Goal: Task Accomplishment & Management: Complete application form

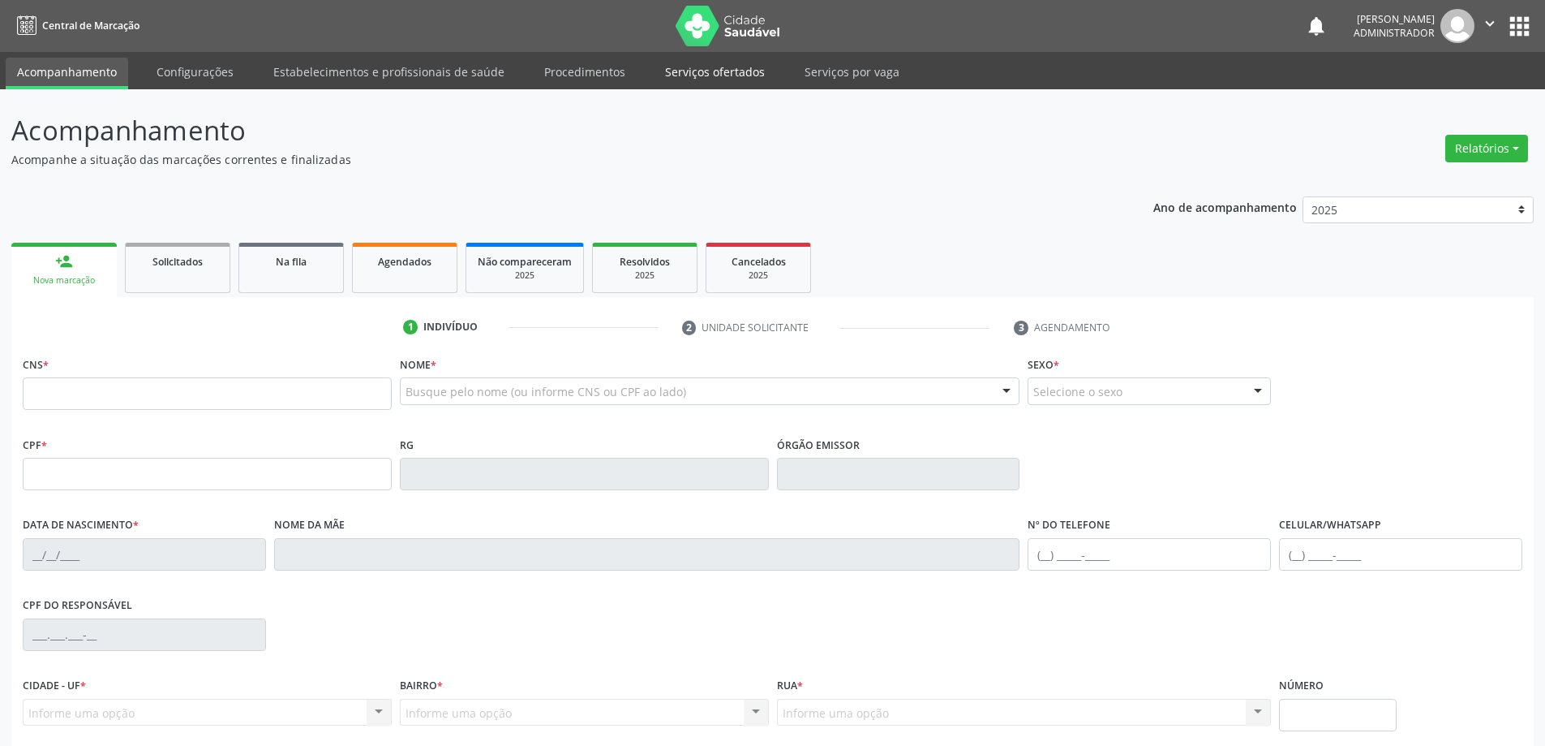
click at [704, 73] on link "Serviços ofertados" at bounding box center [715, 72] width 122 height 28
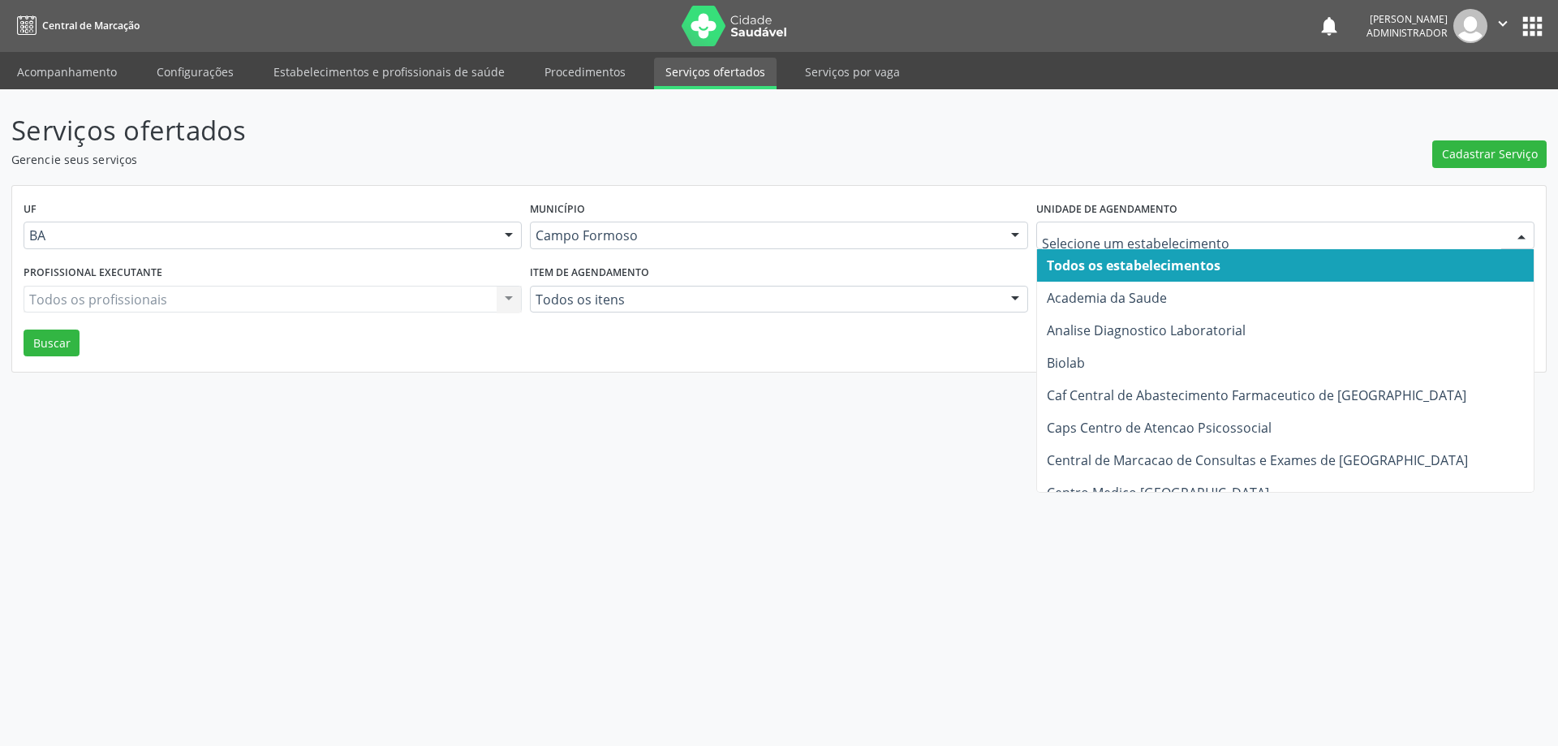
click at [1522, 230] on div at bounding box center [1521, 236] width 24 height 28
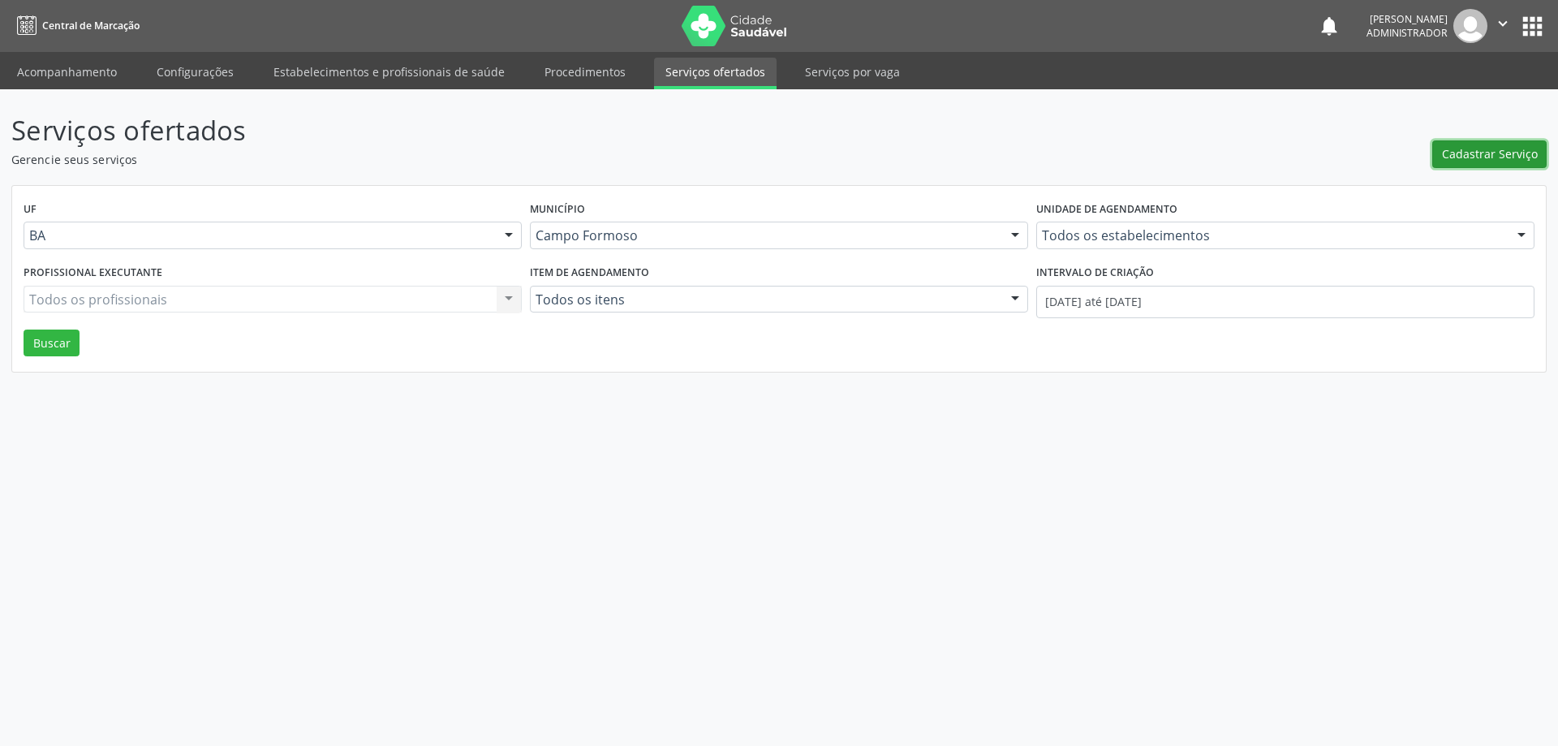
click at [1487, 152] on span "Cadastrar Serviço" at bounding box center [1490, 153] width 96 height 17
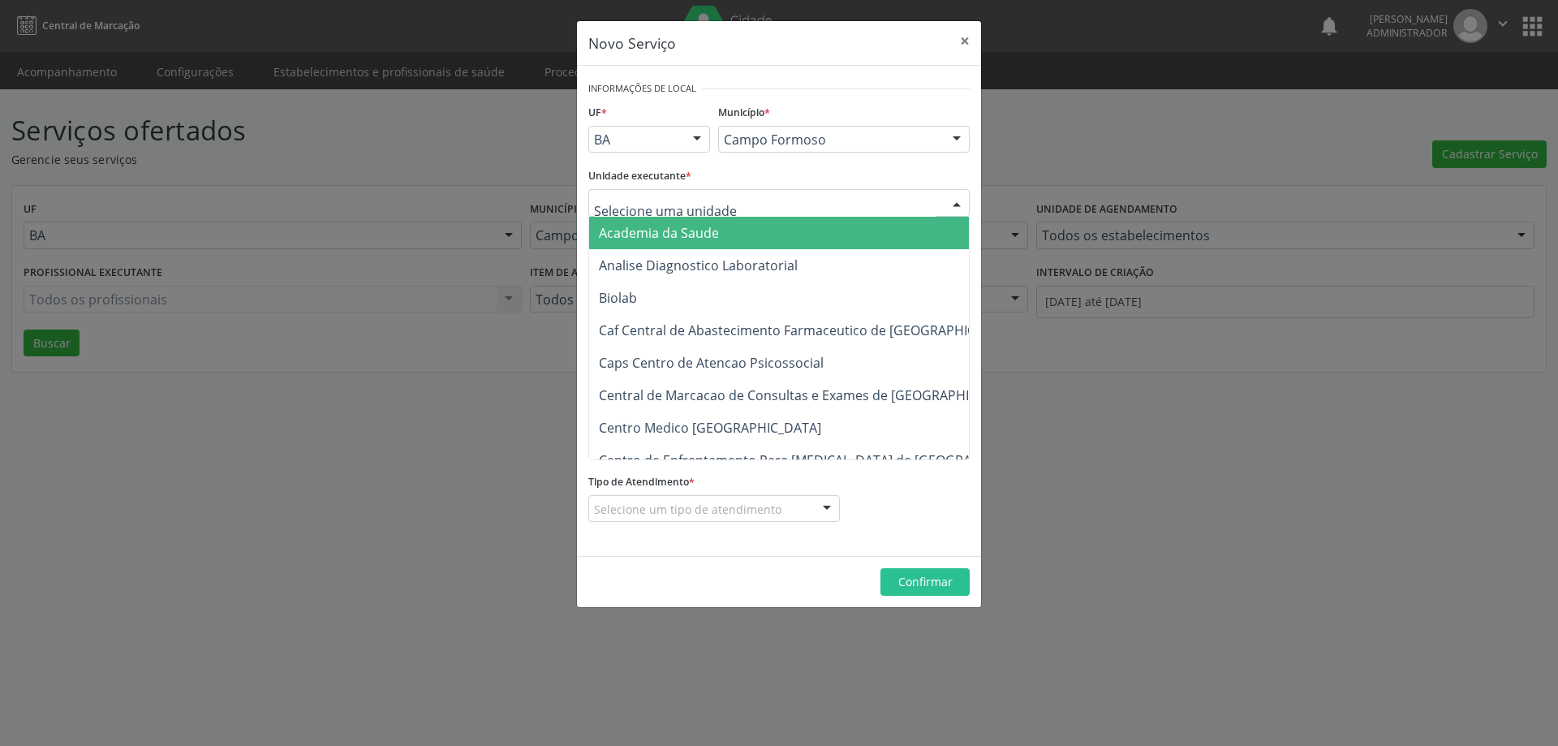
click at [953, 205] on div at bounding box center [956, 204] width 24 height 28
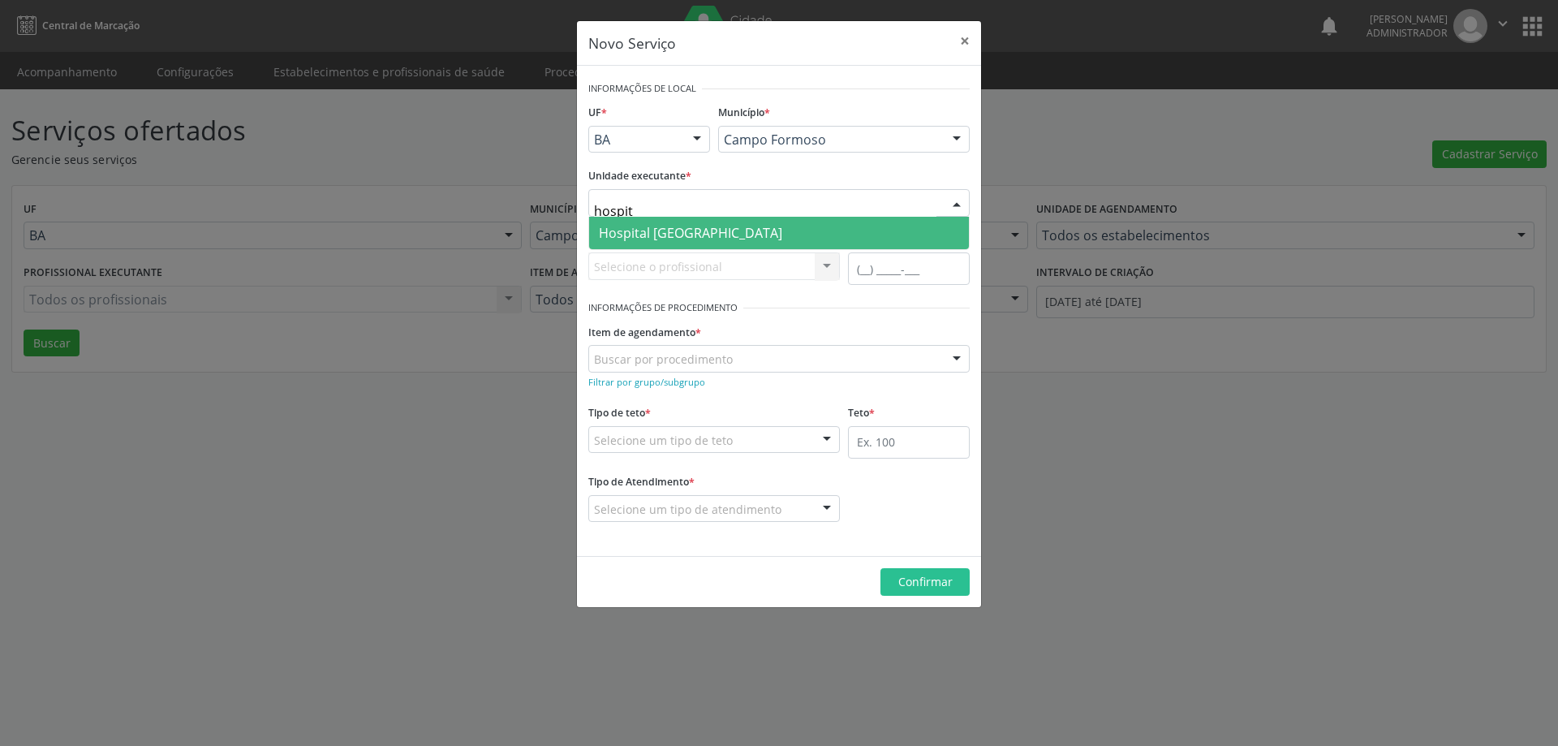
type input "hospita"
click at [821, 232] on span "Hospital Sao Francisco" at bounding box center [779, 233] width 380 height 32
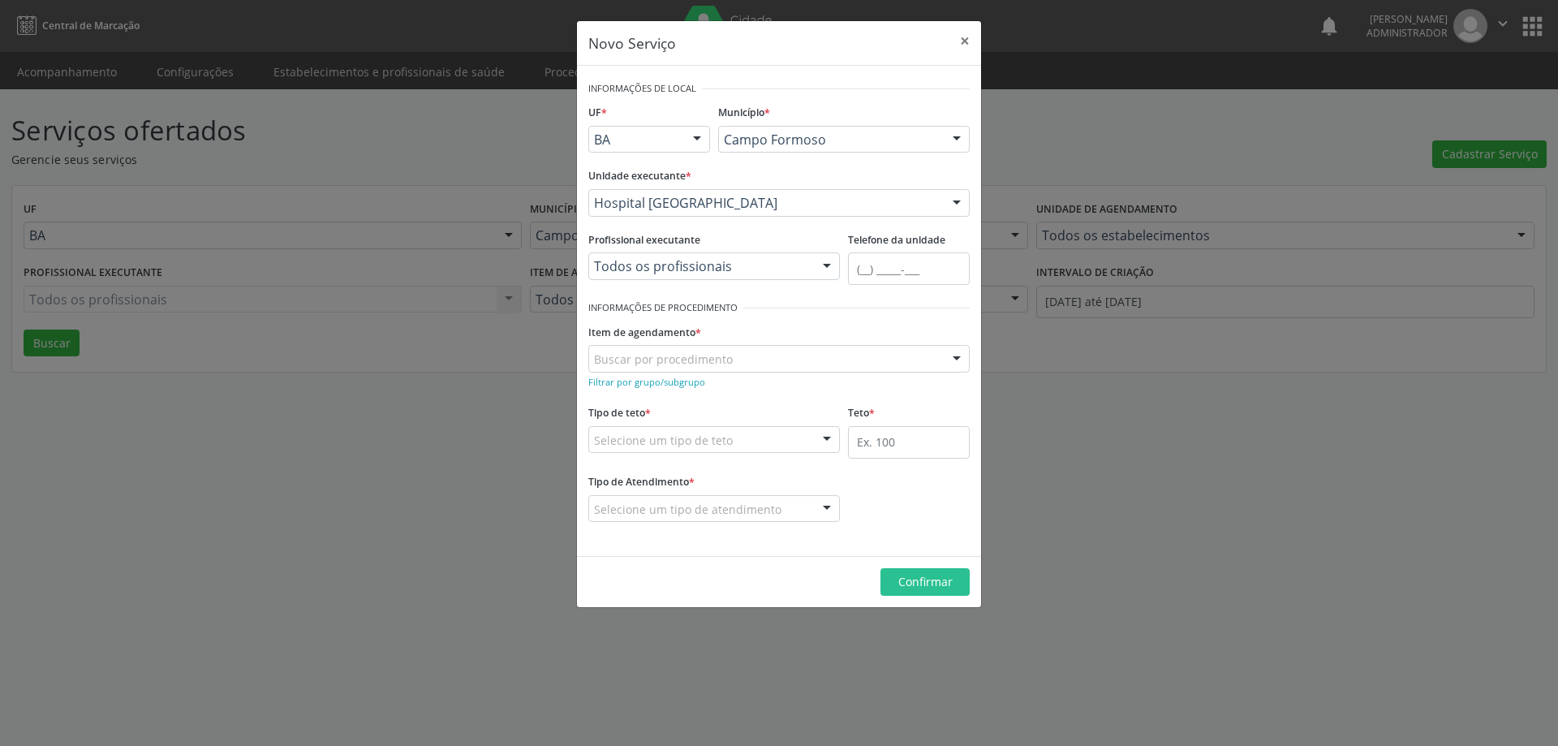
click at [825, 268] on div at bounding box center [826, 267] width 24 height 28
type input "ricar"
click at [677, 336] on span "Ricardo Sampaio Boaventura" at bounding box center [649, 329] width 101 height 18
click at [673, 384] on small "Filtrar por grupo/subgrupo" at bounding box center [646, 382] width 117 height 12
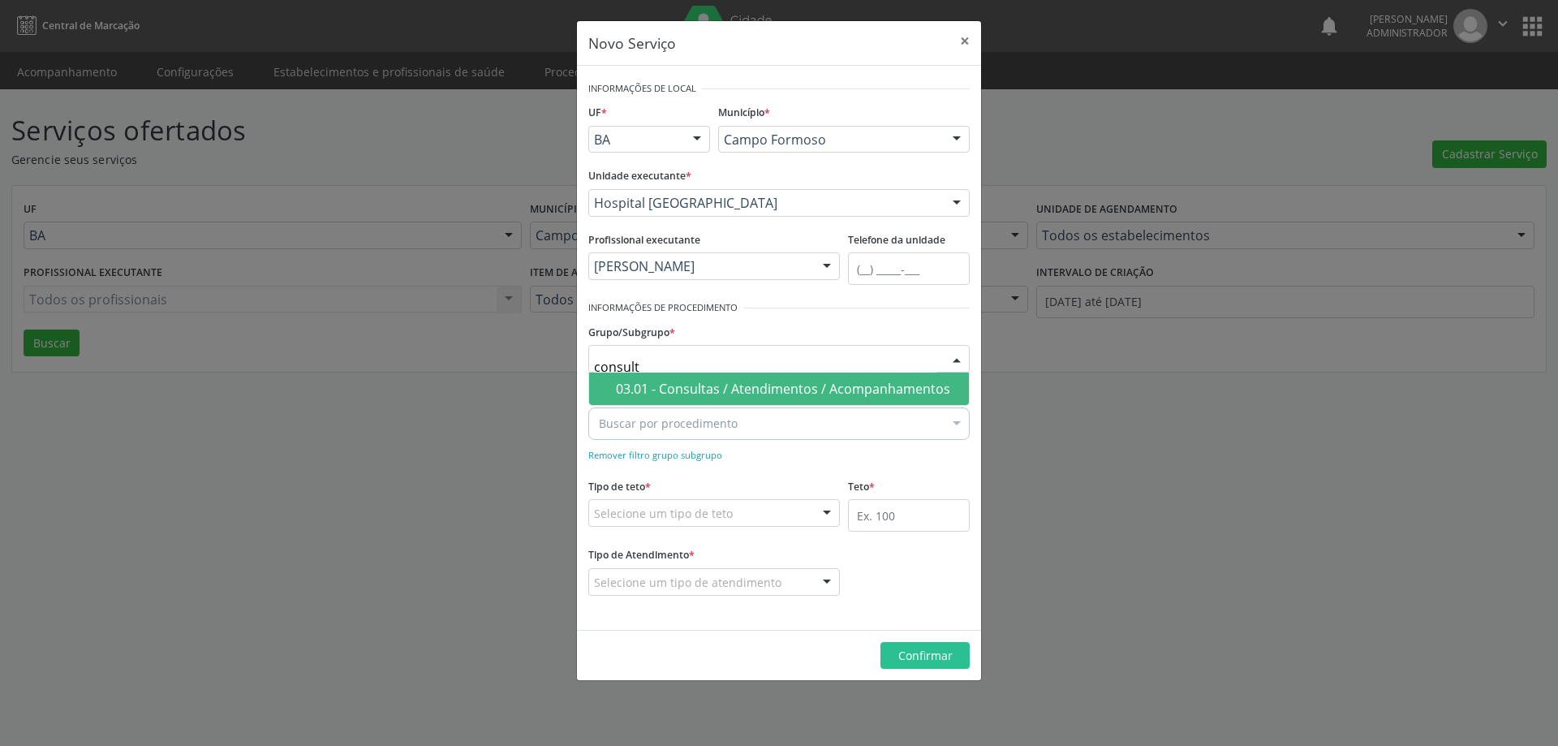
type input "consulta"
click at [682, 385] on div "03.01 - Consultas / Atendimentos / Acompanhamentos" at bounding box center [787, 388] width 343 height 13
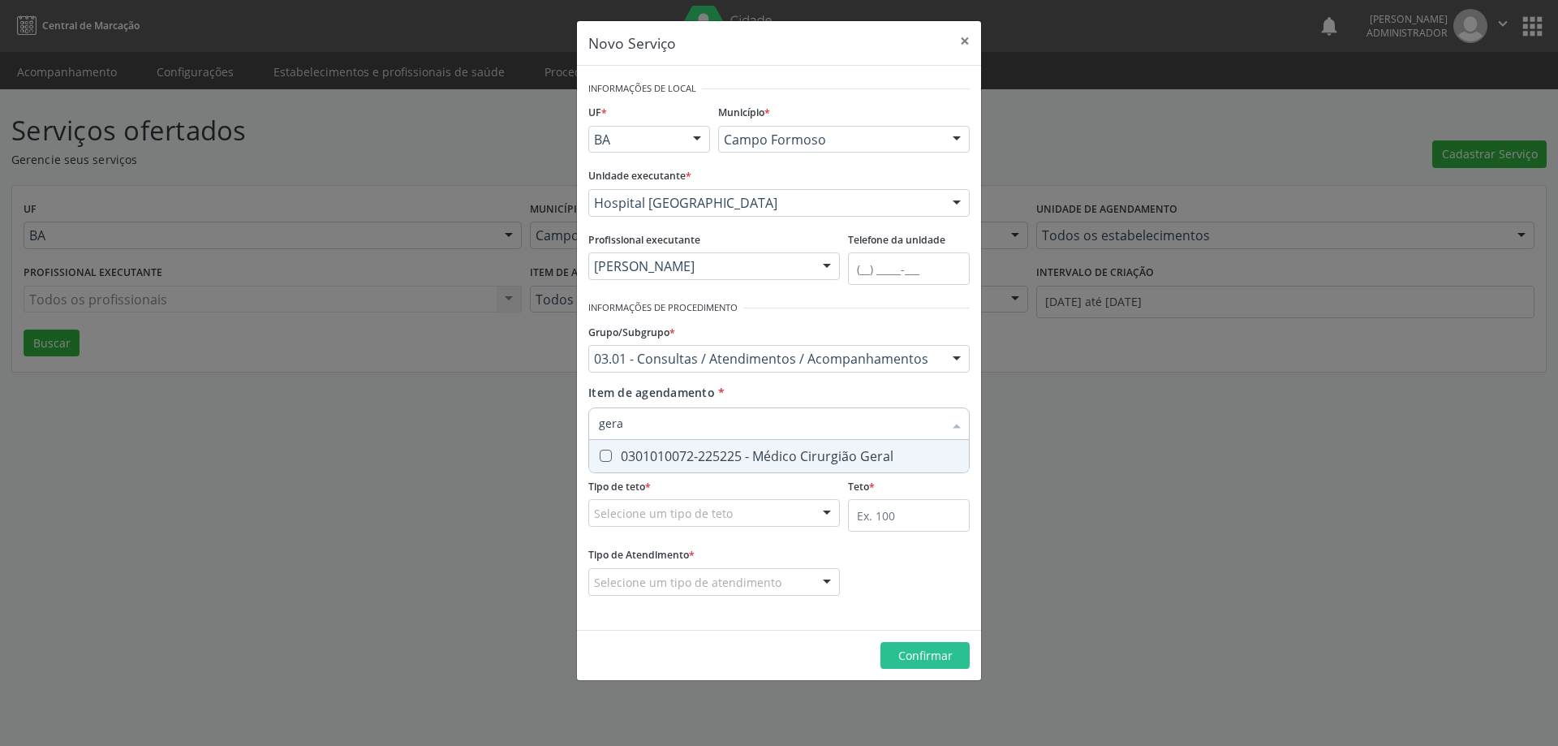
type input "geral"
click at [670, 457] on div "0301010072-225225 - Médico Cirurgião Geral" at bounding box center [779, 455] width 360 height 13
checkbox Geral "true"
click at [825, 510] on div at bounding box center [826, 514] width 24 height 28
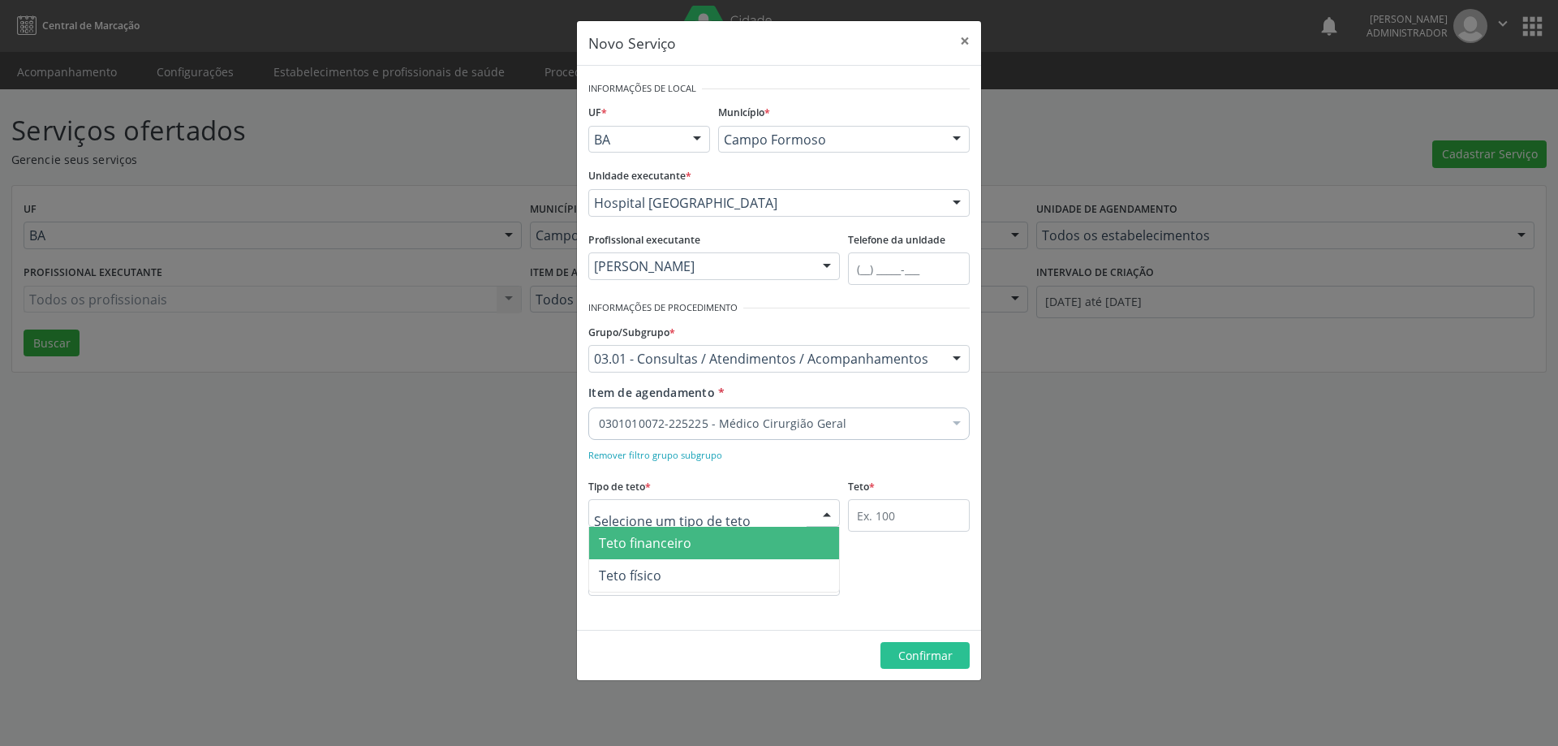
click at [789, 541] on span "Teto financeiro" at bounding box center [714, 543] width 250 height 32
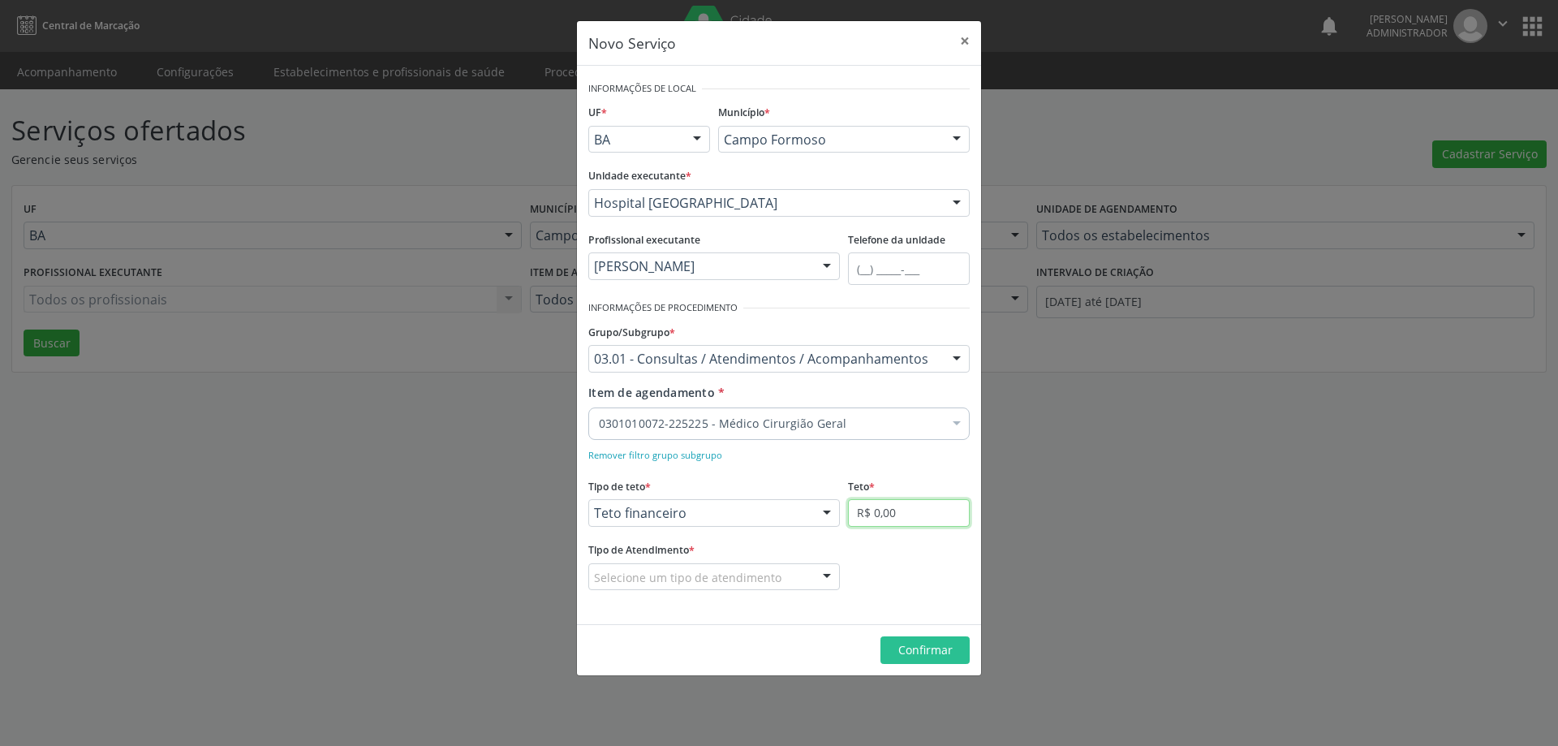
click at [897, 513] on input "R$ 0,00" at bounding box center [909, 513] width 122 height 28
type input "R$ 18.000,00"
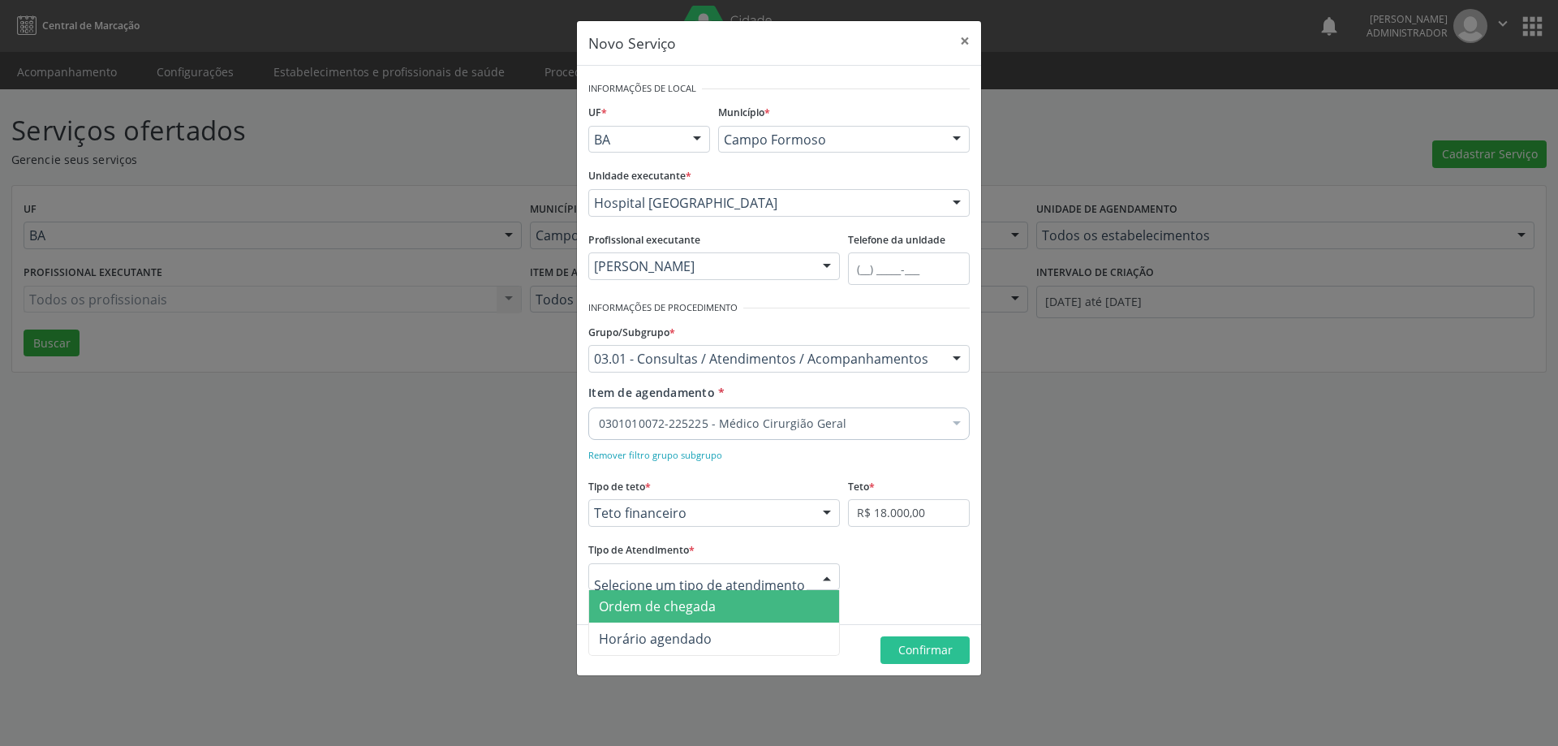
click at [829, 581] on div at bounding box center [826, 578] width 24 height 28
click at [780, 602] on span "Ordem de chegada" at bounding box center [714, 606] width 250 height 32
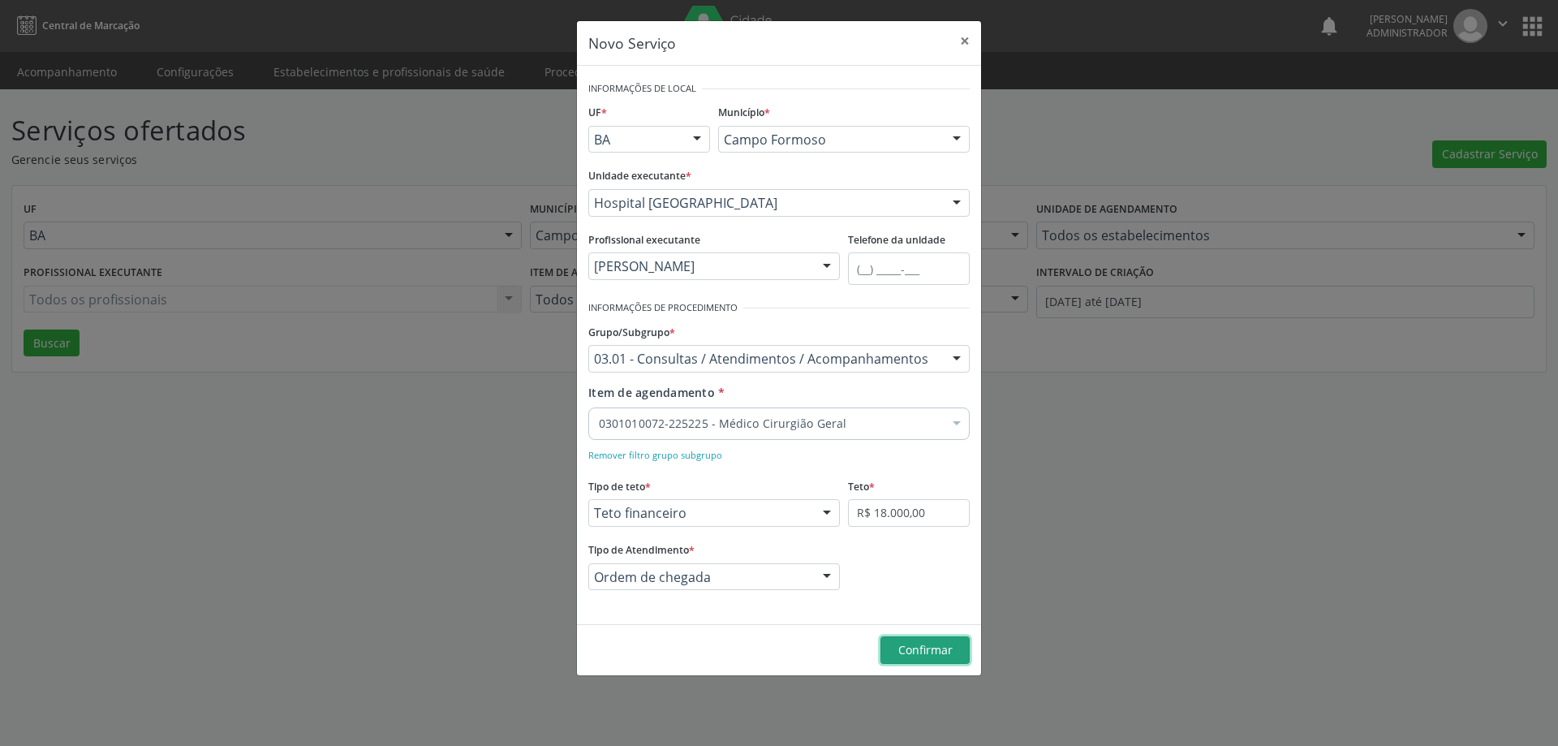
click at [904, 643] on span "Confirmar" at bounding box center [925, 649] width 54 height 15
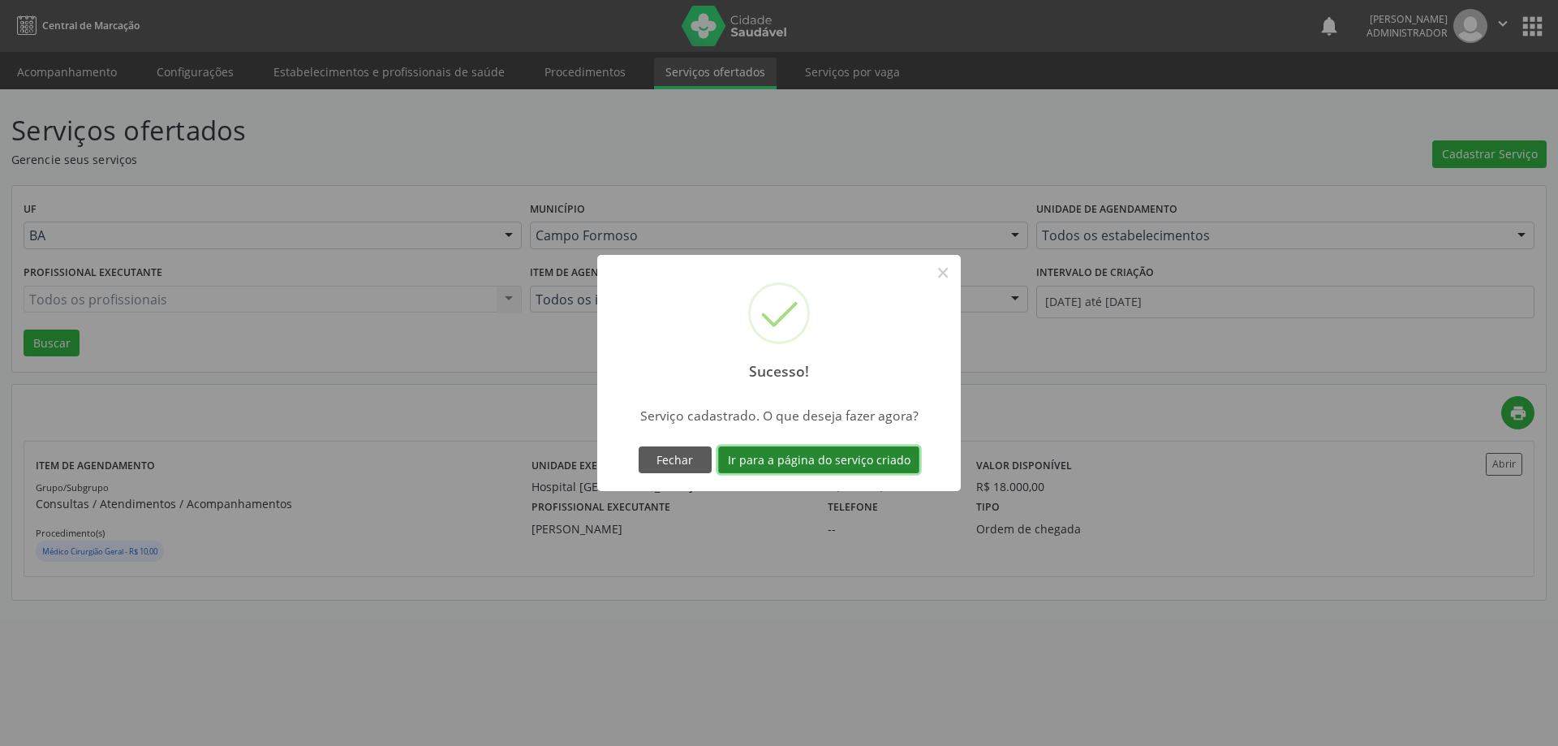
click at [806, 453] on button "Ir para a página do serviço criado" at bounding box center [818, 460] width 201 height 28
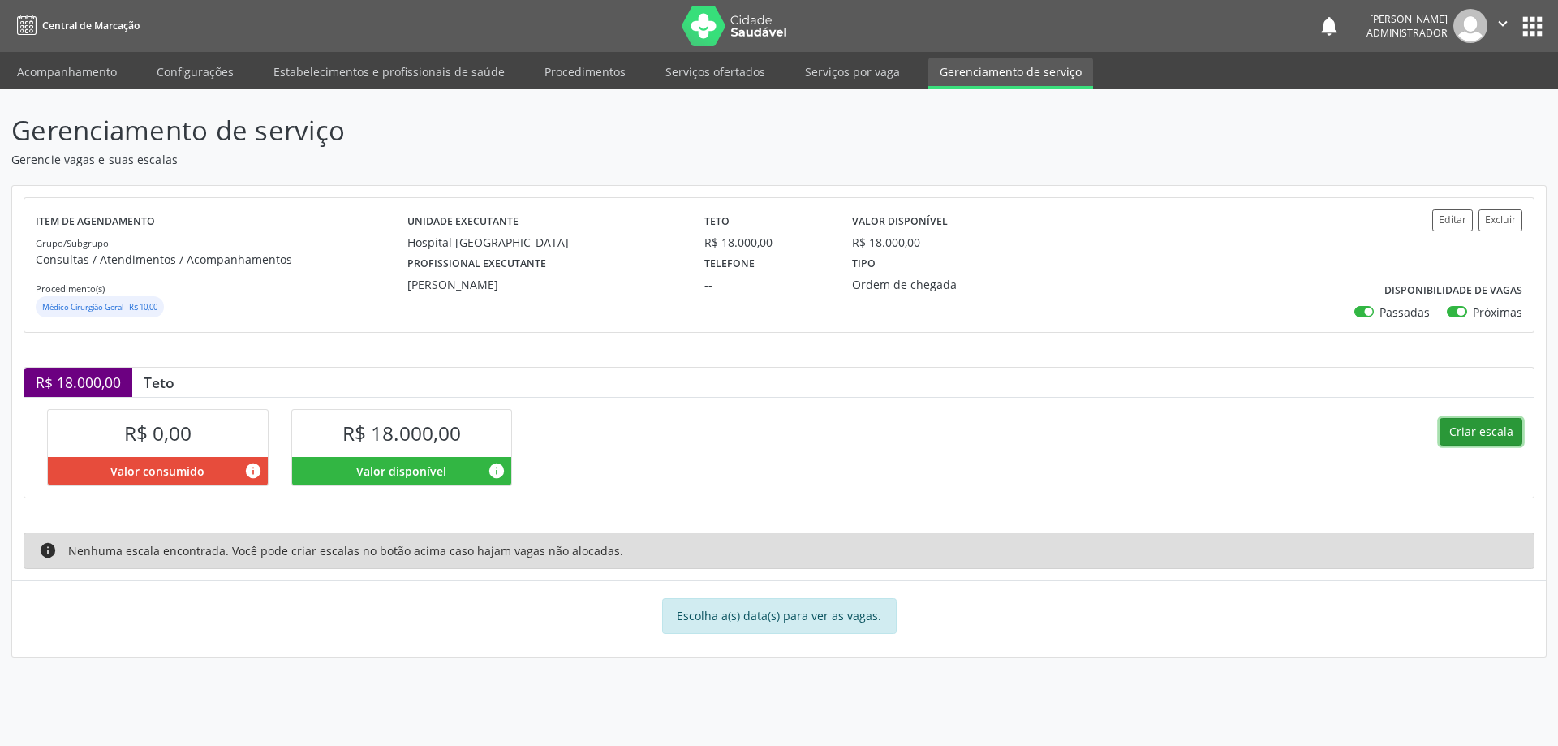
click at [1463, 428] on button "Criar escala" at bounding box center [1480, 432] width 83 height 28
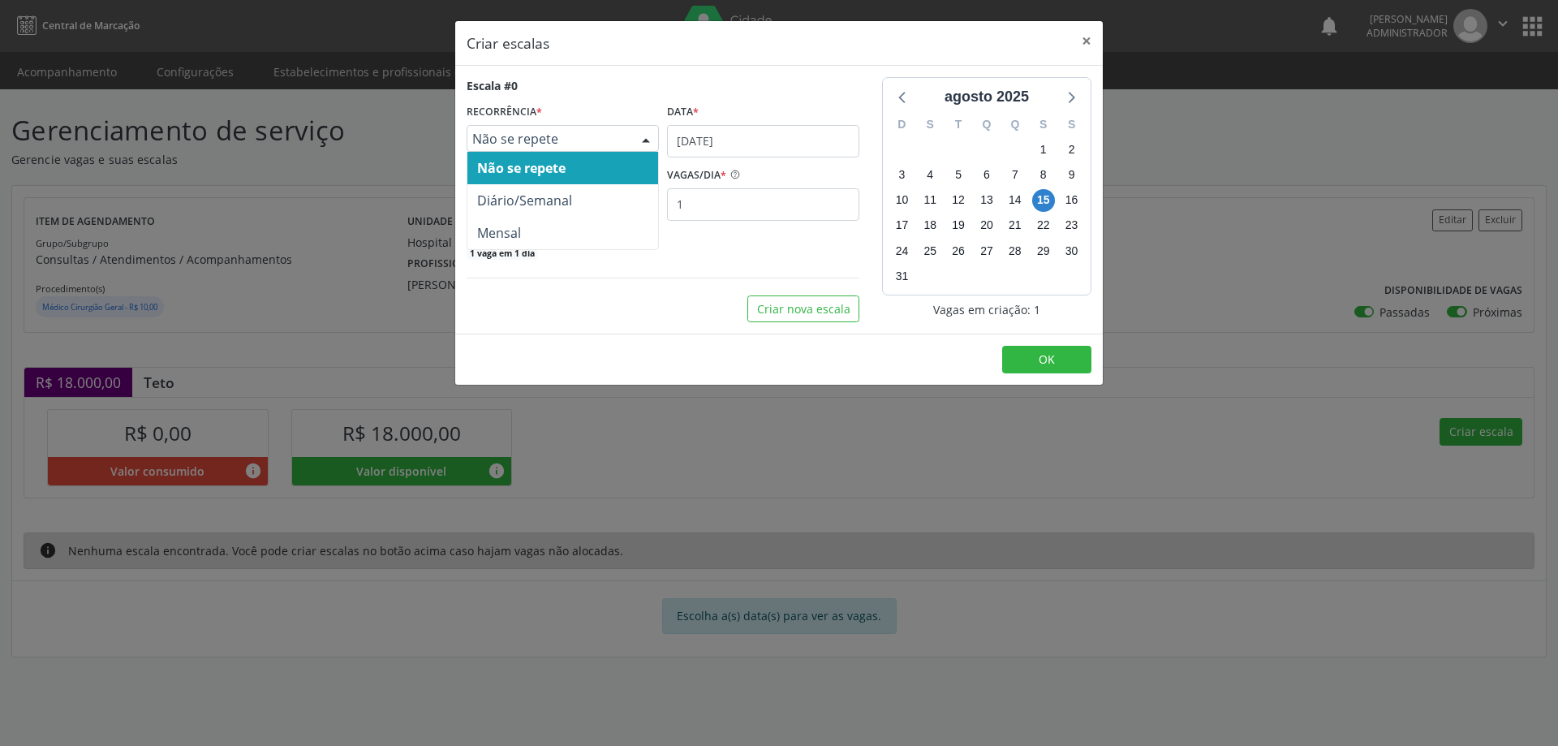
click at [651, 135] on div at bounding box center [646, 140] width 24 height 28
click at [627, 191] on span "Diário/Semanal" at bounding box center [562, 200] width 191 height 32
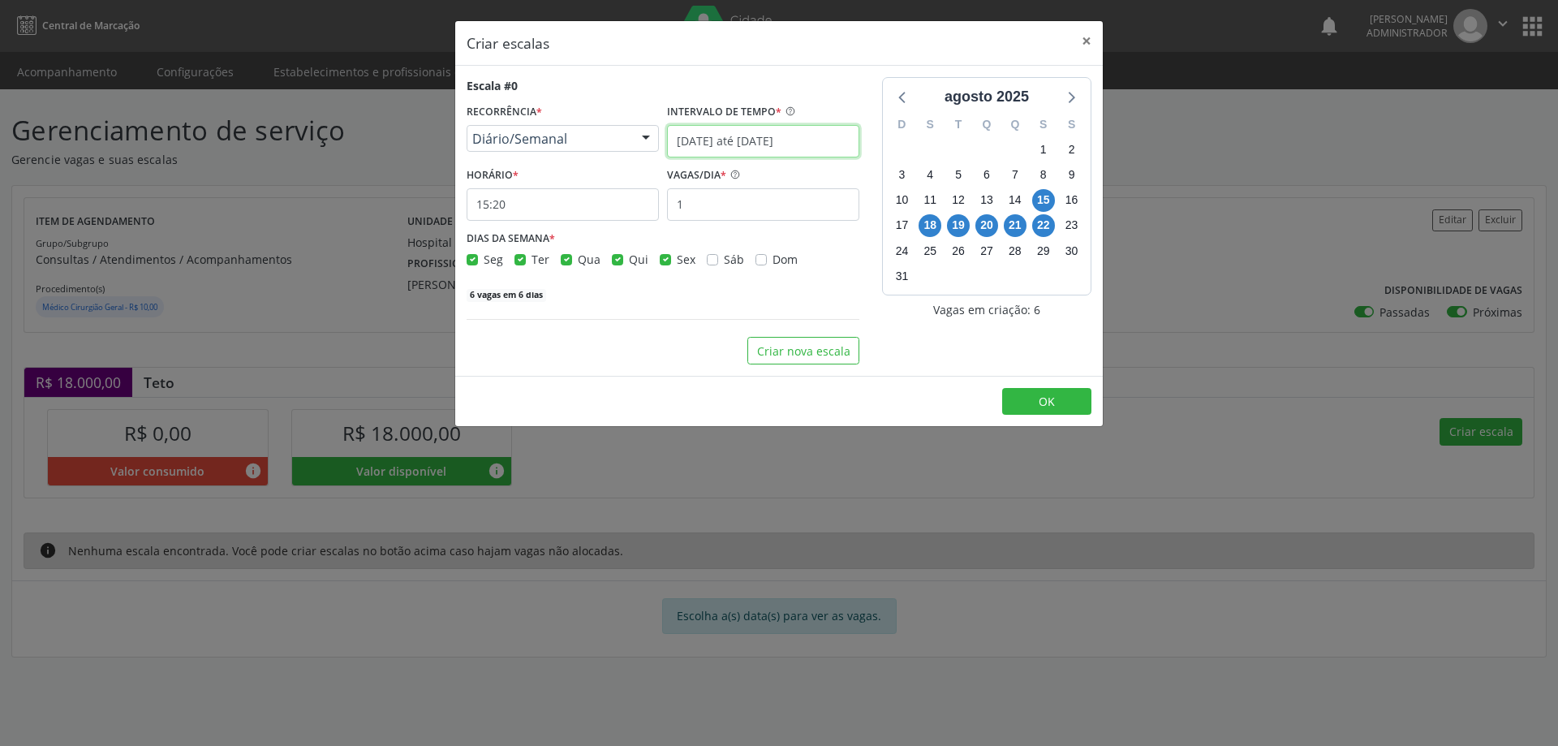
click at [819, 138] on input "15/08/2025 até 22/08/2025" at bounding box center [763, 141] width 192 height 32
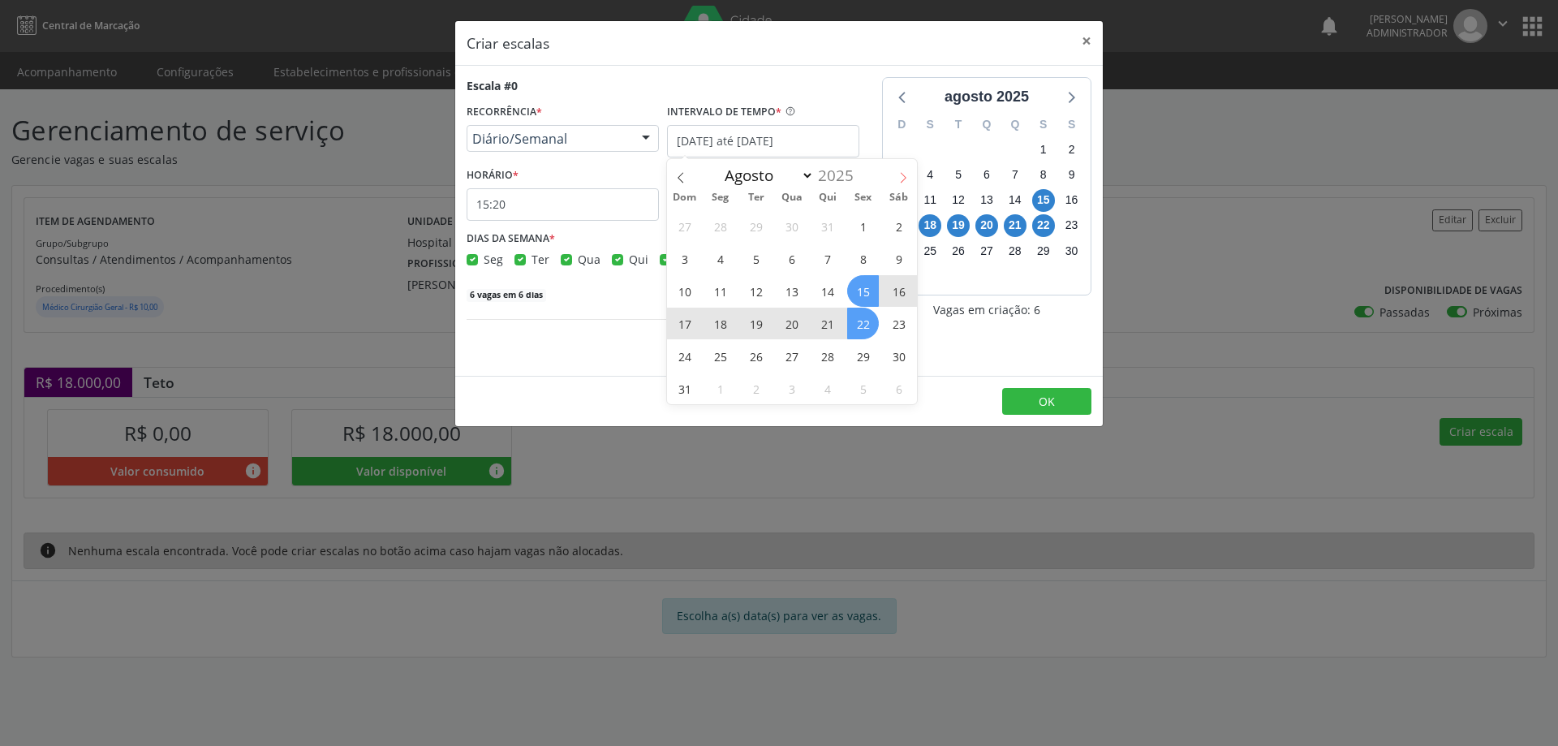
click at [902, 178] on icon at bounding box center [902, 177] width 11 height 11
select select "8"
click at [827, 225] on span "4" at bounding box center [827, 226] width 32 height 32
type input "04/09/2025"
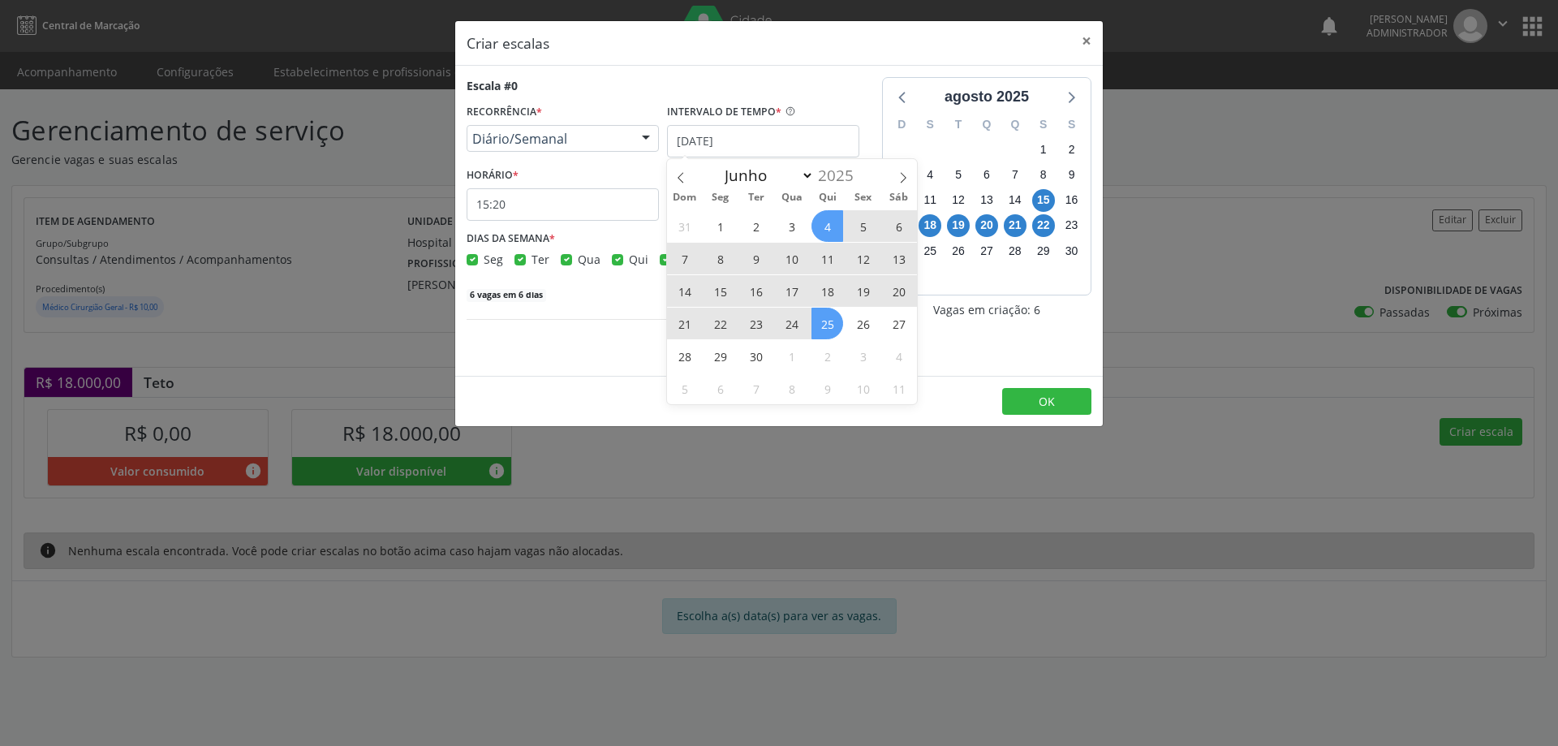
click at [830, 323] on span "25" at bounding box center [827, 323] width 32 height 32
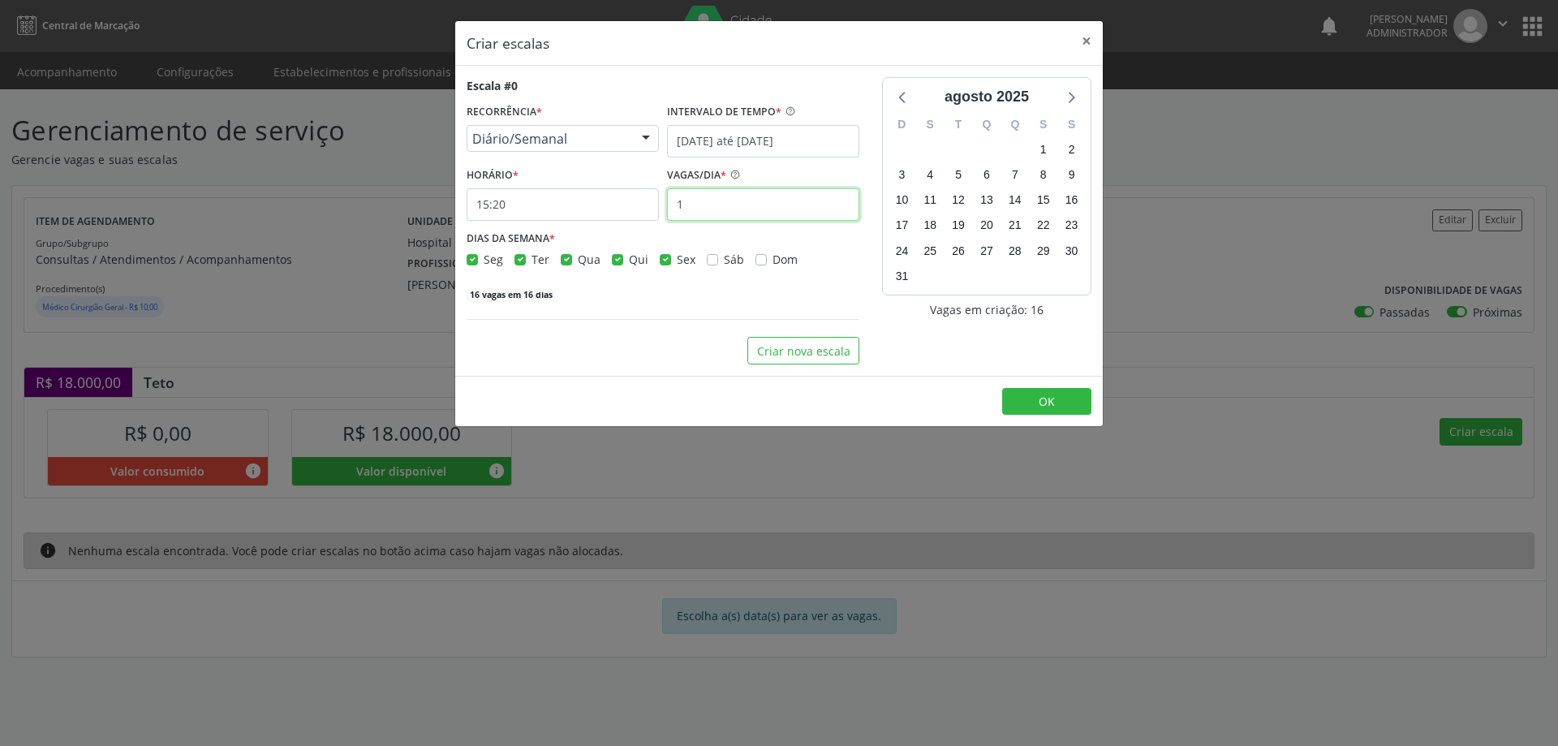
click at [694, 208] on input "1" at bounding box center [763, 204] width 192 height 32
type input "2"
click at [677, 264] on label "Sex" at bounding box center [686, 259] width 19 height 17
click at [664, 264] on input "Sex" at bounding box center [665, 258] width 11 height 15
checkbox input "false"
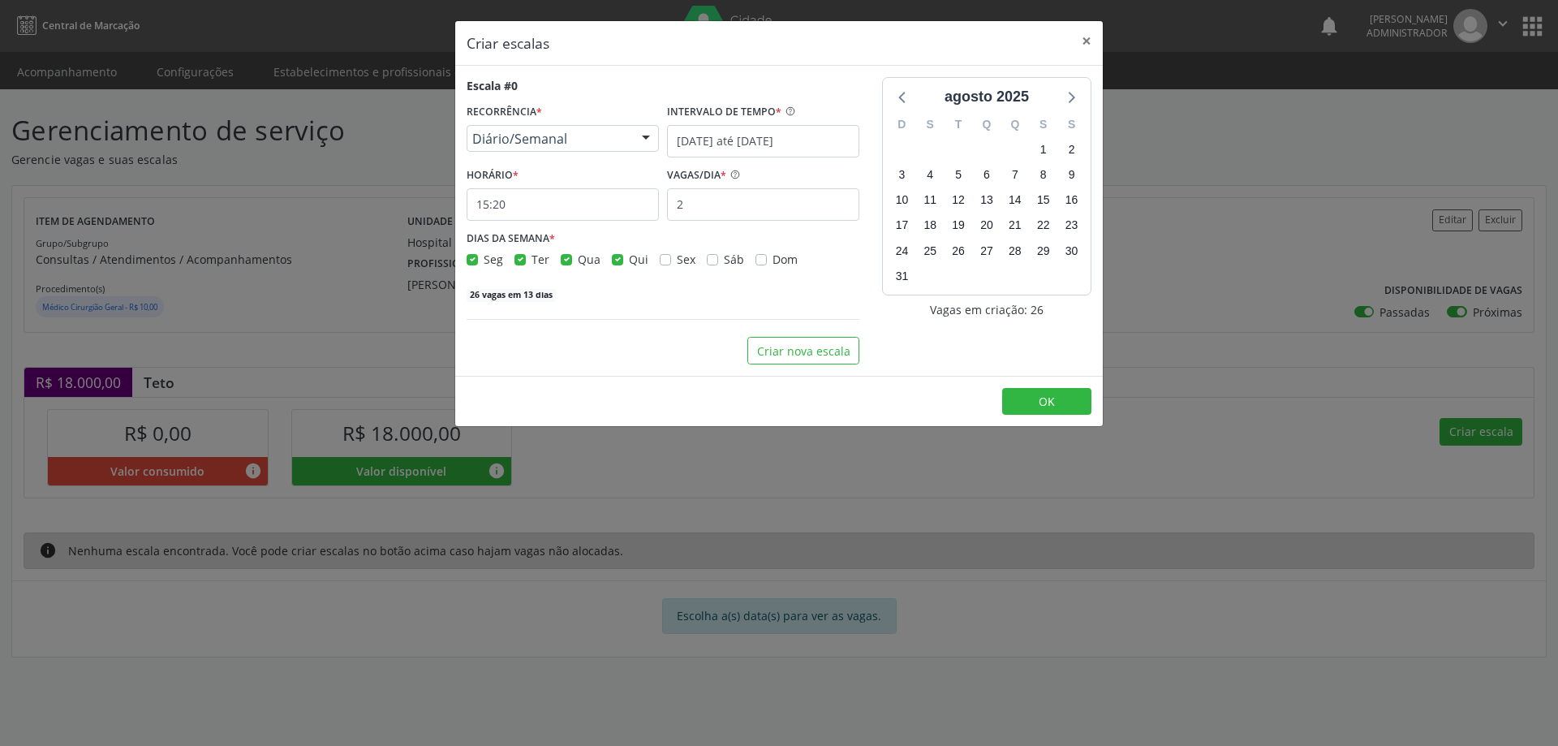
click at [578, 260] on label "Qua" at bounding box center [589, 259] width 23 height 17
click at [568, 260] on input "Qua" at bounding box center [566, 258] width 11 height 15
checkbox input "false"
drag, startPoint x: 518, startPoint y: 257, endPoint x: 493, endPoint y: 255, distance: 25.3
click at [531, 259] on label "Ter" at bounding box center [540, 259] width 18 height 17
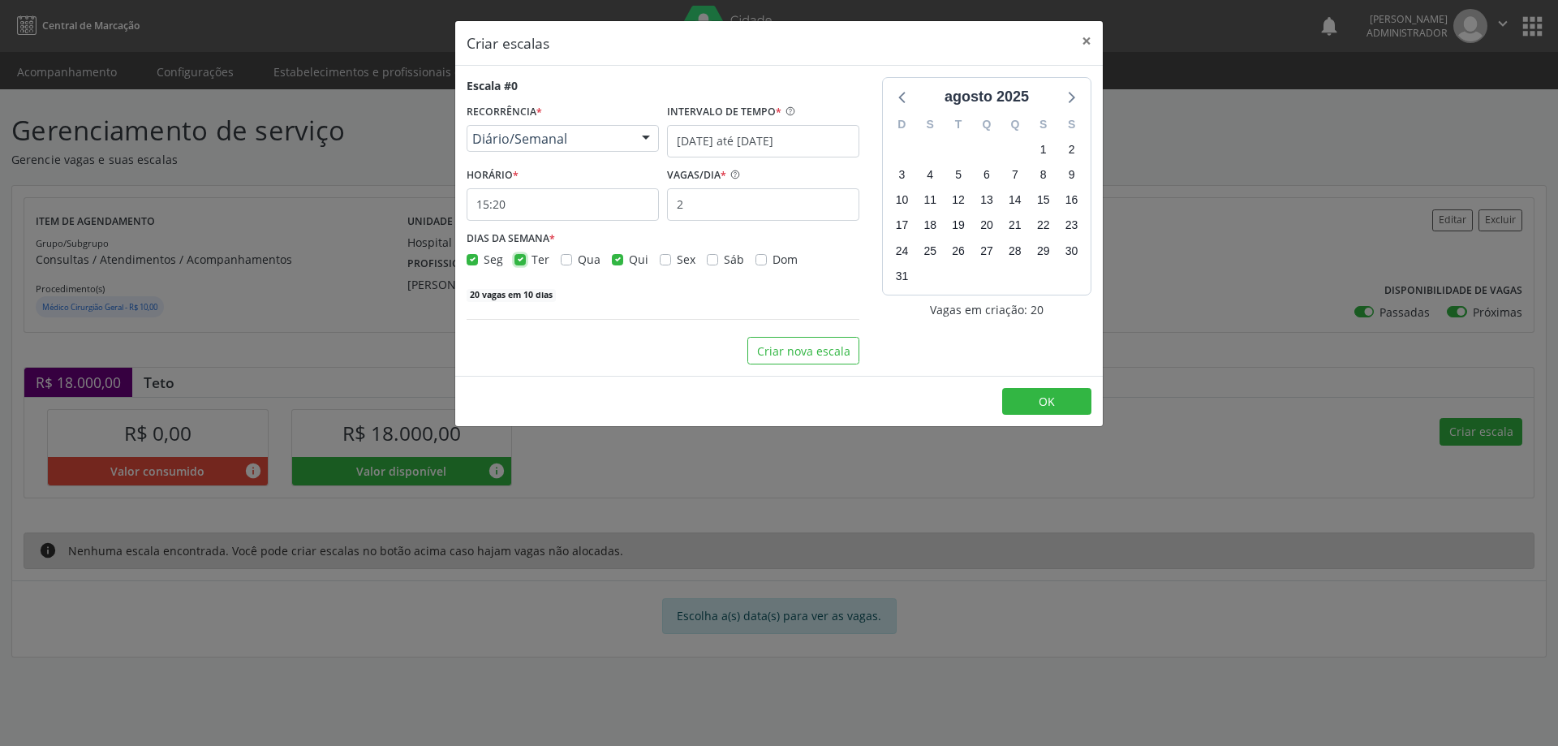
click at [514, 259] on input "Ter" at bounding box center [519, 258] width 11 height 15
checkbox input "false"
click at [484, 256] on label "Seg" at bounding box center [493, 259] width 19 height 17
click at [471, 256] on input "Seg" at bounding box center [471, 258] width 11 height 15
checkbox input "false"
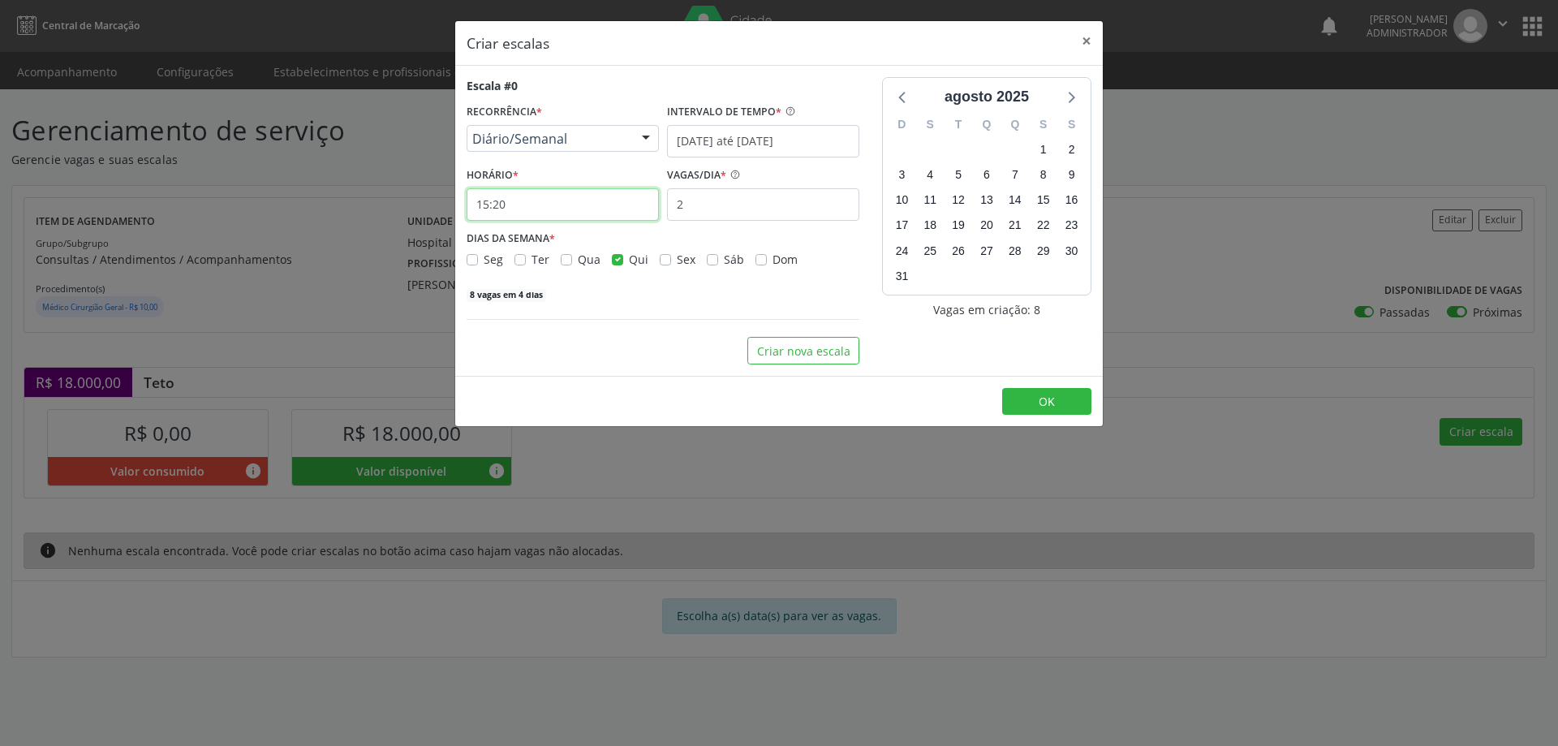
click at [531, 201] on input "15:20" at bounding box center [562, 204] width 192 height 32
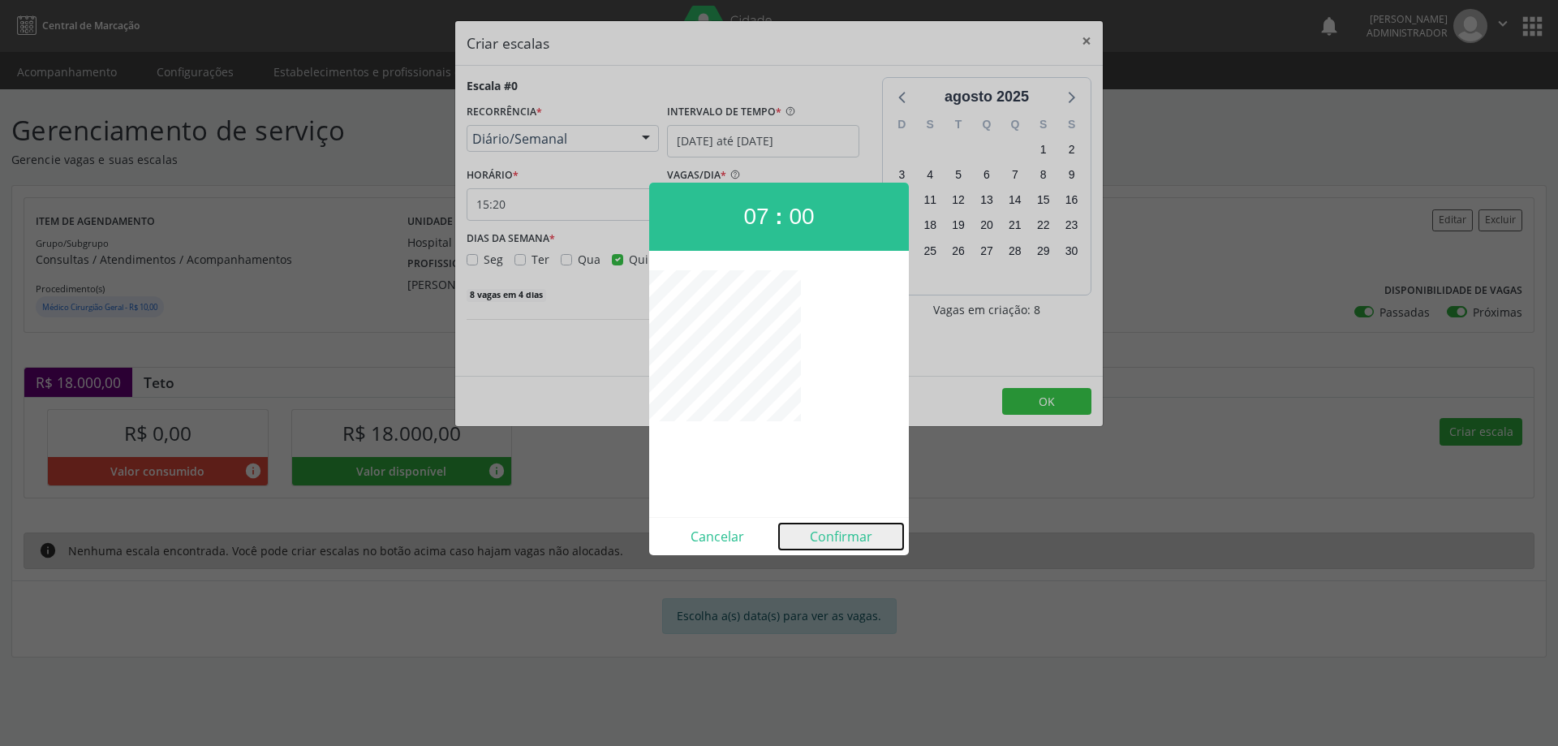
click at [823, 533] on button "Confirmar" at bounding box center [841, 536] width 124 height 26
type input "07:00"
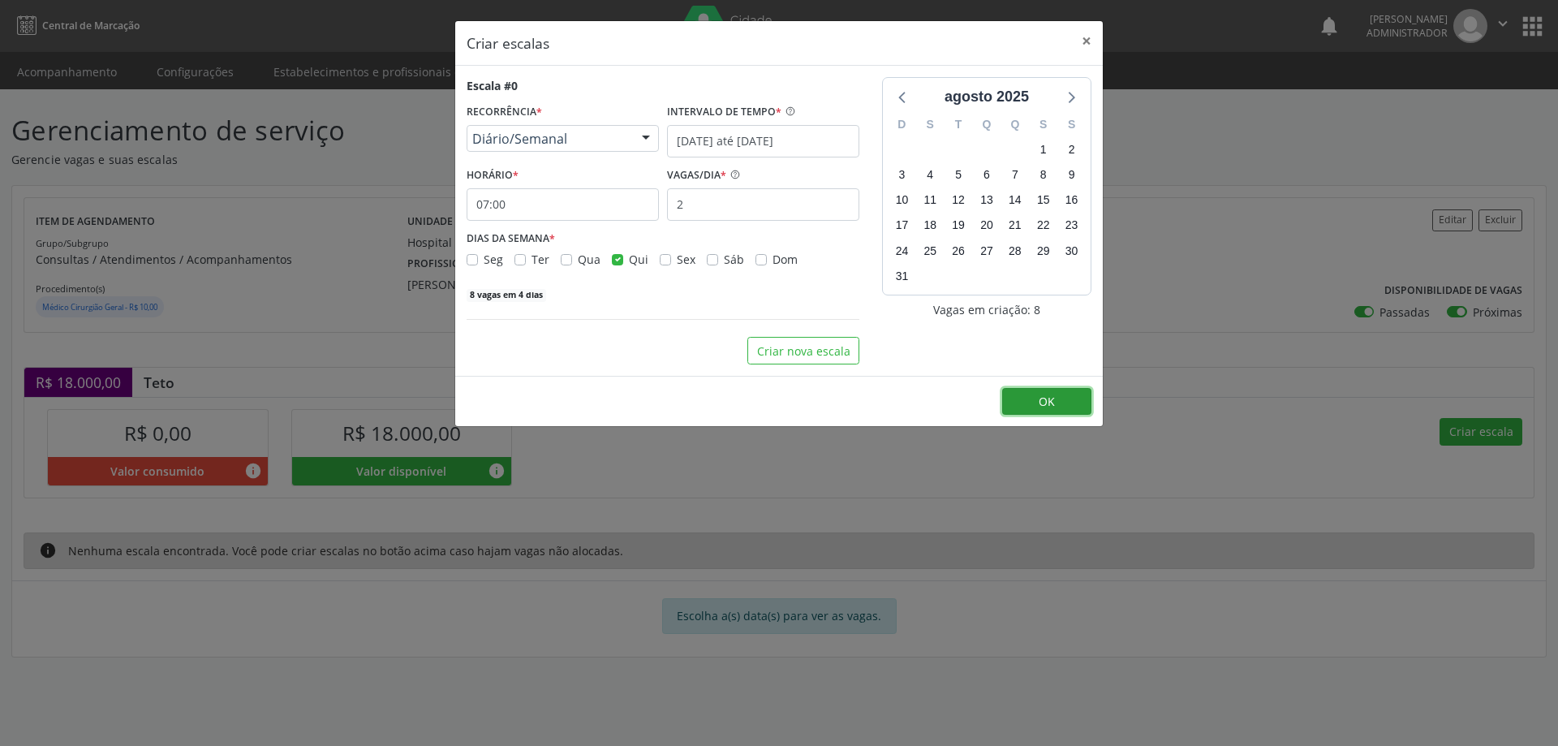
click at [1066, 396] on button "OK" at bounding box center [1046, 402] width 89 height 28
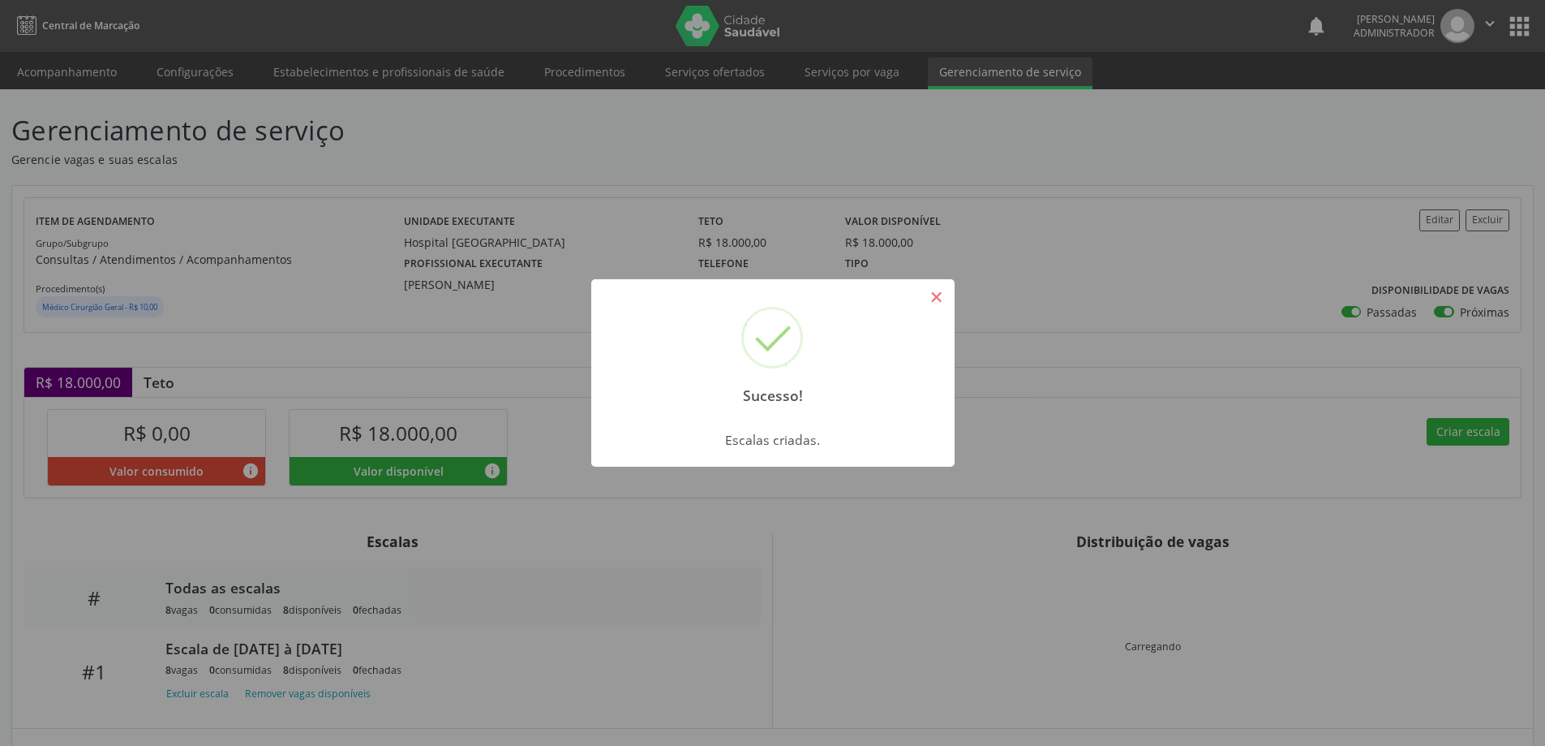
click at [937, 301] on button "×" at bounding box center [937, 297] width 28 height 28
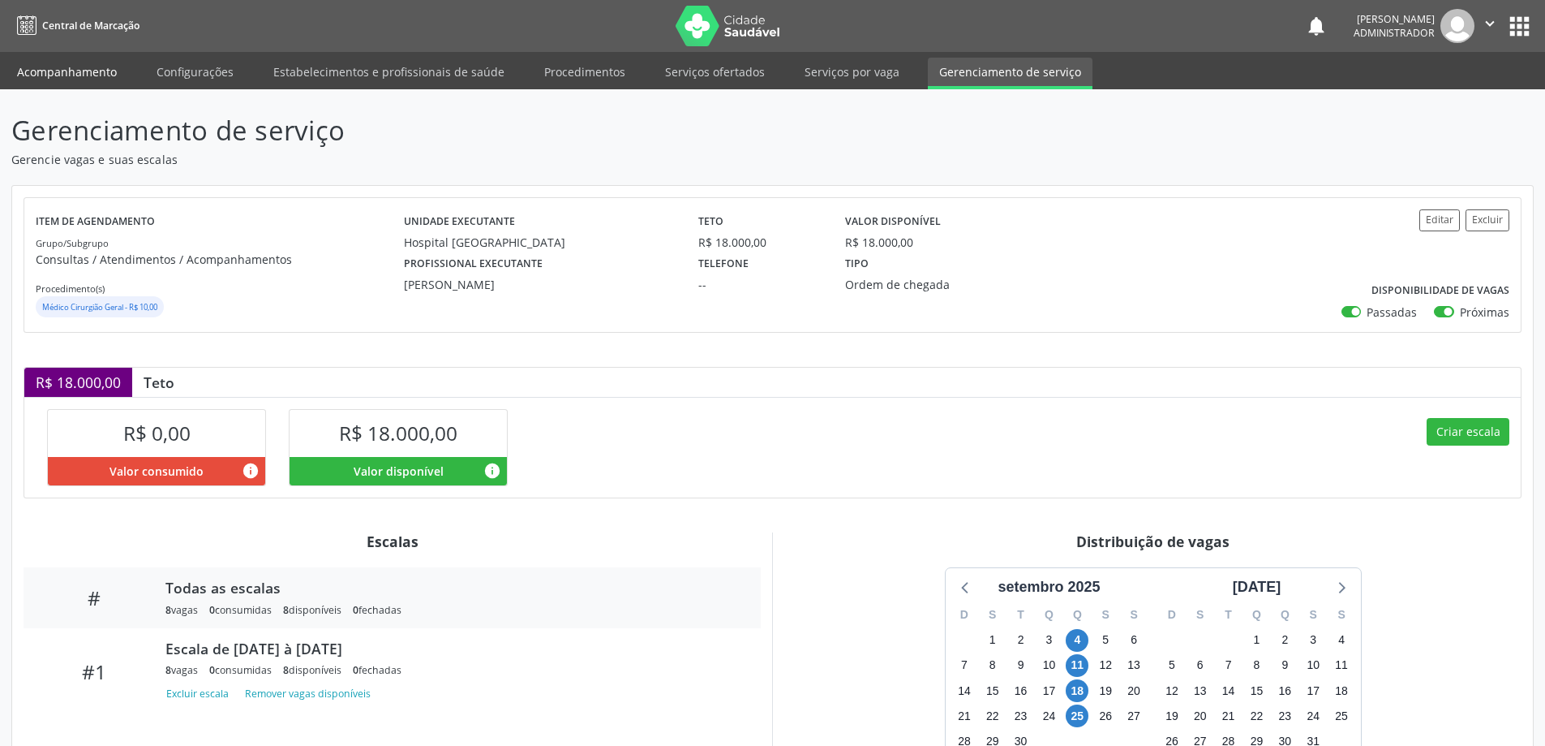
click at [101, 70] on link "Acompanhamento" at bounding box center [67, 72] width 122 height 28
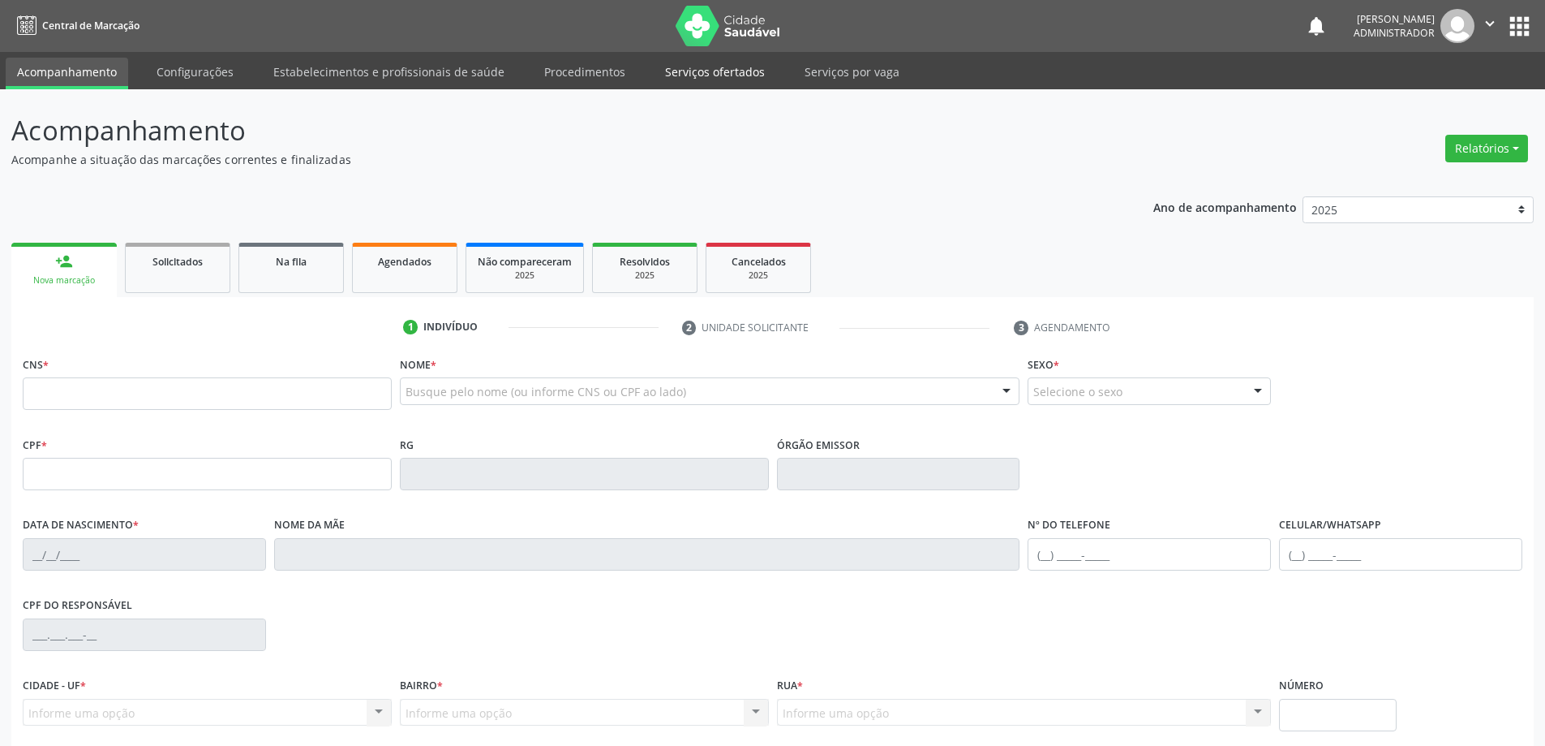
click at [701, 74] on link "Serviços ofertados" at bounding box center [715, 72] width 122 height 28
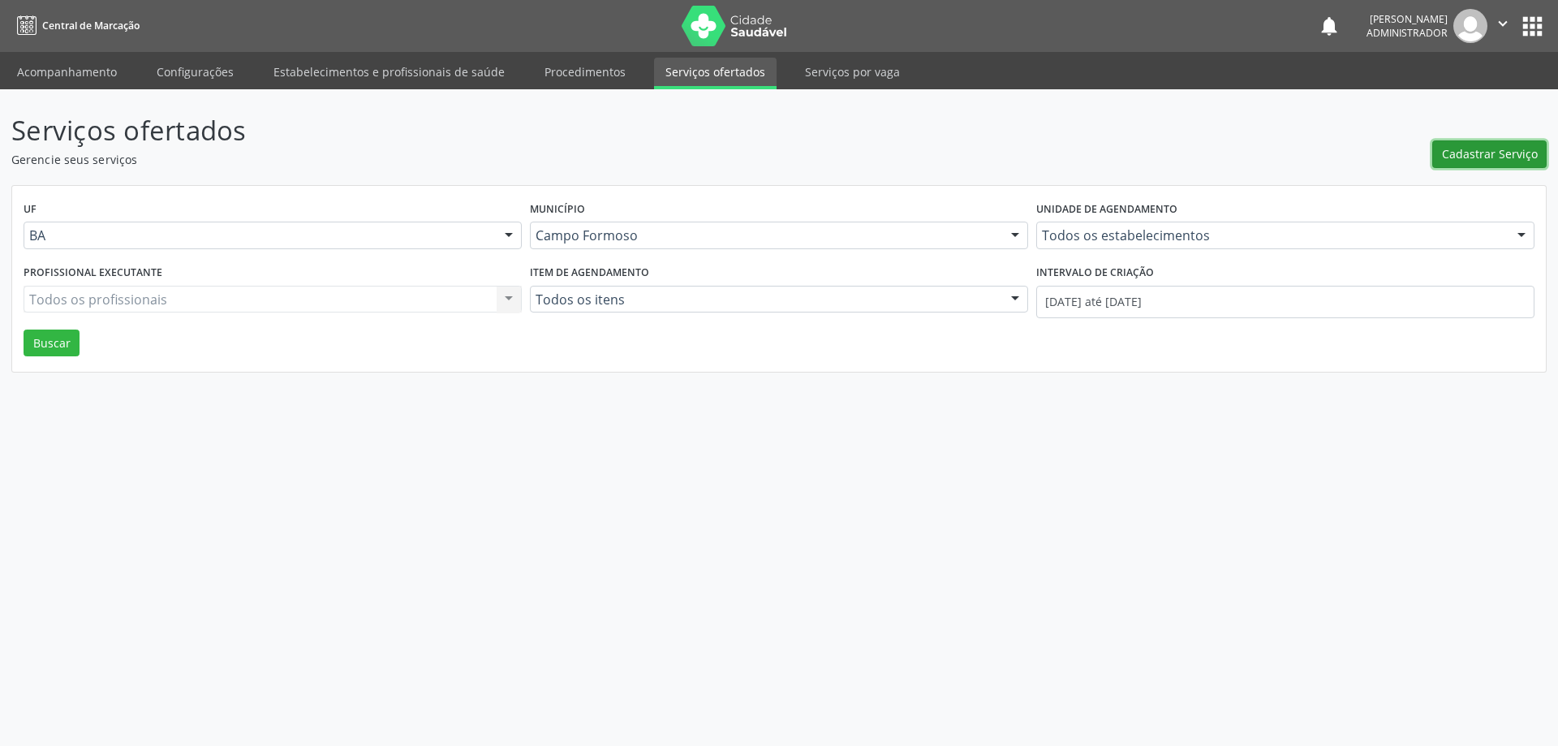
click at [1490, 153] on span "Cadastrar Serviço" at bounding box center [1490, 153] width 96 height 17
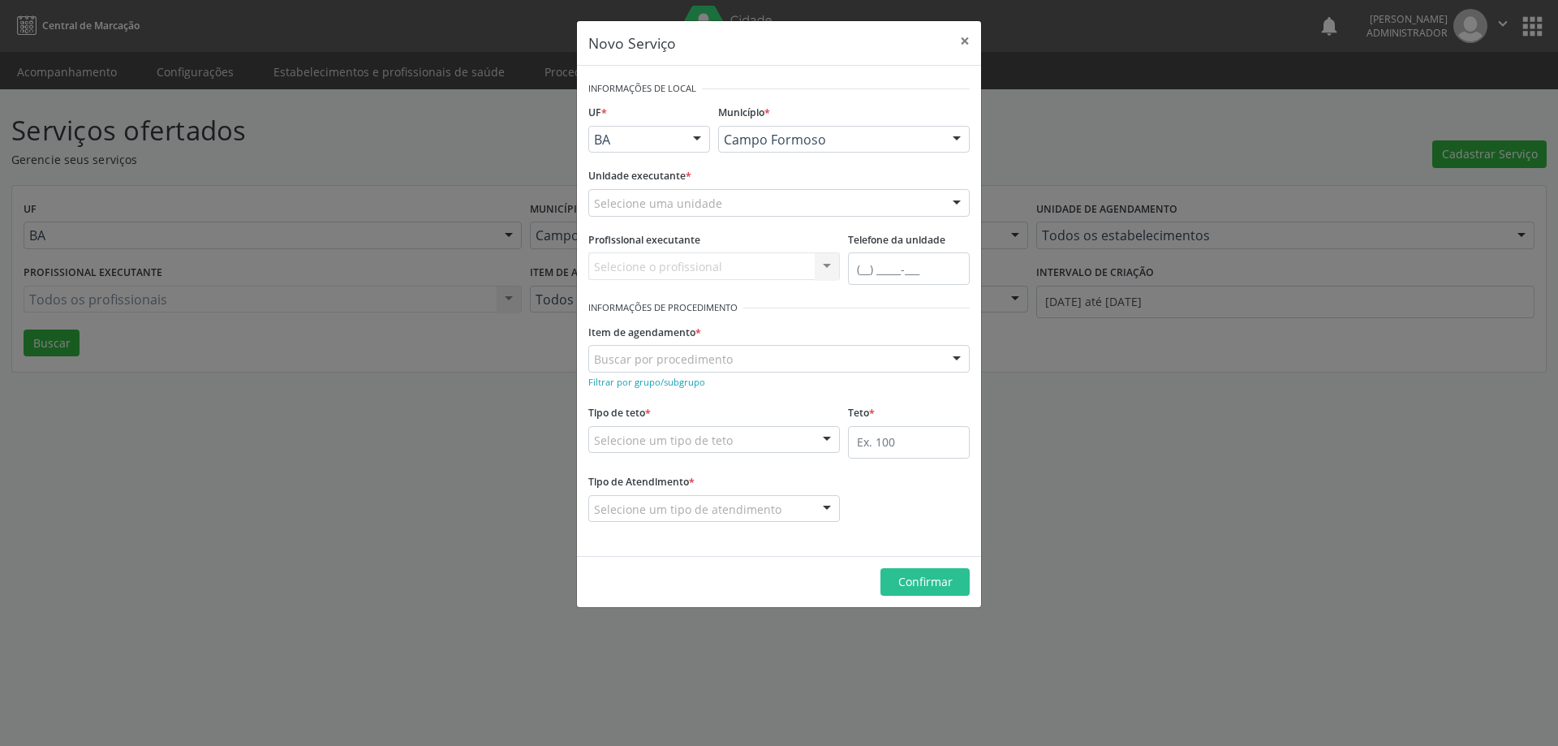
click at [955, 203] on div at bounding box center [956, 204] width 24 height 28
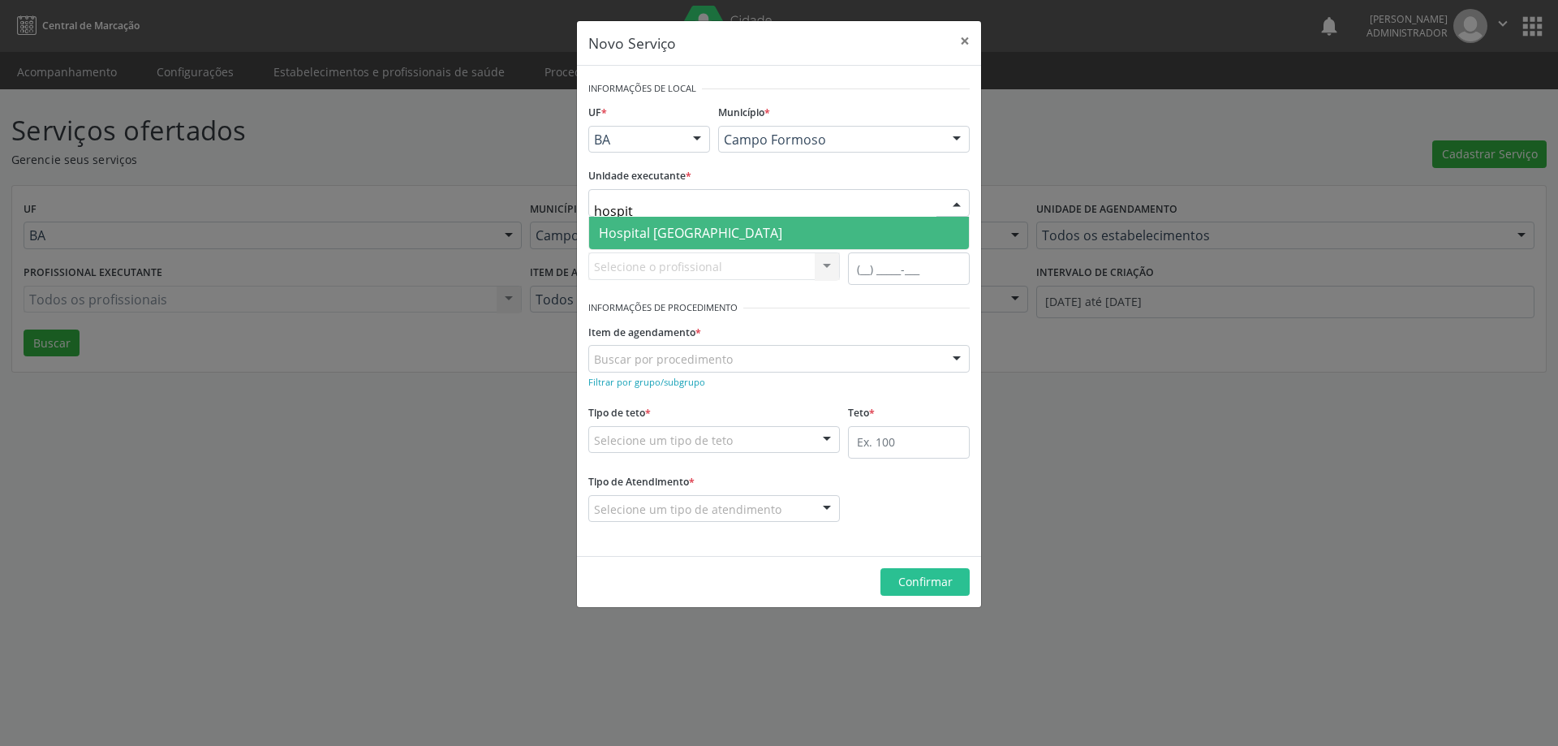
type input "hospita"
click at [898, 231] on span "Hospital Sao Francisco" at bounding box center [779, 233] width 380 height 32
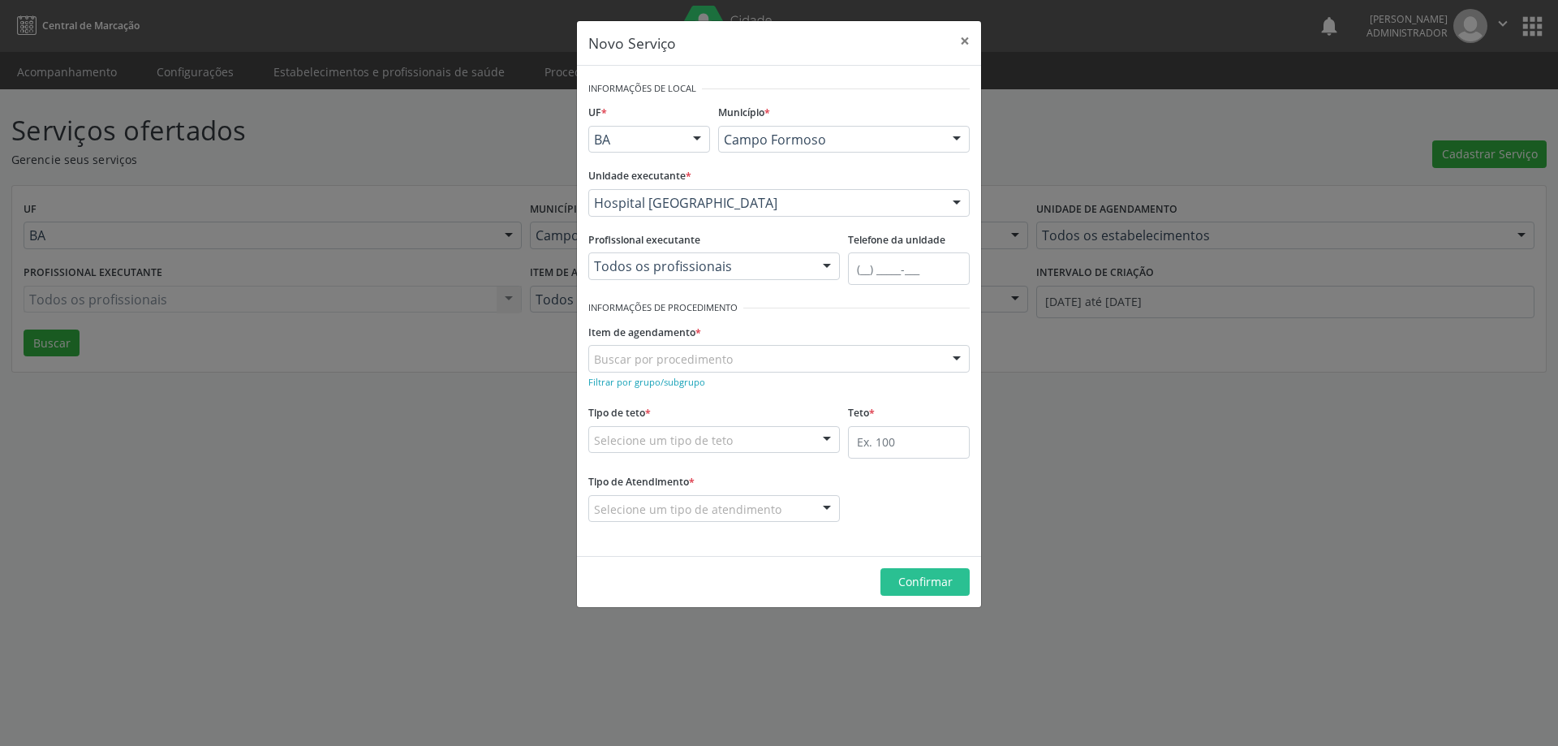
click at [826, 268] on div at bounding box center [826, 267] width 24 height 28
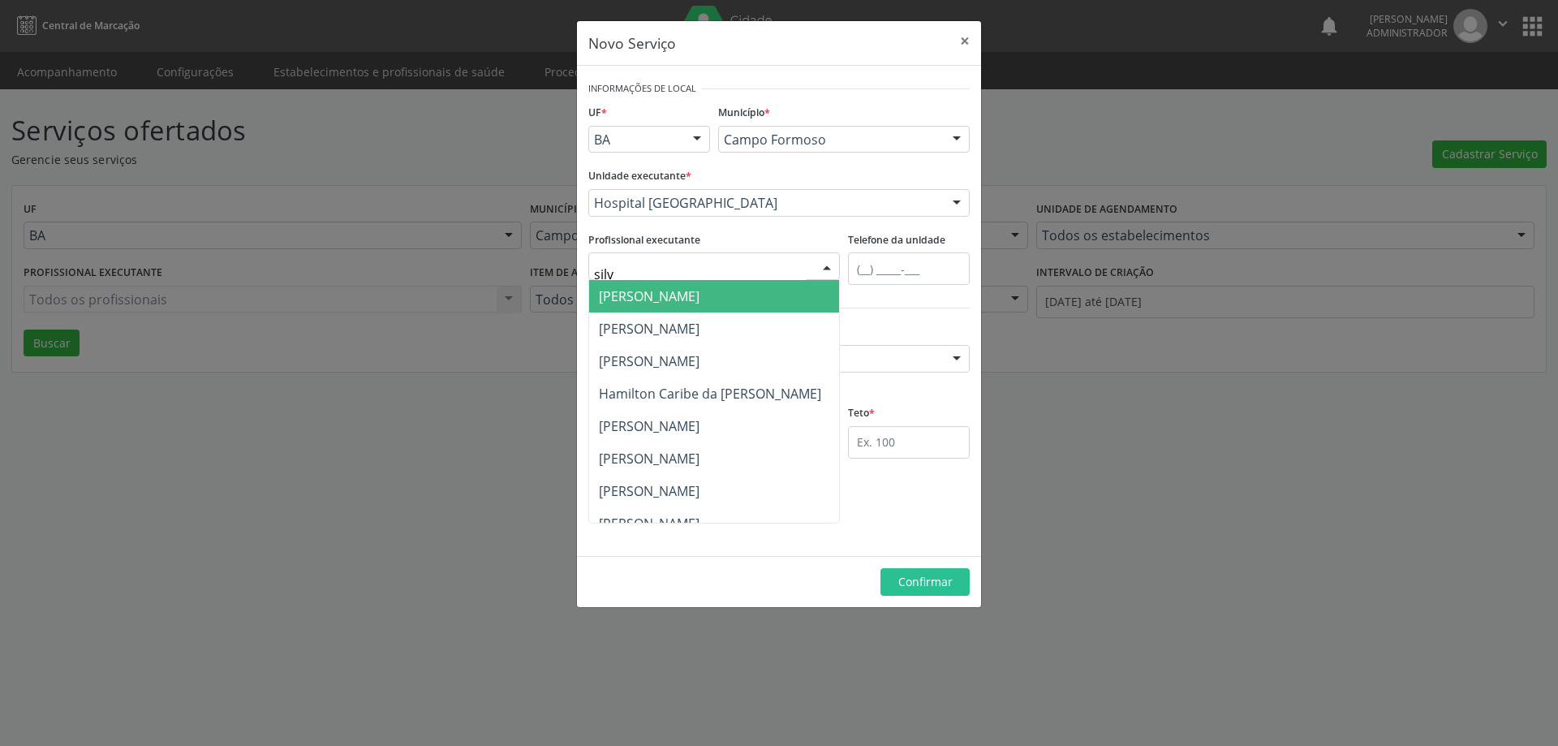
type input "silvi"
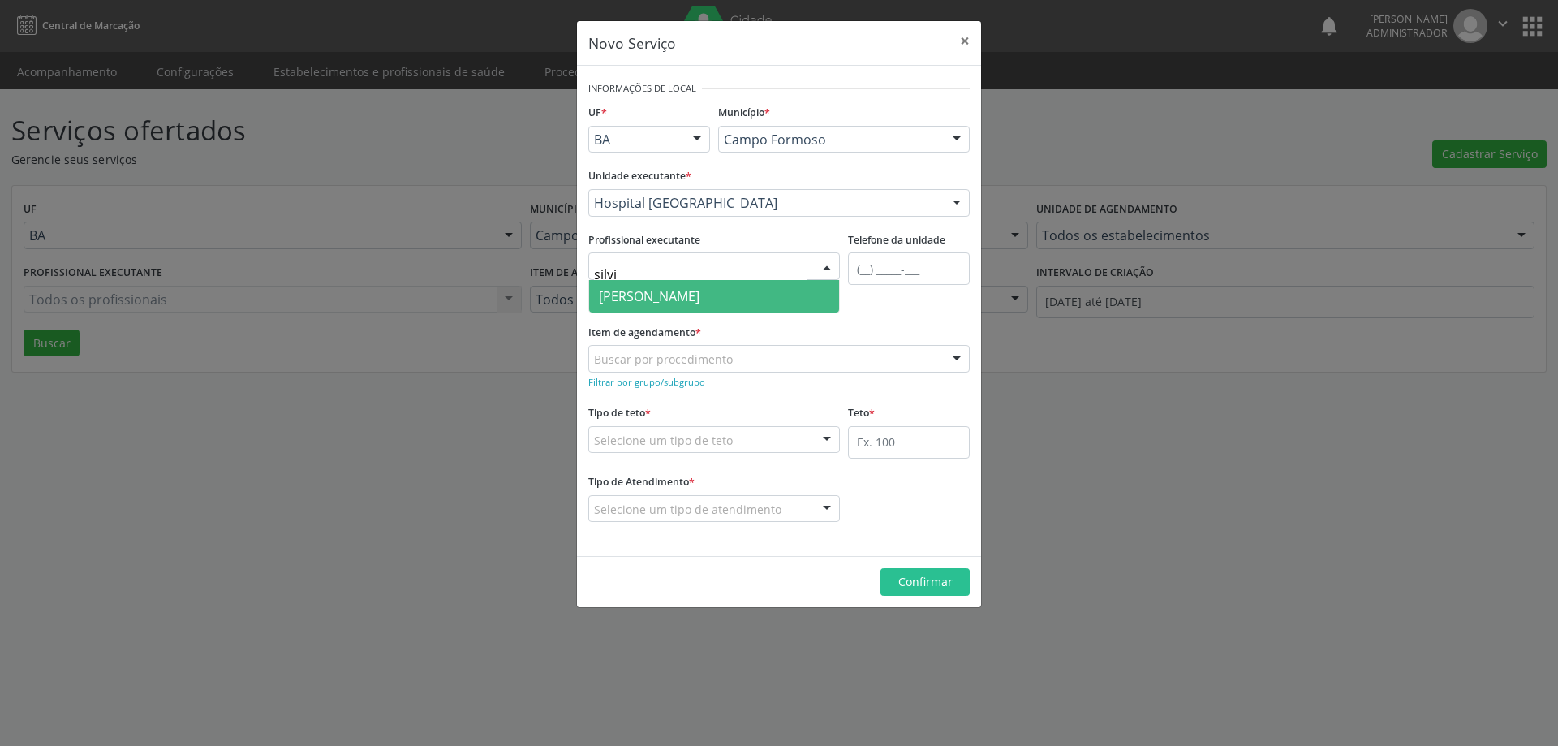
click at [782, 293] on span "Silvio Luis Barros Matos" at bounding box center [714, 296] width 250 height 32
click at [664, 387] on small "Filtrar por grupo/subgrupo" at bounding box center [646, 382] width 117 height 12
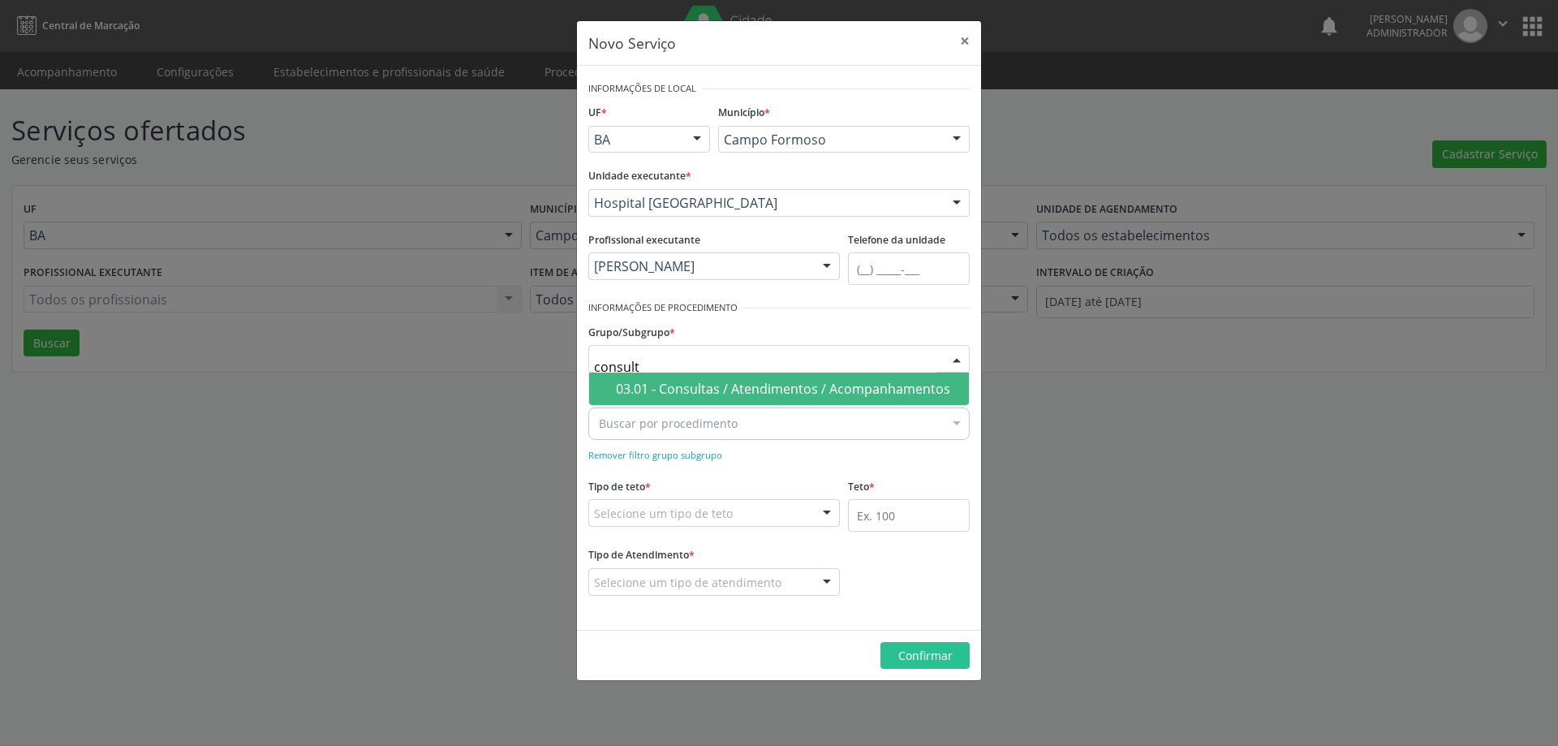
type input "consulta"
click at [694, 382] on div "03.01 - Consultas / Atendimentos / Acompanhamentos" at bounding box center [787, 388] width 343 height 13
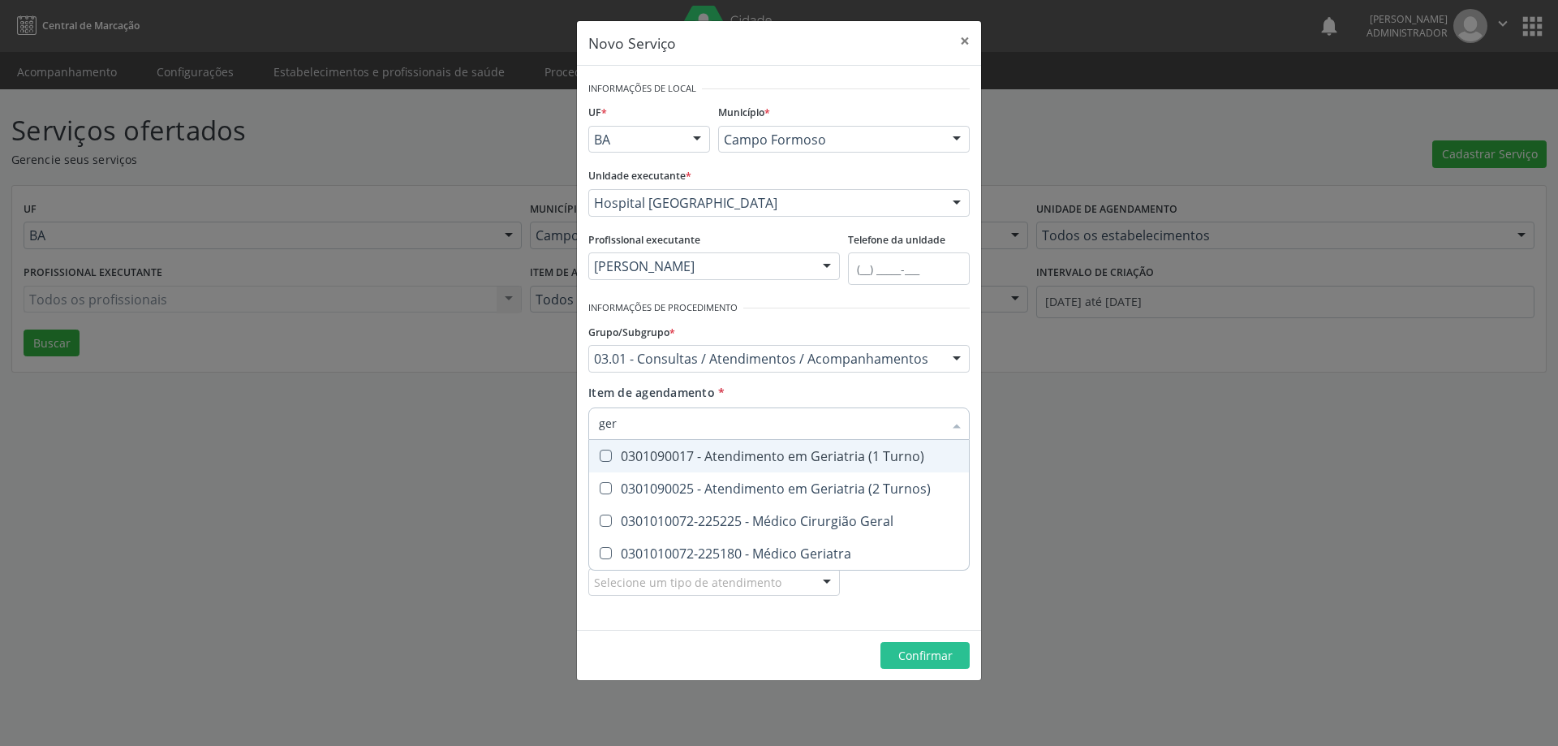
type input "gera"
click at [686, 453] on div "0301010072-225225 - Médico Cirurgião Geral" at bounding box center [779, 455] width 360 height 13
checkbox Geral "true"
click at [831, 510] on div at bounding box center [826, 514] width 24 height 28
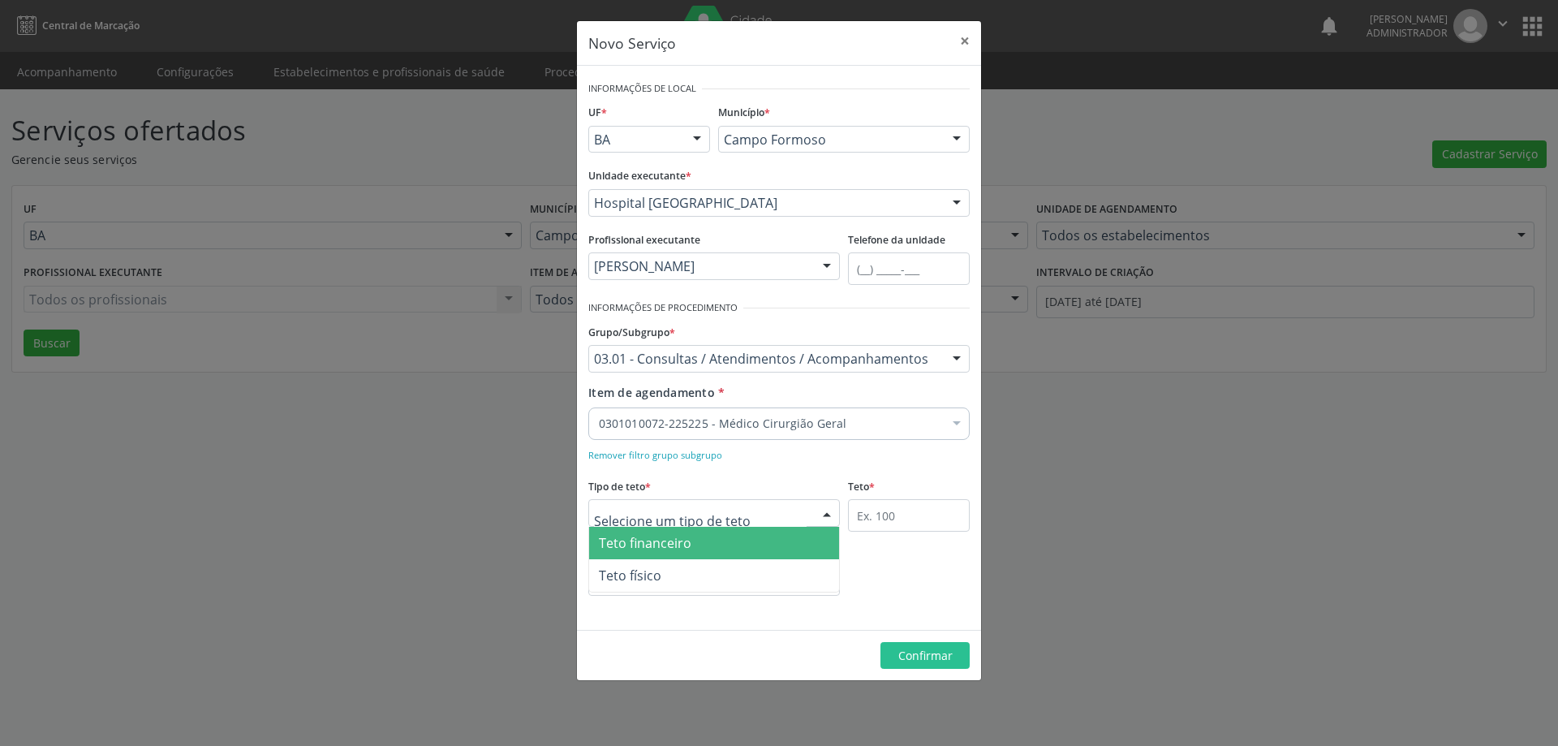
click at [802, 537] on span "Teto financeiro" at bounding box center [714, 543] width 250 height 32
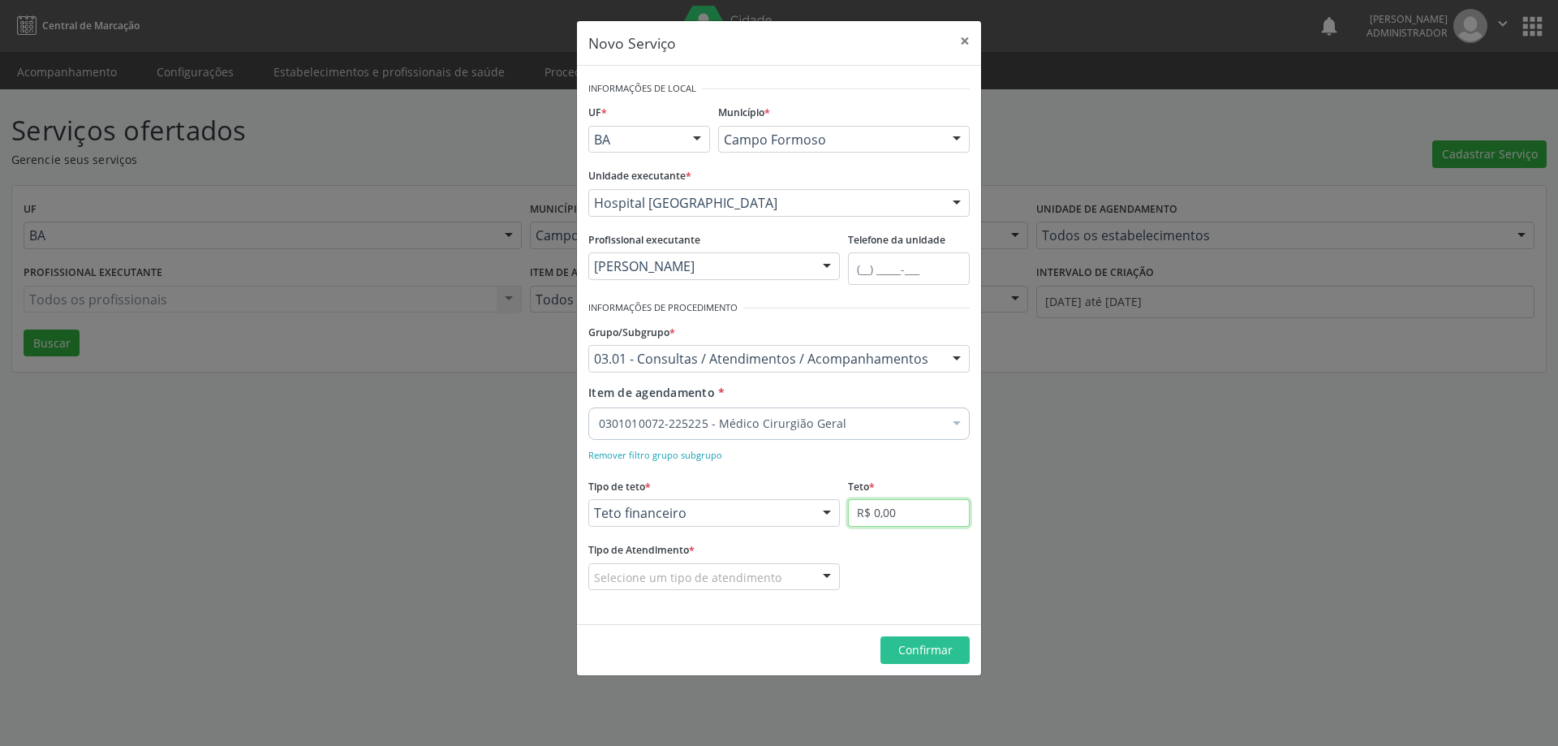
click at [890, 517] on input "R$ 0,00" at bounding box center [909, 513] width 122 height 28
type input "R$ 18.000,00"
click at [822, 570] on div at bounding box center [826, 578] width 24 height 28
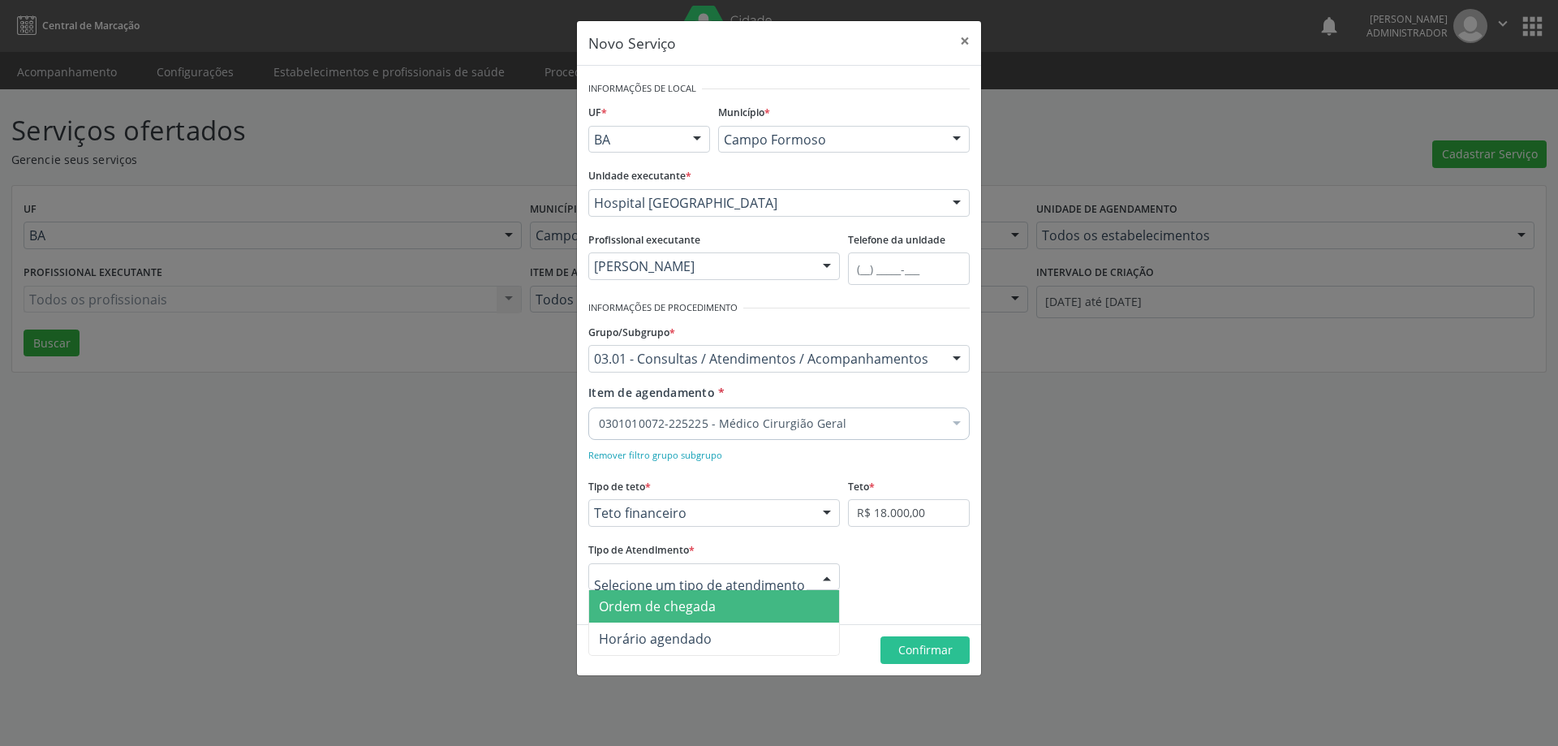
click at [789, 608] on span "Ordem de chegada" at bounding box center [714, 606] width 250 height 32
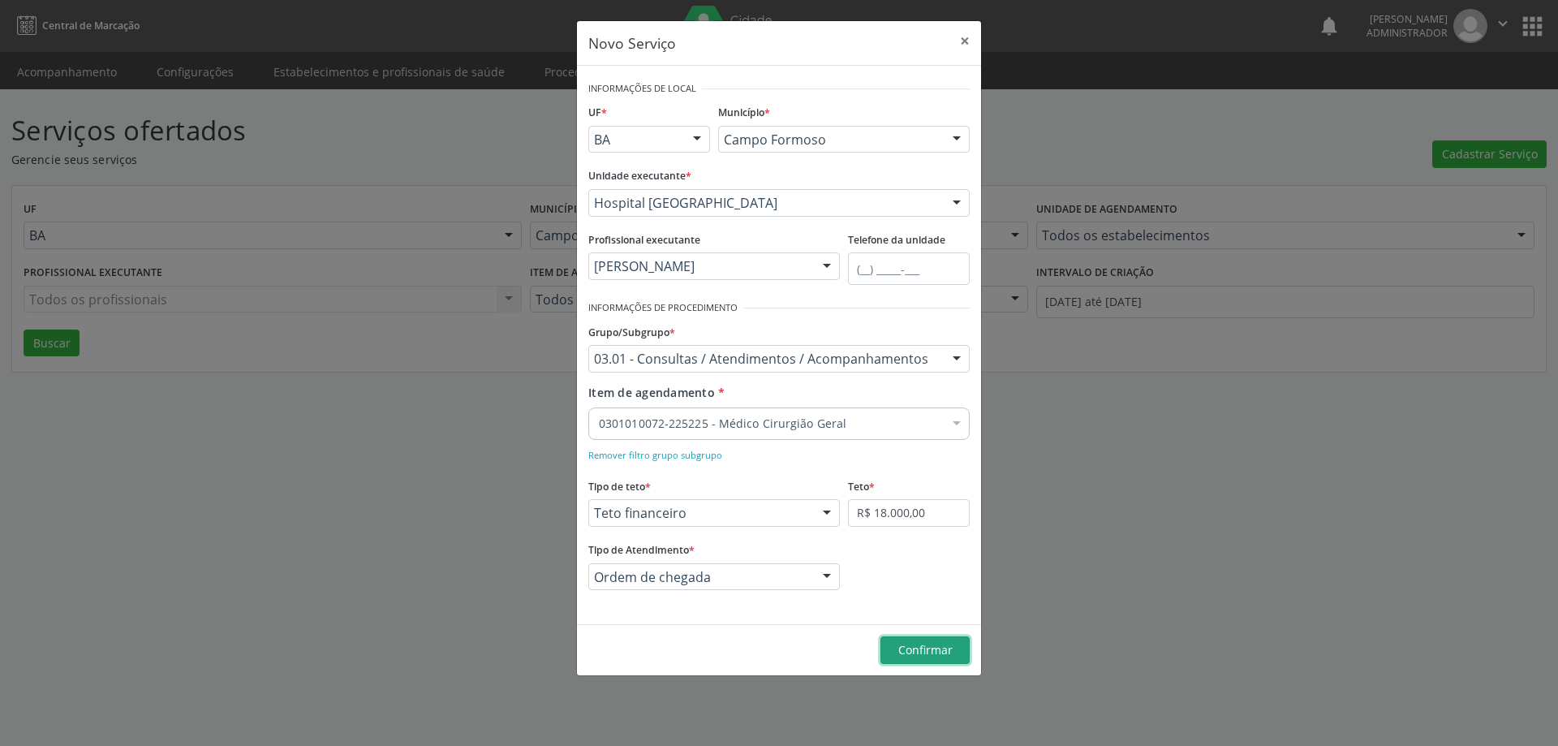
click at [910, 652] on span "Confirmar" at bounding box center [925, 649] width 54 height 15
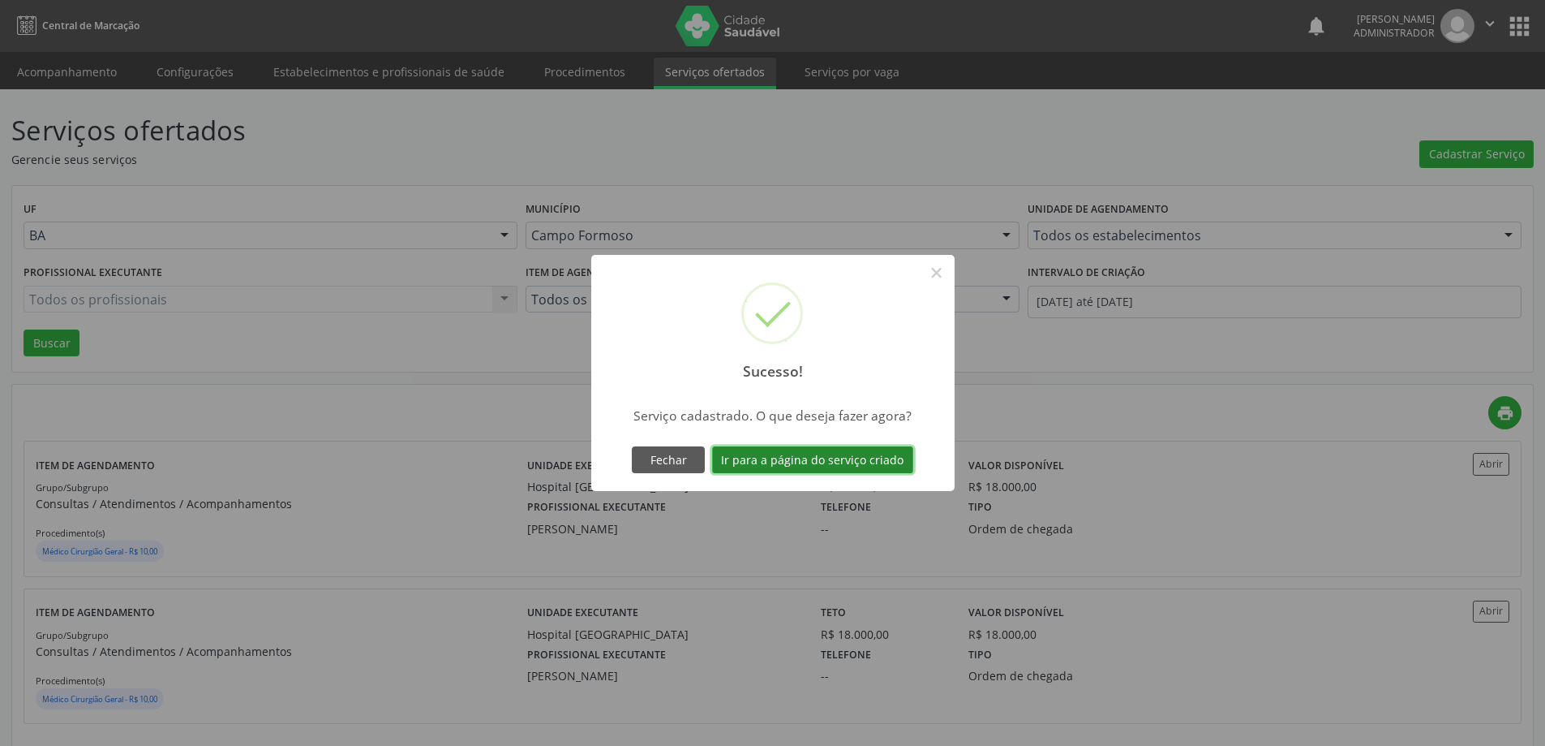
click at [804, 451] on button "Ir para a página do serviço criado" at bounding box center [812, 460] width 201 height 28
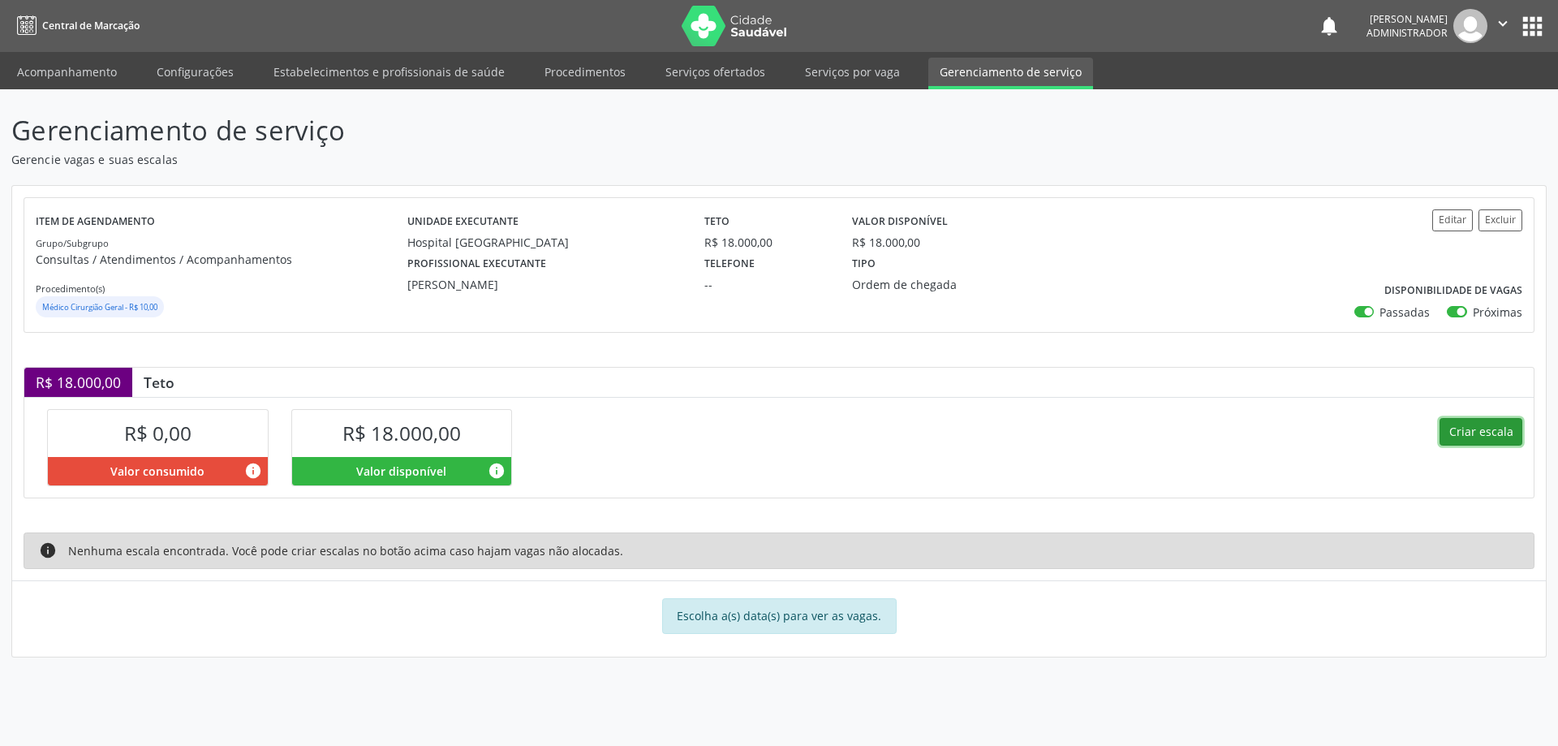
click at [1466, 433] on button "Criar escala" at bounding box center [1480, 432] width 83 height 28
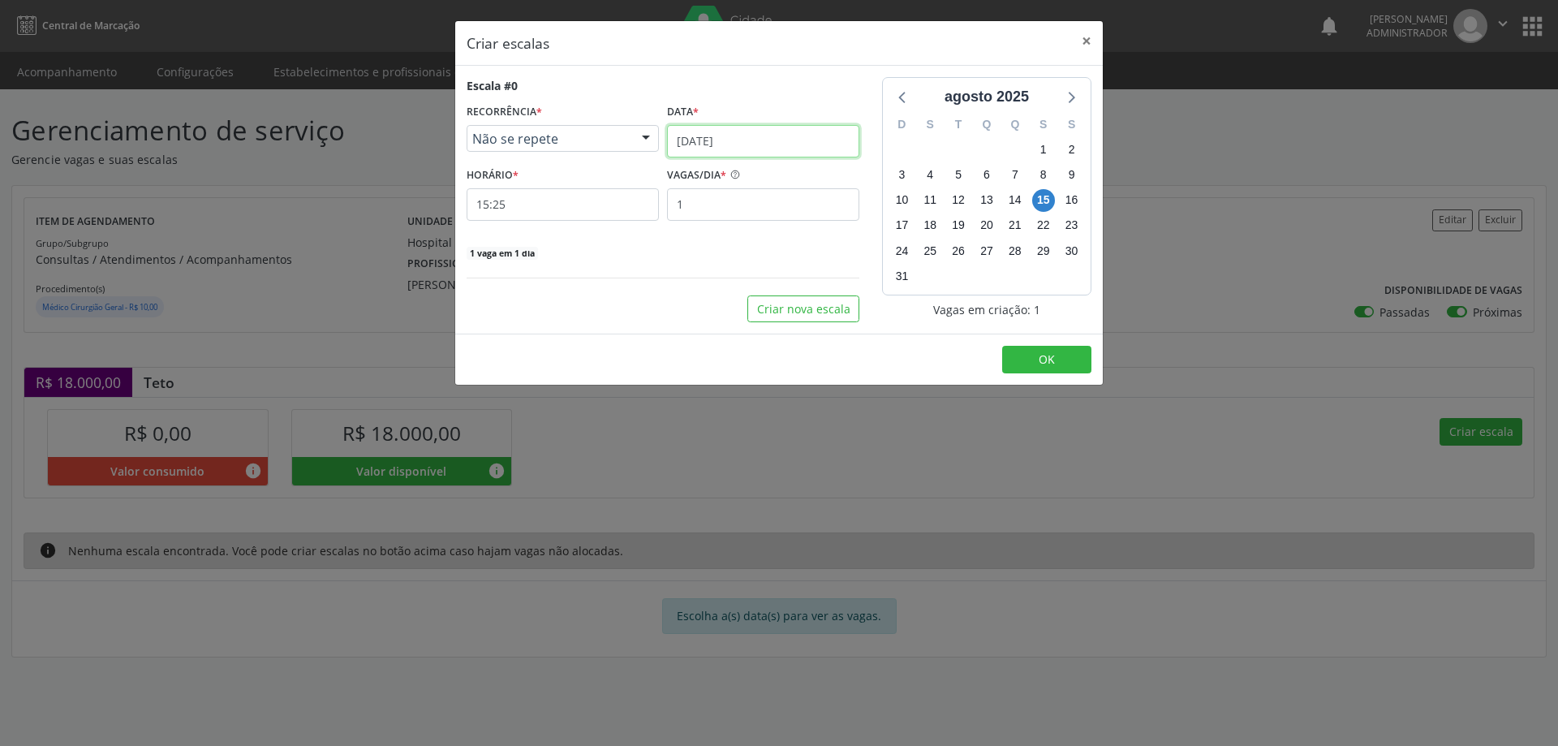
click at [789, 137] on input "15/08/2025" at bounding box center [763, 141] width 192 height 32
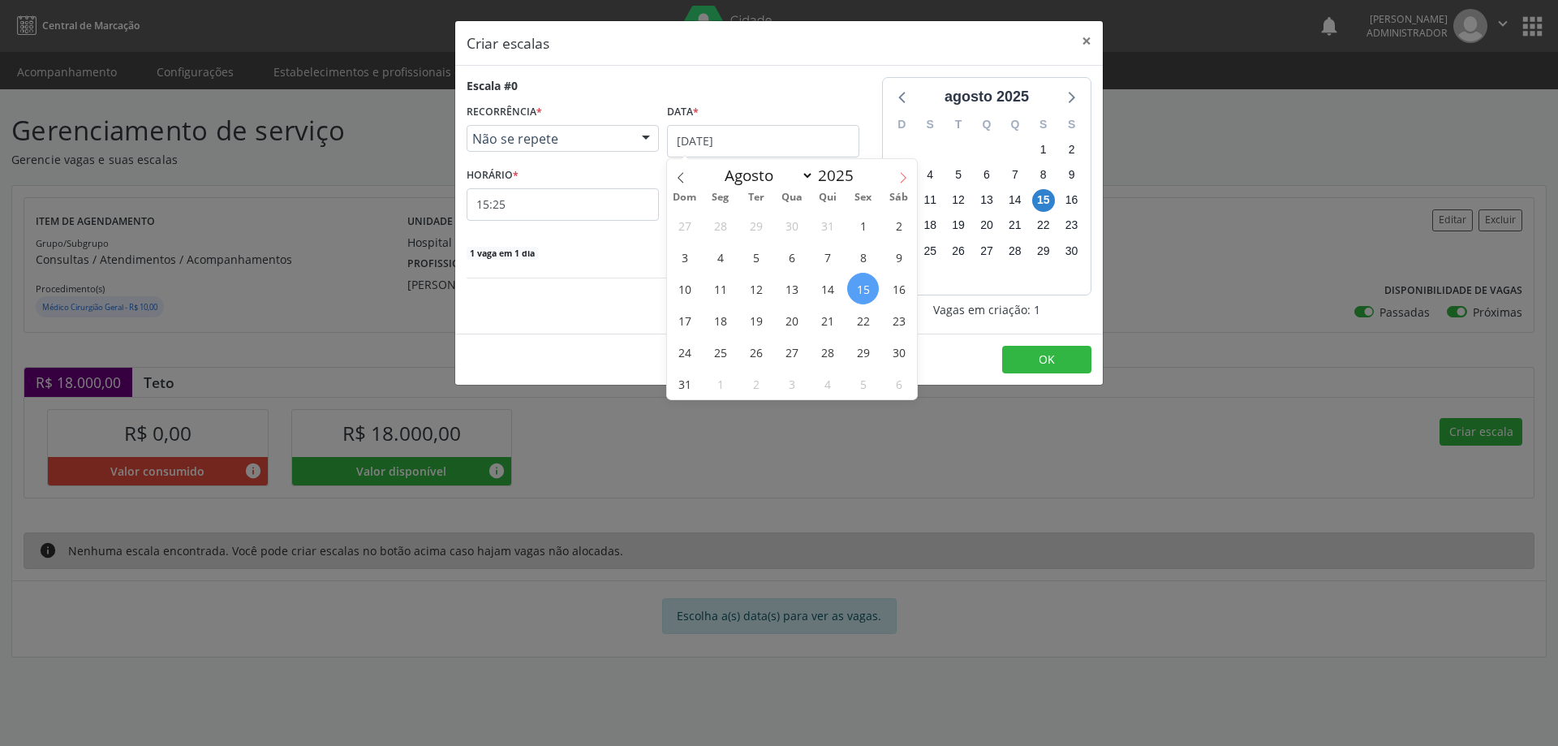
click at [905, 172] on icon at bounding box center [902, 177] width 11 height 11
select select "8"
click at [649, 134] on div at bounding box center [646, 140] width 24 height 28
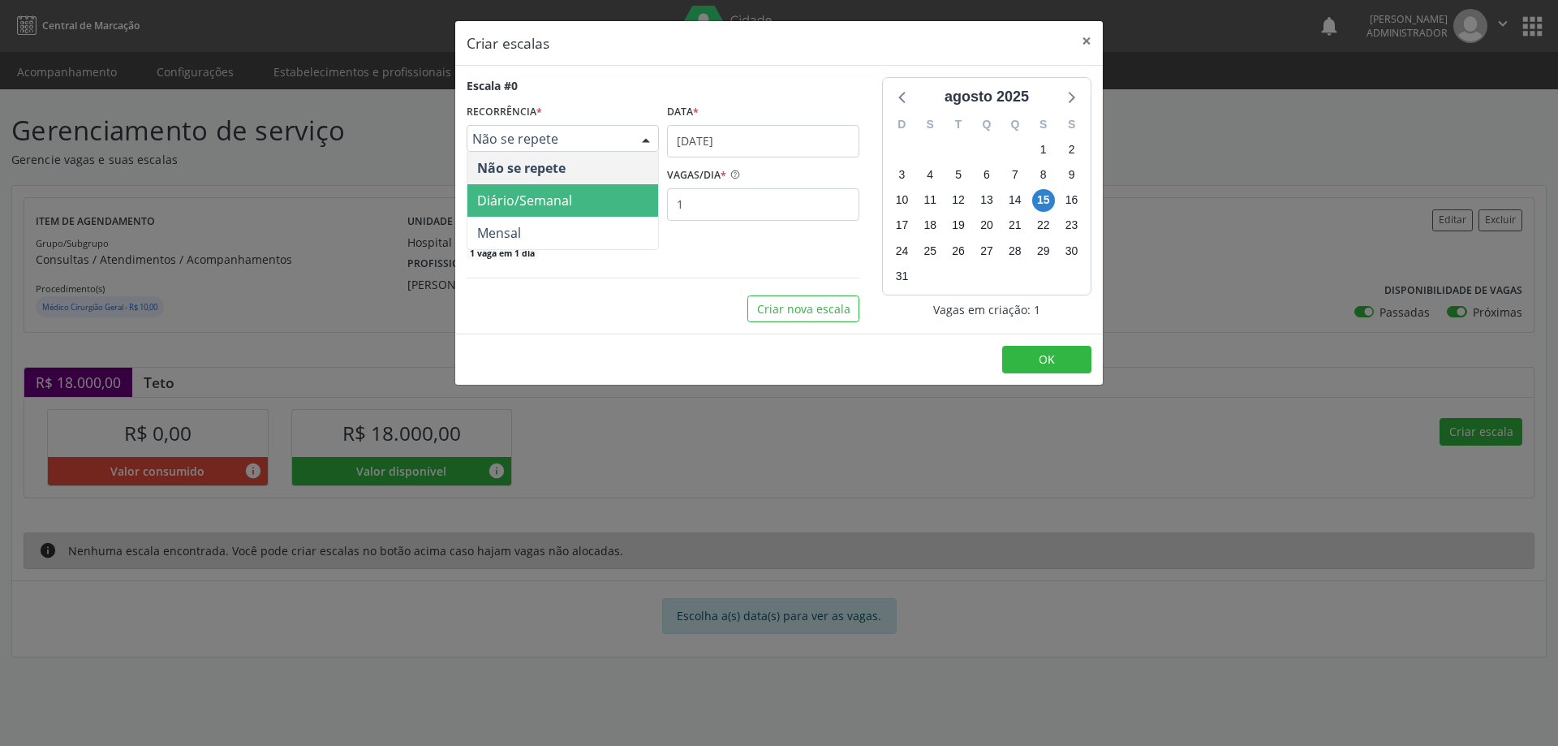
click at [597, 200] on span "Diário/Semanal" at bounding box center [562, 200] width 191 height 32
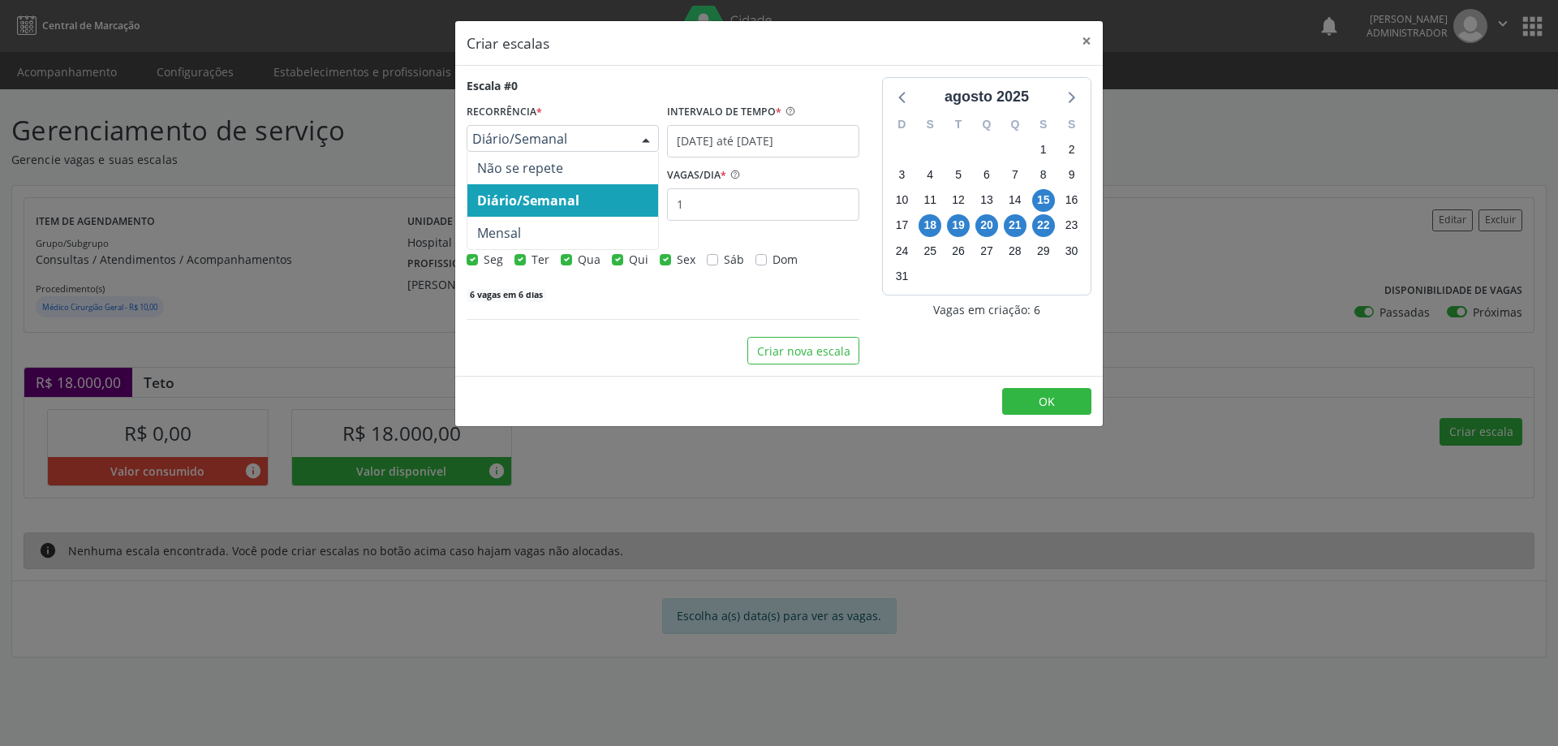
click at [649, 132] on div at bounding box center [646, 140] width 24 height 28
click at [628, 170] on span "Não se repete" at bounding box center [562, 168] width 191 height 32
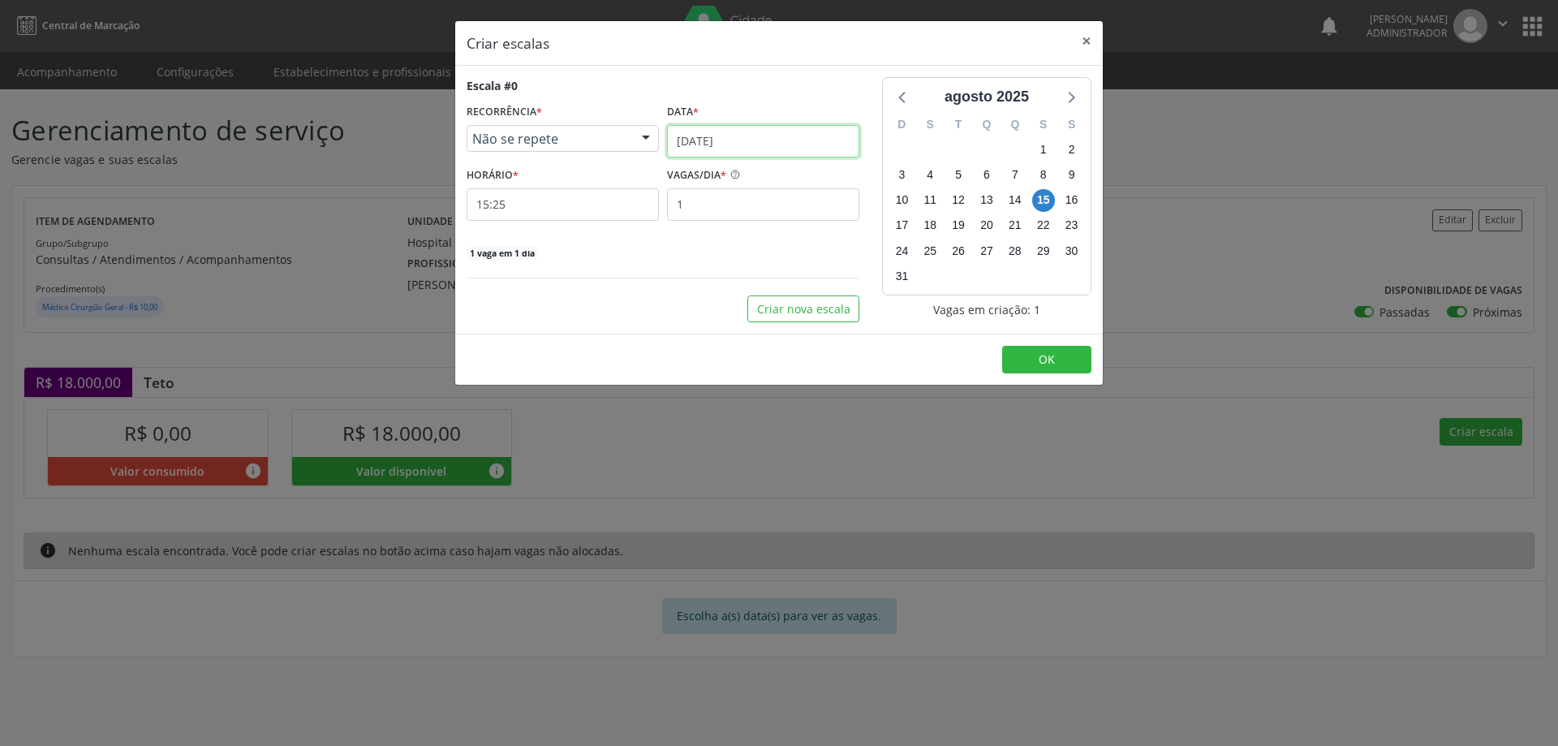
click at [762, 140] on input "15/08/2025" at bounding box center [763, 141] width 192 height 32
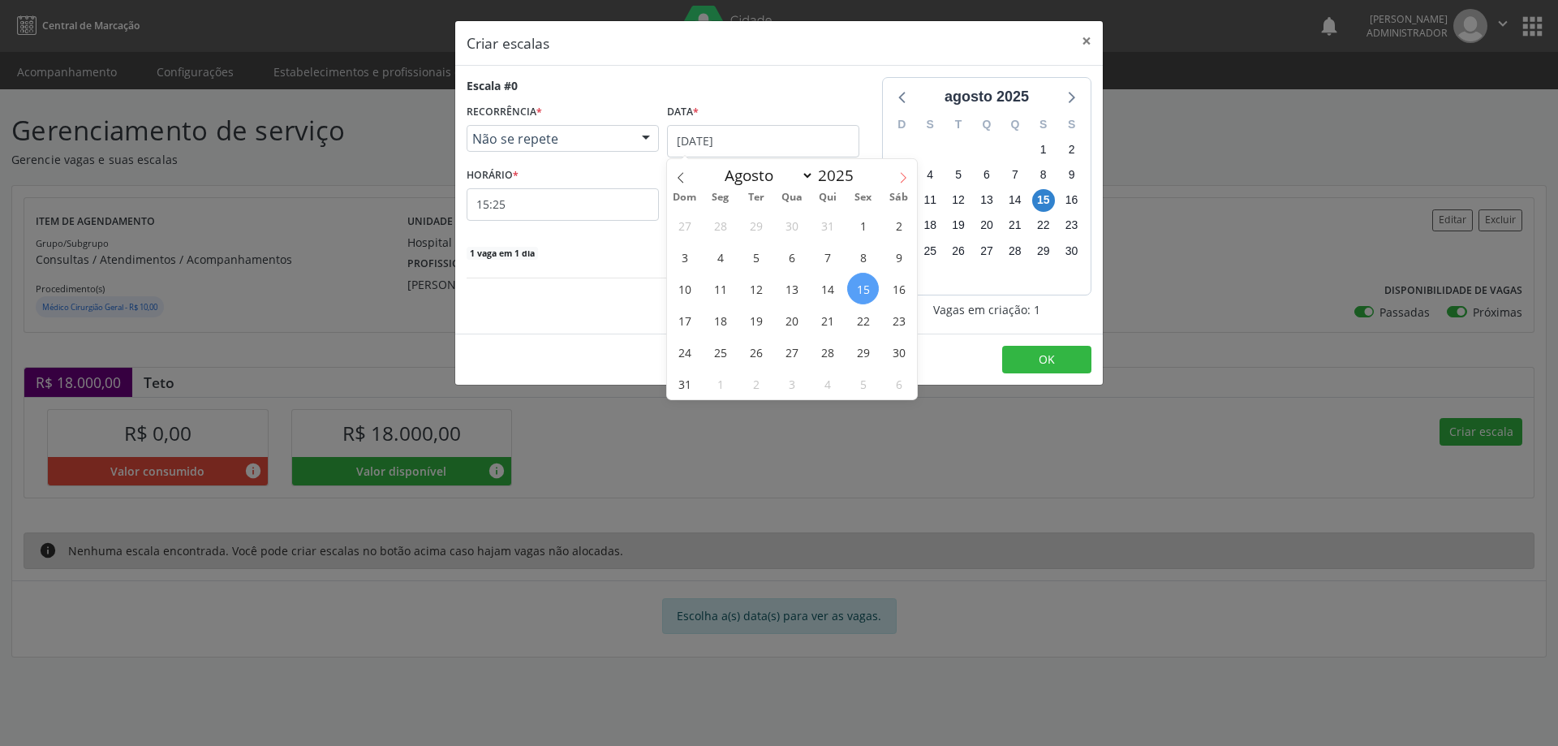
click at [903, 175] on icon at bounding box center [903, 177] width 6 height 11
select select "8"
click at [827, 261] on span "11" at bounding box center [827, 257] width 32 height 32
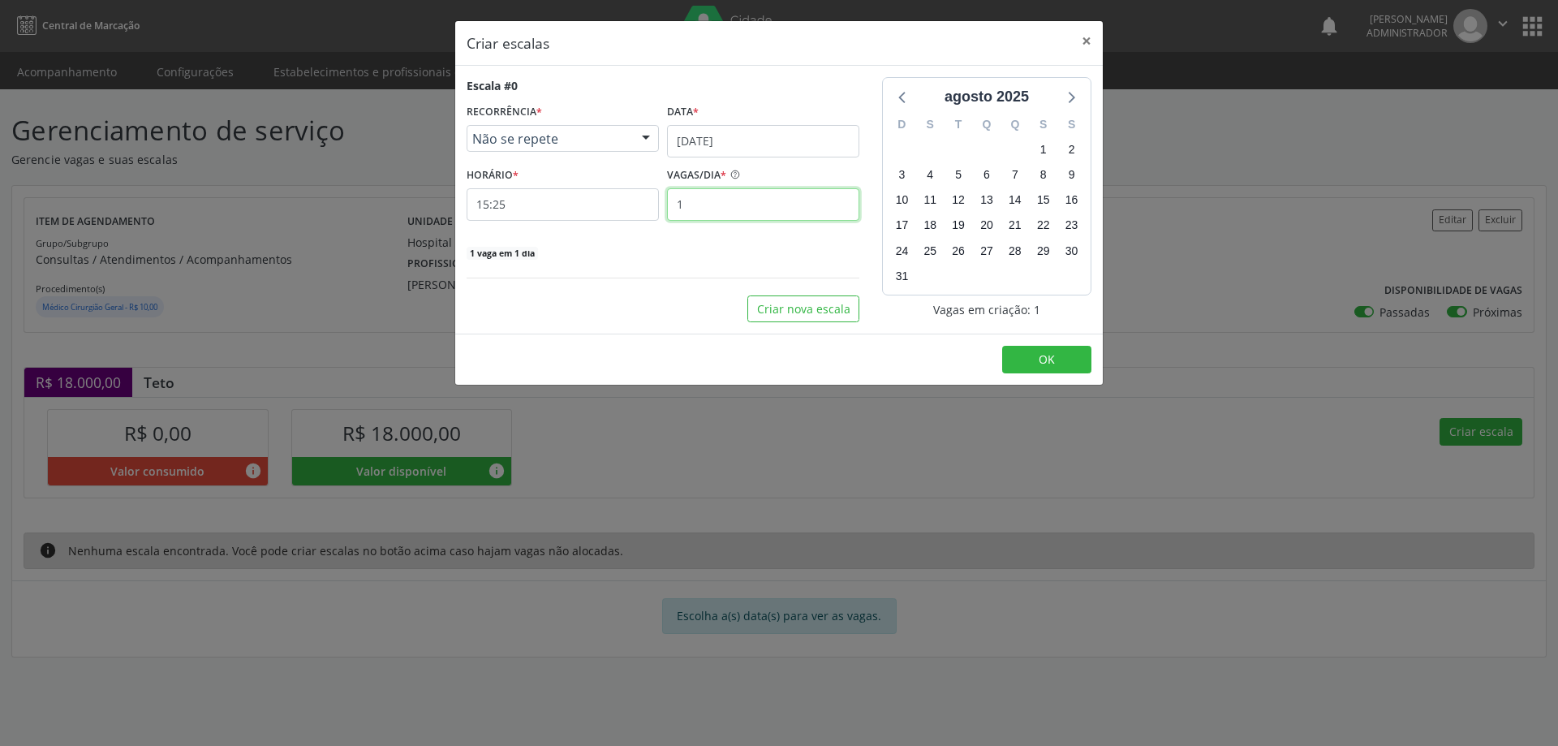
click at [698, 205] on input "1" at bounding box center [763, 204] width 192 height 32
type input "4"
click at [627, 204] on input "15:25" at bounding box center [562, 204] width 192 height 32
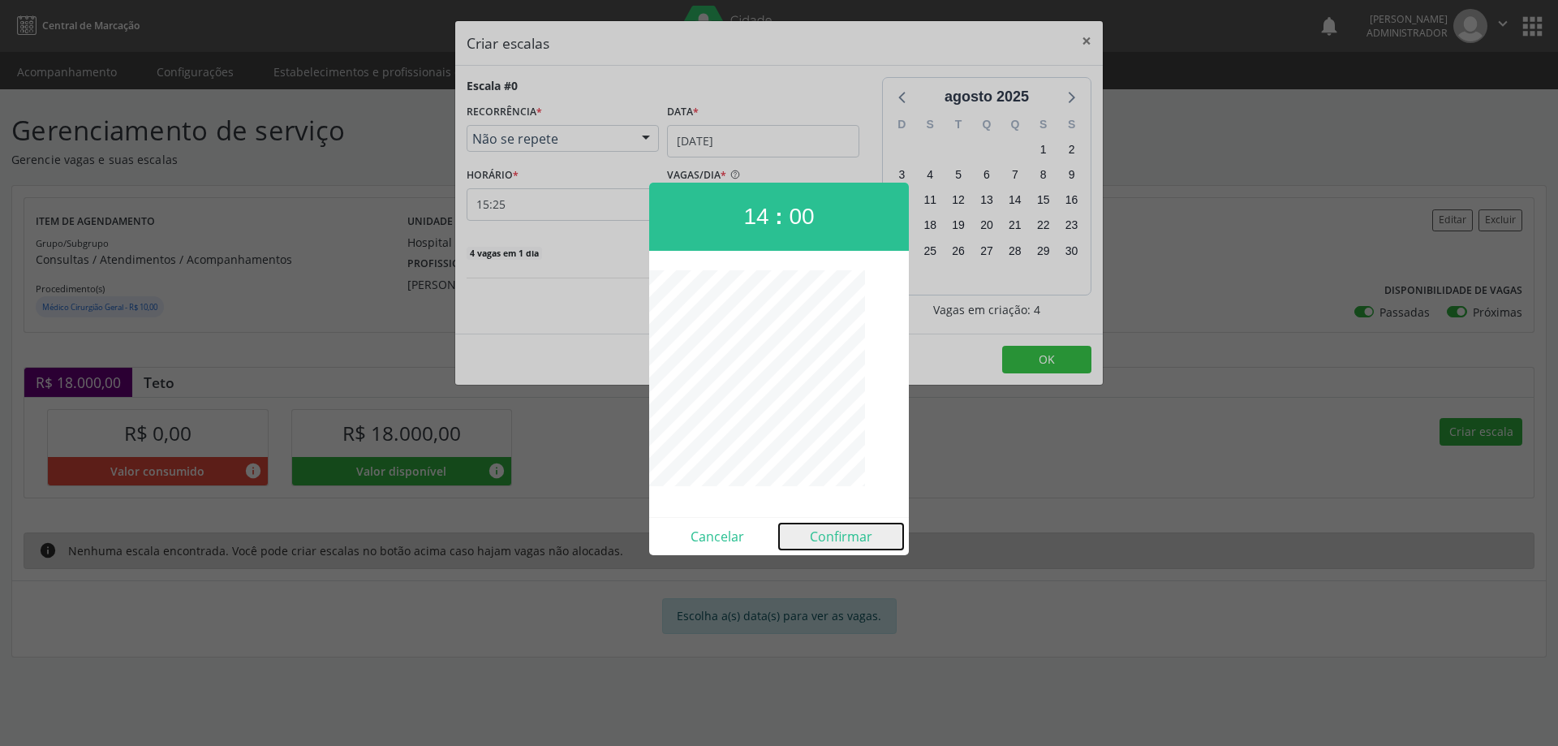
click at [833, 527] on button "Confirmar" at bounding box center [841, 536] width 124 height 26
type input "14:00"
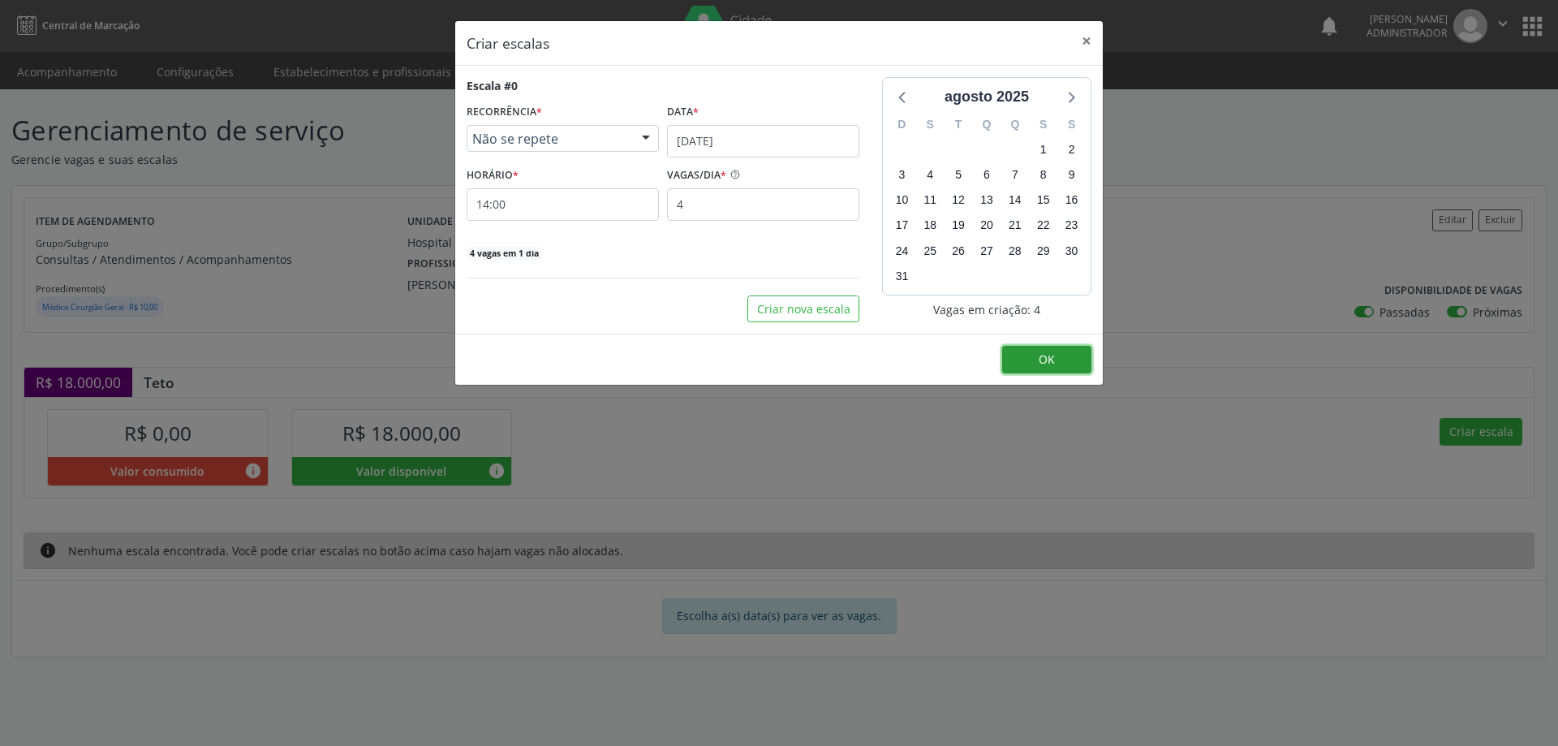
click at [1066, 362] on button "OK" at bounding box center [1046, 360] width 89 height 28
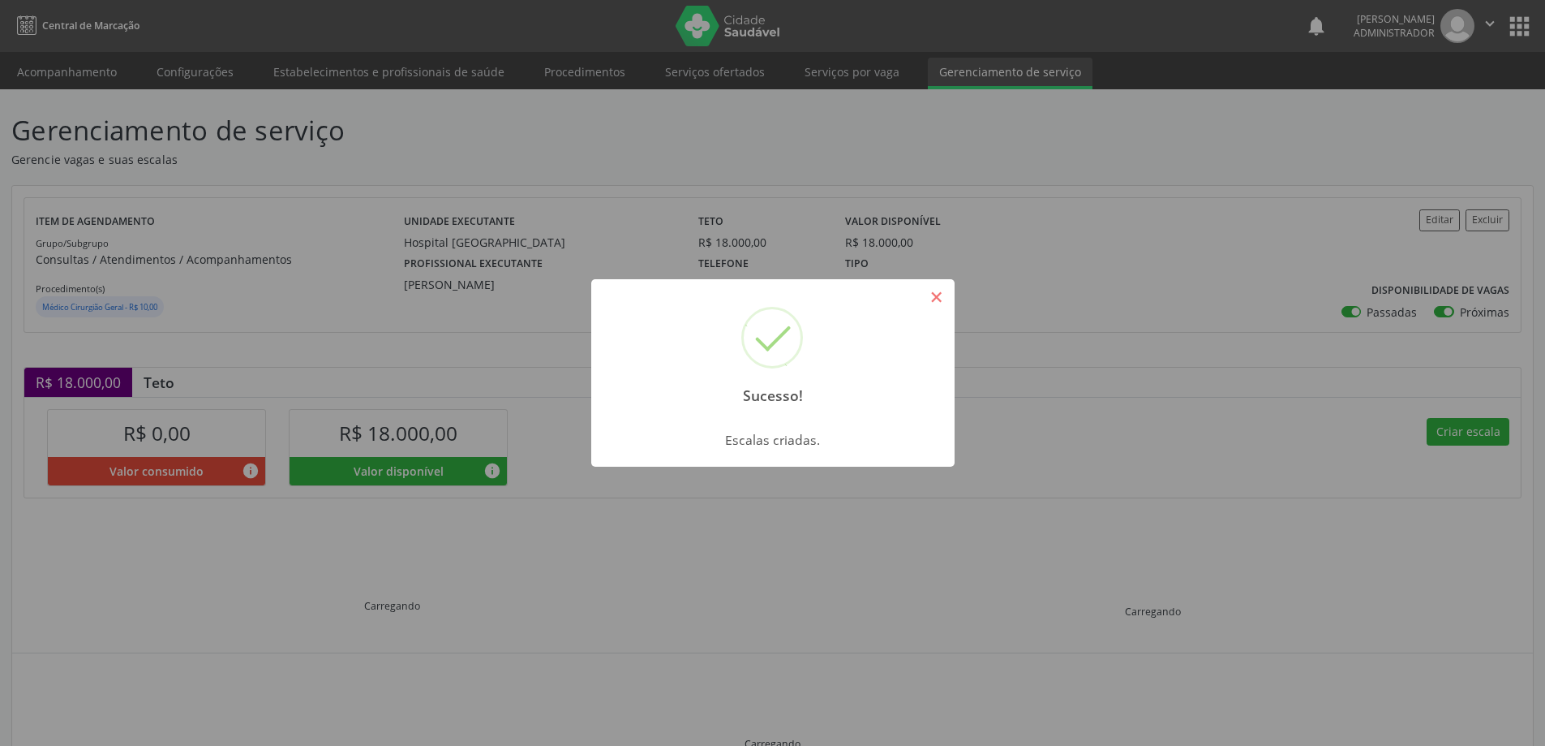
click at [936, 297] on button "×" at bounding box center [937, 297] width 28 height 28
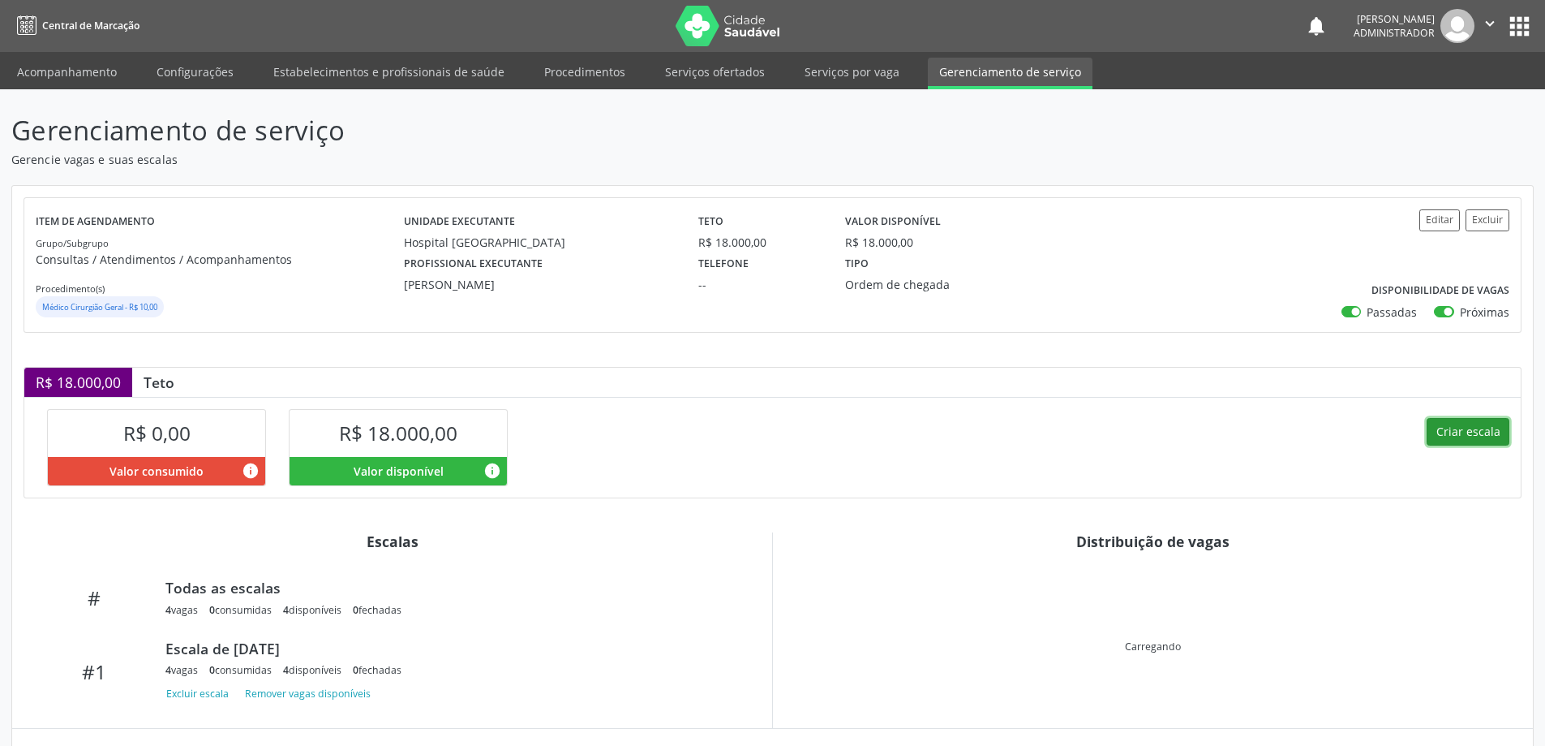
click at [1472, 433] on button "Criar escala" at bounding box center [1468, 432] width 83 height 28
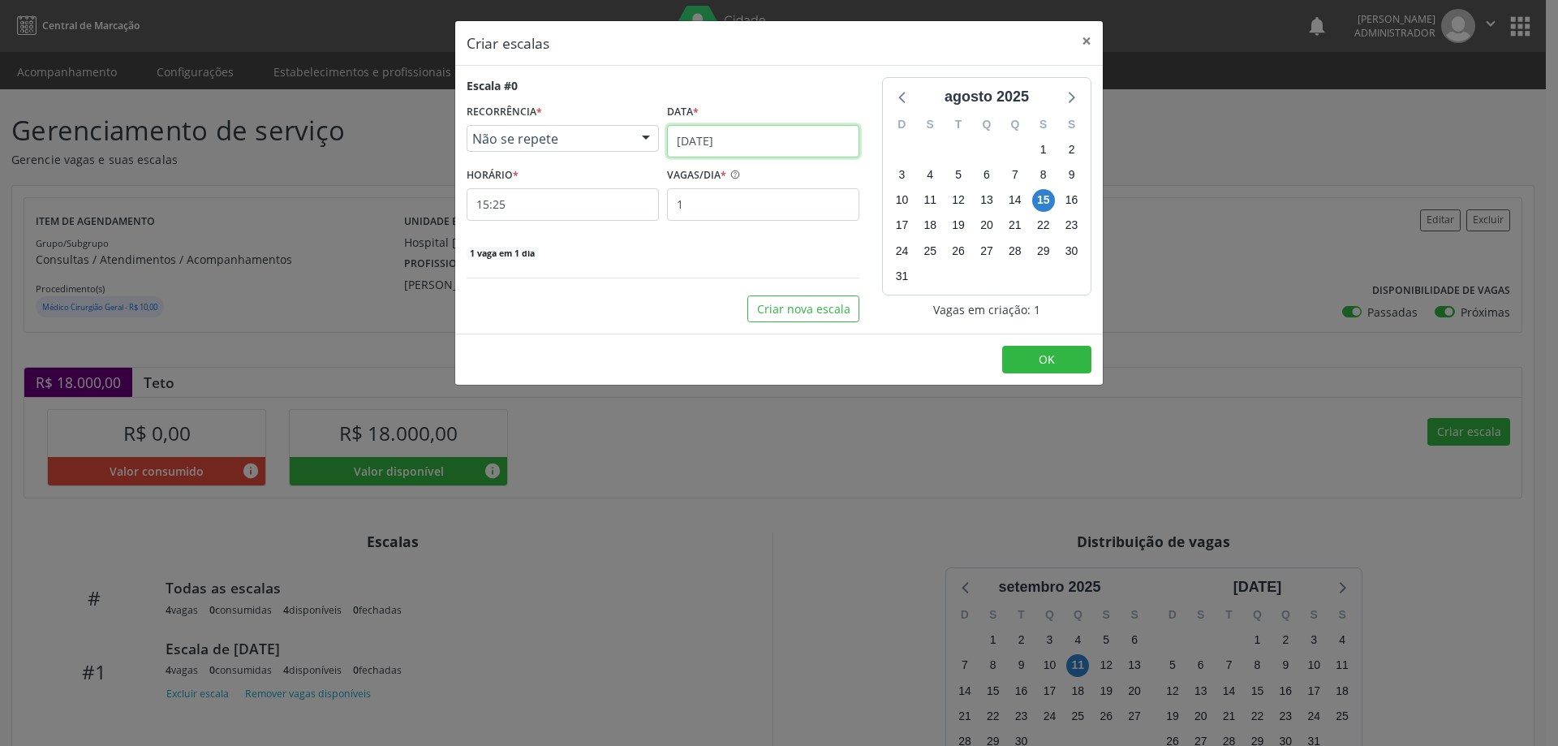
drag, startPoint x: 757, startPoint y: 133, endPoint x: 774, endPoint y: 141, distance: 18.9
click at [759, 135] on input "15/08/2025" at bounding box center [763, 141] width 192 height 32
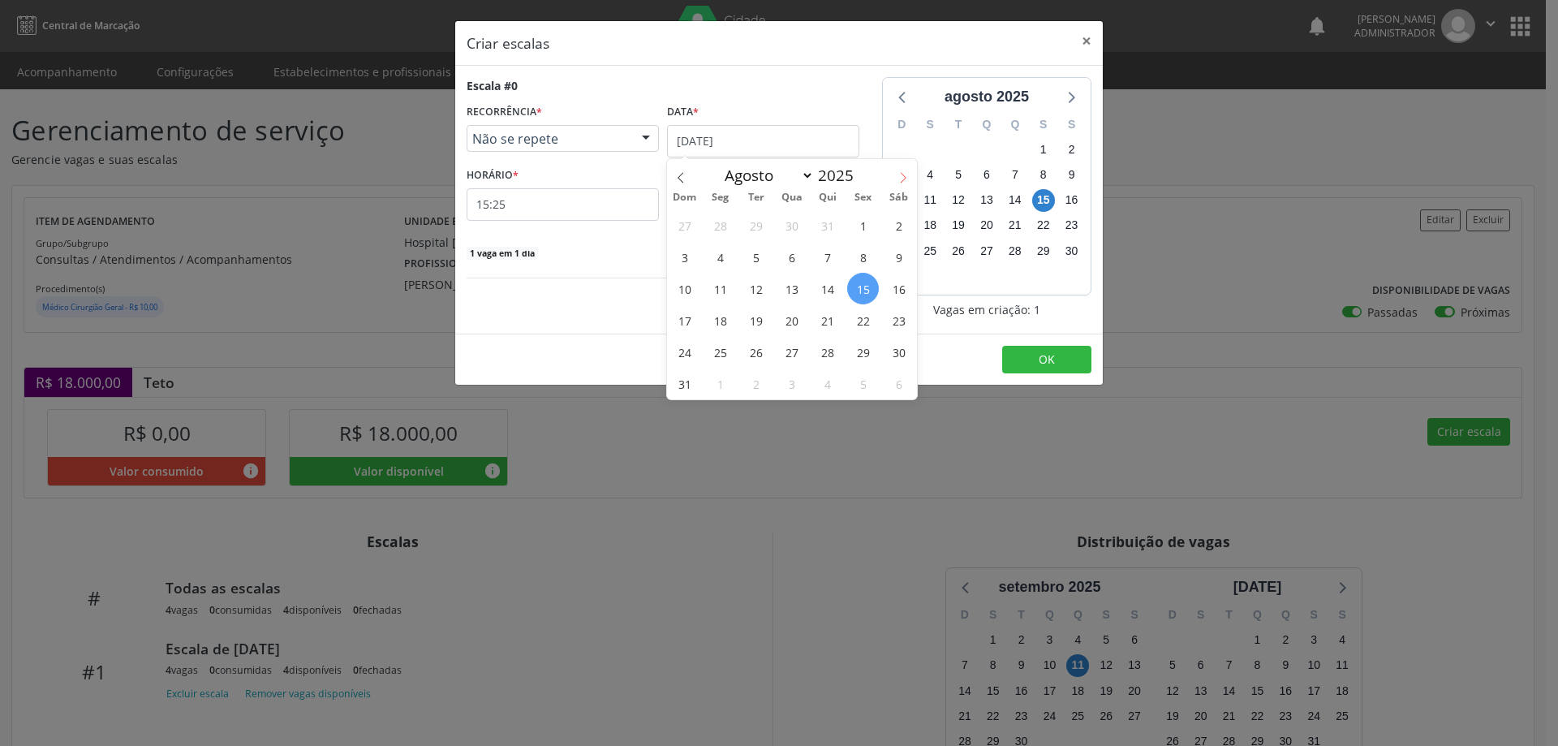
click at [901, 172] on icon at bounding box center [902, 177] width 11 height 11
select select "8"
drag, startPoint x: 827, startPoint y: 314, endPoint x: 802, endPoint y: 282, distance: 41.1
click at [826, 314] on span "25" at bounding box center [827, 320] width 32 height 32
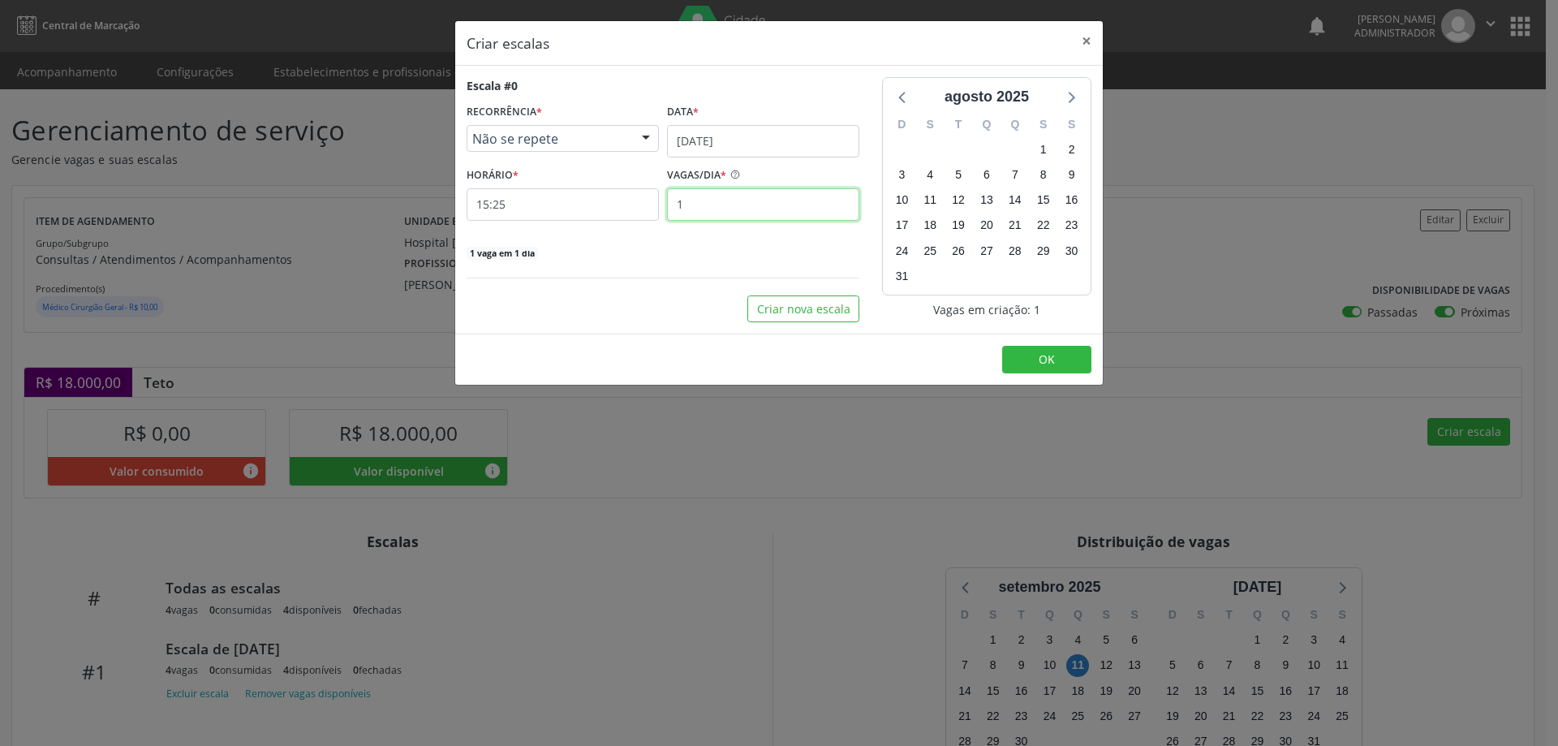
click at [678, 198] on input "1" at bounding box center [763, 204] width 192 height 32
type input "4"
click at [587, 204] on input "15:25" at bounding box center [562, 204] width 192 height 32
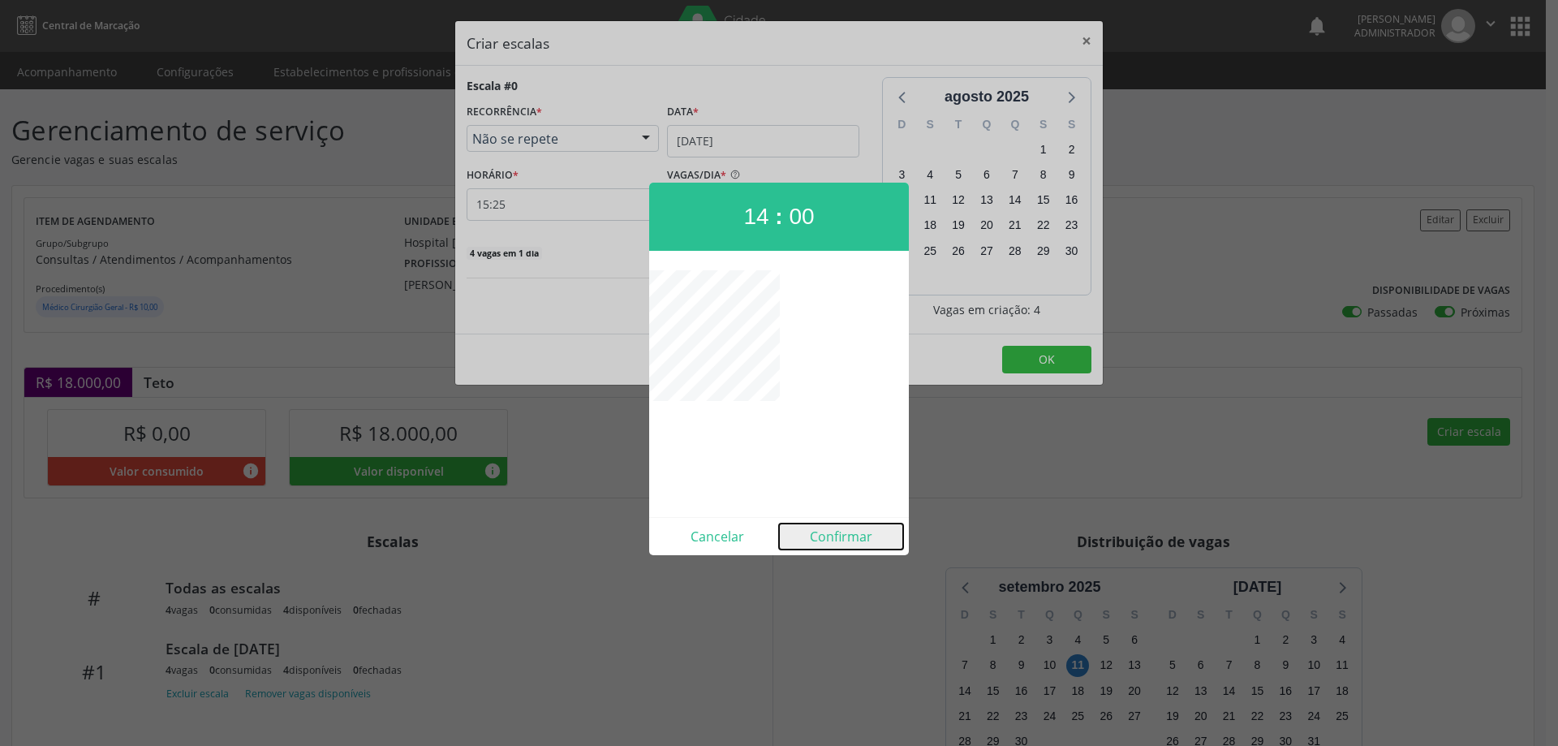
click at [832, 534] on button "Confirmar" at bounding box center [841, 536] width 124 height 26
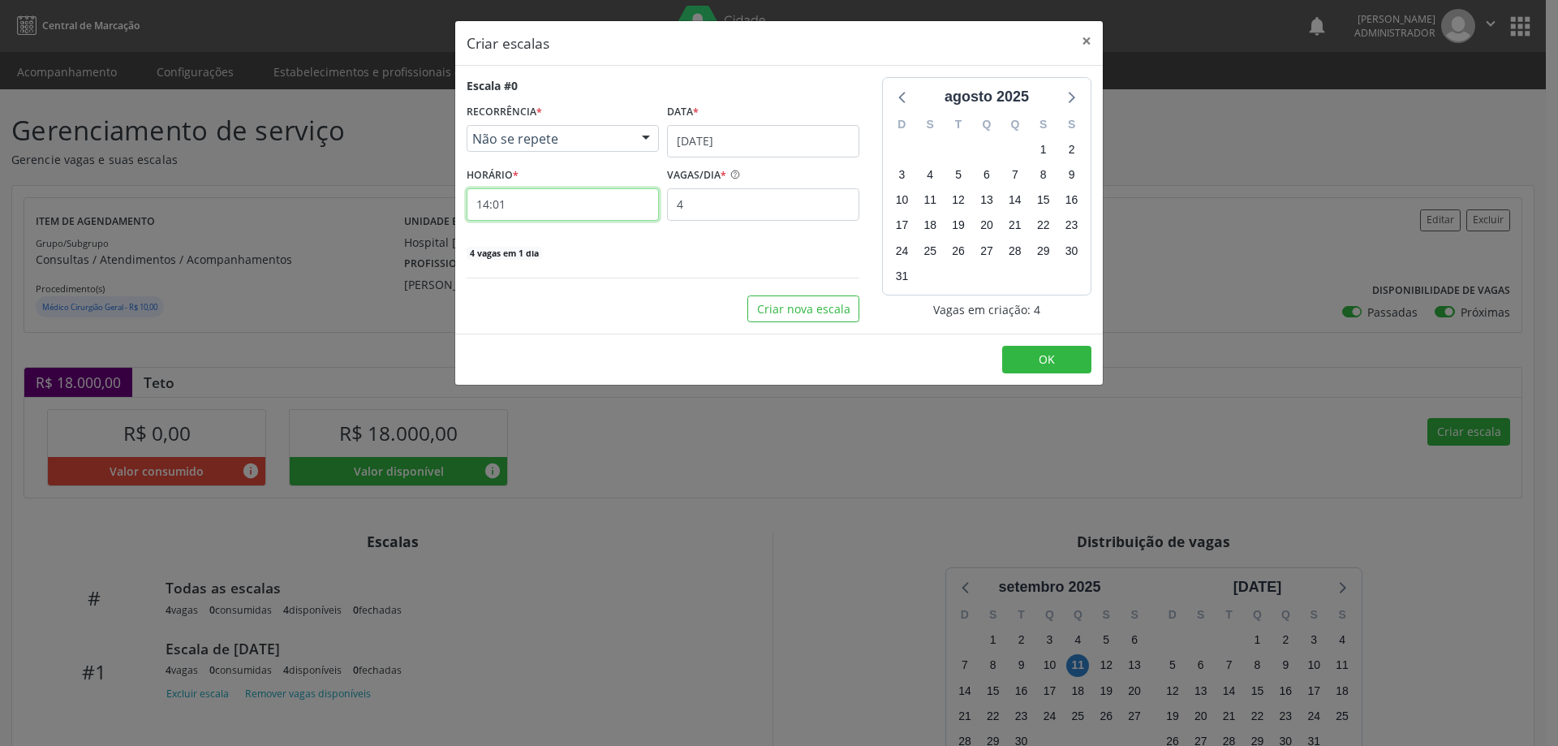
click at [595, 196] on input "14:01" at bounding box center [562, 204] width 192 height 32
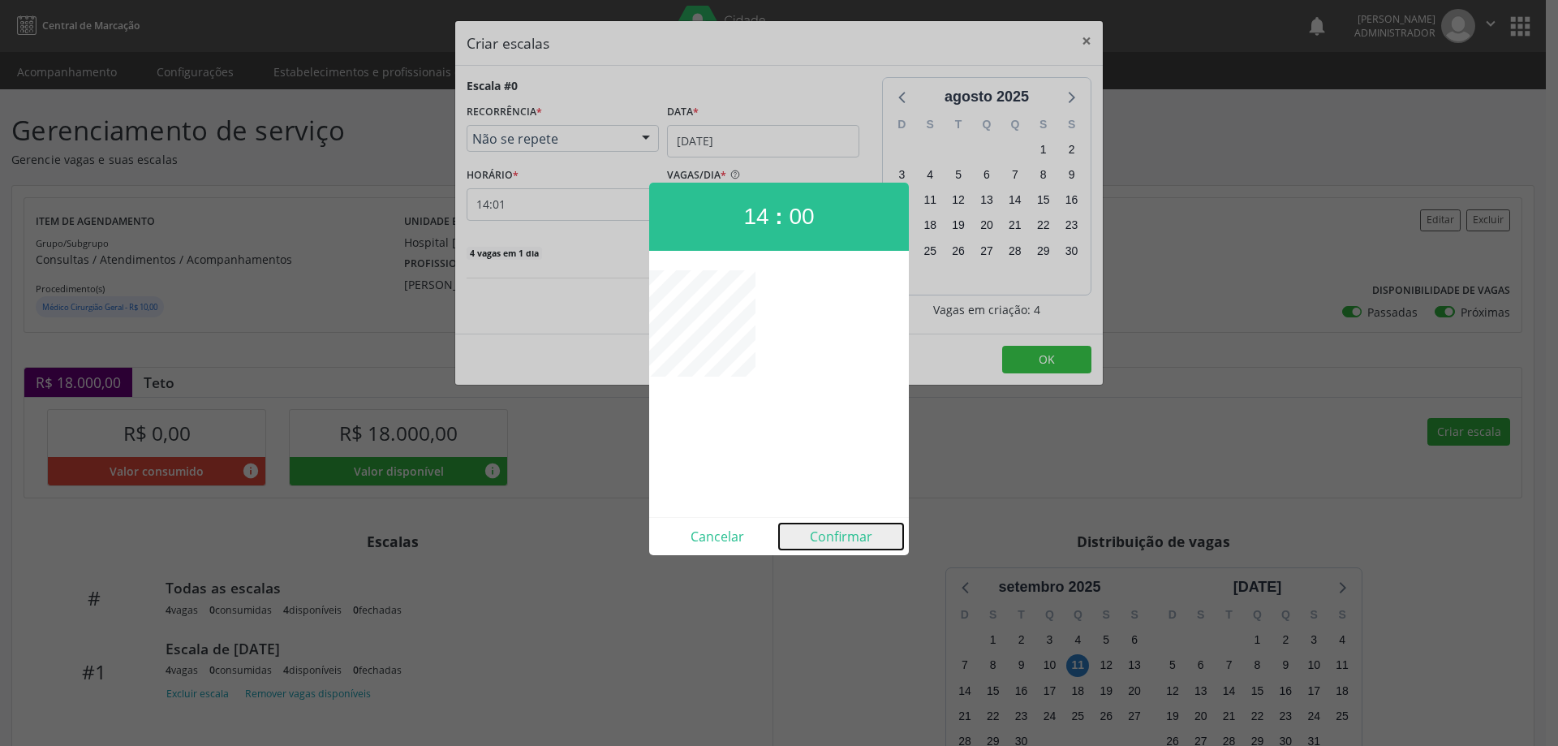
click at [847, 536] on button "Confirmar" at bounding box center [841, 536] width 124 height 26
type input "14:00"
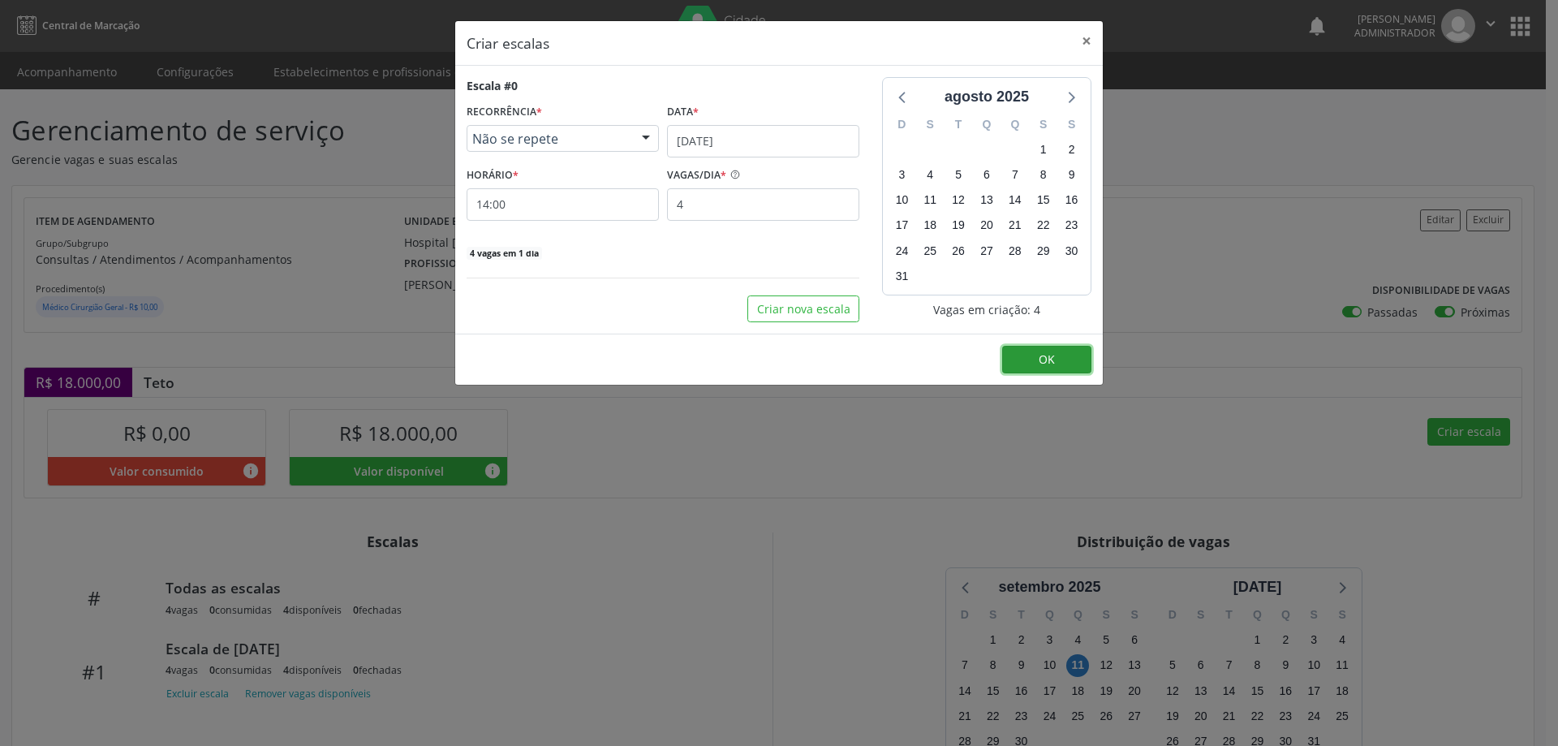
click at [1077, 356] on button "OK" at bounding box center [1046, 360] width 89 height 28
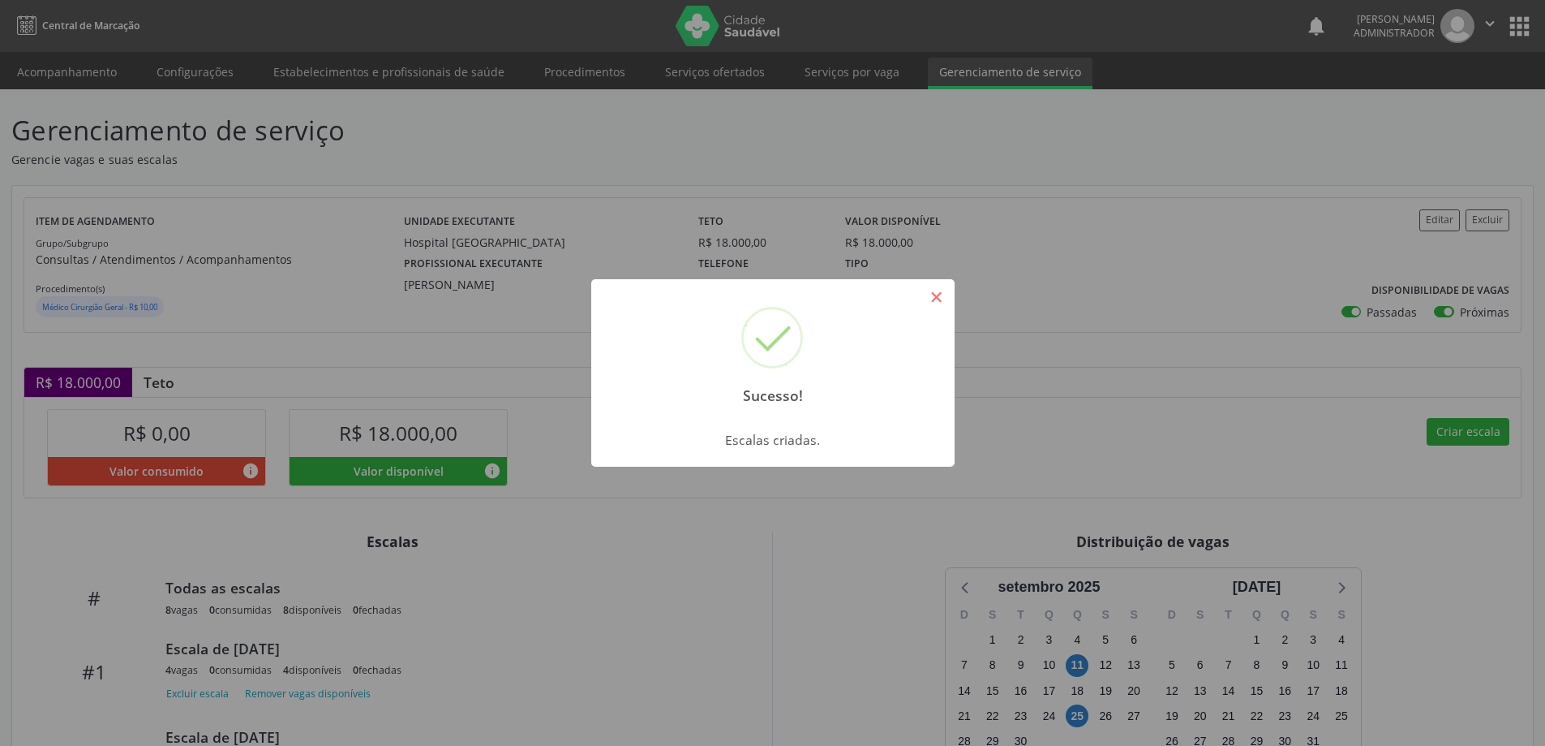
click at [939, 303] on button "×" at bounding box center [937, 297] width 28 height 28
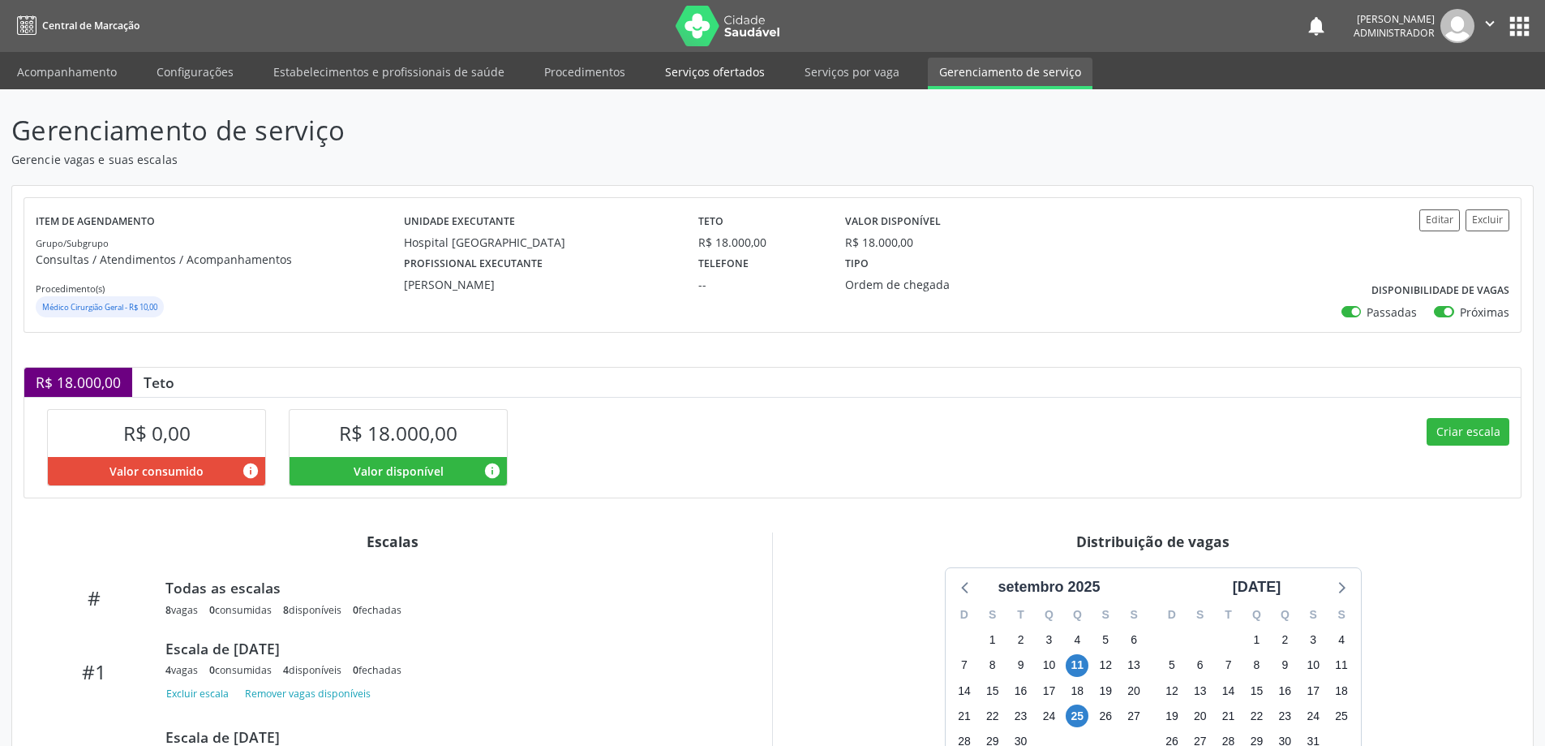
click at [719, 75] on link "Serviços ofertados" at bounding box center [715, 72] width 122 height 28
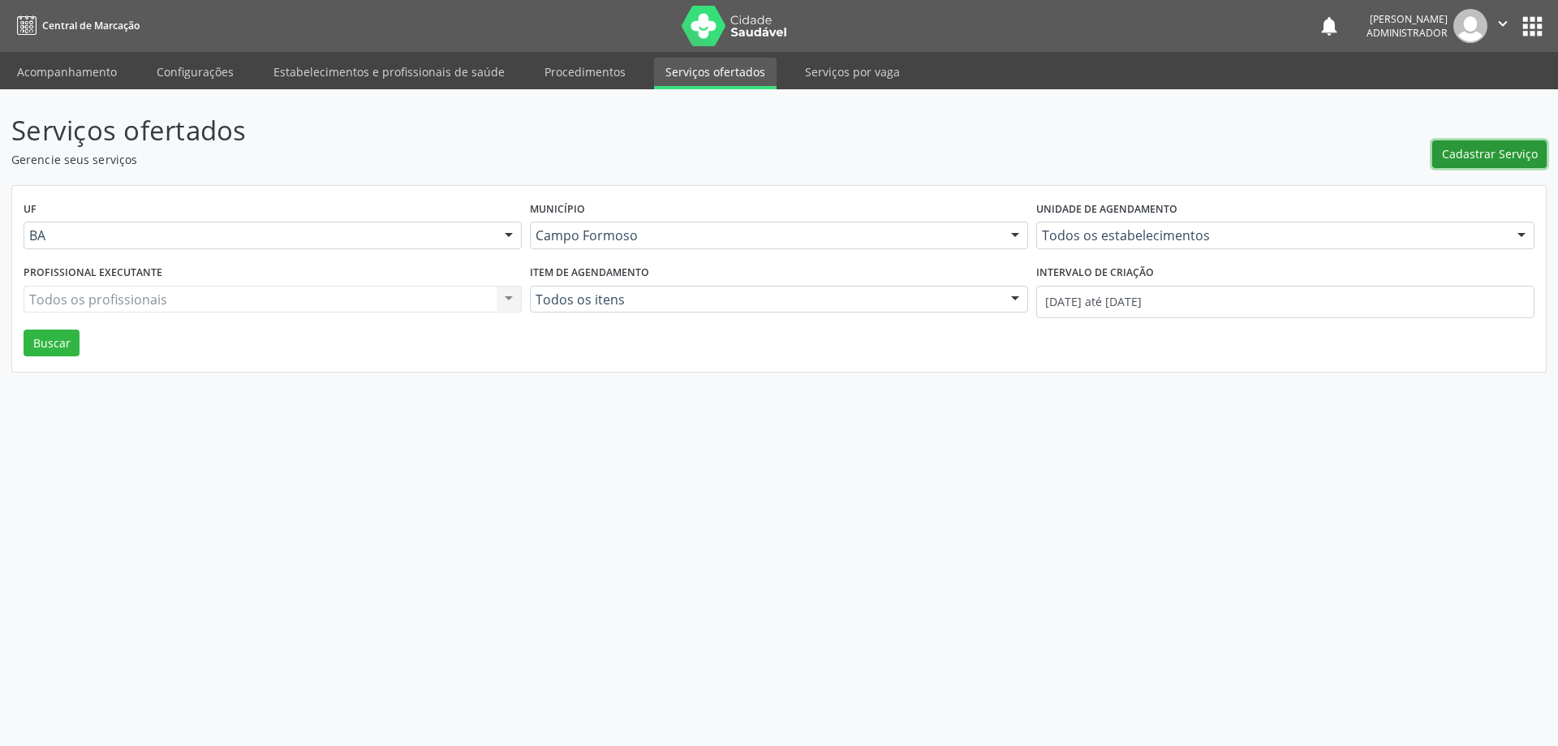
click at [1437, 145] on button "Cadastrar Serviço" at bounding box center [1489, 154] width 114 height 28
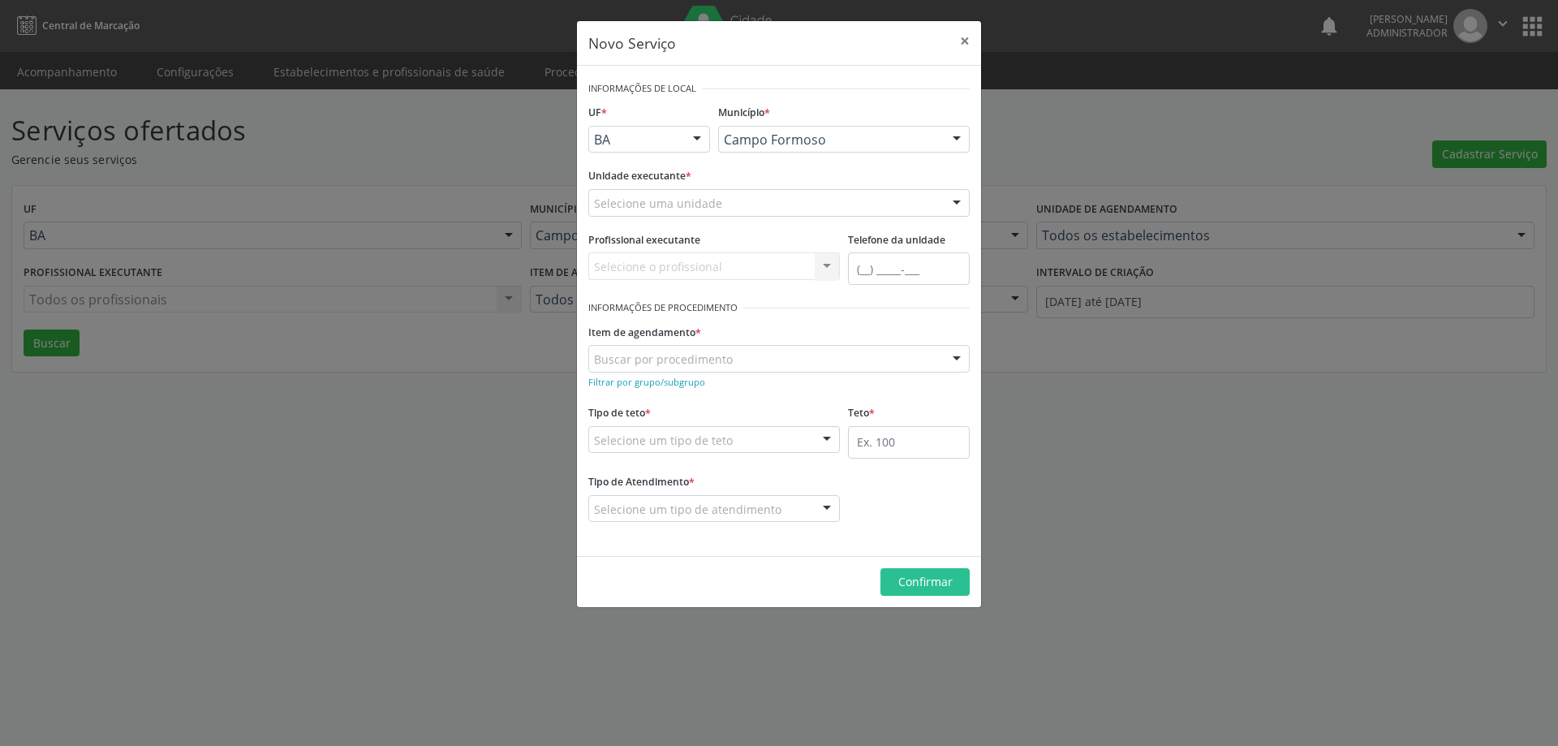
click at [952, 197] on div at bounding box center [956, 204] width 24 height 28
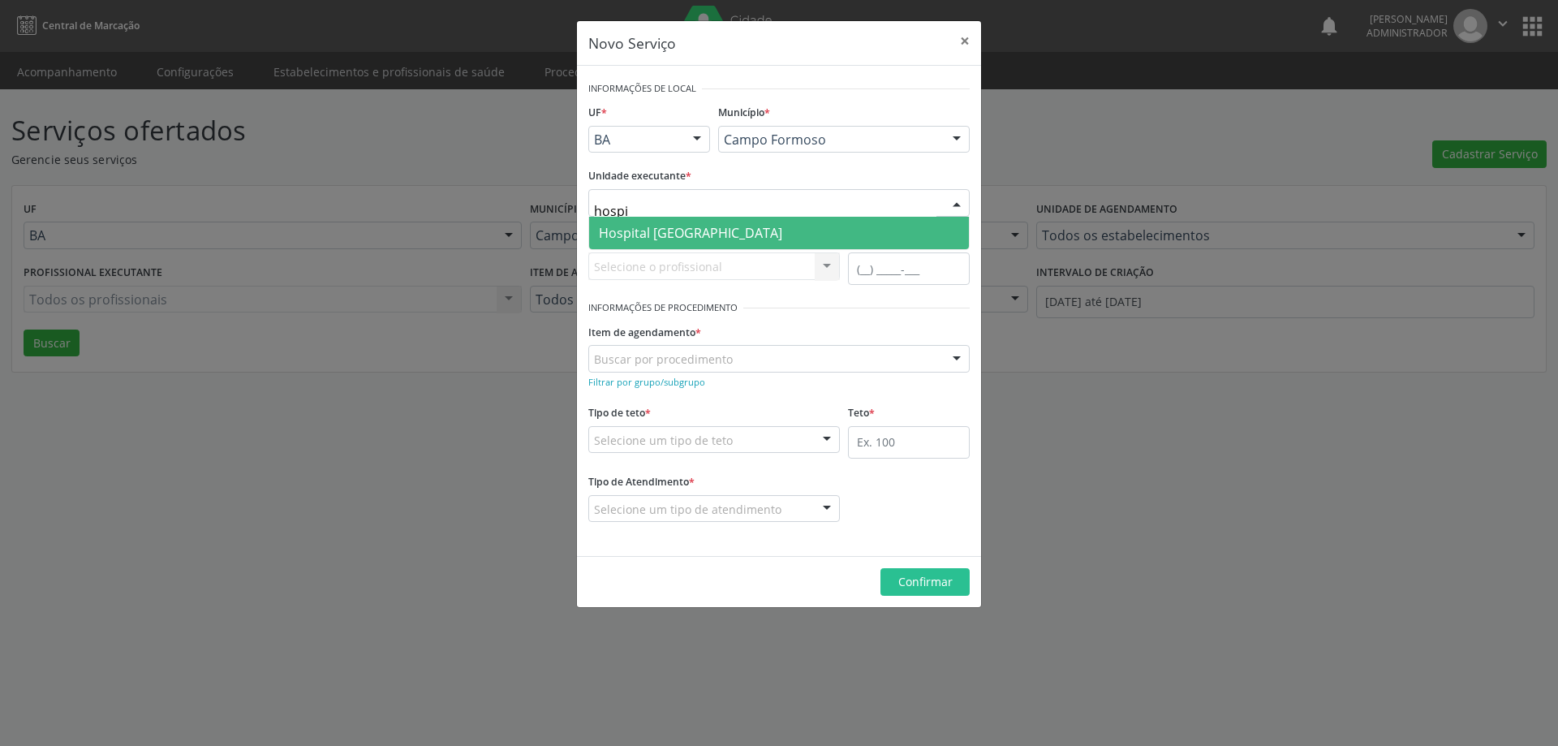
type input "hospit"
click at [931, 230] on span "Hospital Sao Francisco" at bounding box center [779, 233] width 380 height 32
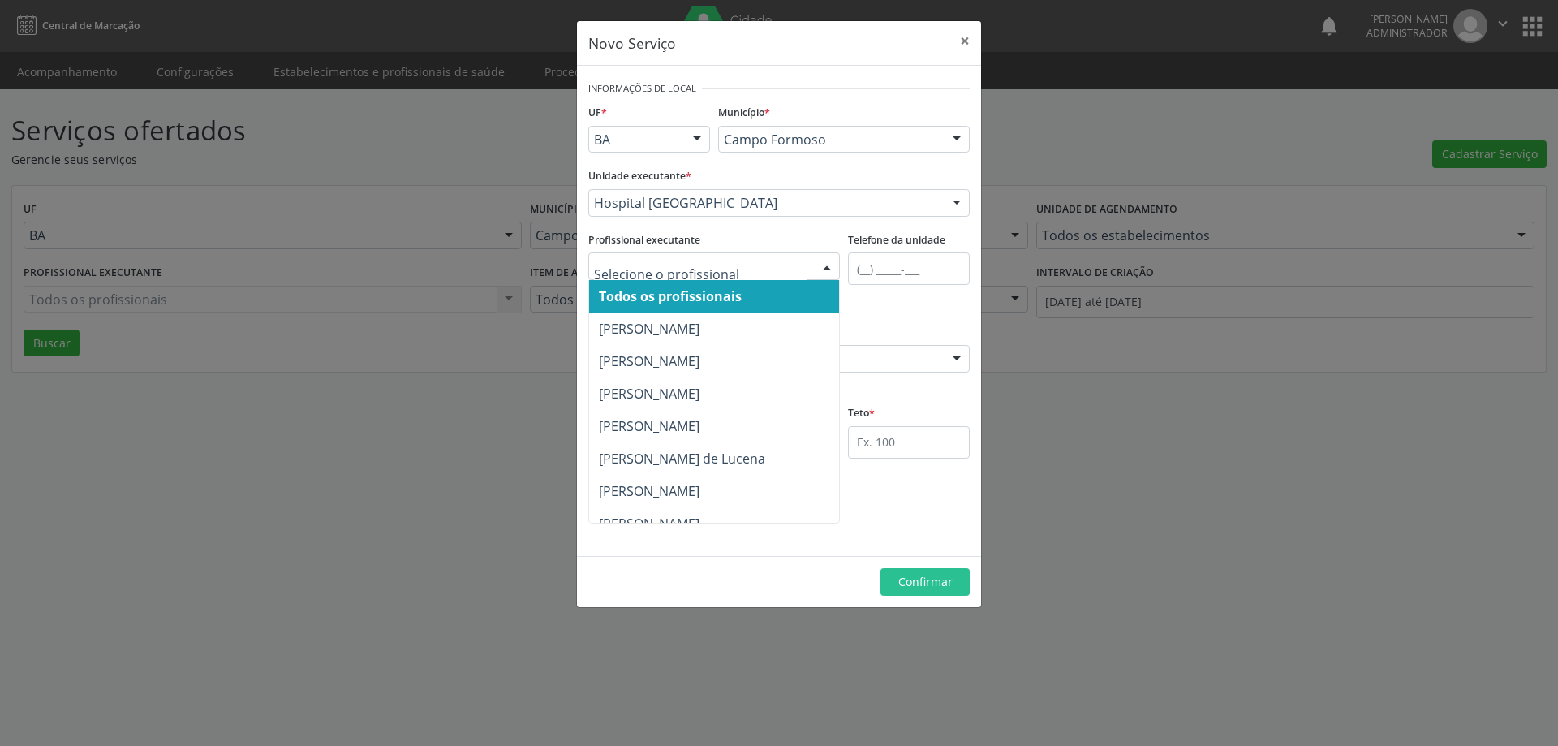
click at [827, 267] on div at bounding box center [826, 267] width 24 height 28
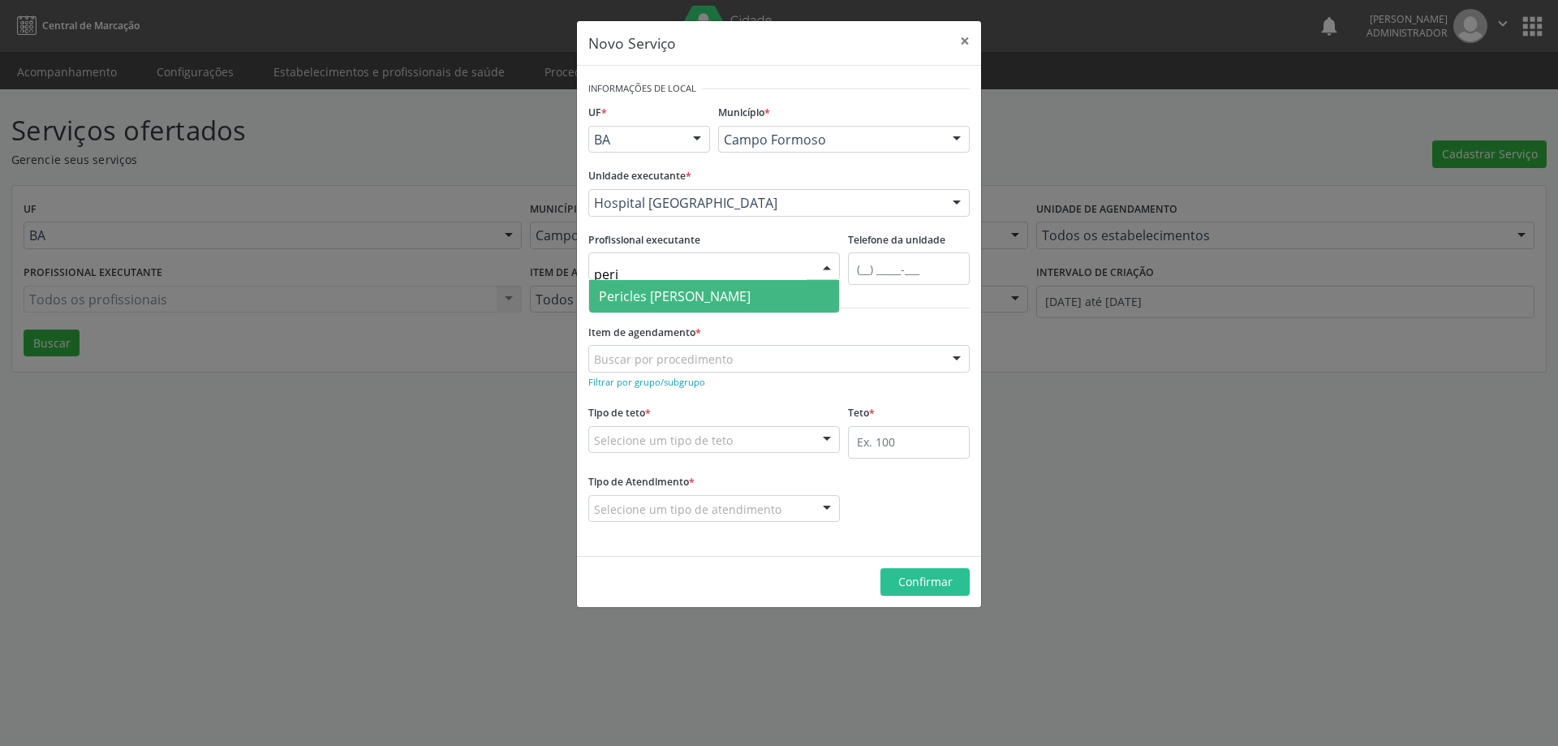
type input "peric"
drag, startPoint x: 803, startPoint y: 287, endPoint x: 791, endPoint y: 282, distance: 13.1
click at [750, 287] on span "Pericles Leonardy Oliveira Pinheiro" at bounding box center [675, 296] width 152 height 18
click at [686, 379] on small "Filtrar por grupo/subgrupo" at bounding box center [646, 382] width 117 height 12
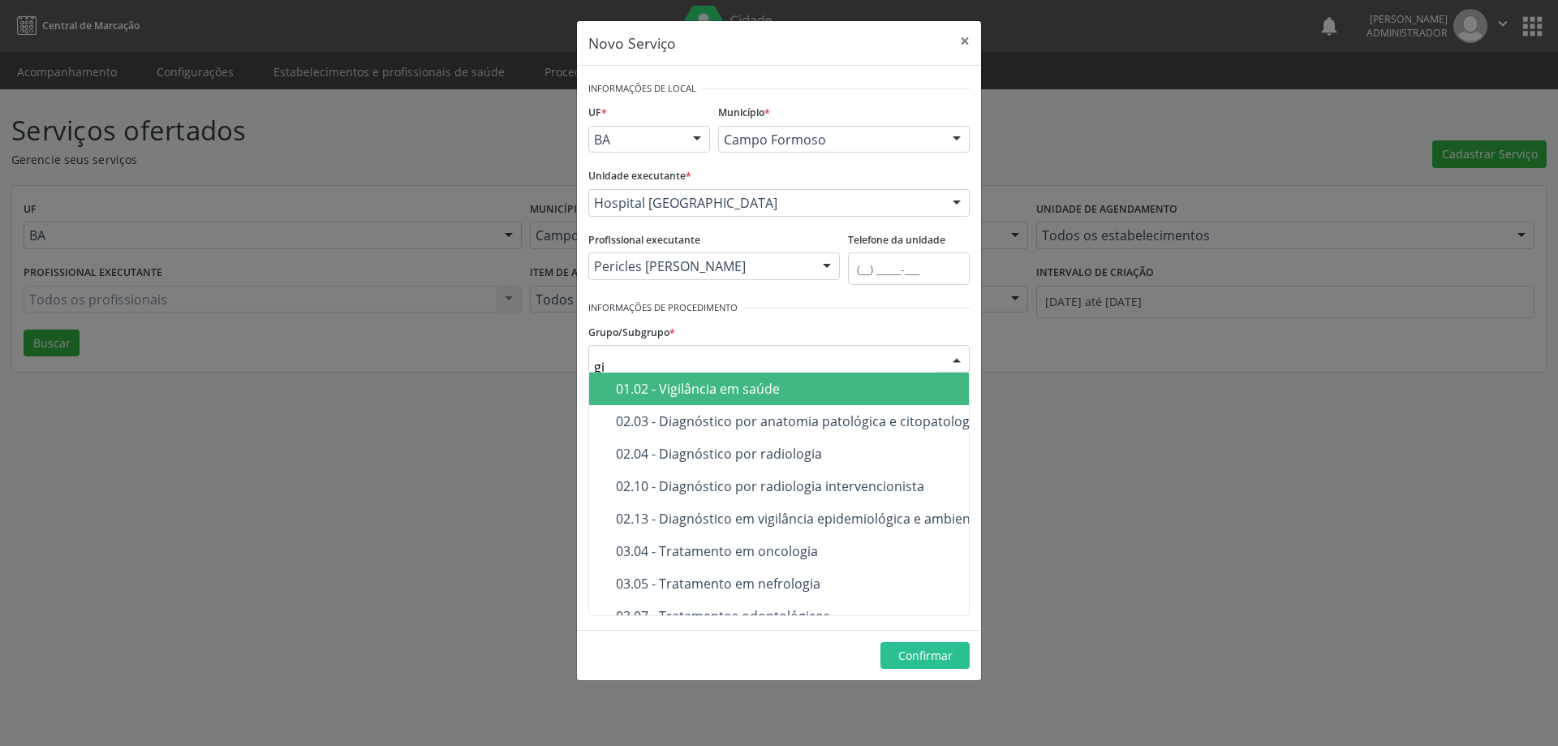
type input "g"
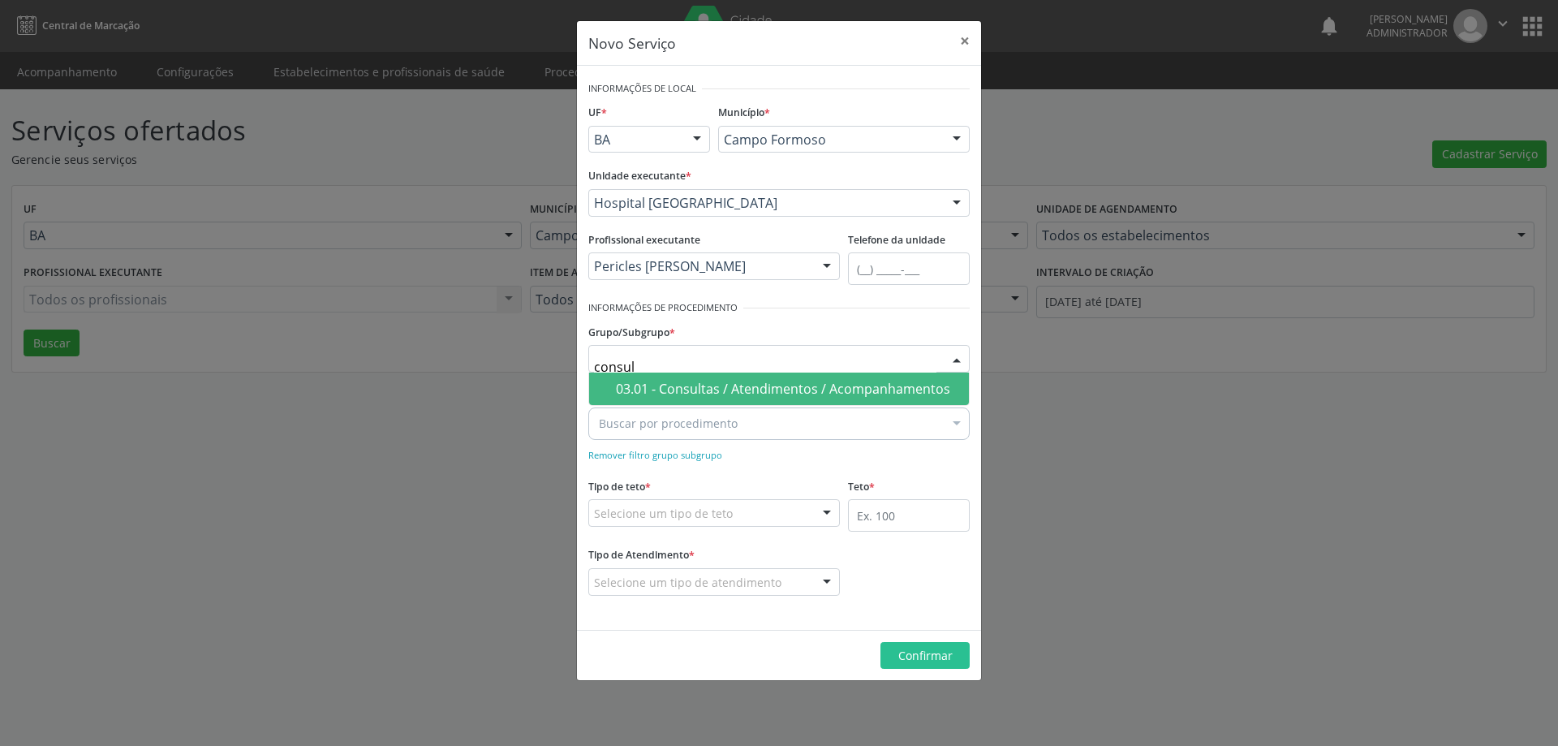
type input "consult"
click at [731, 377] on span "03.01 - Consultas / Atendimentos / Acompanhamentos" at bounding box center [779, 388] width 380 height 32
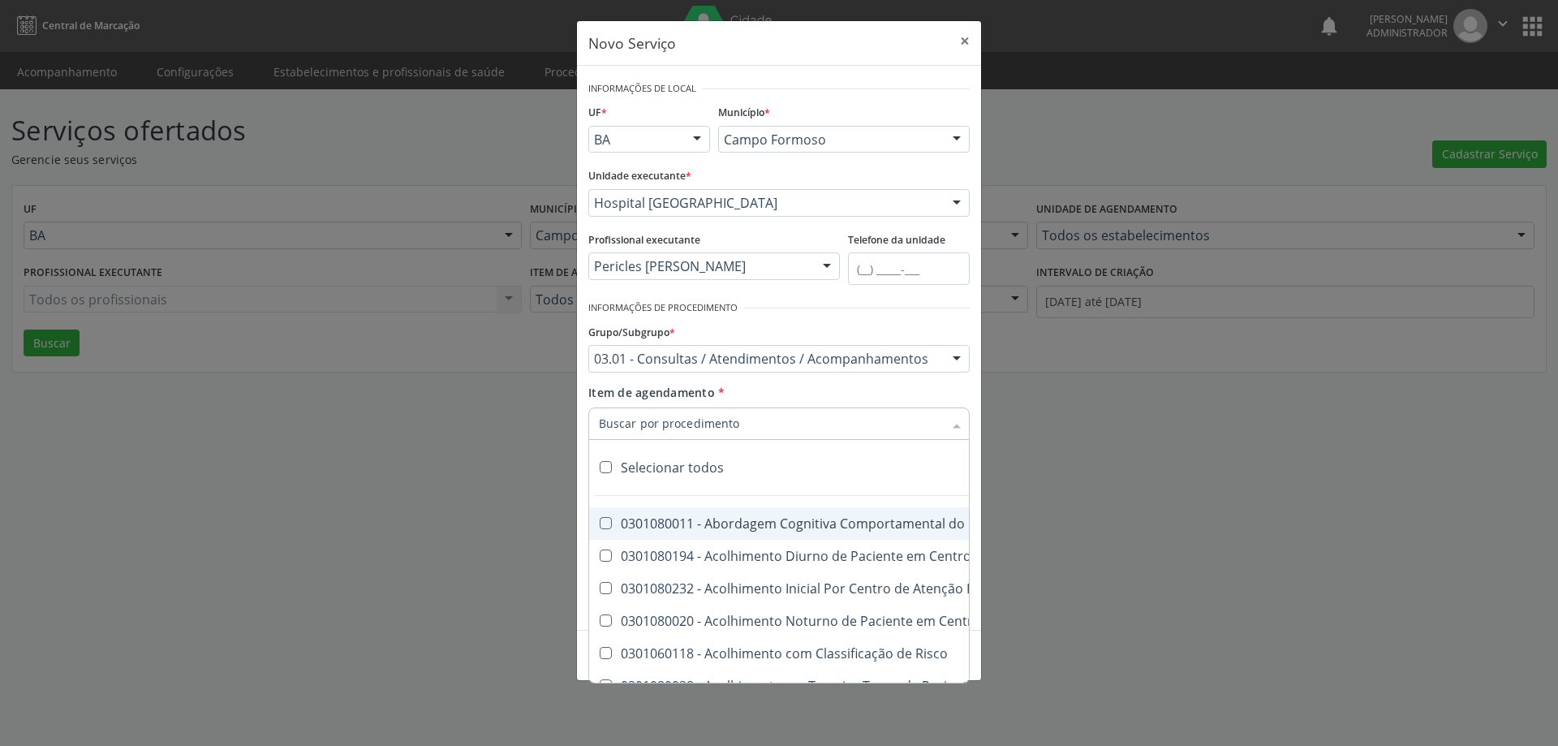
click at [857, 423] on div at bounding box center [778, 423] width 381 height 32
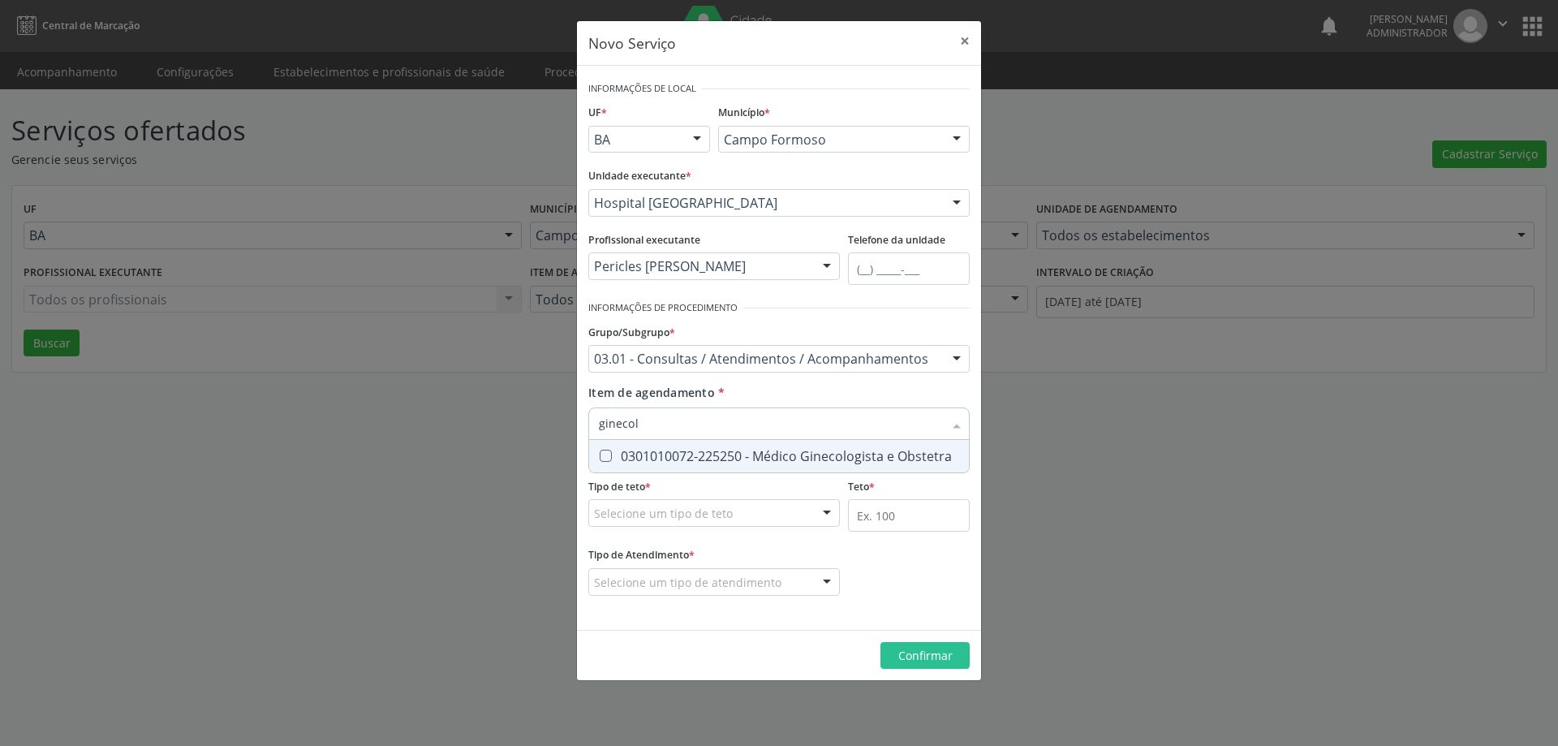
type input "ginecolo"
click at [862, 455] on div "0301010072-225250 - Médico Ginecologista e Obstetra" at bounding box center [779, 455] width 360 height 13
checkbox Obstetra "true"
click at [820, 515] on div at bounding box center [826, 514] width 24 height 28
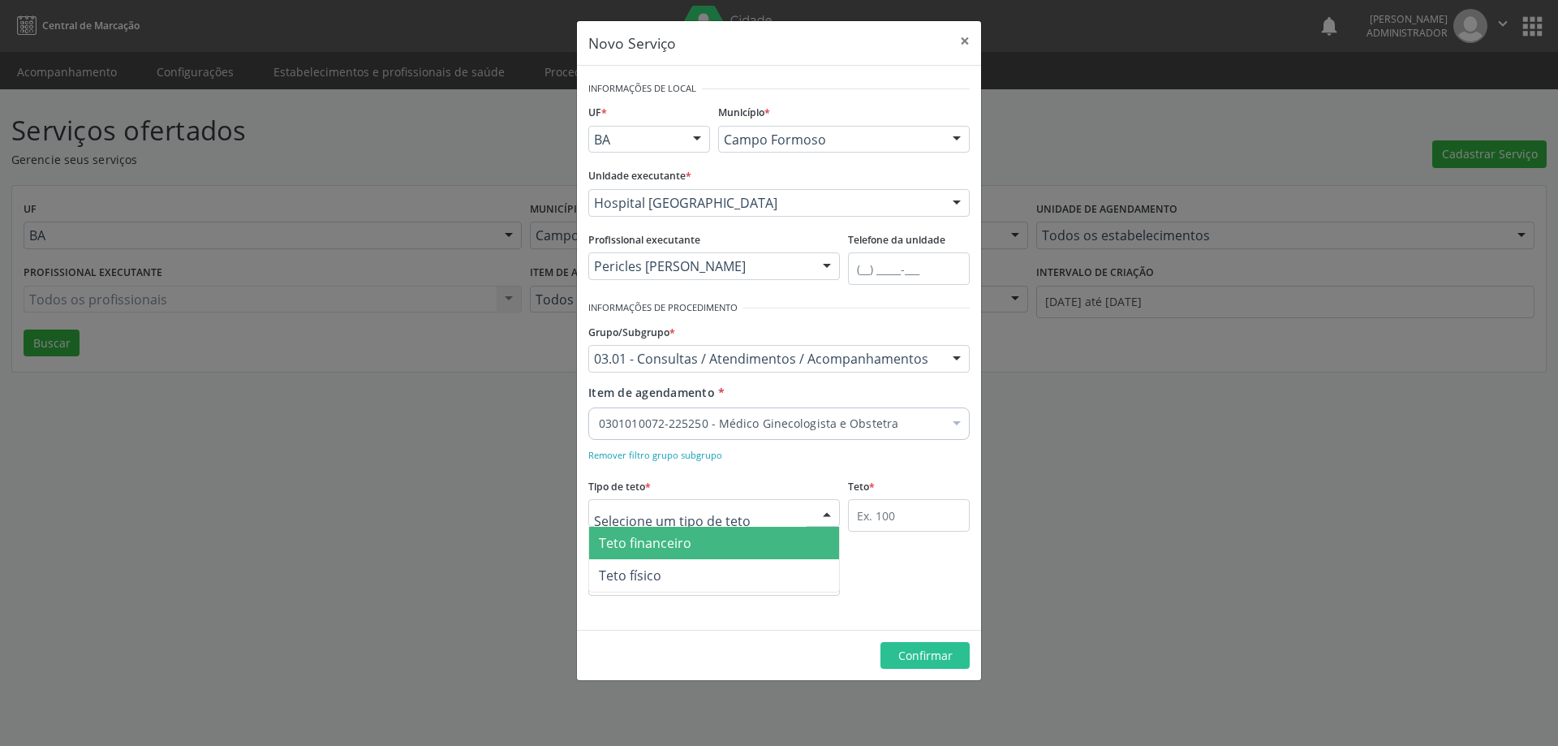
click at [759, 547] on span "Teto financeiro" at bounding box center [714, 543] width 250 height 32
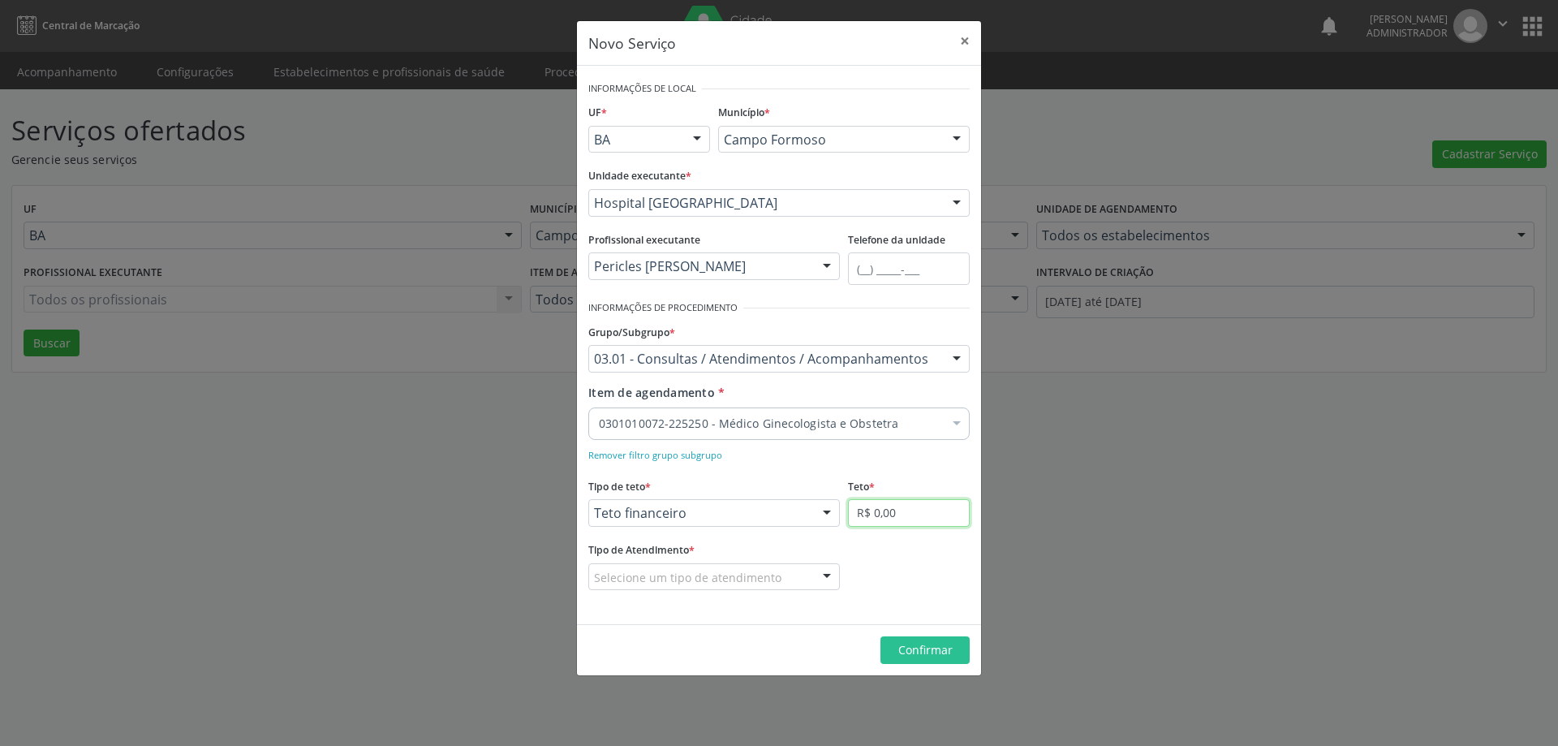
click at [890, 515] on input "R$ 0,00" at bounding box center [909, 513] width 122 height 28
type input "R$ 18.000,00"
click at [824, 577] on div at bounding box center [826, 578] width 24 height 28
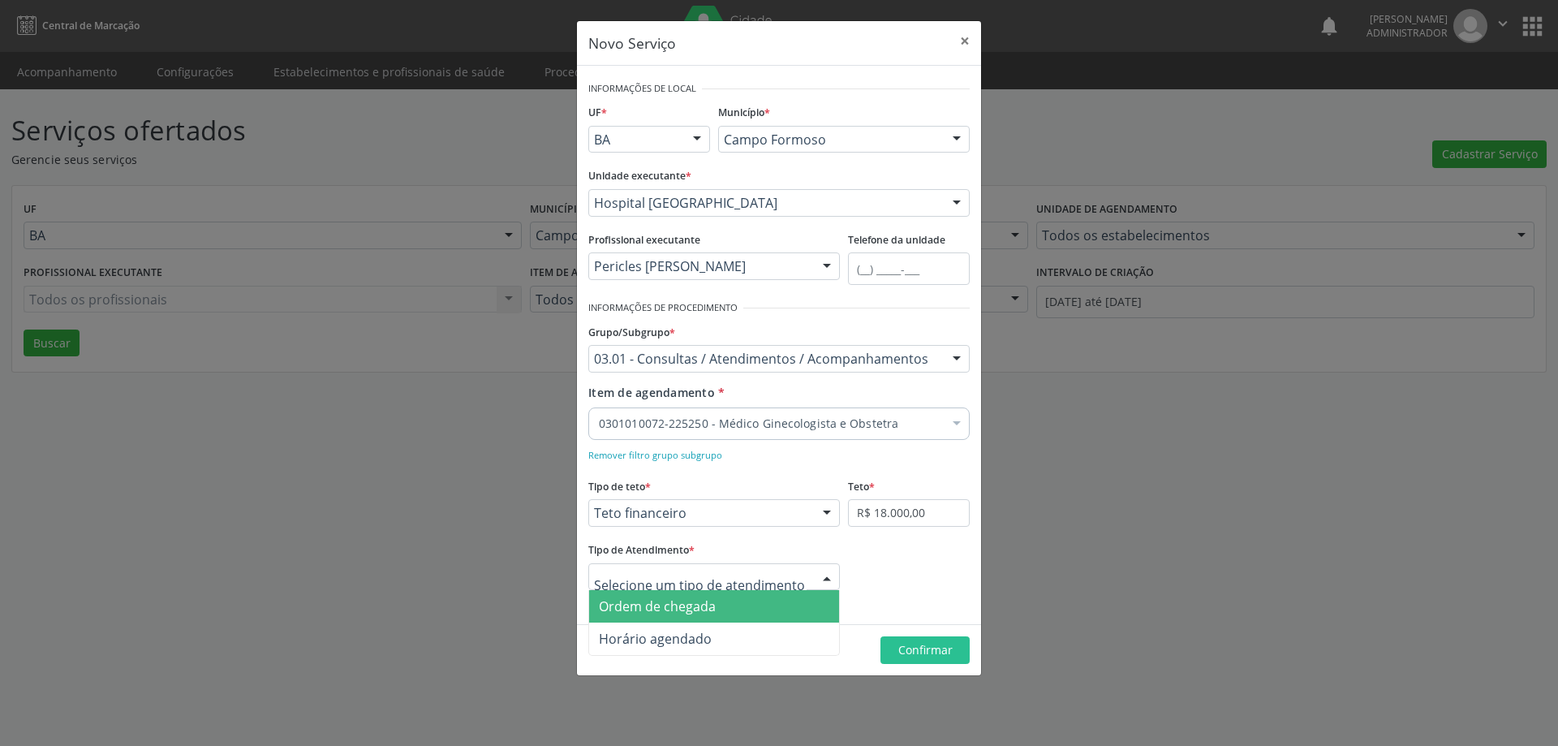
click at [782, 607] on span "Ordem de chegada" at bounding box center [714, 606] width 250 height 32
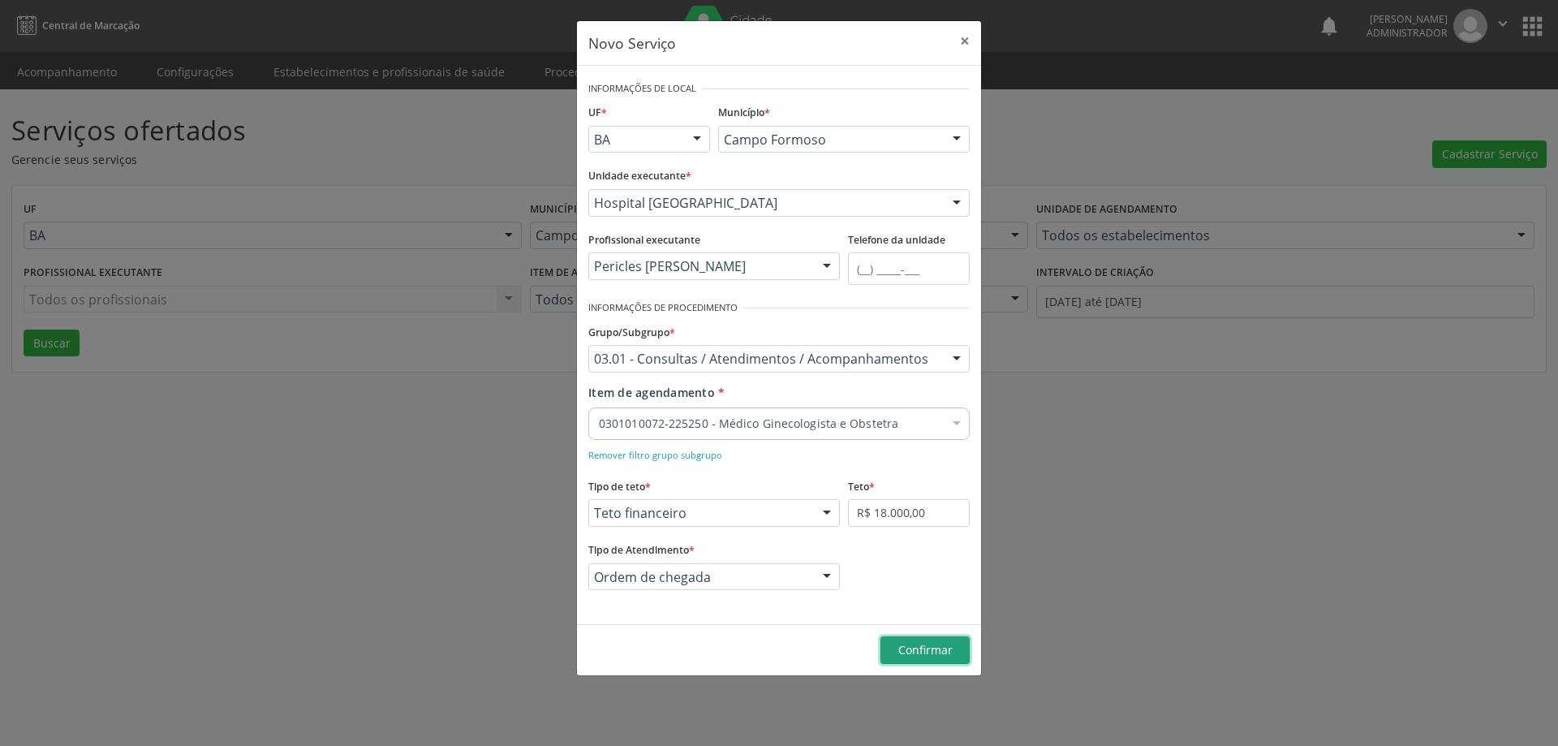
click at [907, 646] on span "Confirmar" at bounding box center [925, 649] width 54 height 15
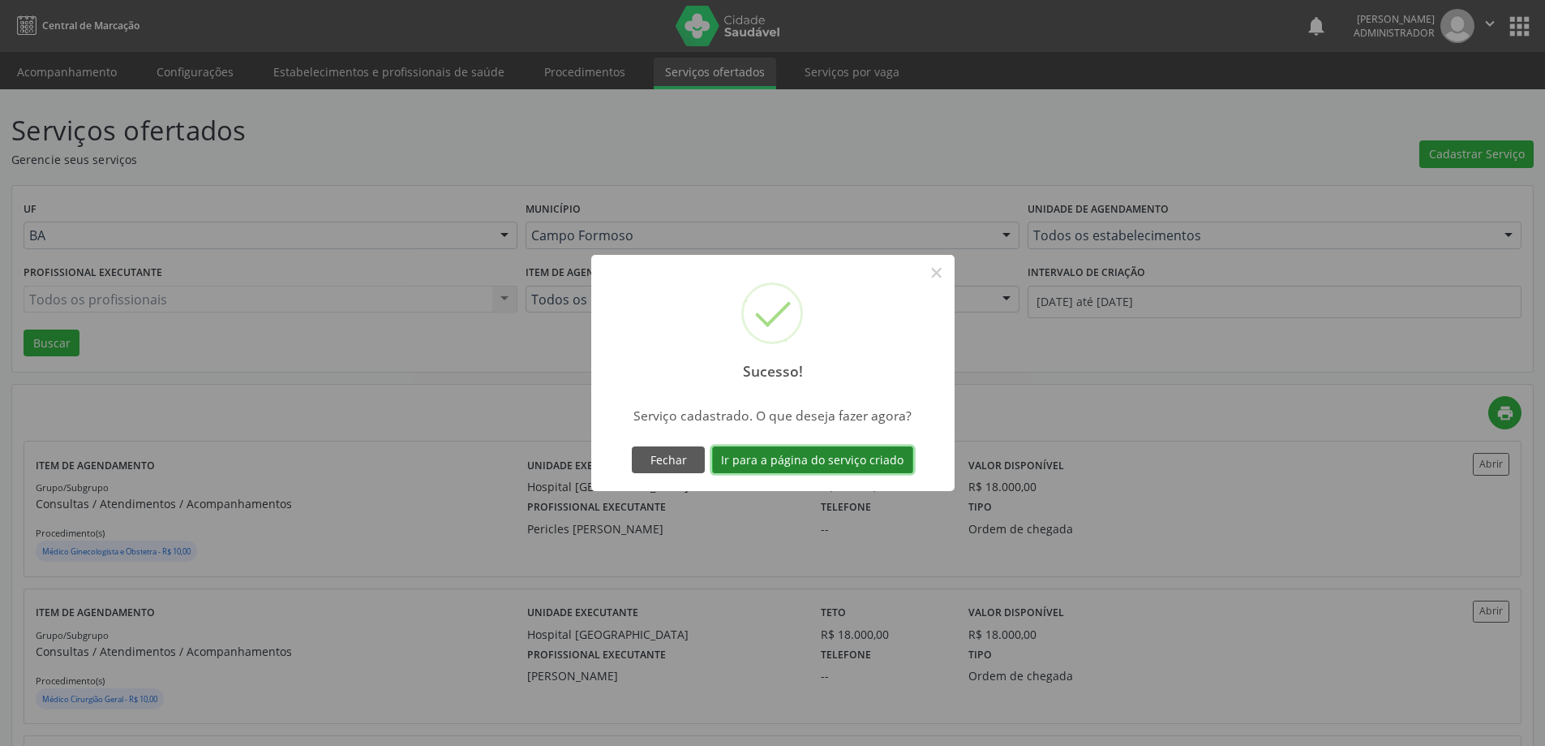
click at [831, 466] on button "Ir para a página do serviço criado" at bounding box center [812, 460] width 201 height 28
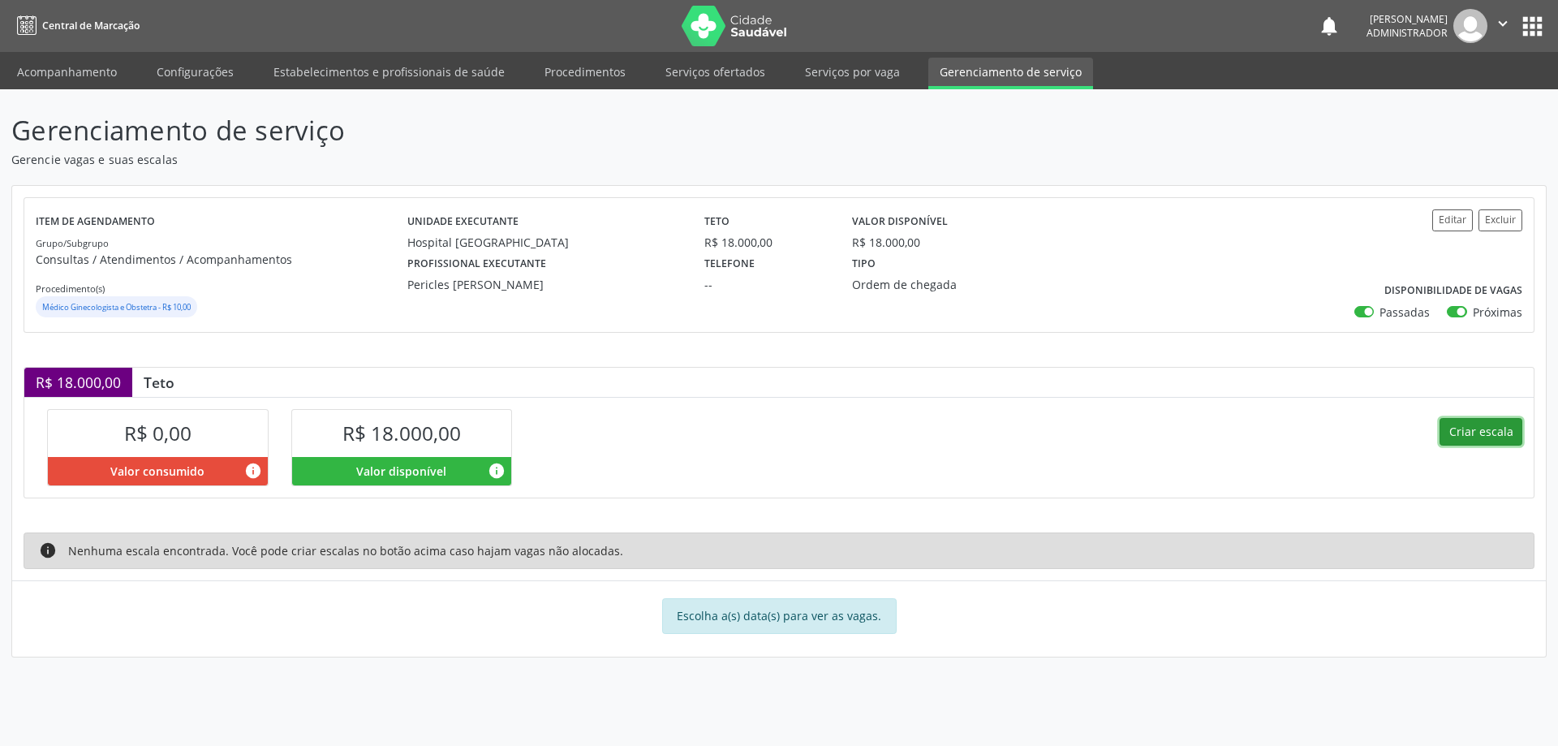
click at [1477, 427] on button "Criar escala" at bounding box center [1480, 432] width 83 height 28
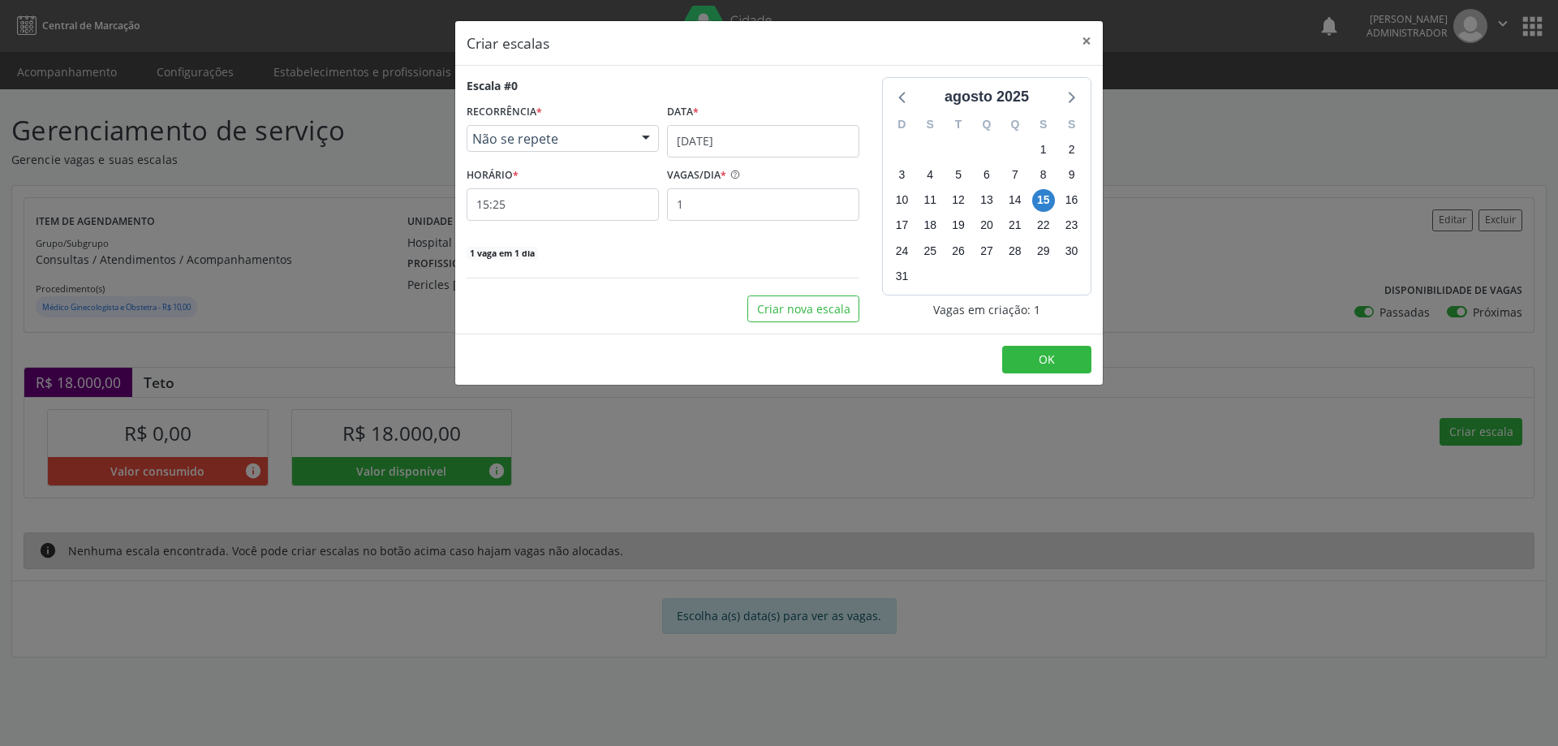
click at [646, 139] on div at bounding box center [646, 140] width 24 height 28
click at [612, 190] on span "Diário/Semanal" at bounding box center [562, 200] width 191 height 32
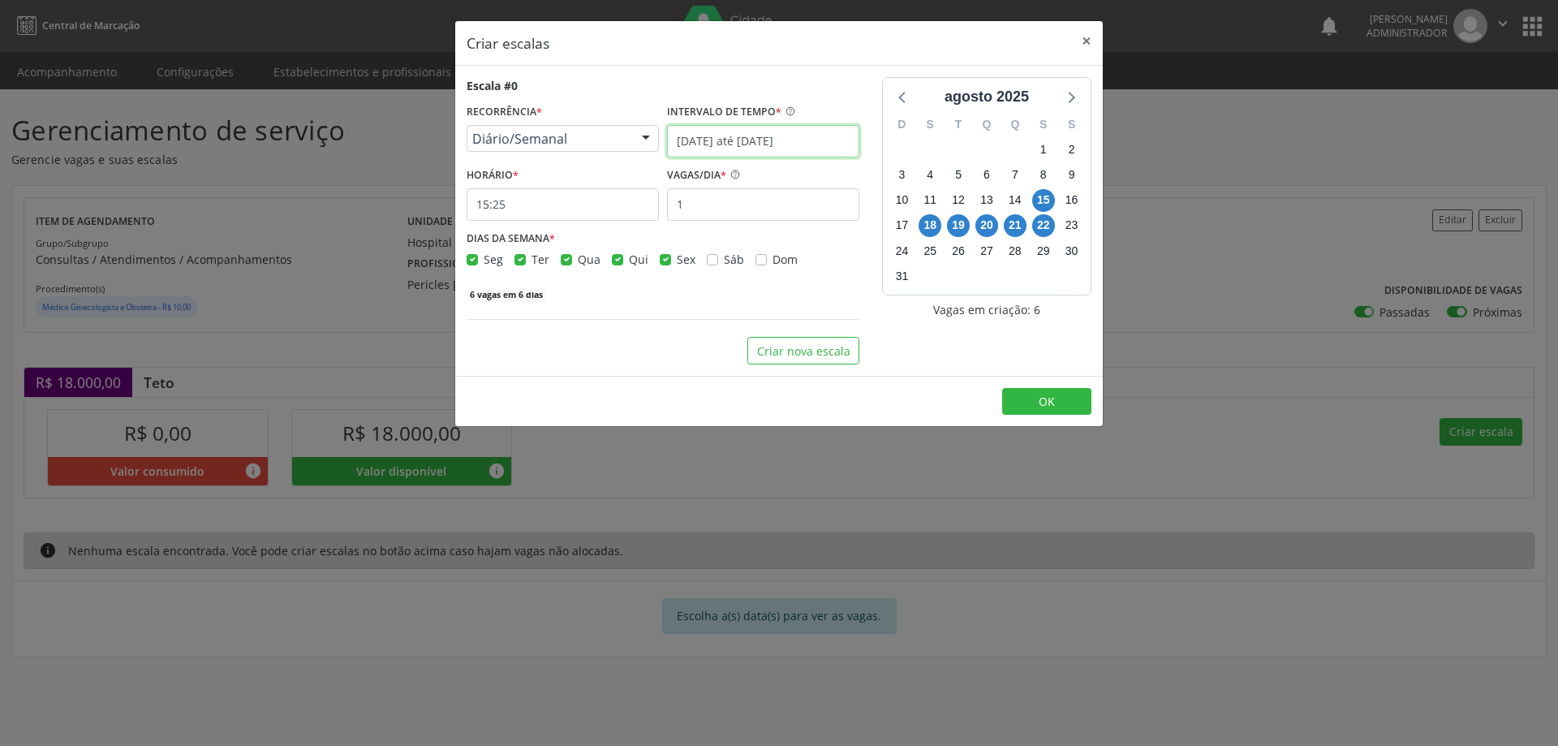
click at [734, 137] on input "15/08/2025 até 22/08/2025" at bounding box center [763, 141] width 192 height 32
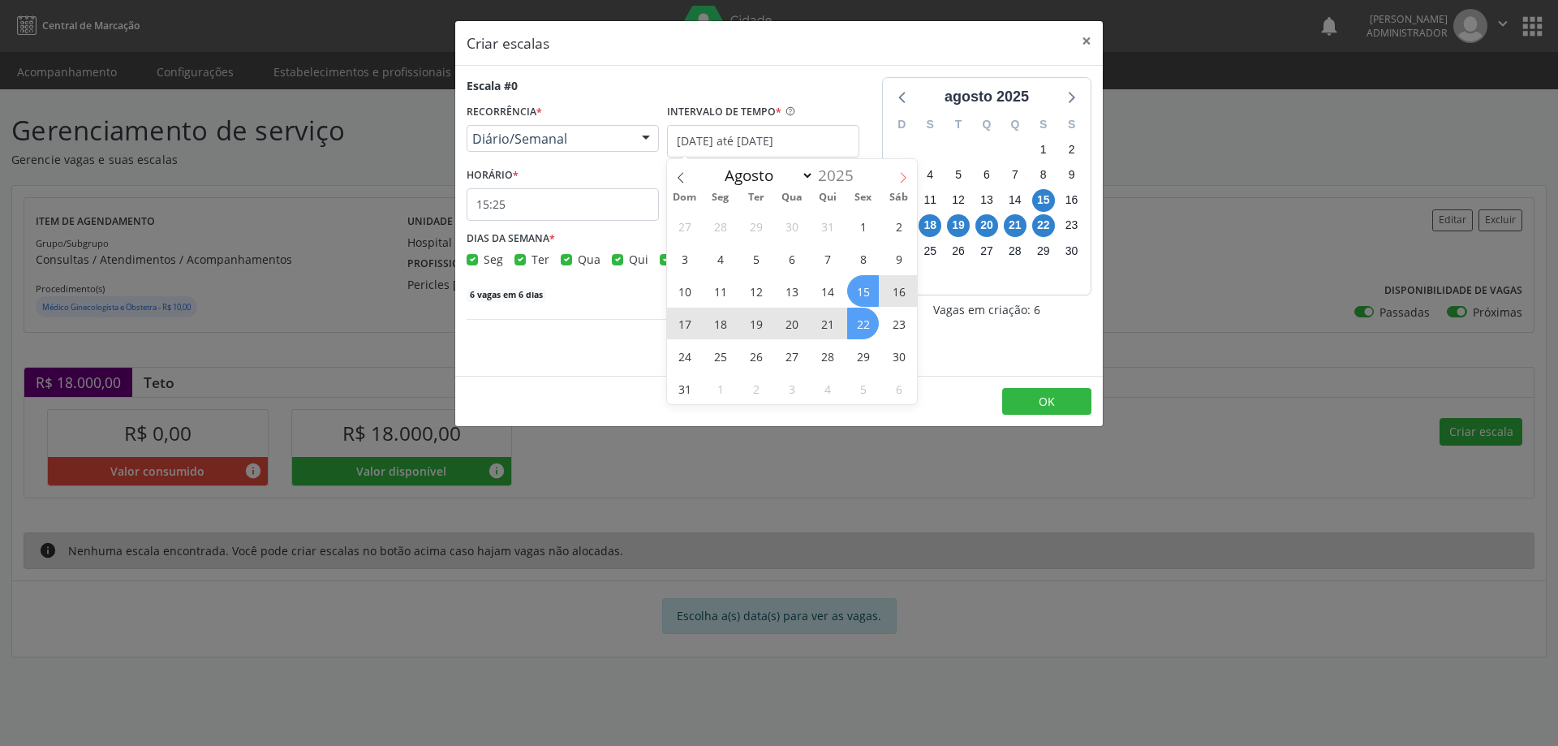
click at [908, 174] on icon at bounding box center [902, 177] width 11 height 11
select select "8"
click at [790, 230] on span "3" at bounding box center [792, 226] width 32 height 32
type input "03/09/2025"
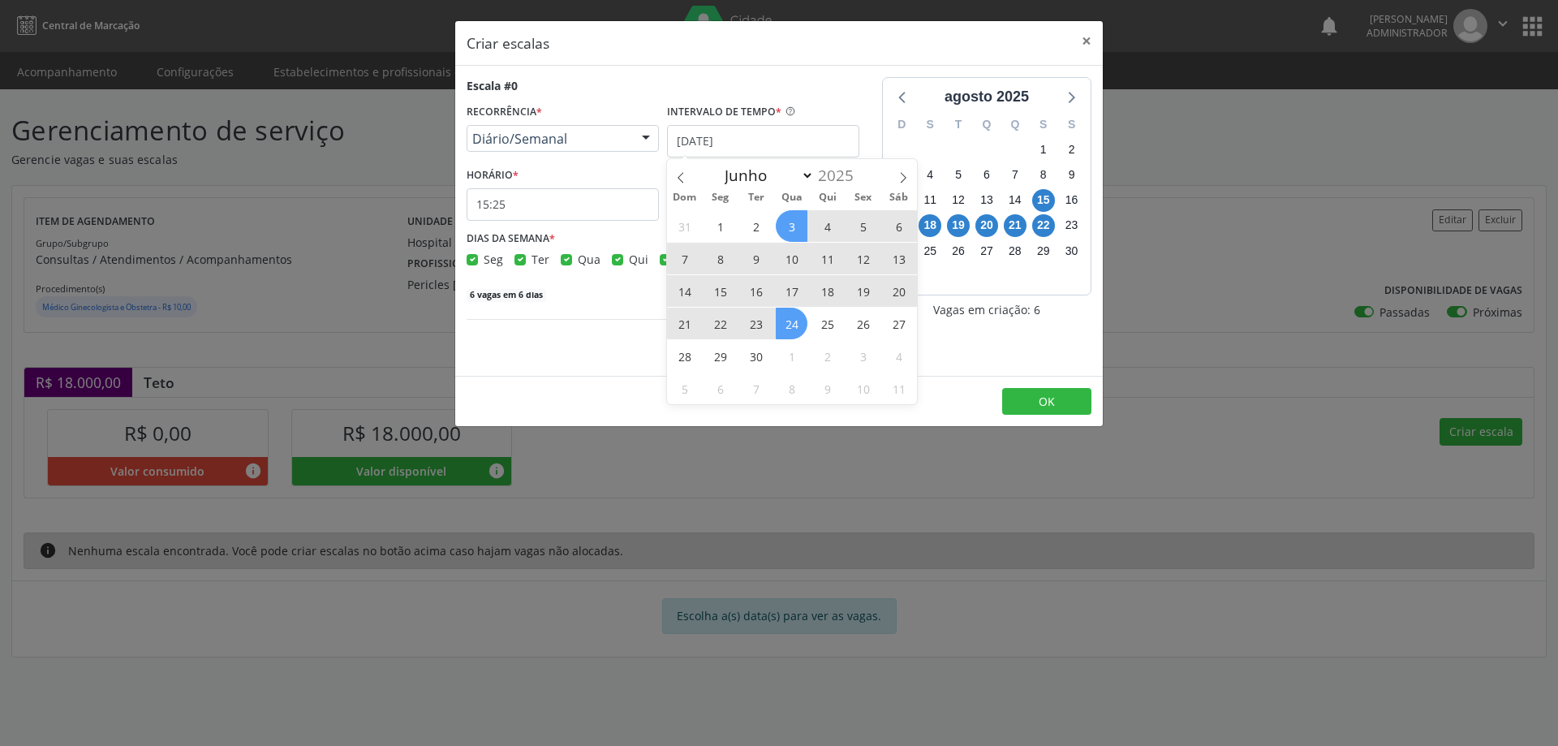
click at [791, 324] on span "24" at bounding box center [792, 323] width 32 height 32
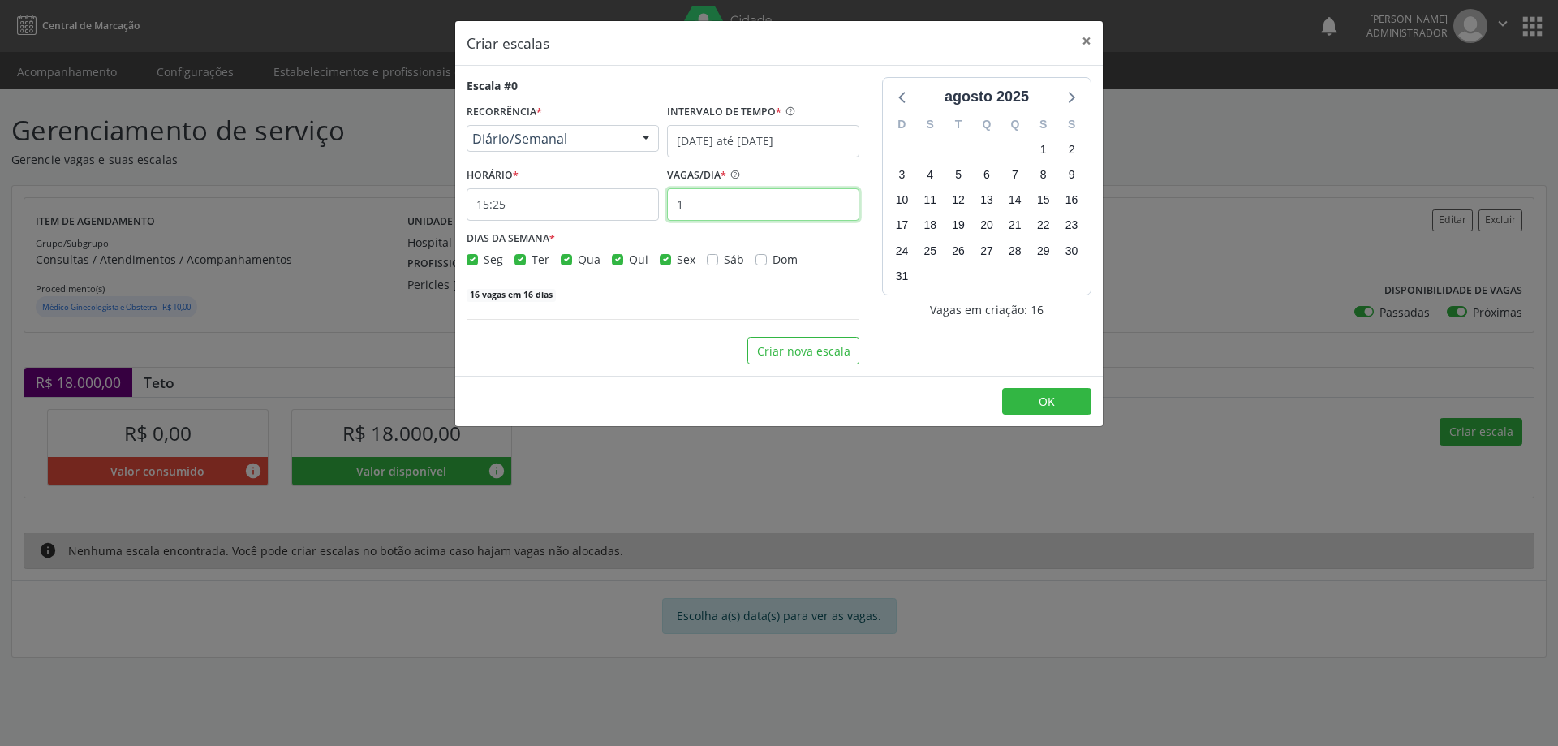
click at [692, 202] on input "1" at bounding box center [763, 204] width 192 height 32
type input "2"
click at [594, 203] on input "15:25" at bounding box center [562, 204] width 192 height 32
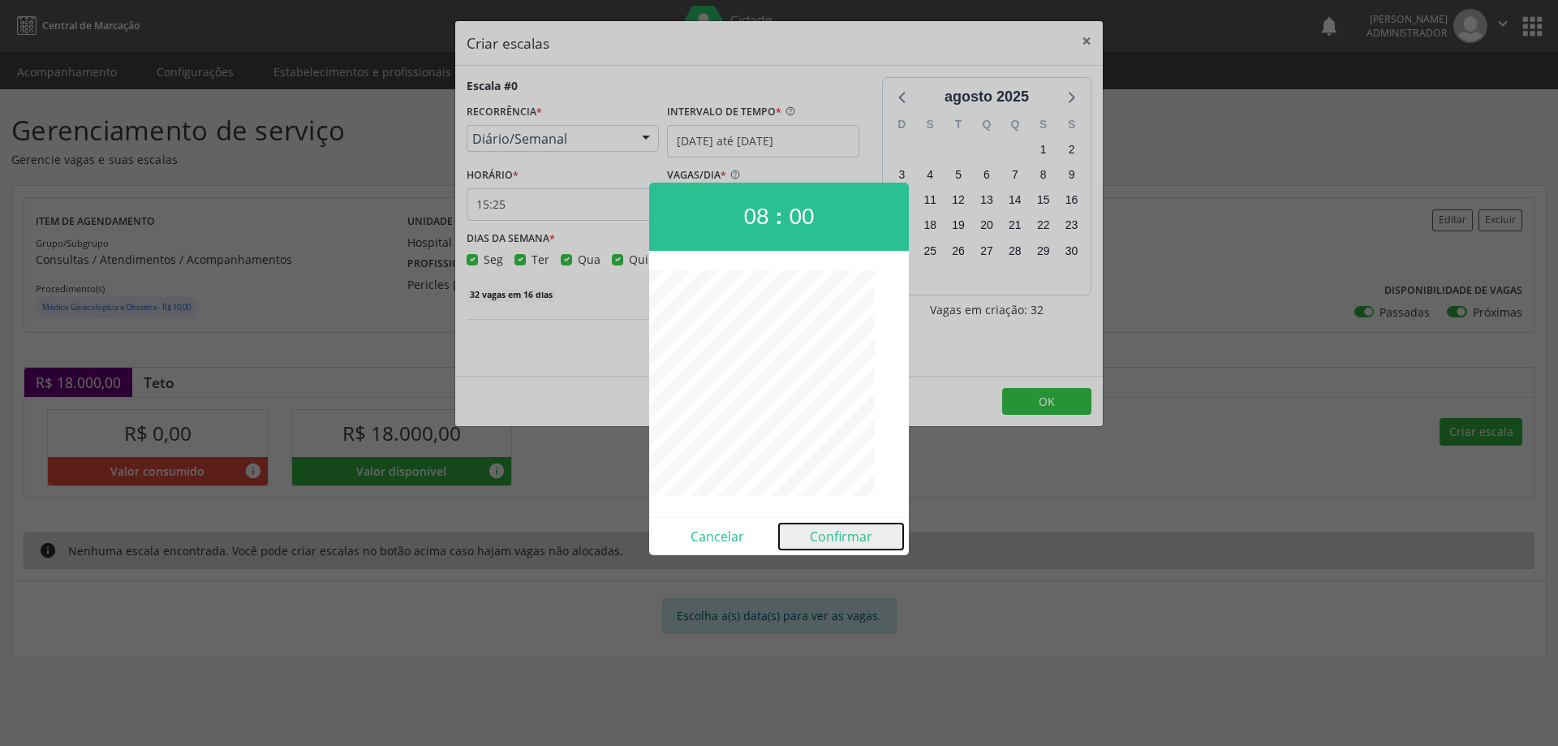
click at [828, 535] on button "Confirmar" at bounding box center [841, 536] width 124 height 26
type input "08:00"
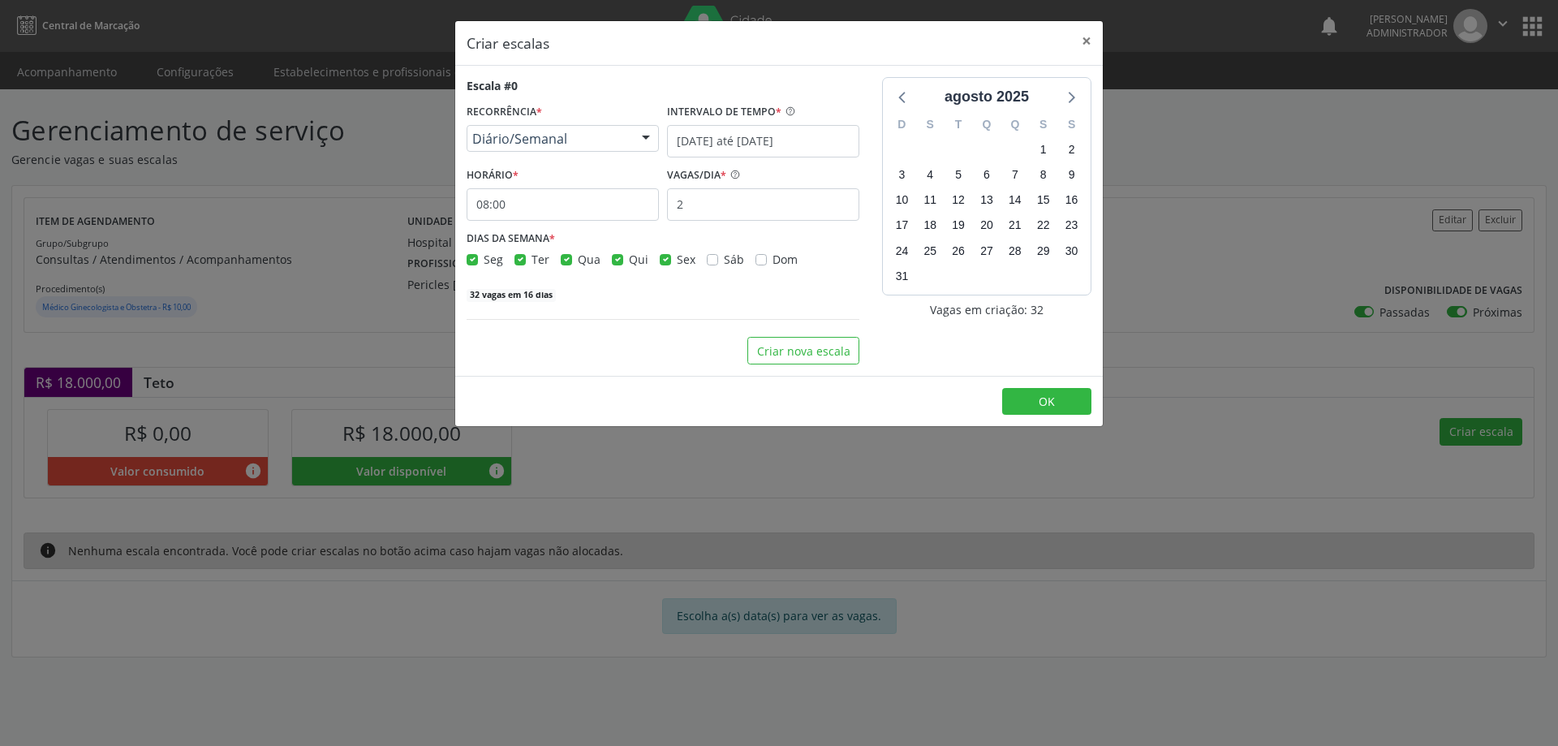
click at [484, 260] on label "Seg" at bounding box center [493, 259] width 19 height 17
click at [471, 260] on input "Seg" at bounding box center [471, 258] width 11 height 15
checkbox input "false"
click at [531, 257] on label "Ter" at bounding box center [540, 259] width 18 height 17
click at [520, 257] on input "Ter" at bounding box center [519, 258] width 11 height 15
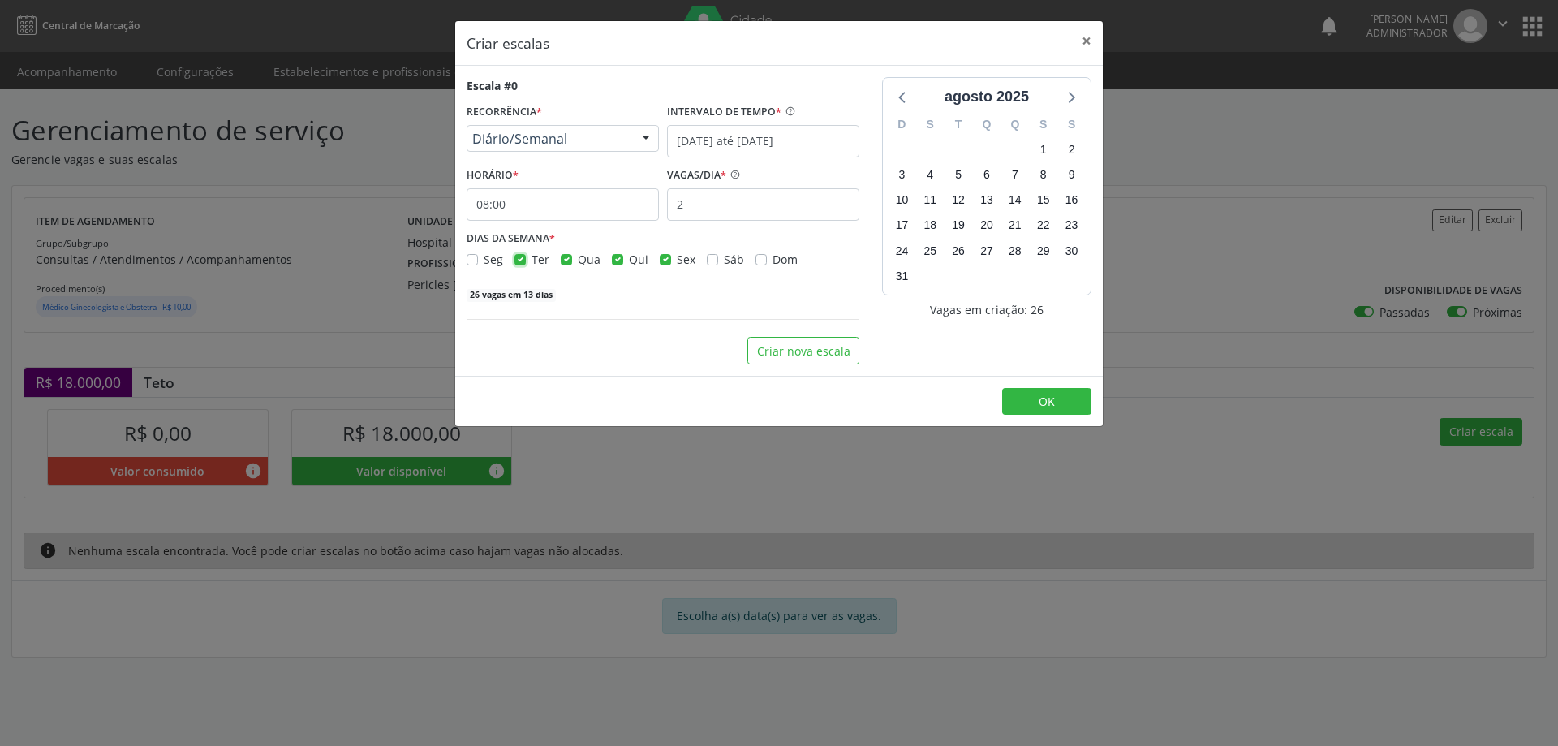
checkbox input "false"
click at [629, 260] on label "Qui" at bounding box center [638, 259] width 19 height 17
click at [618, 260] on input "Qui" at bounding box center [617, 258] width 11 height 15
checkbox input "false"
click at [677, 256] on label "Sex" at bounding box center [686, 259] width 19 height 17
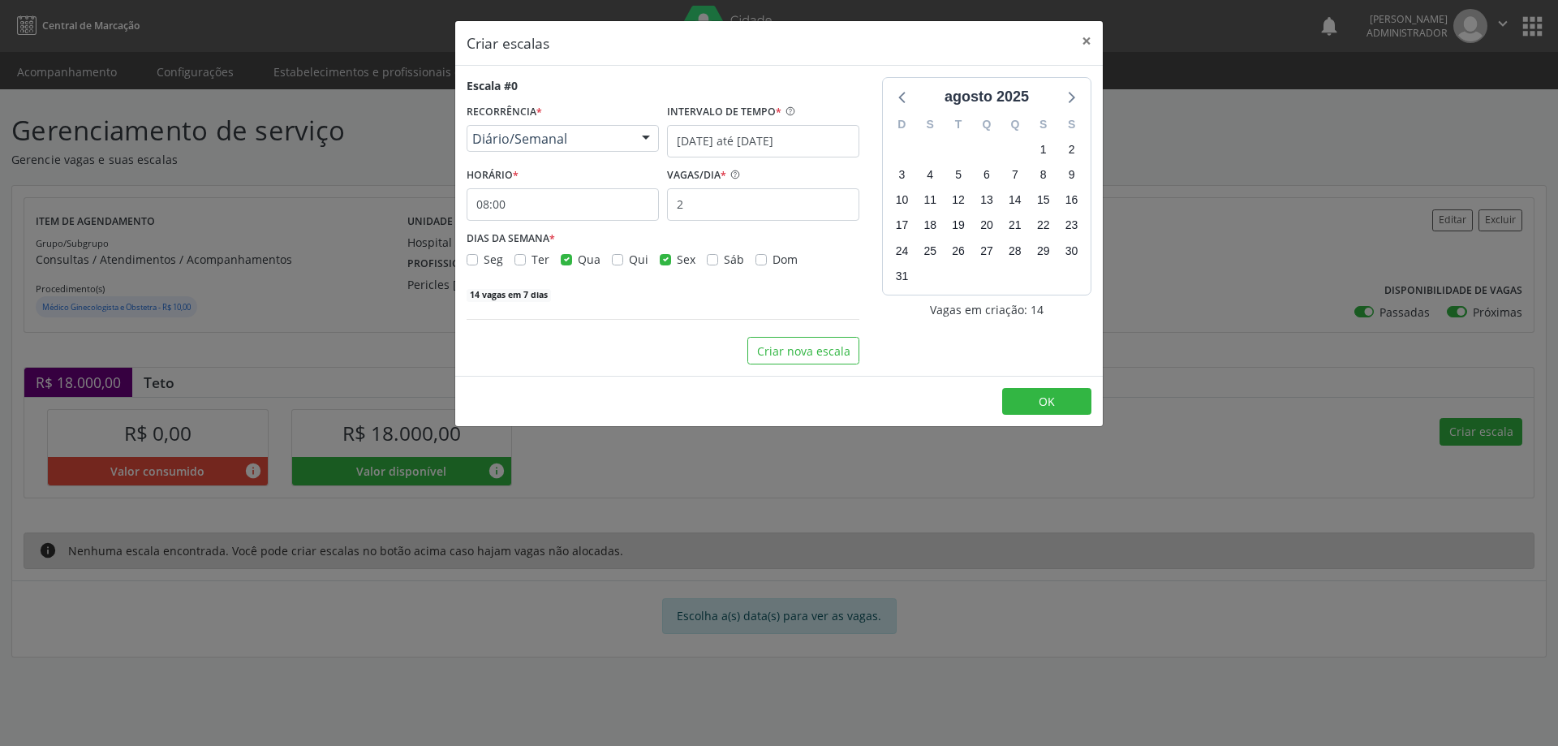
click at [666, 256] on input "Sex" at bounding box center [665, 258] width 11 height 15
checkbox input "false"
click at [1029, 405] on button "OK" at bounding box center [1046, 402] width 89 height 28
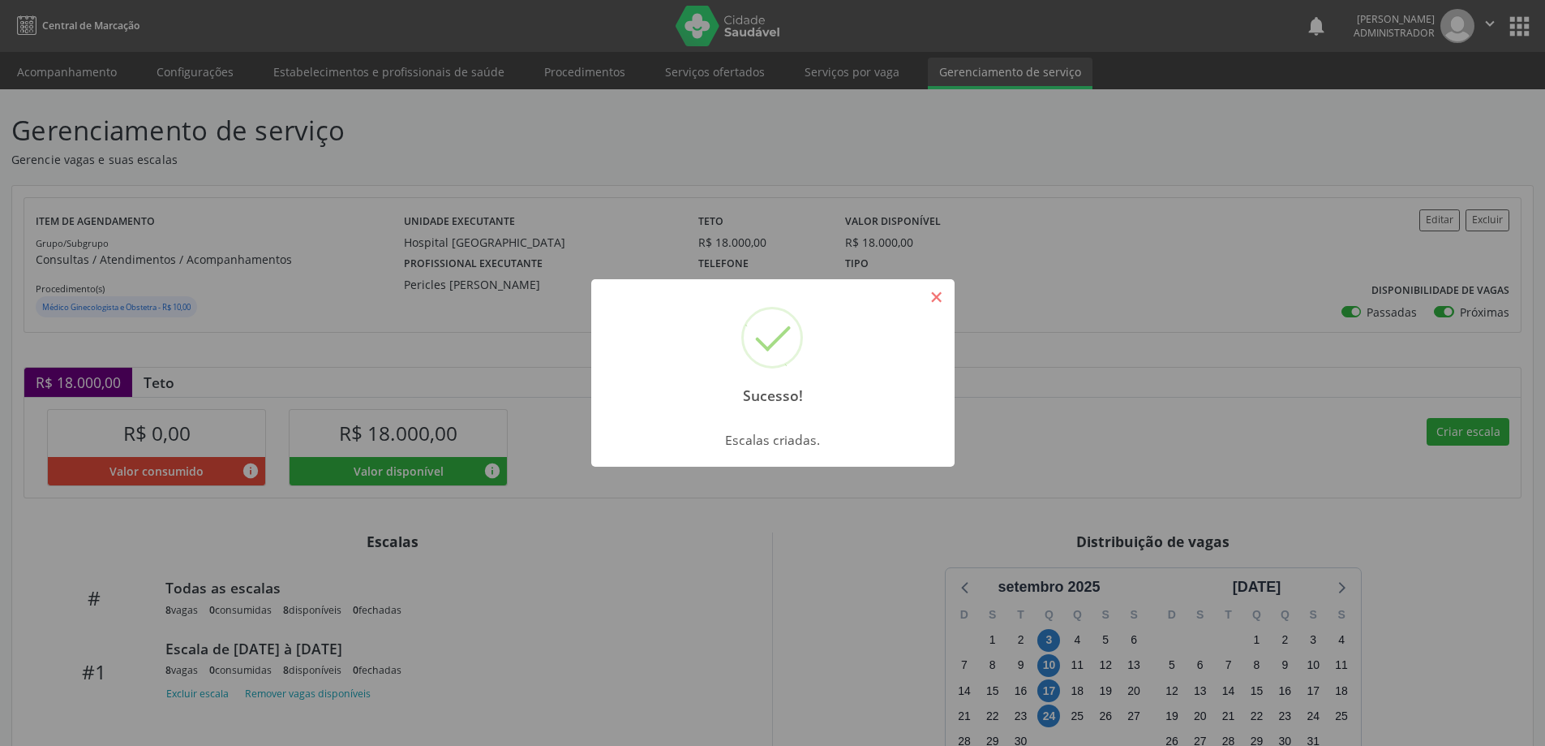
click at [934, 297] on button "×" at bounding box center [937, 297] width 28 height 28
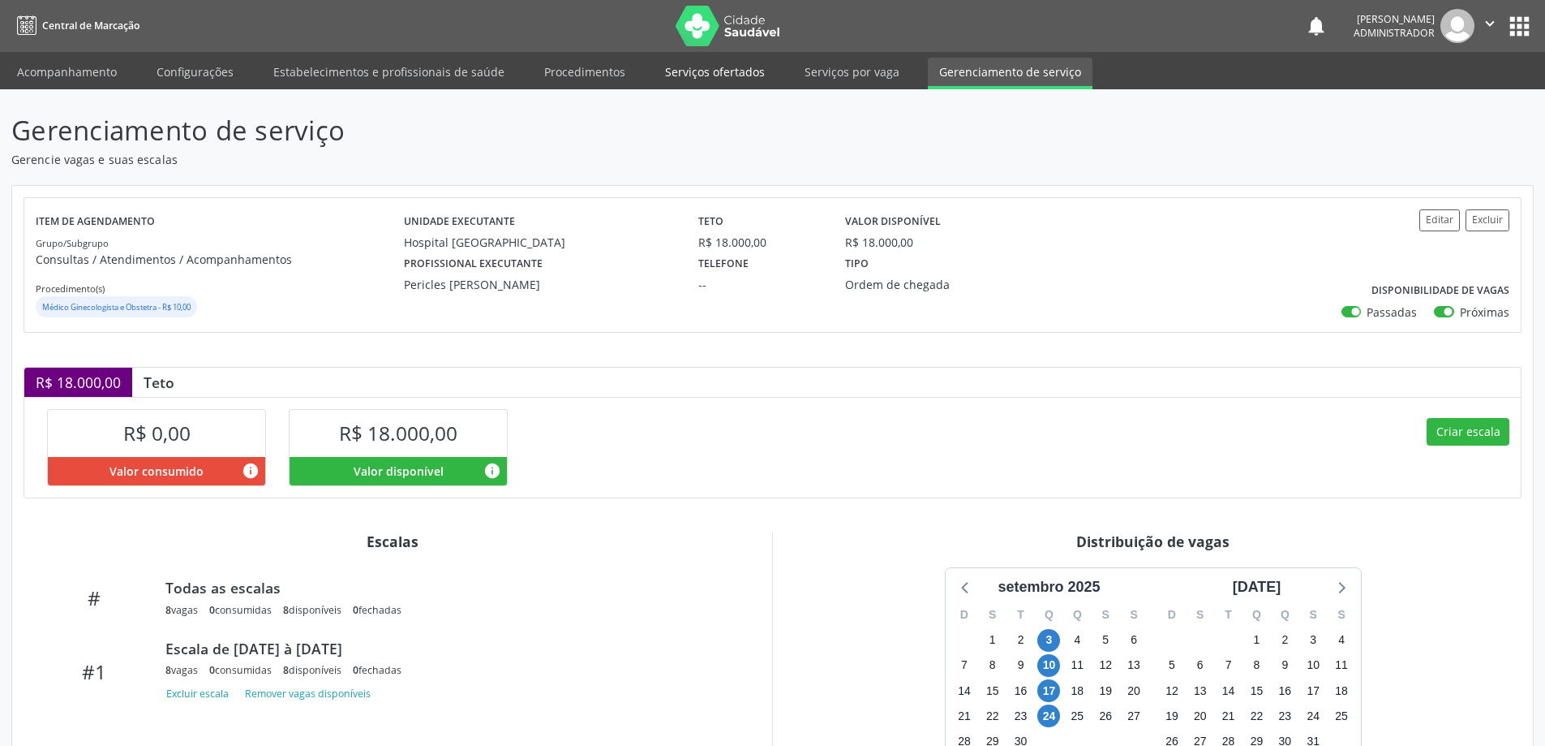
click at [733, 73] on link "Serviços ofertados" at bounding box center [715, 72] width 122 height 28
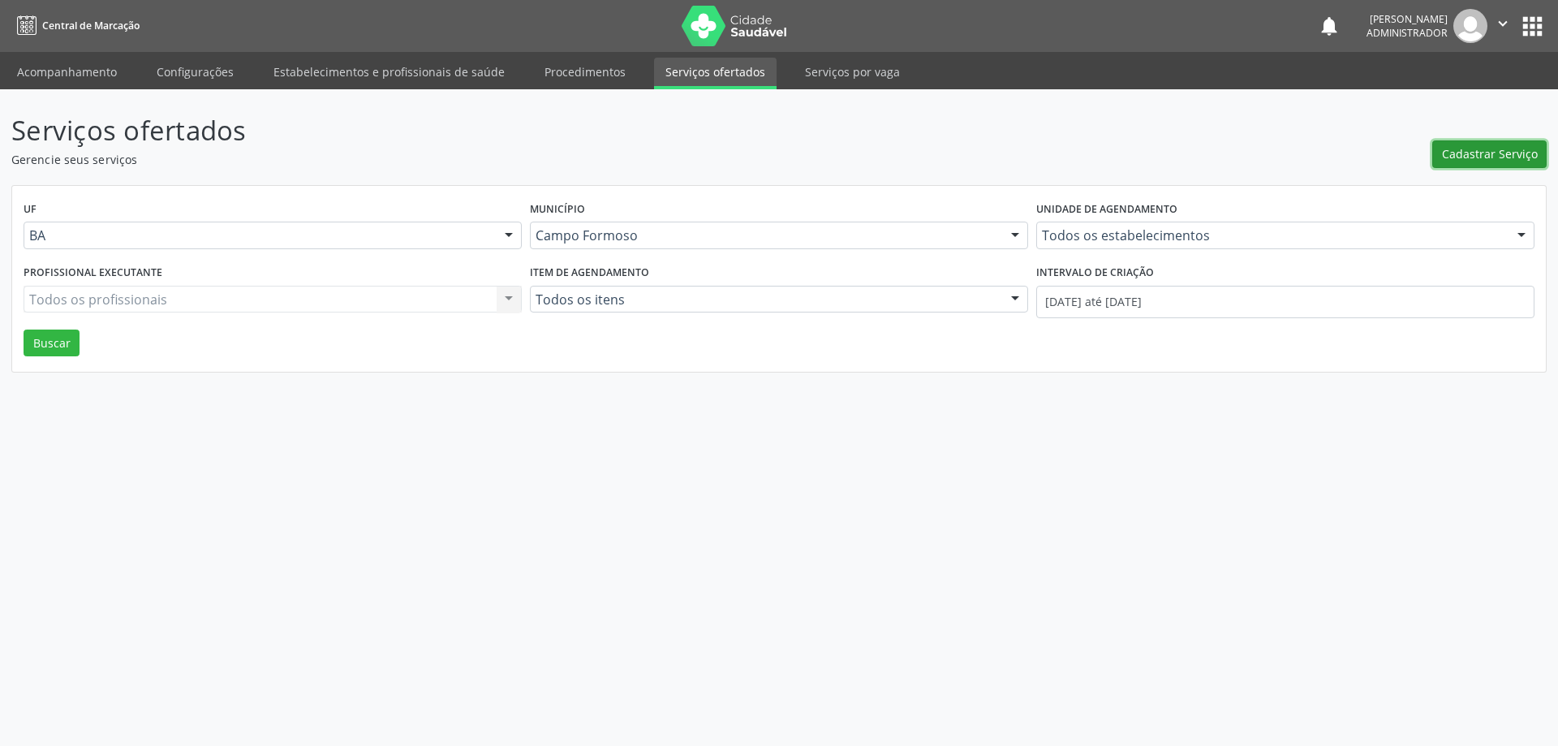
click at [1461, 144] on button "Cadastrar Serviço" at bounding box center [1489, 154] width 114 height 28
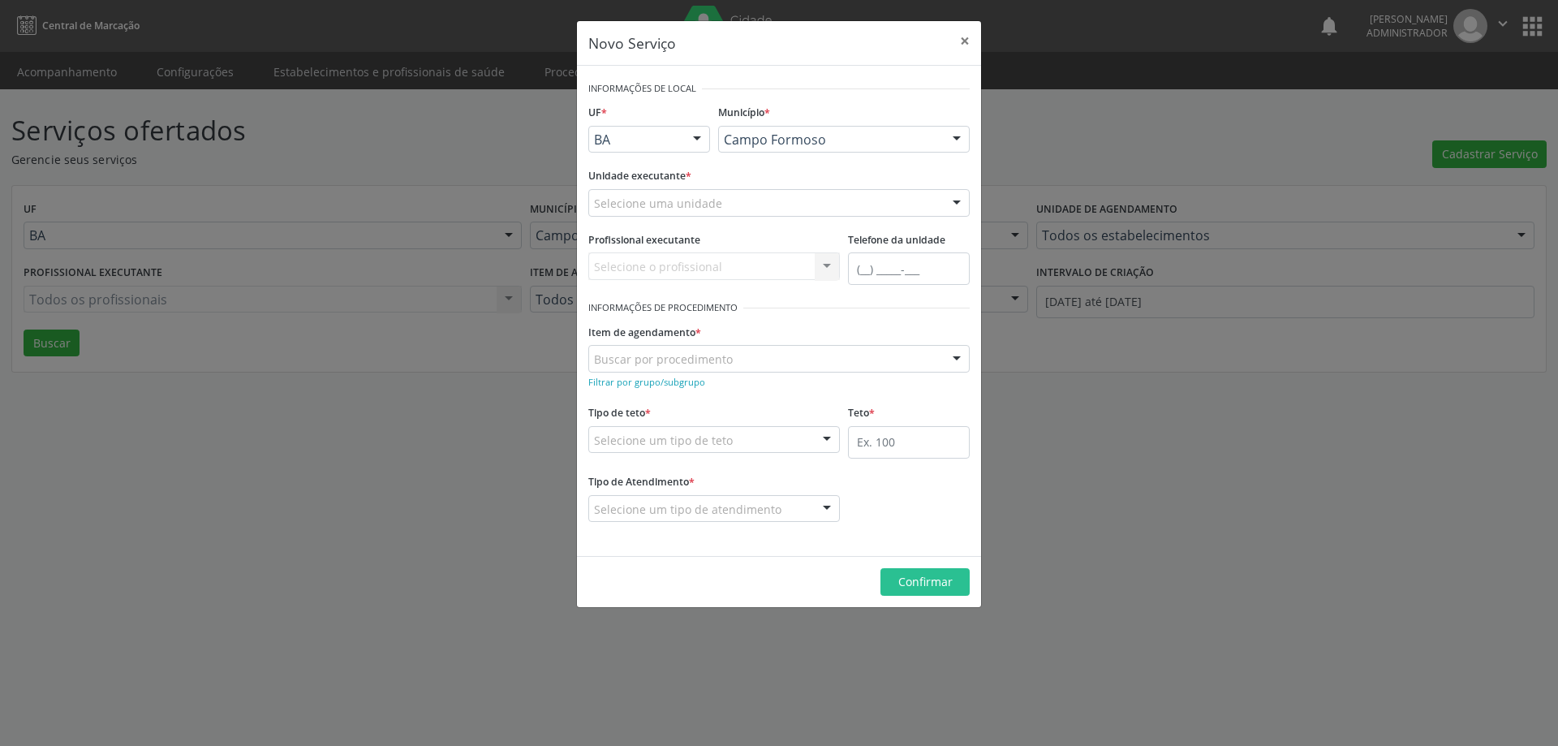
click at [952, 194] on div at bounding box center [956, 204] width 24 height 28
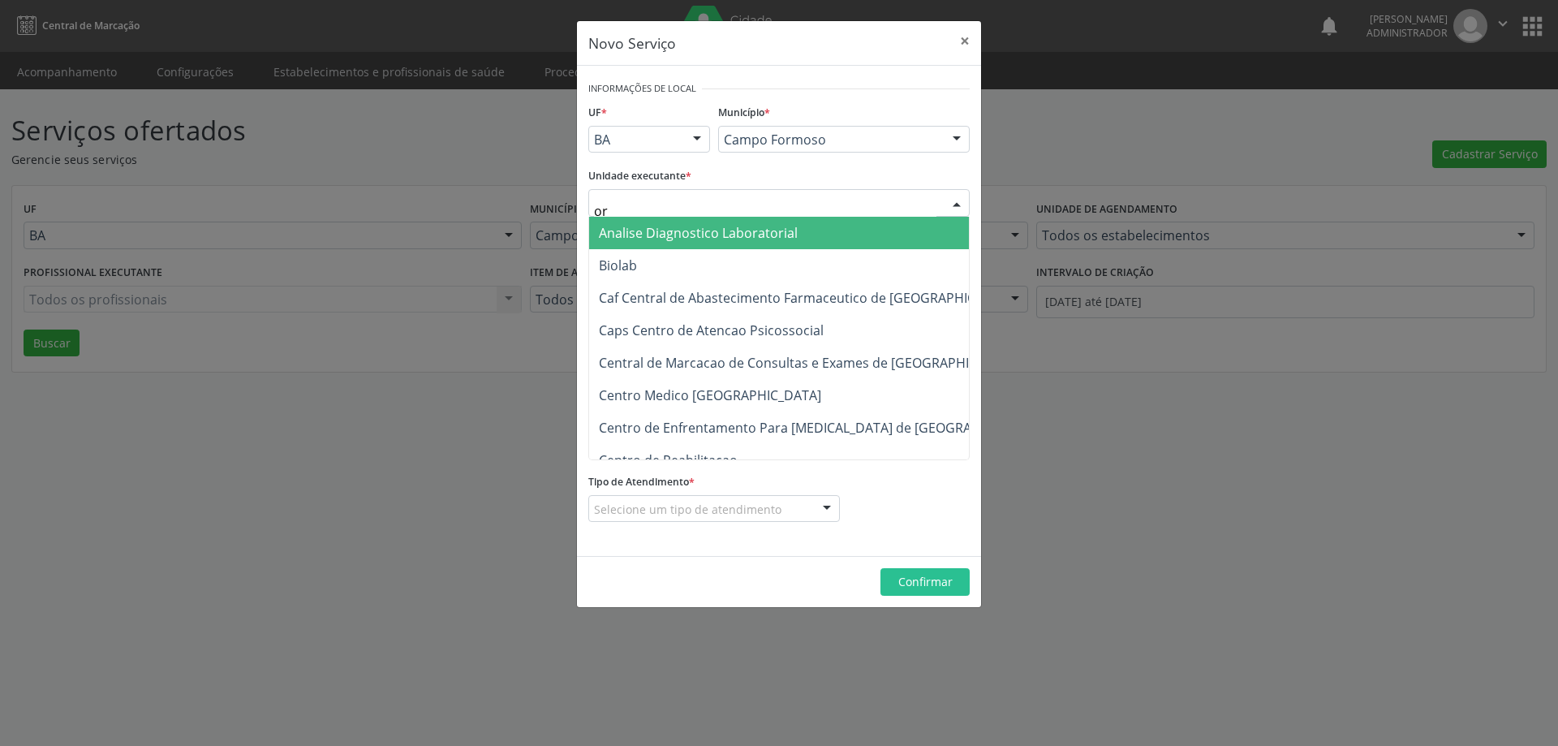
type input "o"
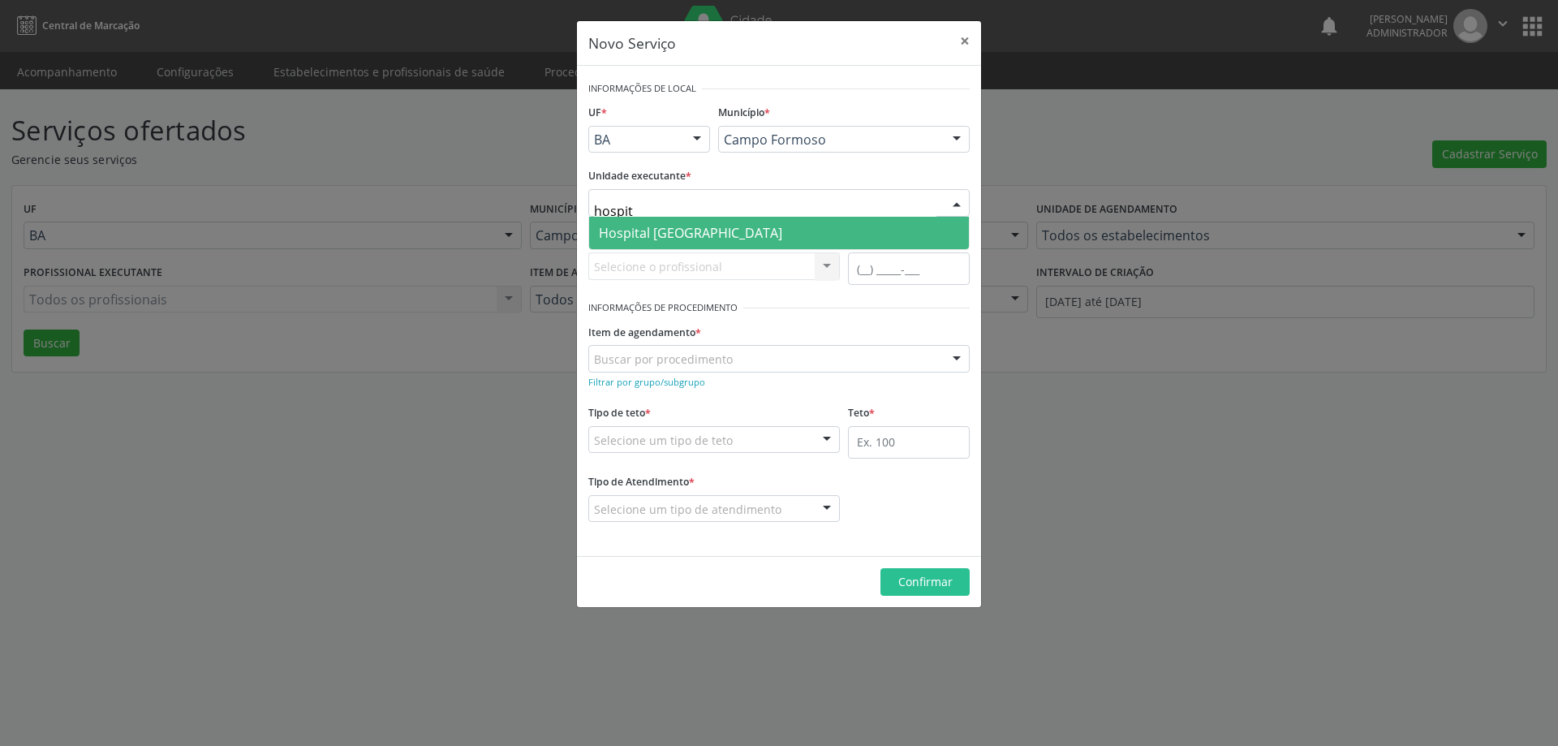
type input "hospita"
click at [852, 225] on span "Hospital Sao Francisco" at bounding box center [779, 233] width 380 height 32
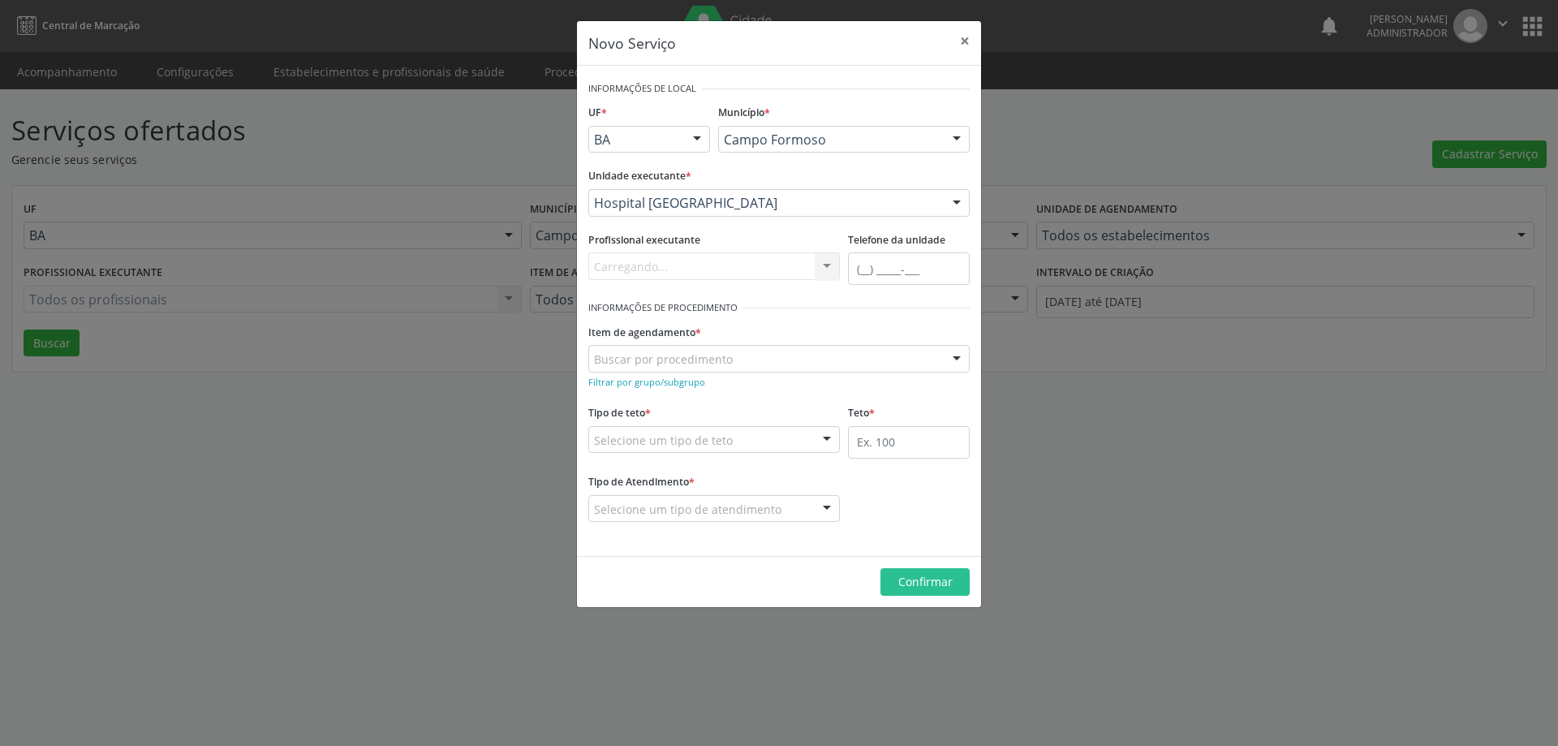
click at [827, 269] on div "Carregando... Nenhum resultado encontrado para: " " Não há nenhuma opção para s…" at bounding box center [713, 266] width 251 height 28
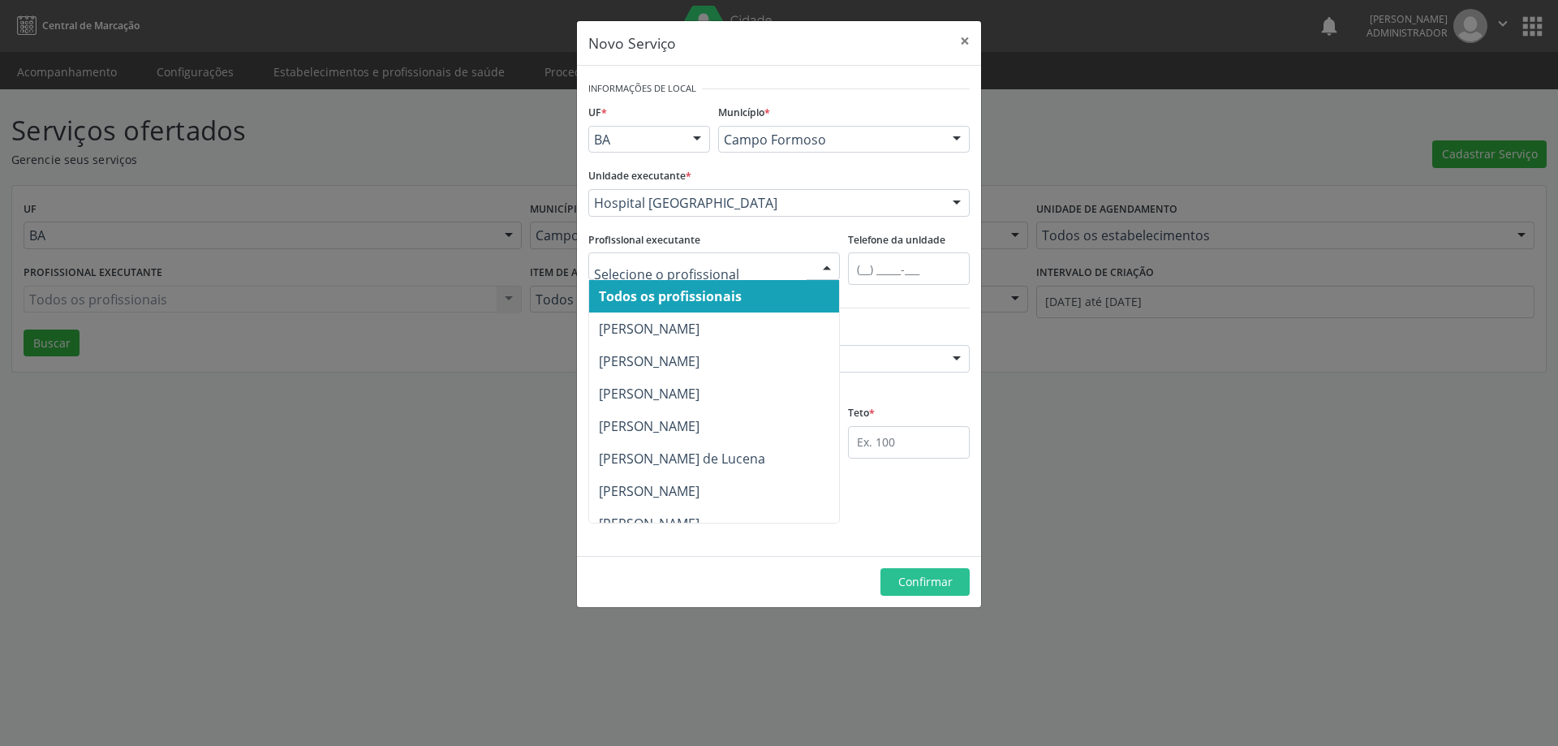
click at [818, 265] on div at bounding box center [826, 267] width 24 height 28
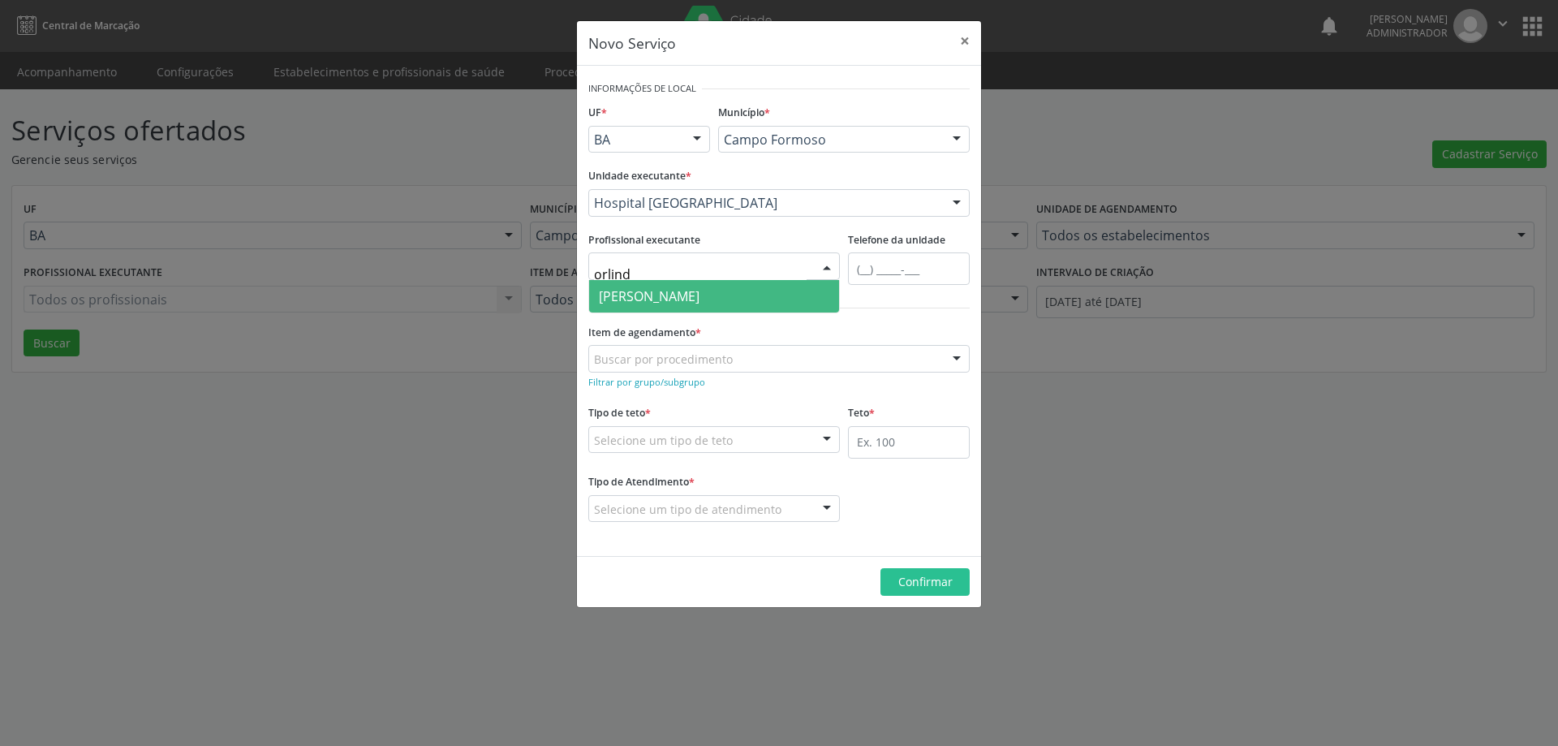
type input "orlindo"
click at [662, 292] on span "Orlindo Carvalho dos Santos" at bounding box center [649, 296] width 101 height 18
click at [678, 380] on small "Filtrar por grupo/subgrupo" at bounding box center [646, 382] width 117 height 12
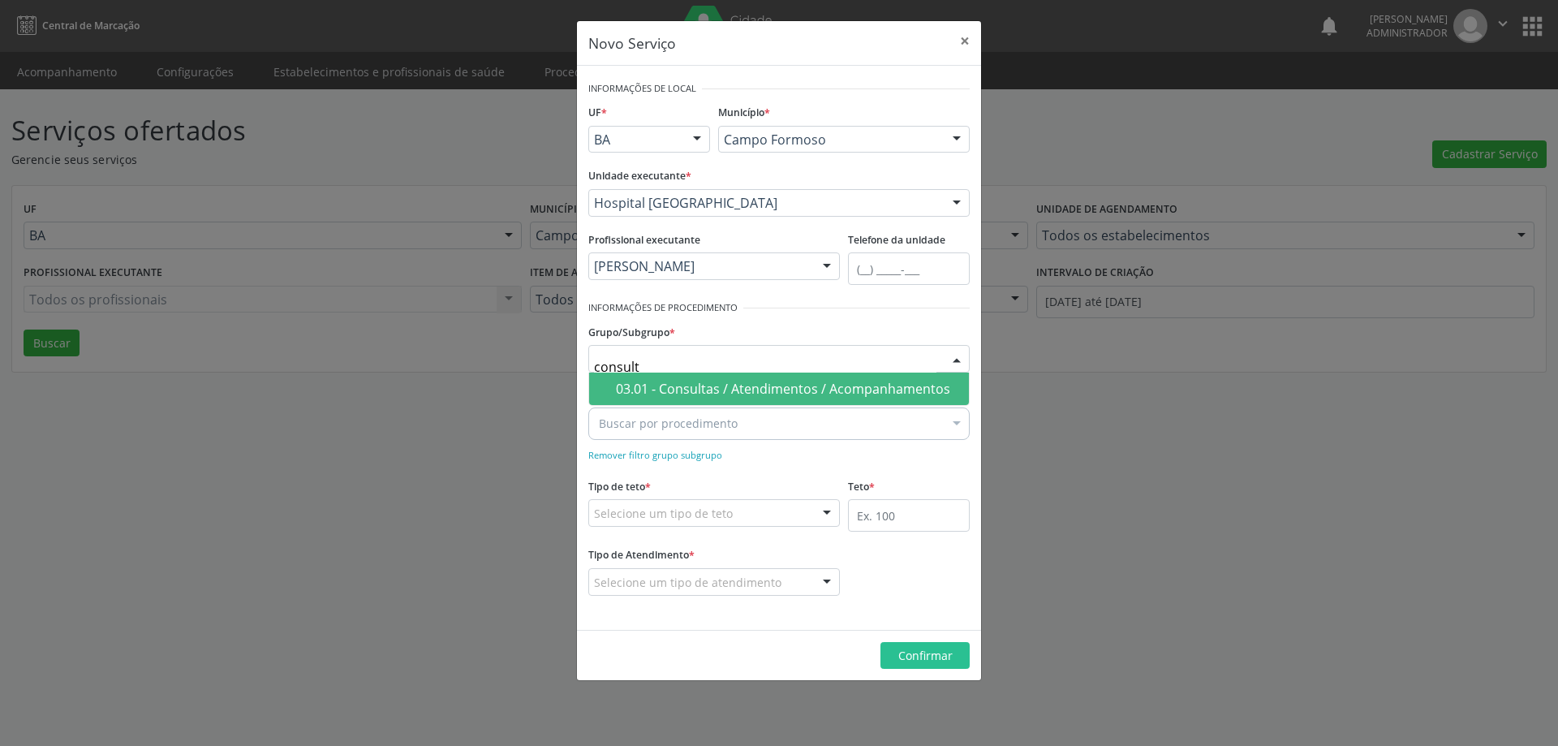
type input "consulta"
click at [706, 383] on div "03.01 - Consultas / Atendimentos / Acompanhamentos" at bounding box center [787, 388] width 343 height 13
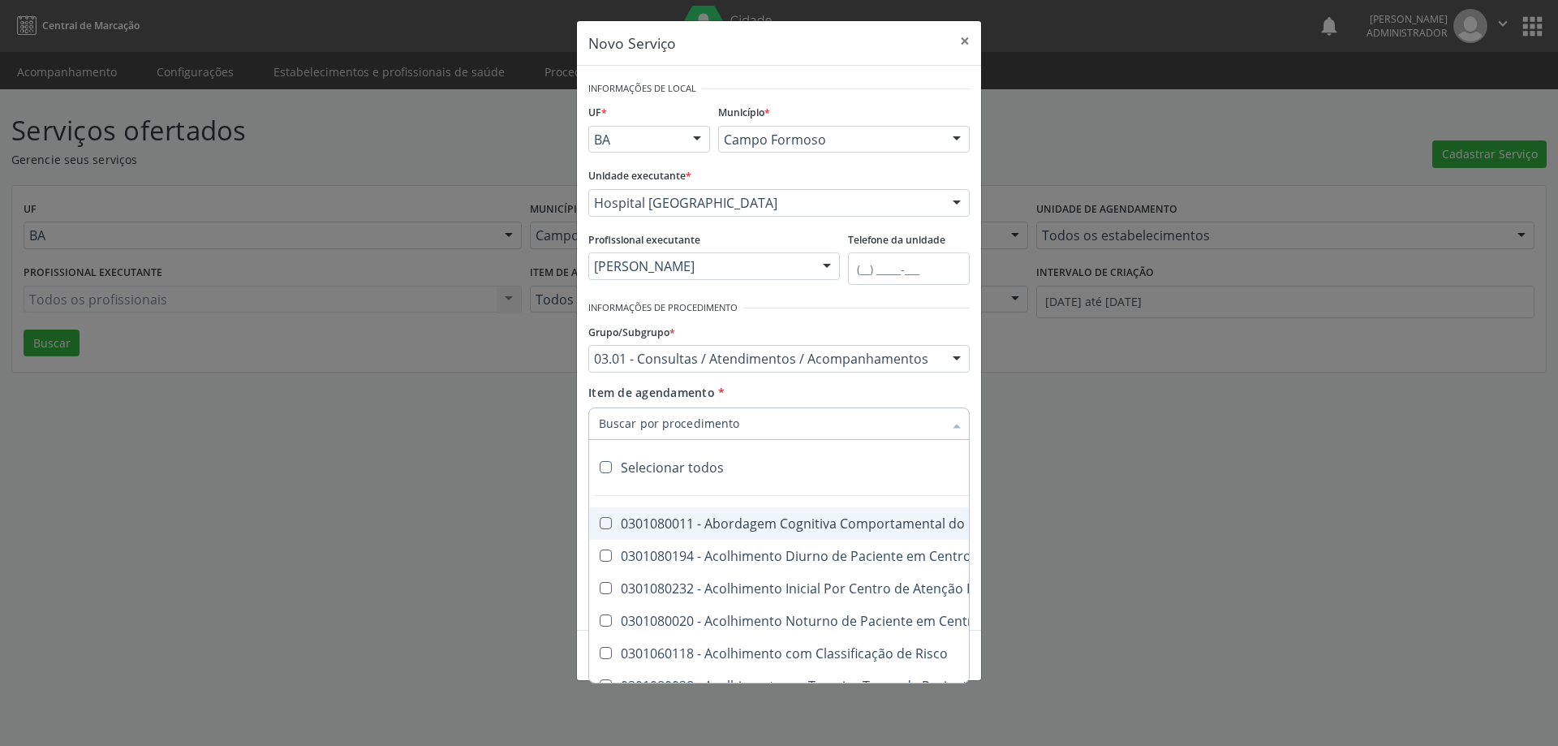
click at [740, 424] on div at bounding box center [778, 423] width 381 height 32
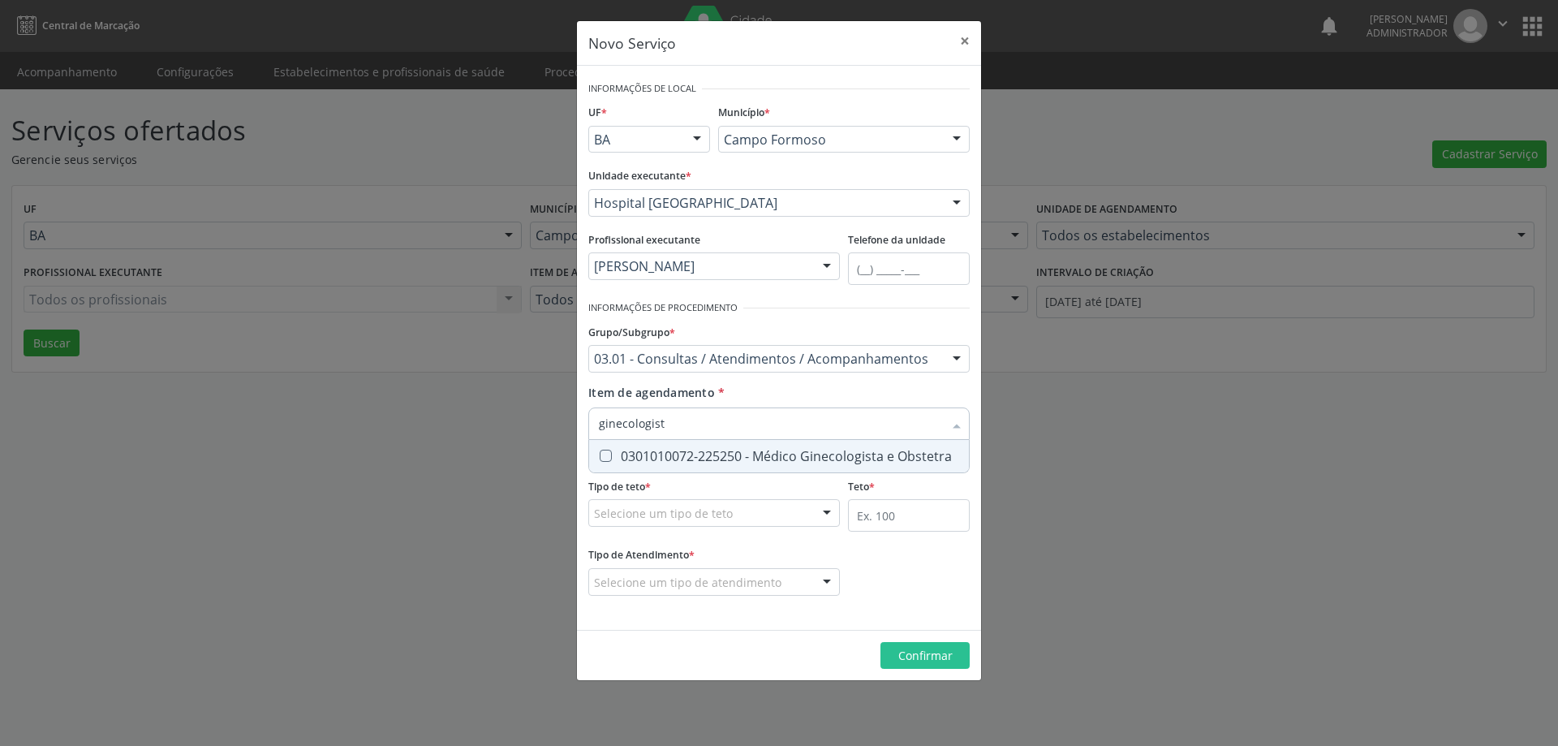
type input "ginecologista"
click at [850, 457] on div "0301010072-225250 - Médico Ginecologista e Obstetra" at bounding box center [779, 455] width 360 height 13
checkbox Obstetra "true"
click at [829, 509] on div at bounding box center [826, 514] width 24 height 28
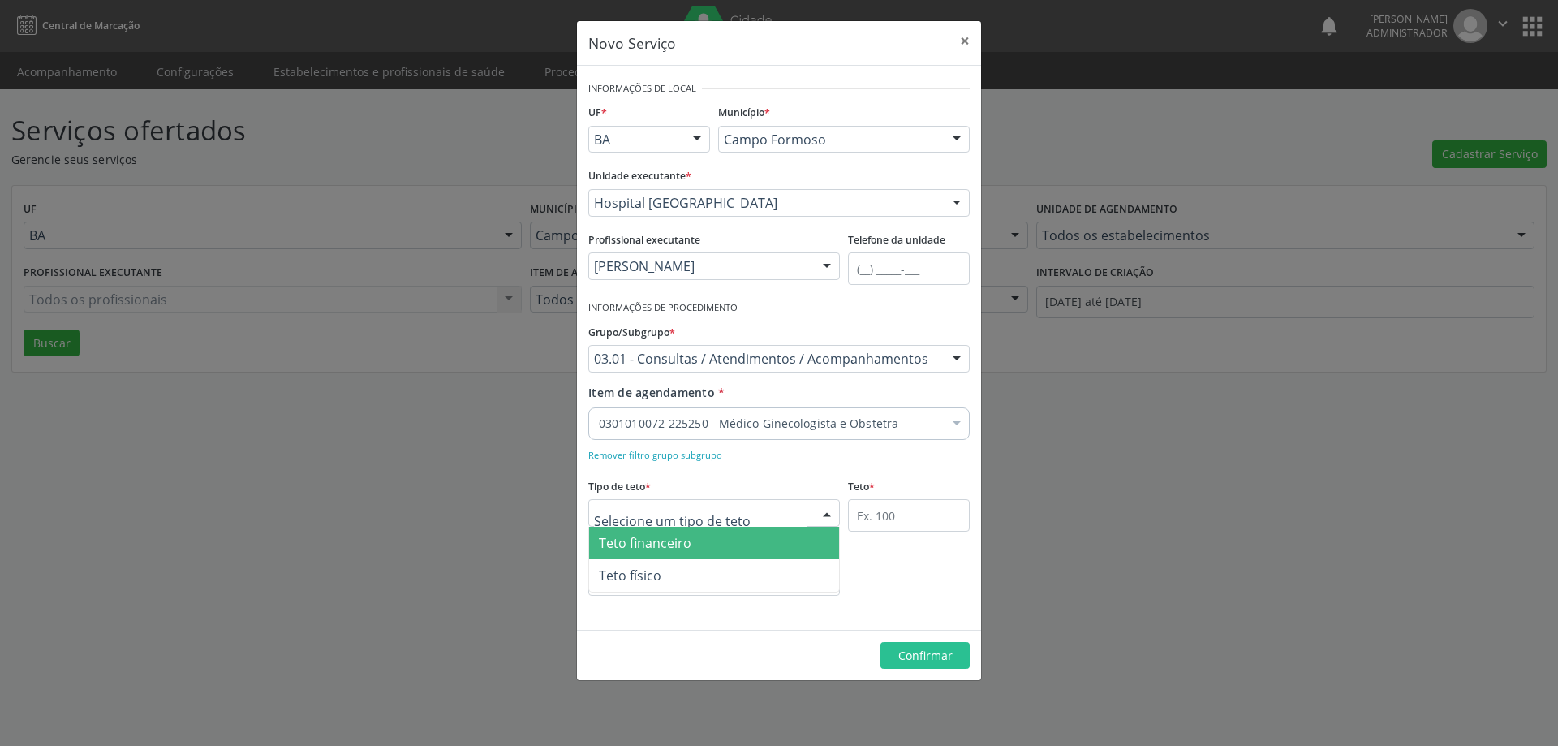
click at [802, 543] on span "Teto financeiro" at bounding box center [714, 543] width 250 height 32
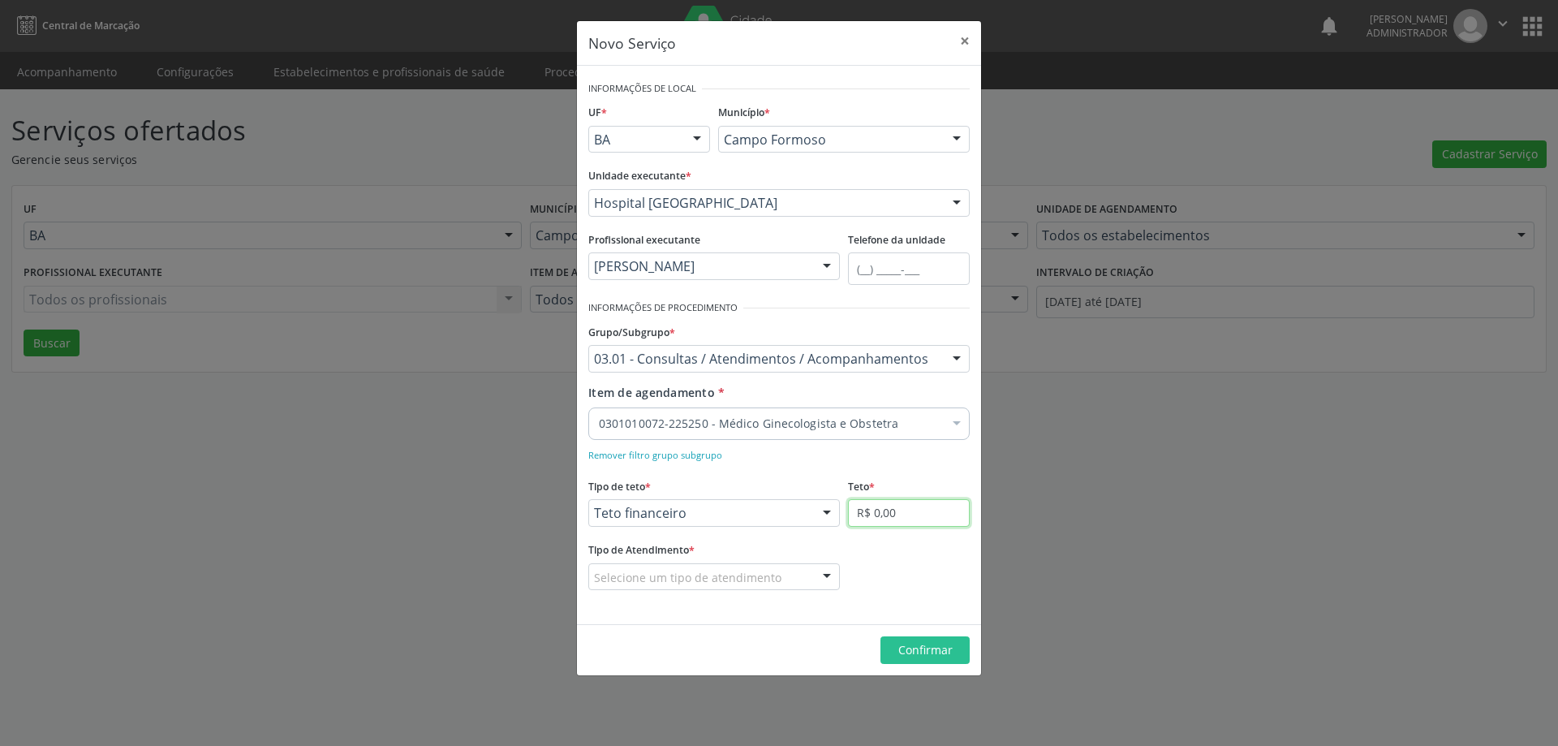
click at [918, 516] on input "R$ 0,00" at bounding box center [909, 513] width 122 height 28
type input "R$ 18.000,00"
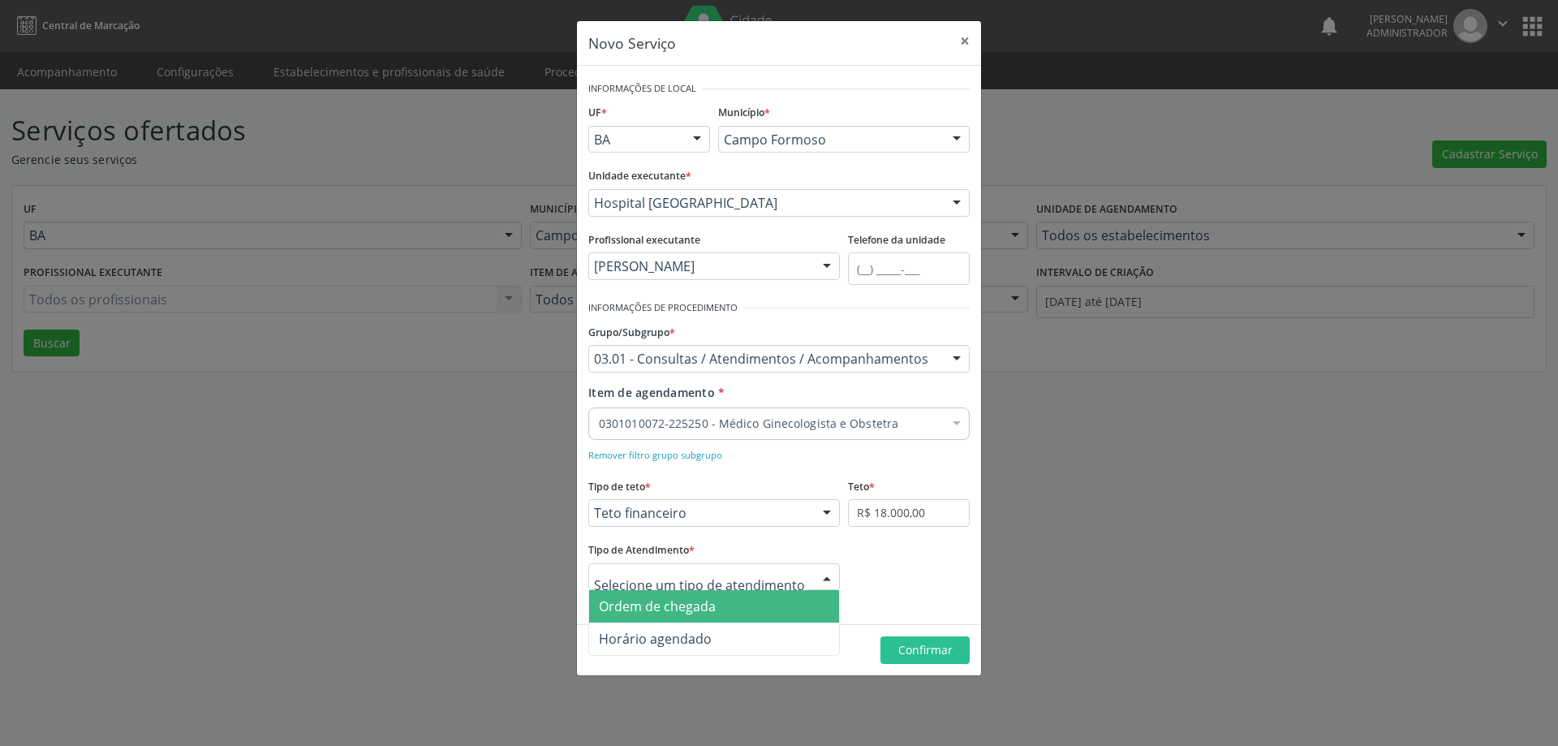
click at [823, 574] on div at bounding box center [826, 578] width 24 height 28
click at [698, 612] on span "Ordem de chegada" at bounding box center [657, 606] width 117 height 18
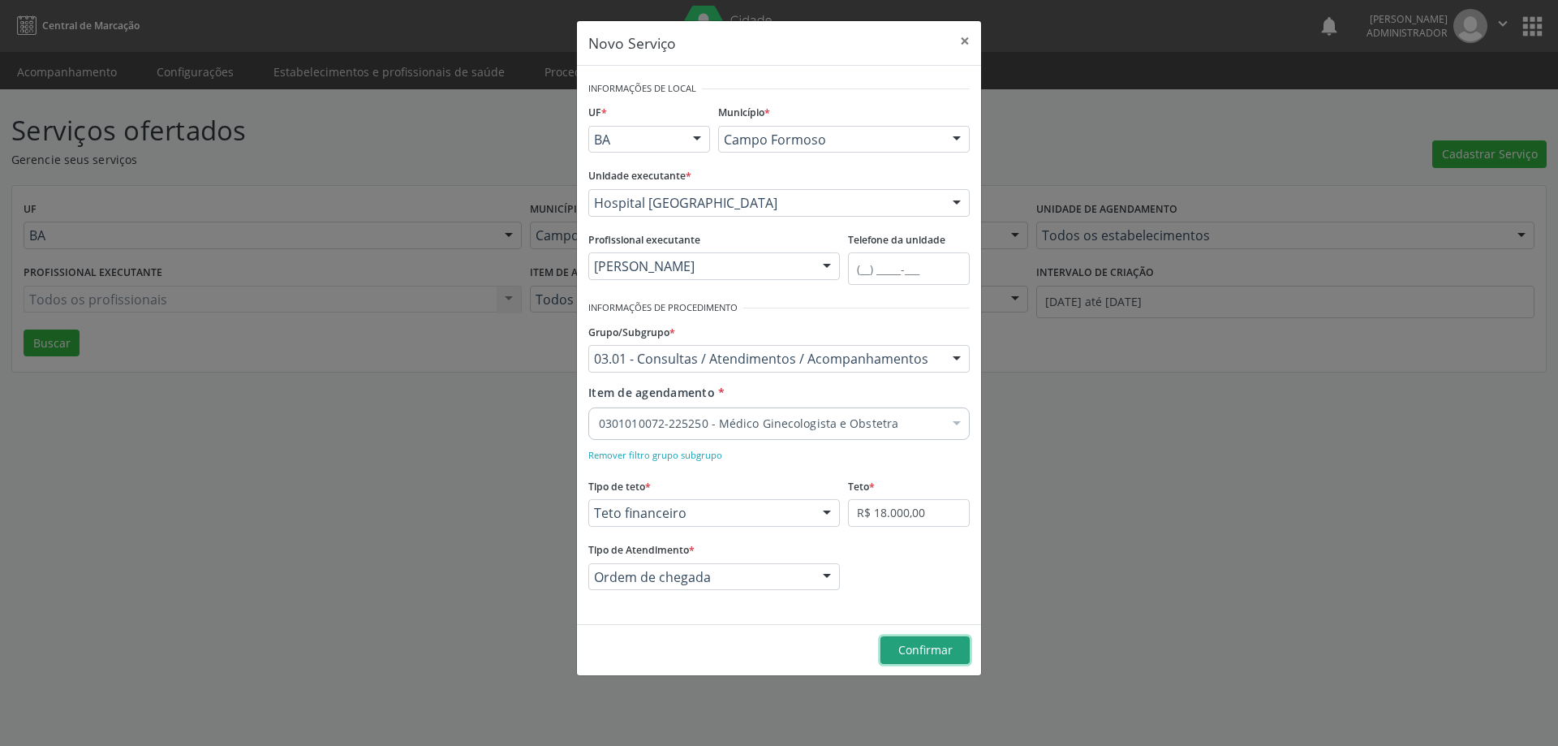
click at [926, 651] on span "Confirmar" at bounding box center [925, 649] width 54 height 15
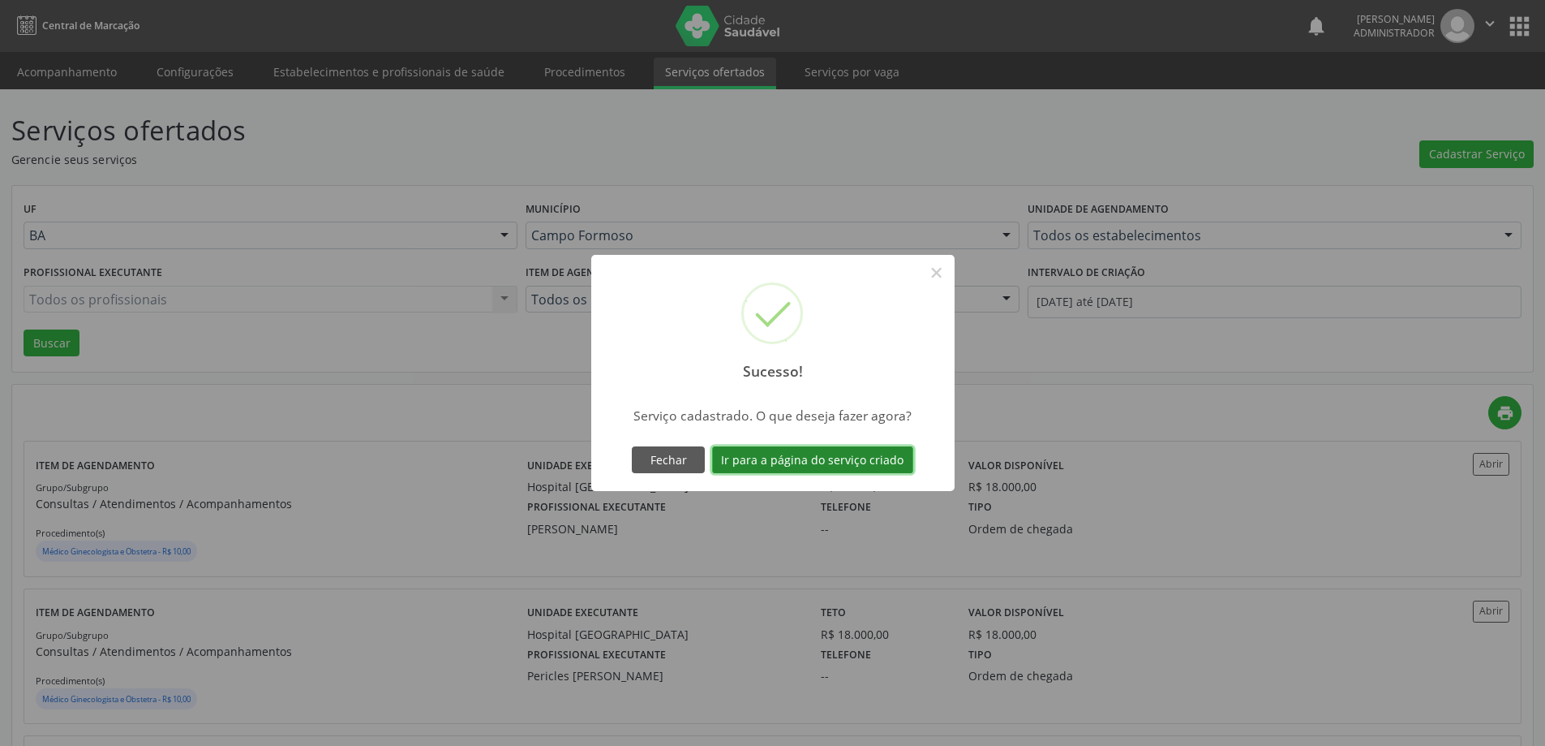
click at [808, 462] on button "Ir para a página do serviço criado" at bounding box center [812, 460] width 201 height 28
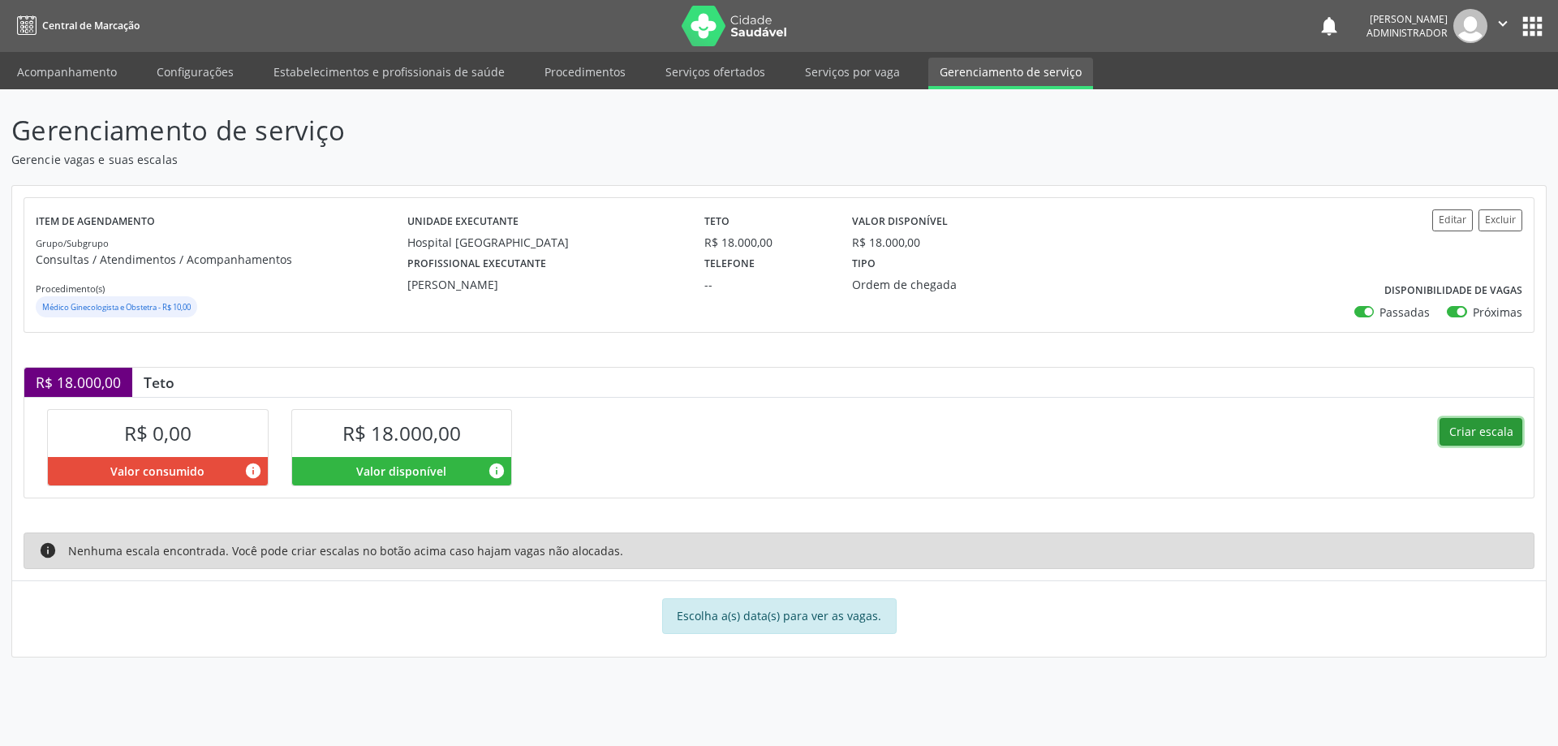
click at [1460, 428] on button "Criar escala" at bounding box center [1480, 432] width 83 height 28
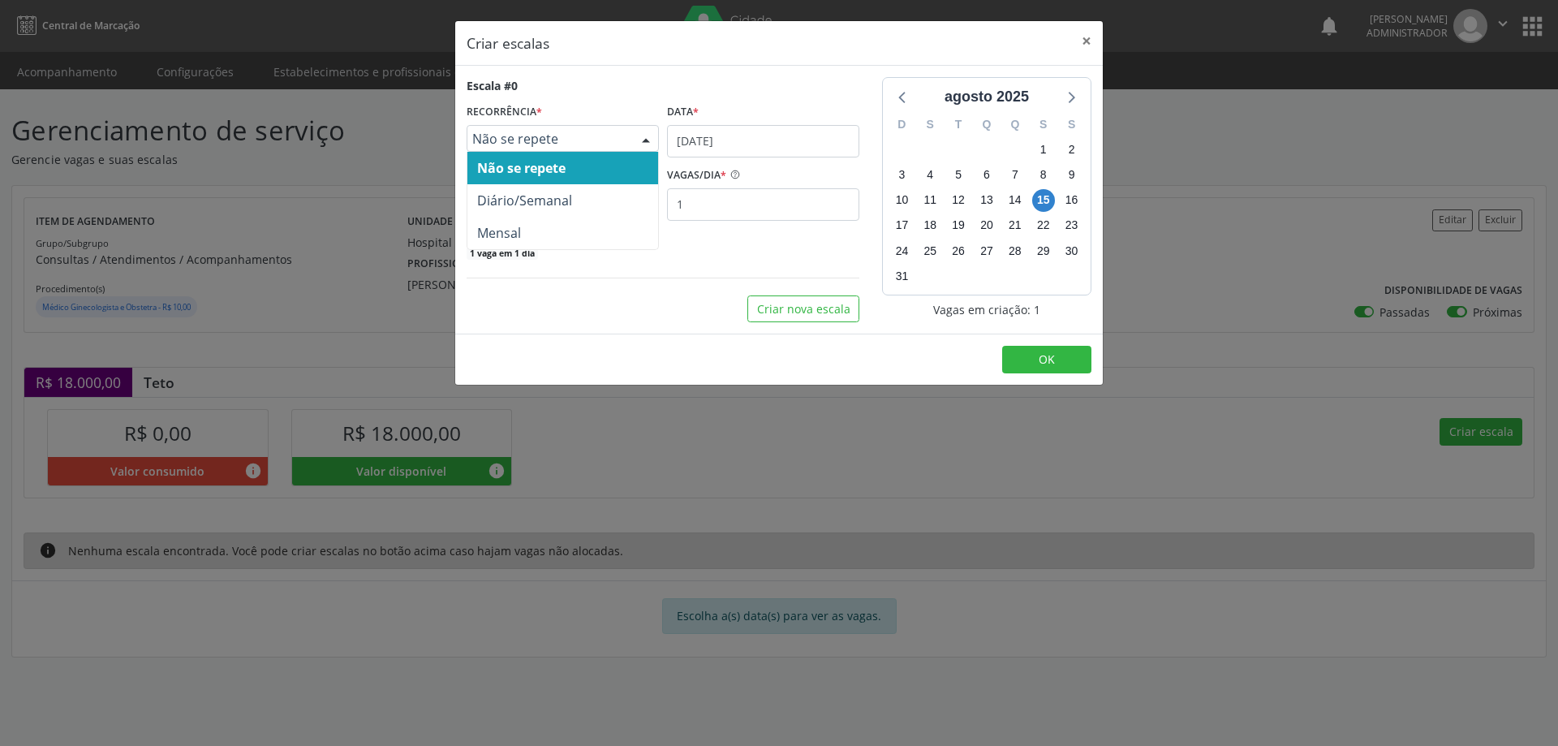
click at [643, 135] on div at bounding box center [646, 140] width 24 height 28
click at [637, 163] on span "Não se repete" at bounding box center [562, 168] width 191 height 32
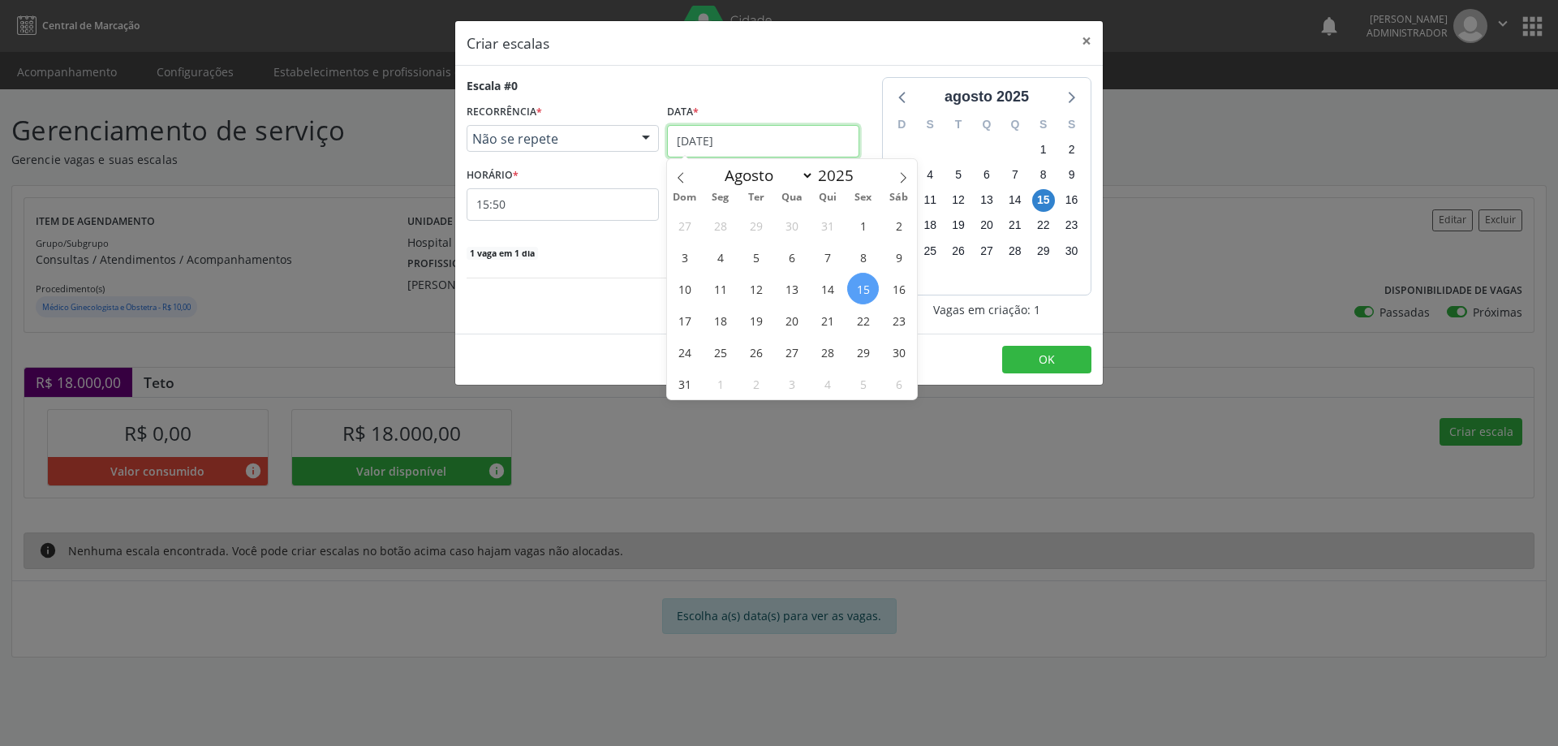
click at [762, 136] on input "15/08/2025" at bounding box center [763, 141] width 192 height 32
click at [904, 175] on icon at bounding box center [902, 177] width 11 height 11
select select "8"
click at [754, 232] on span "2" at bounding box center [756, 225] width 32 height 32
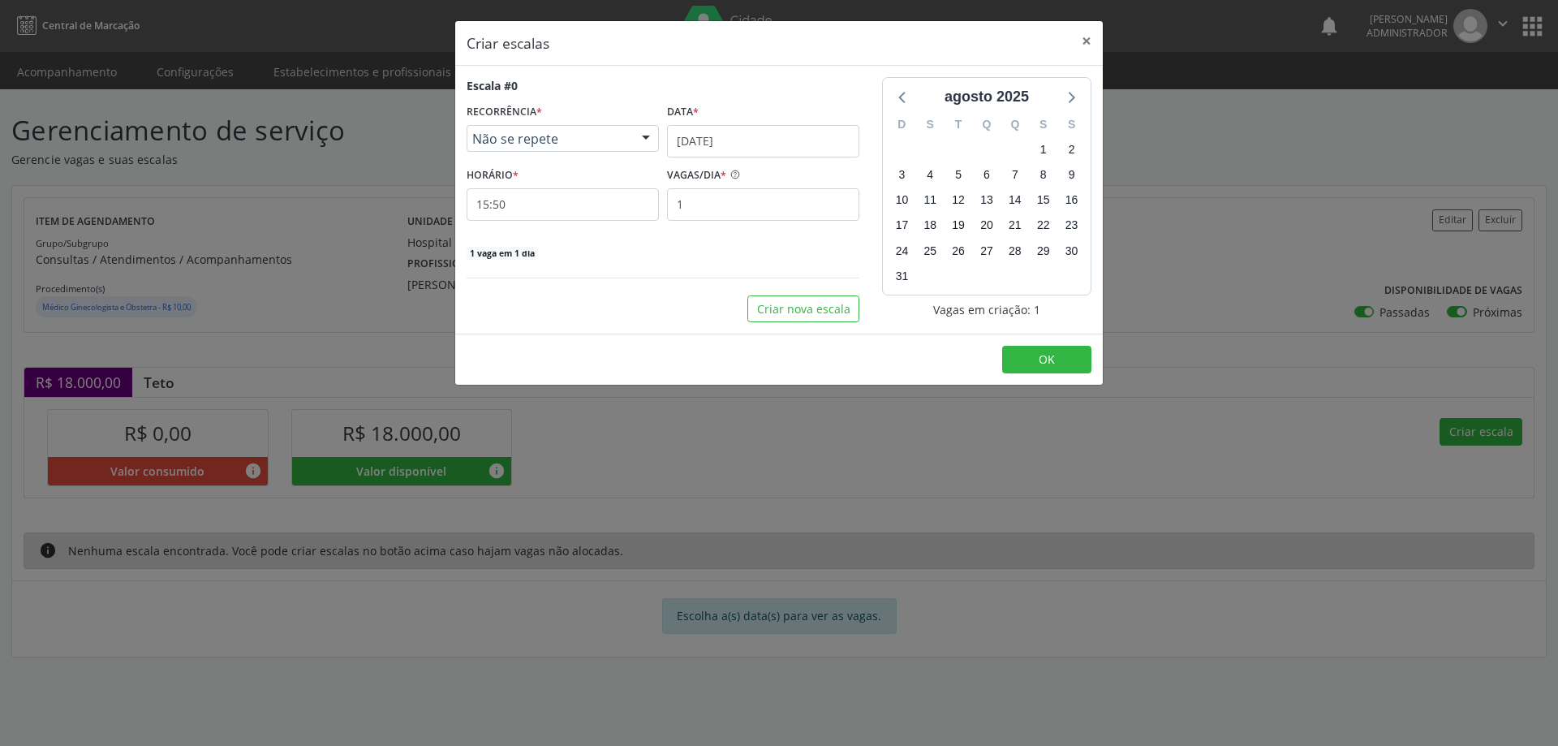
click at [724, 226] on div "Escala #0 RECORRÊNCIA * Não se repete Não se repete Diário/Semanal Mensal Nenhu…" at bounding box center [662, 168] width 393 height 183
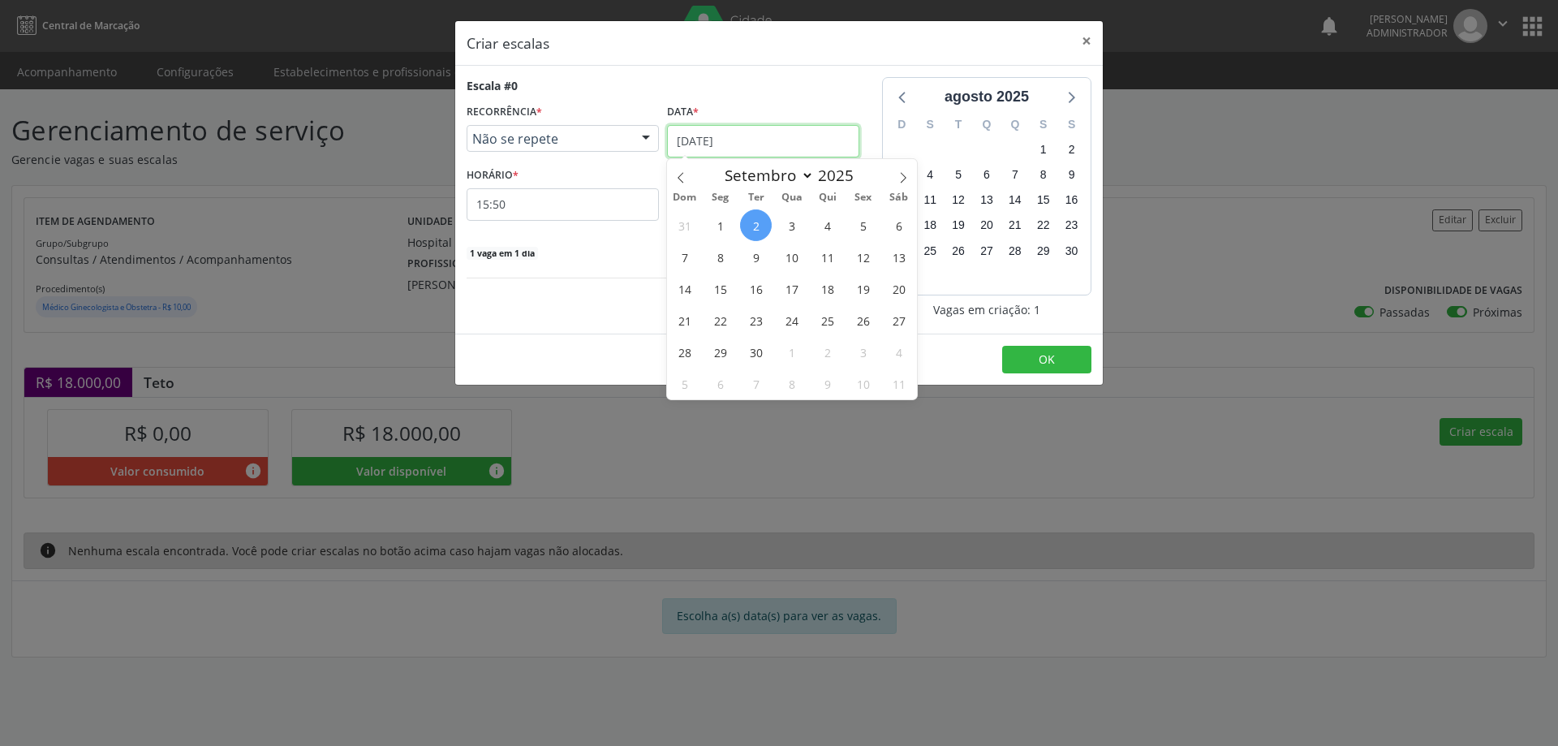
drag, startPoint x: 716, startPoint y: 134, endPoint x: 724, endPoint y: 129, distance: 8.8
click at [720, 131] on input "02/09/2025" at bounding box center [763, 141] width 192 height 32
click at [756, 316] on span "23" at bounding box center [756, 320] width 32 height 32
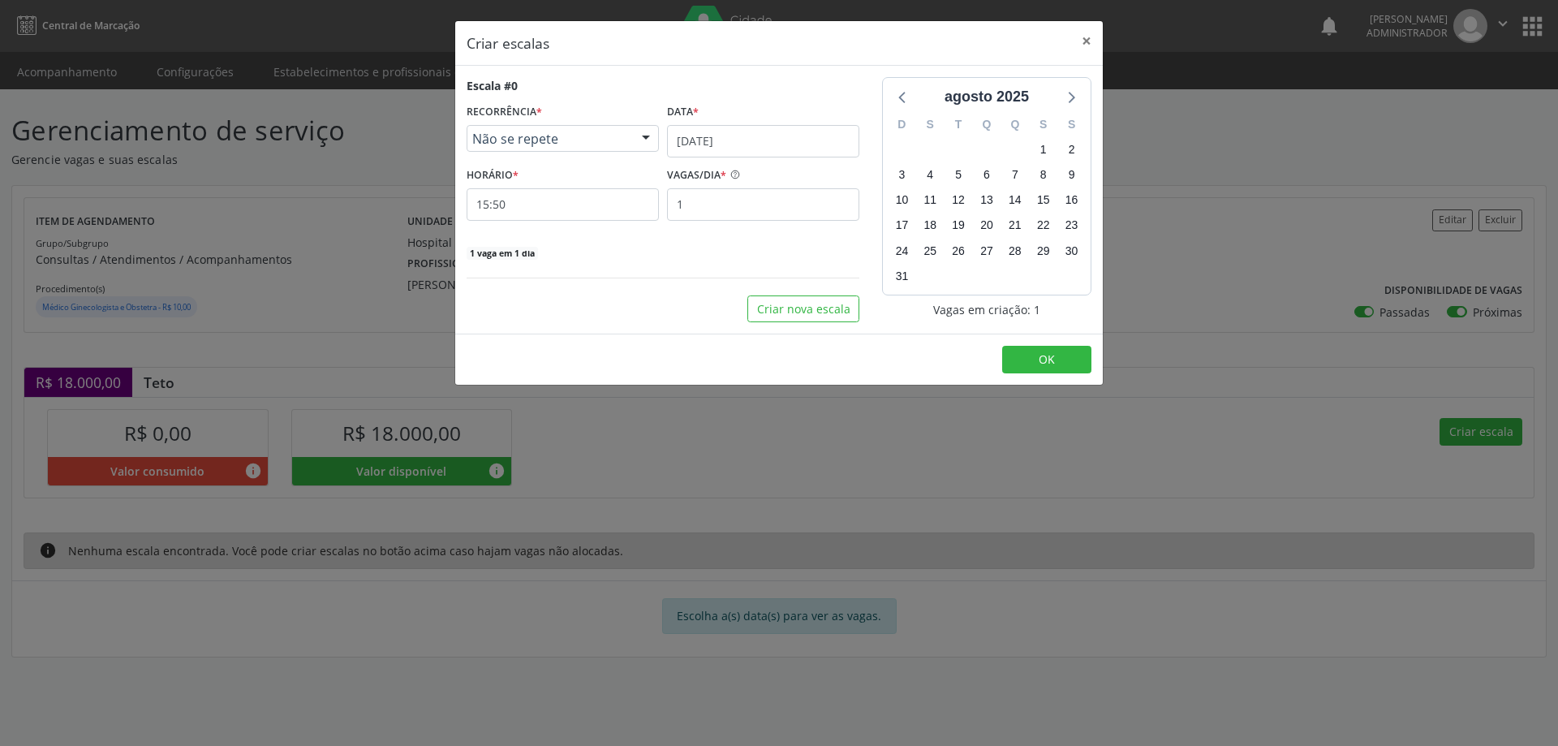
drag, startPoint x: 733, startPoint y: 183, endPoint x: 734, endPoint y: 173, distance: 10.7
click at [734, 179] on div "VAGAS/DIA *" at bounding box center [763, 175] width 192 height 25
click at [761, 204] on input "1" at bounding box center [763, 204] width 192 height 32
type input "5"
click at [626, 211] on input "15:50" at bounding box center [562, 204] width 192 height 32
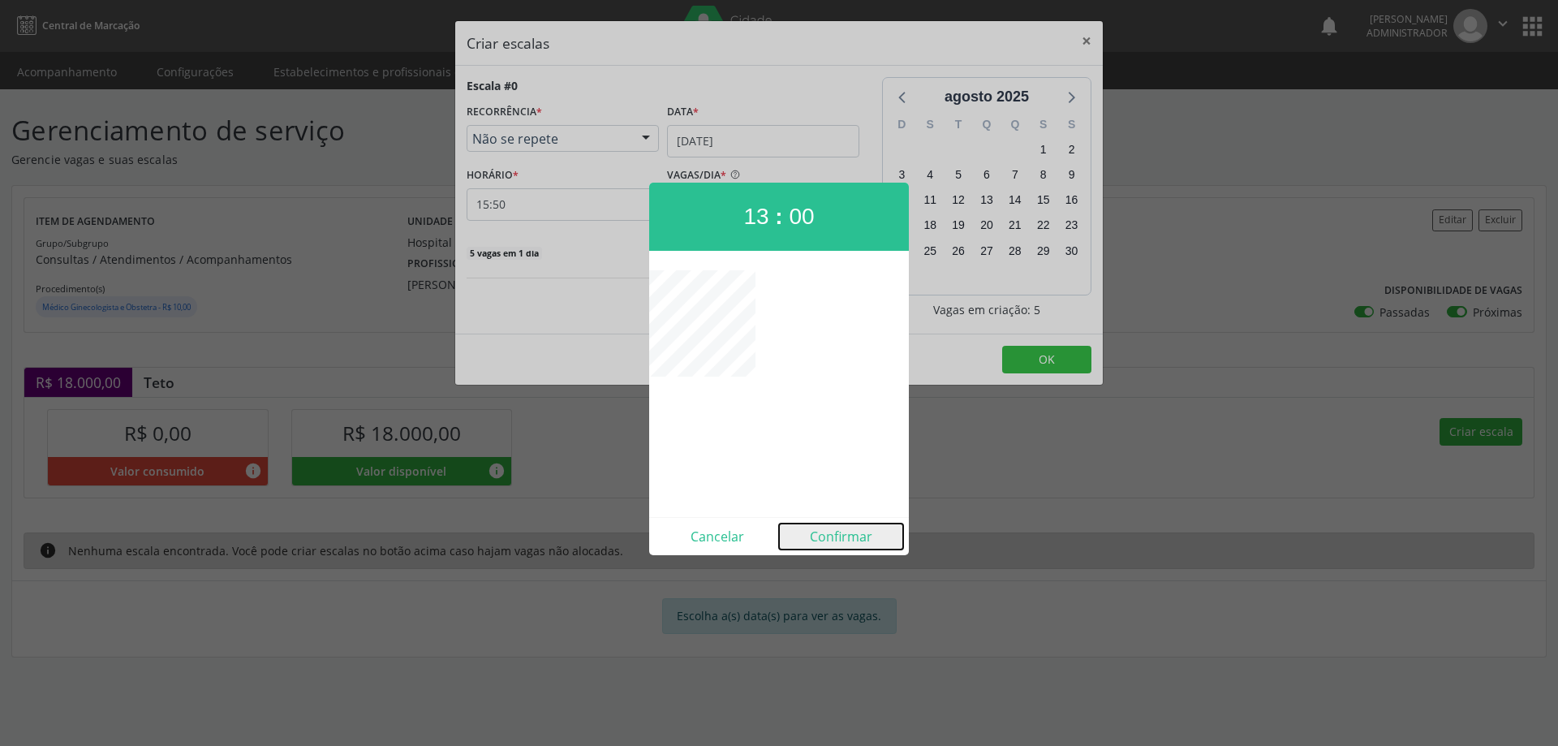
click at [848, 530] on button "Confirmar" at bounding box center [841, 536] width 124 height 26
type input "13:00"
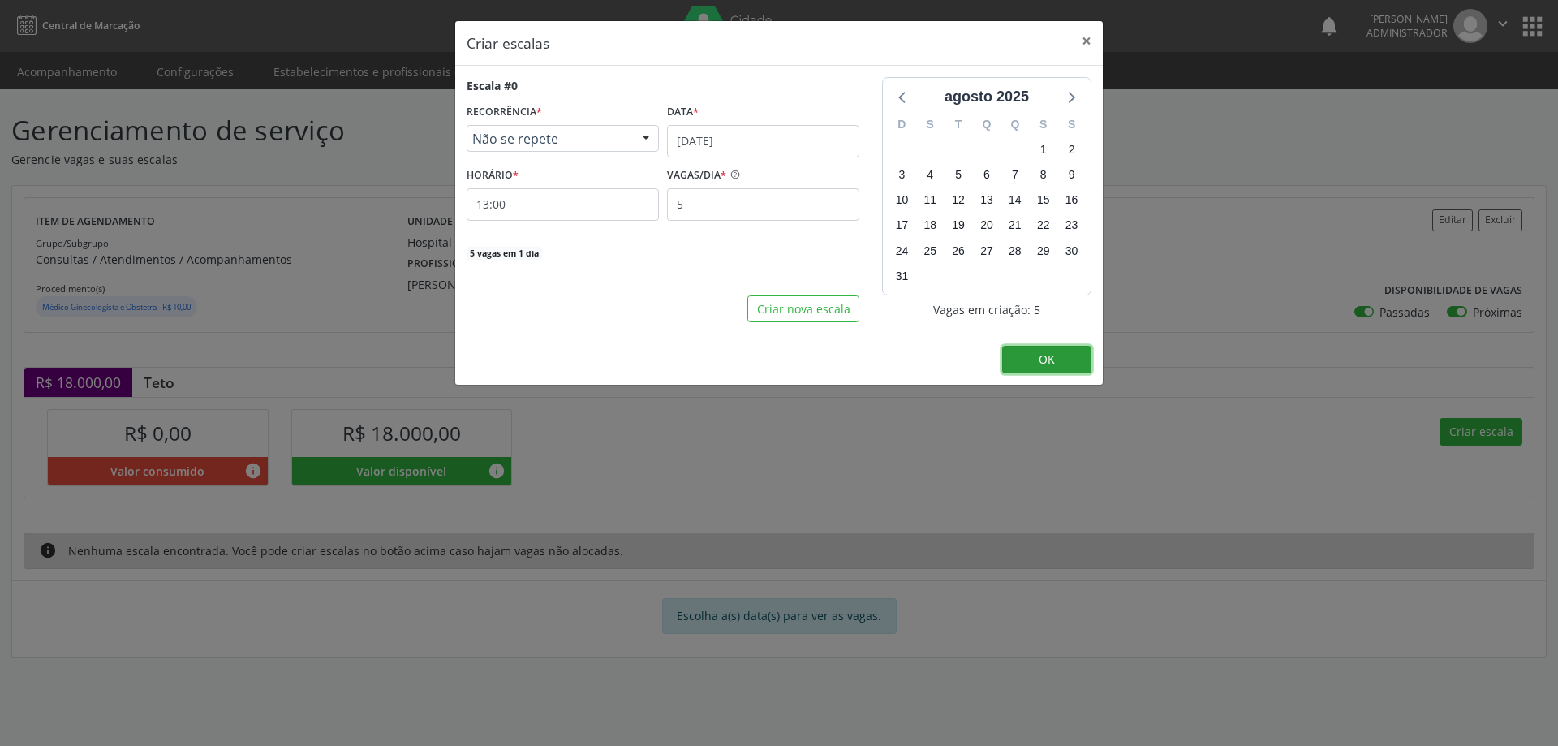
click at [1042, 356] on span "OK" at bounding box center [1046, 358] width 16 height 15
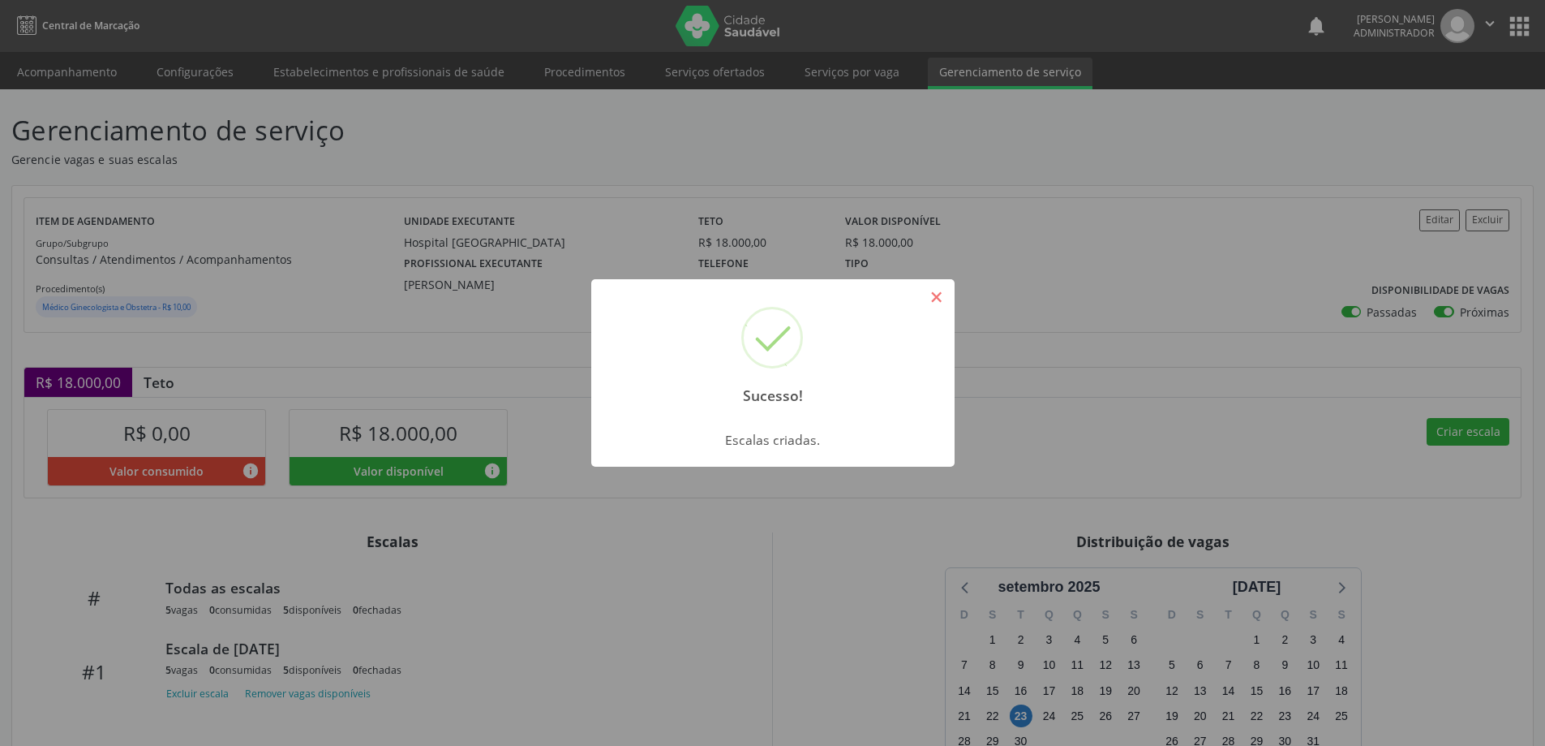
click at [931, 292] on button "×" at bounding box center [937, 297] width 28 height 28
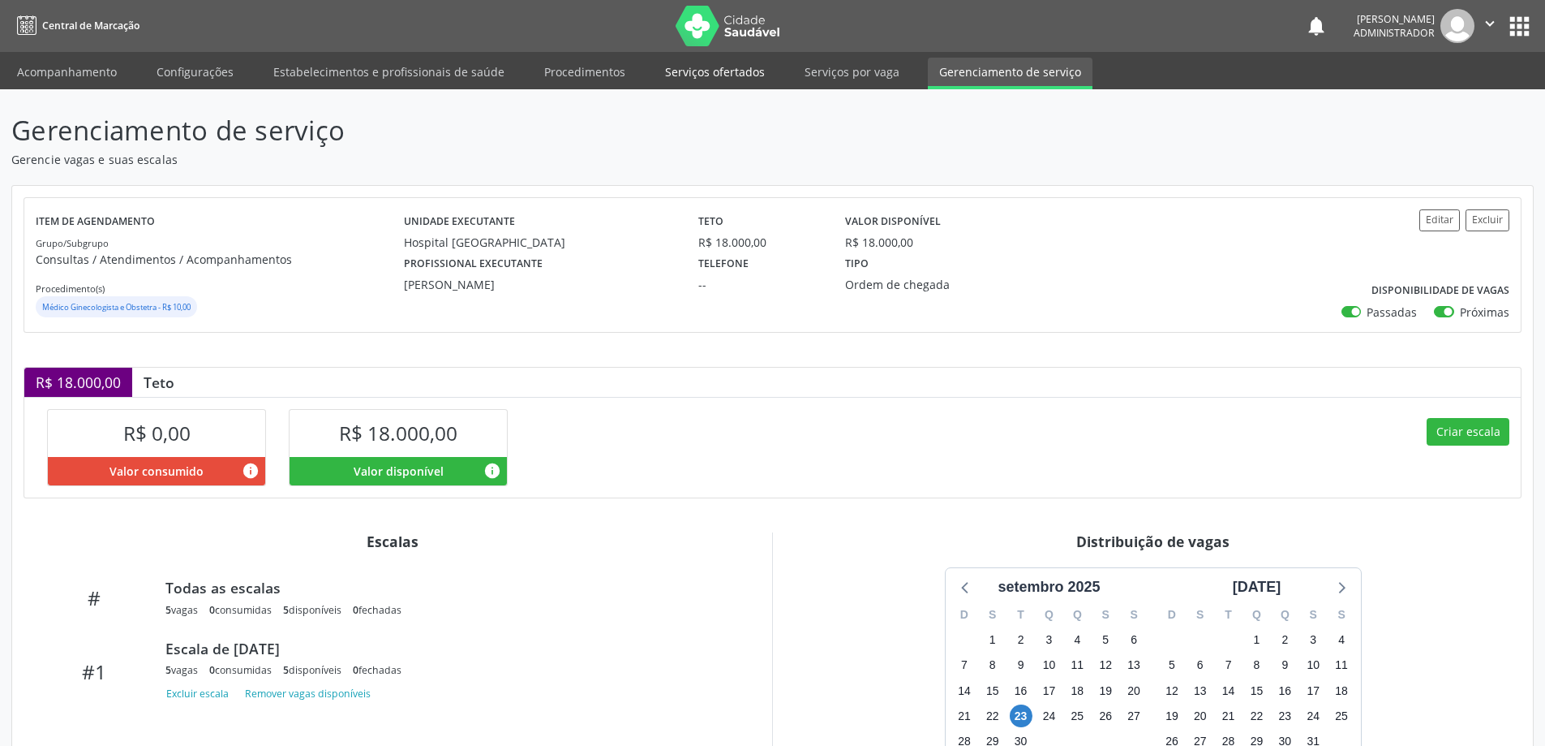
click at [698, 68] on link "Serviços ofertados" at bounding box center [715, 72] width 122 height 28
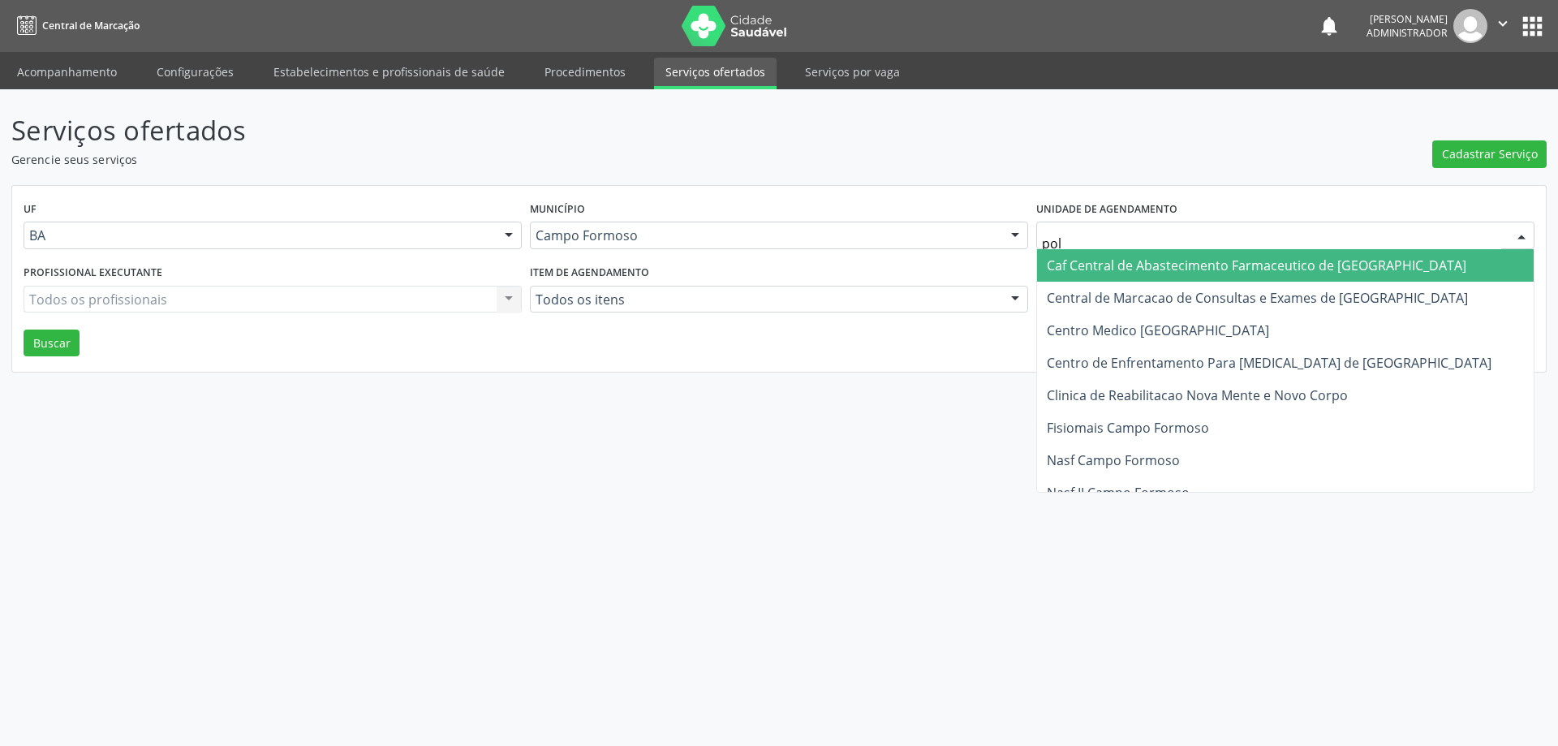
type input "poli"
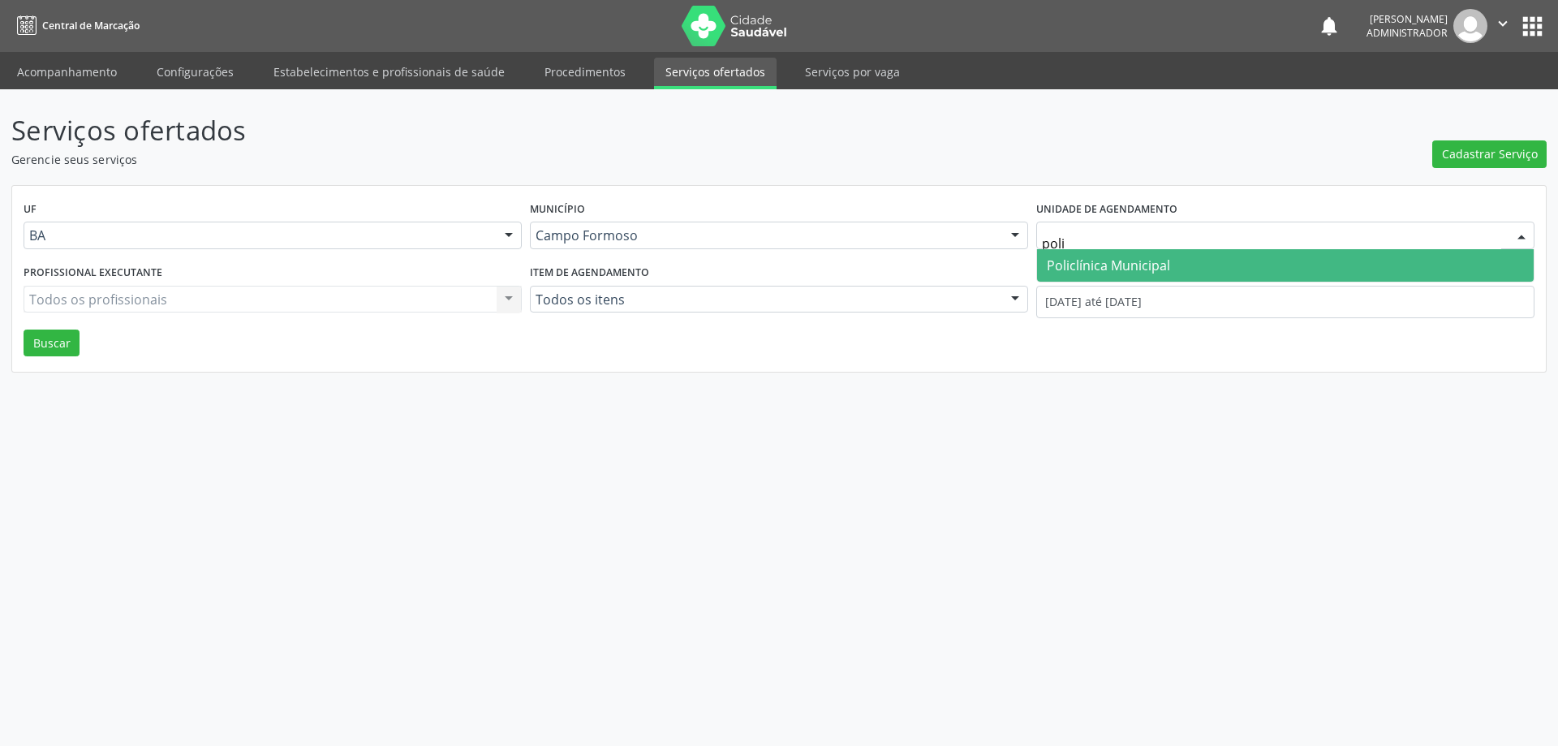
click at [1107, 268] on span "Policlínica Municipal" at bounding box center [1108, 265] width 123 height 18
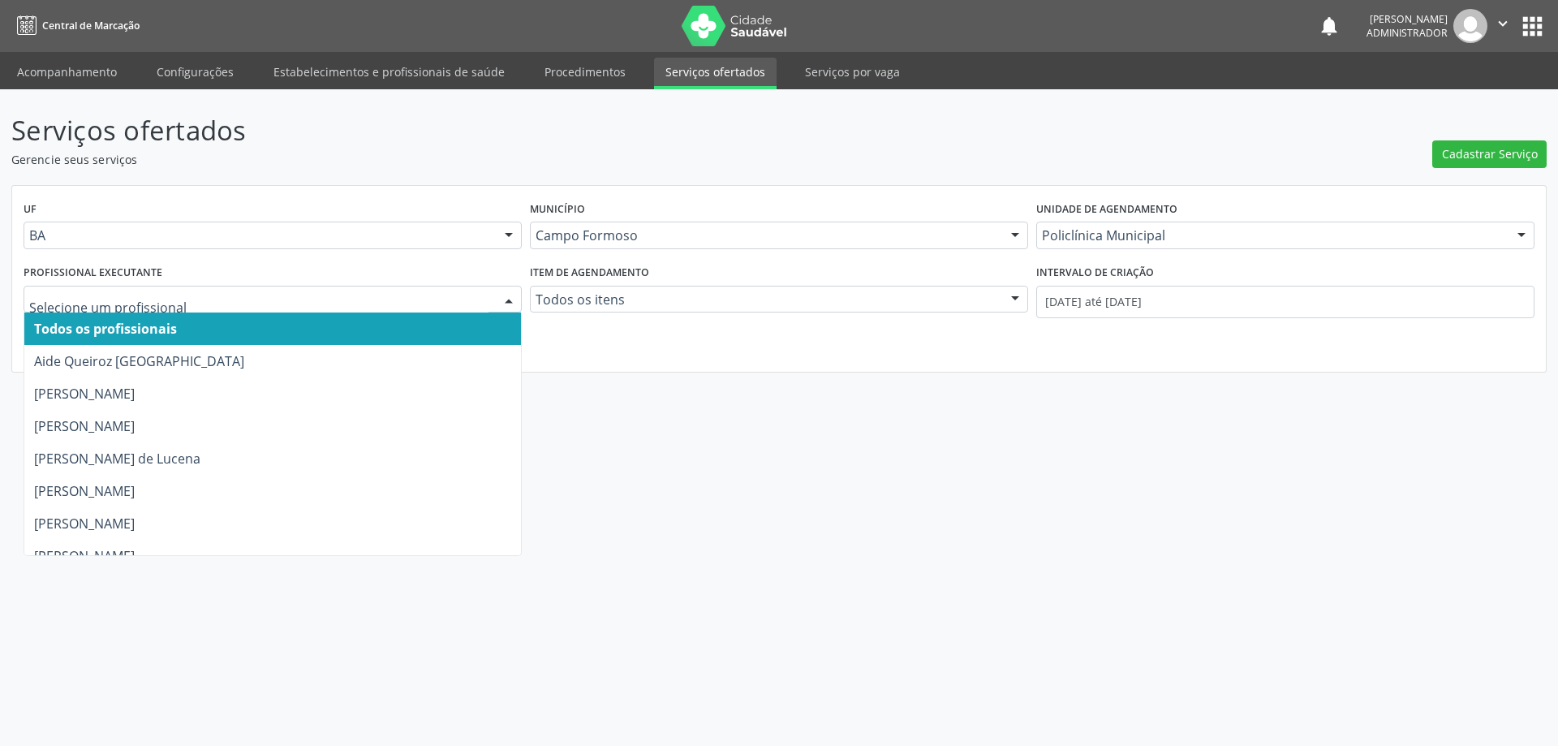
click at [508, 301] on div at bounding box center [508, 300] width 24 height 28
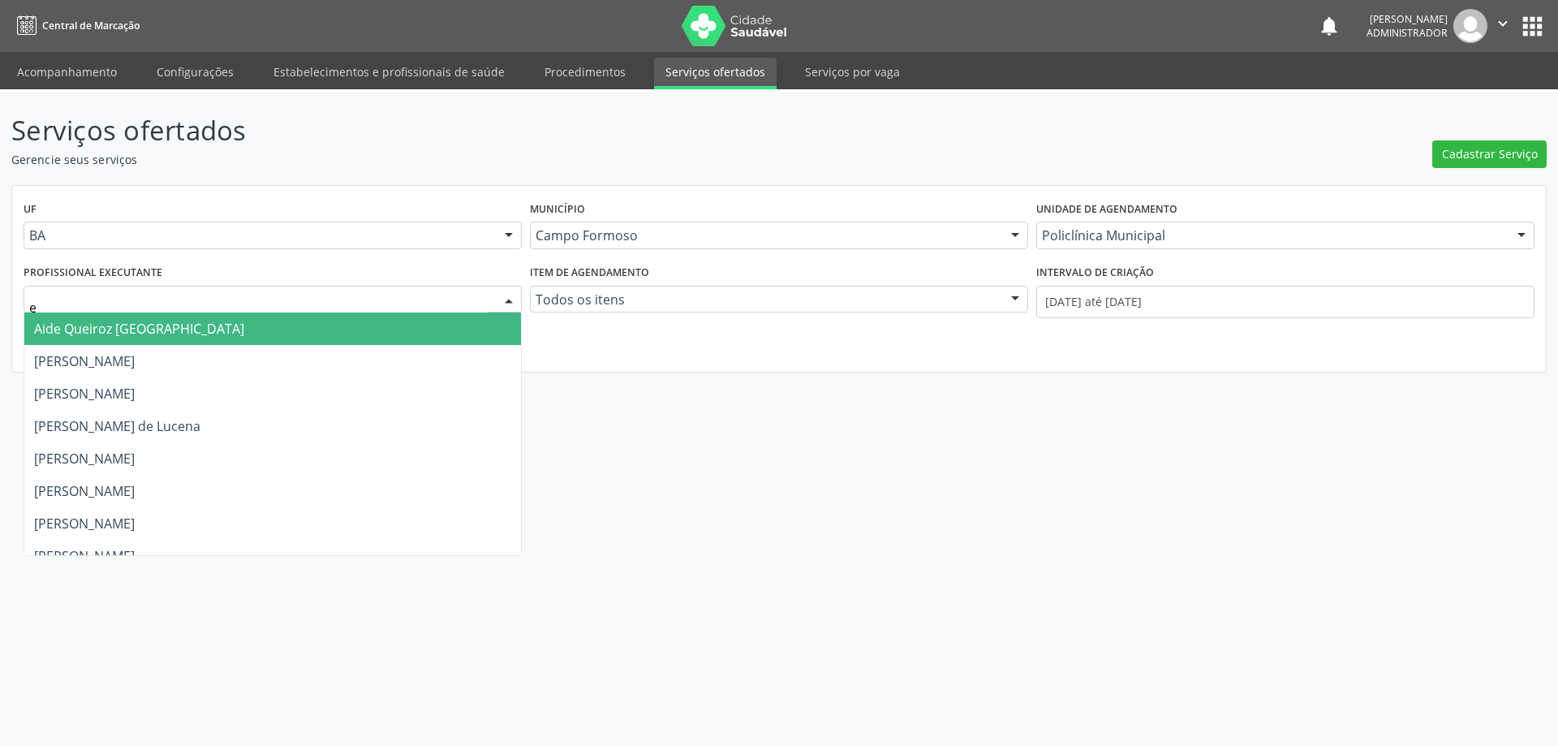
type input "ed"
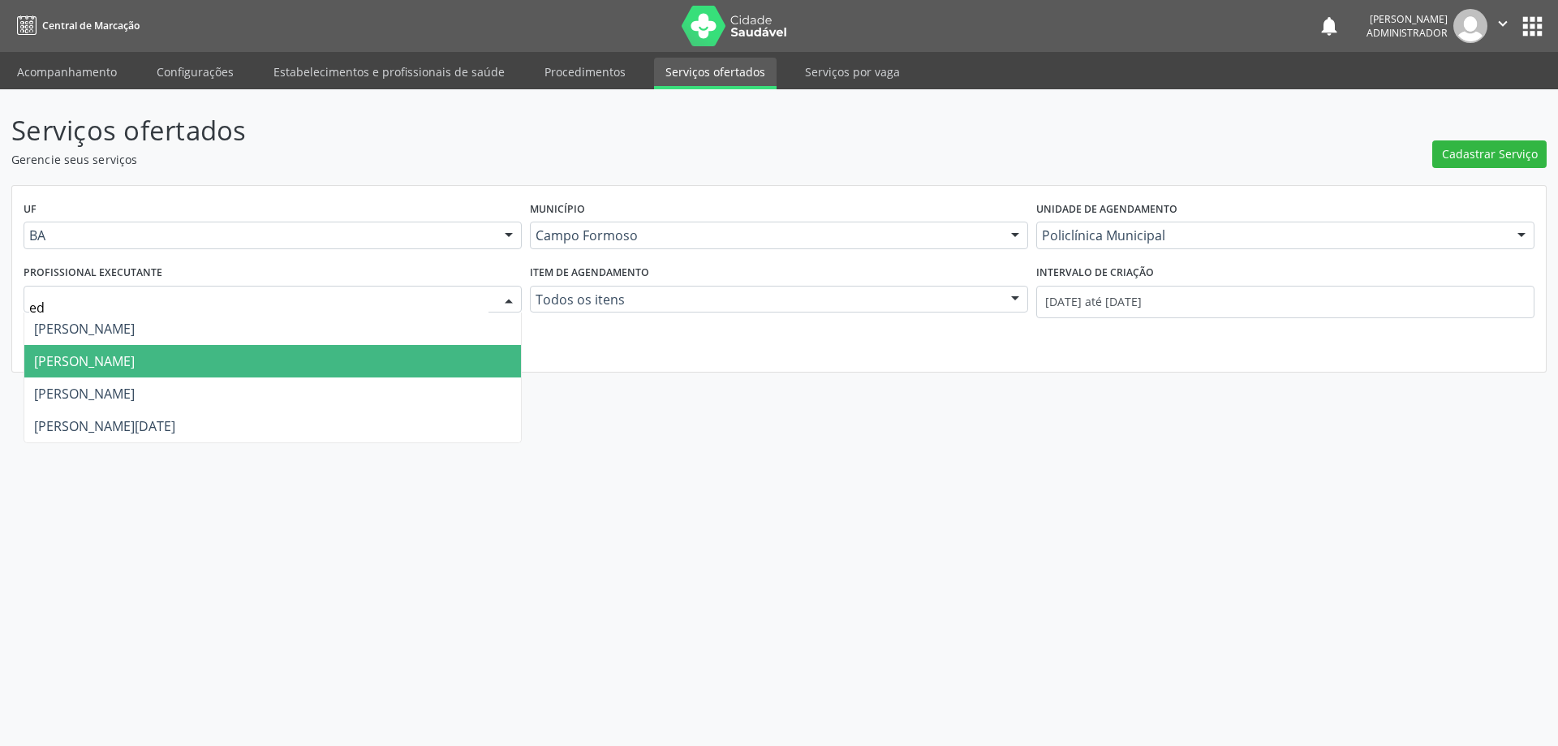
click at [410, 359] on span "[PERSON_NAME]" at bounding box center [272, 361] width 496 height 32
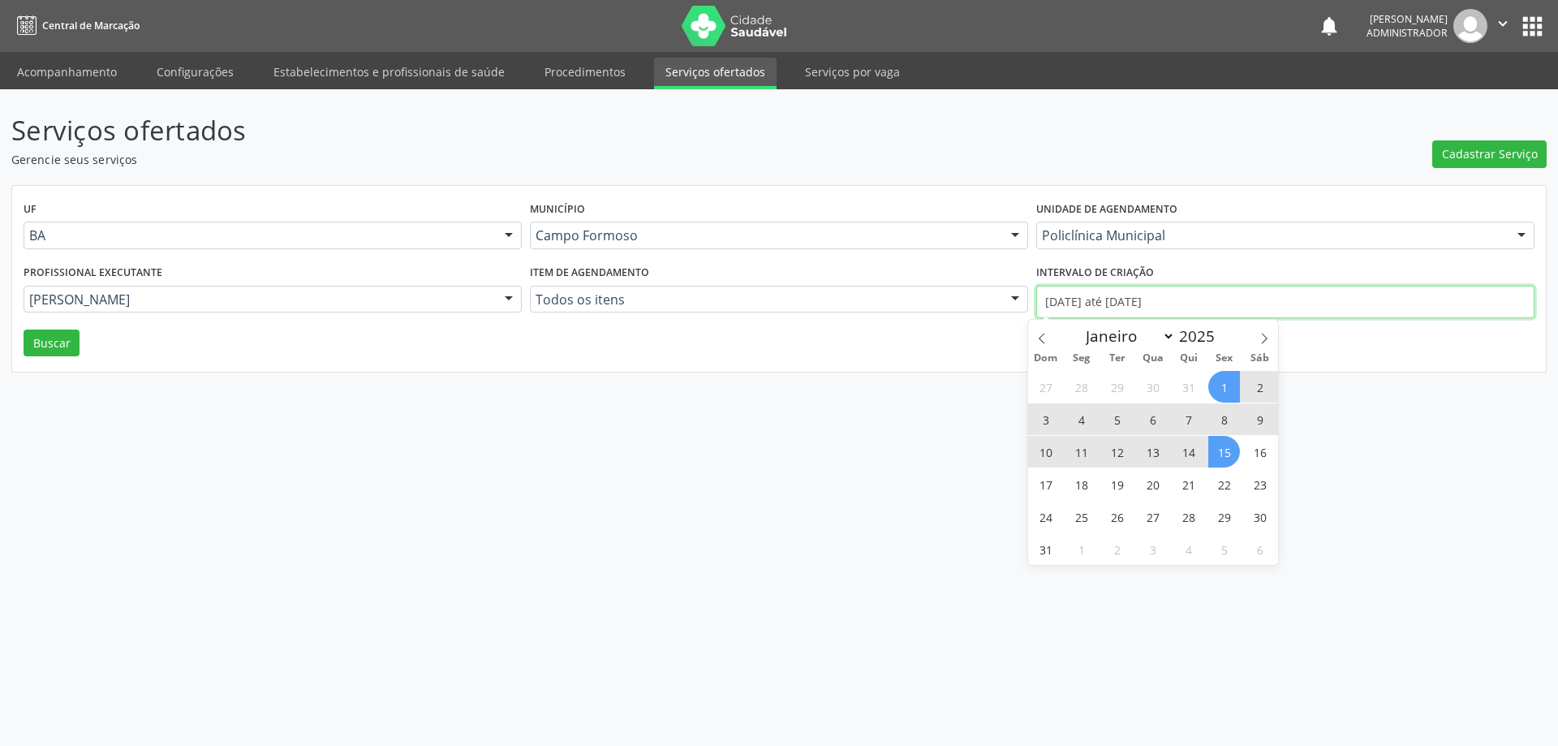
click at [1059, 299] on input "01/08/2025 até 15/08/2025" at bounding box center [1285, 302] width 498 height 32
click at [1033, 340] on span at bounding box center [1042, 334] width 28 height 28
select select "6"
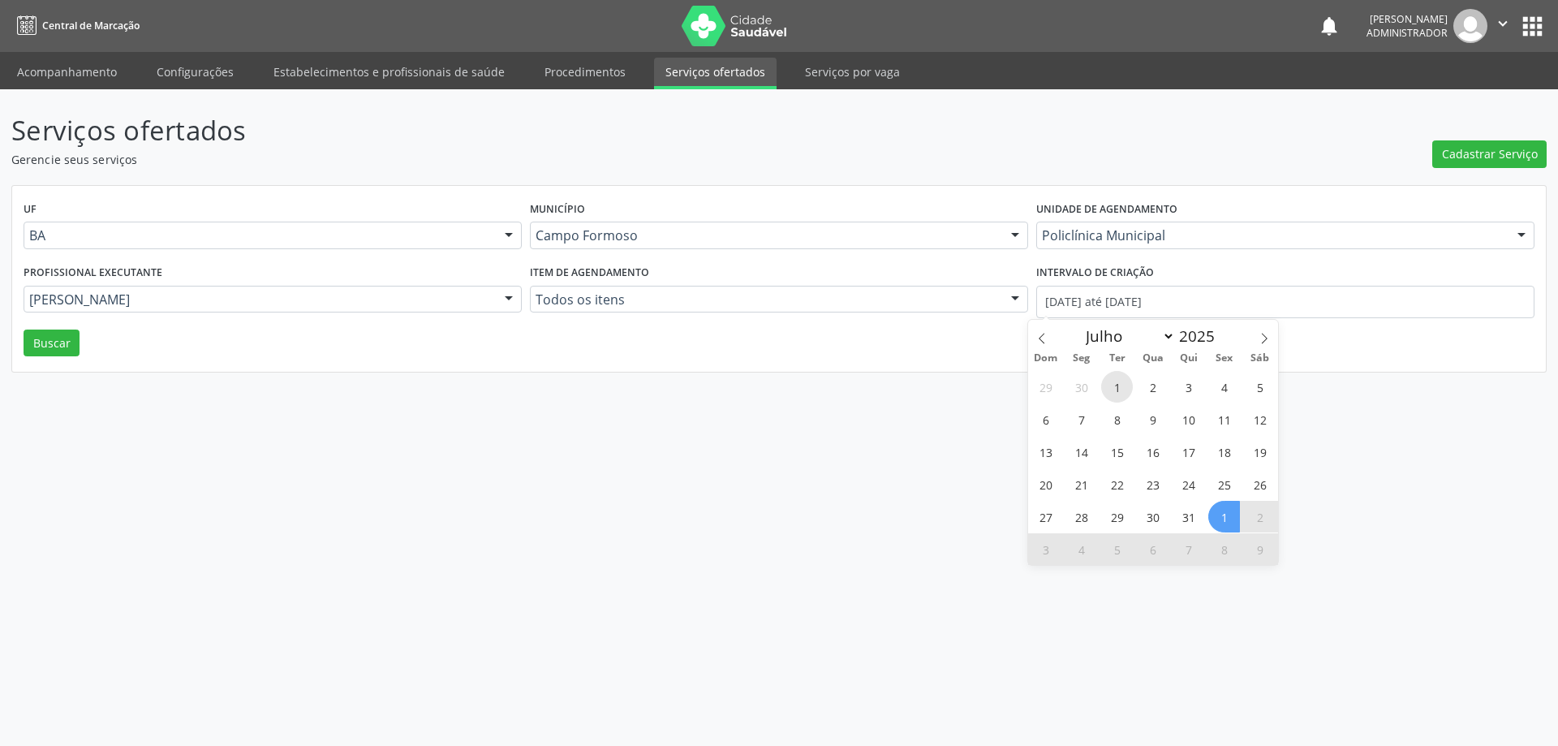
click at [1118, 389] on span "1" at bounding box center [1117, 387] width 32 height 32
type input "01/07/2025"
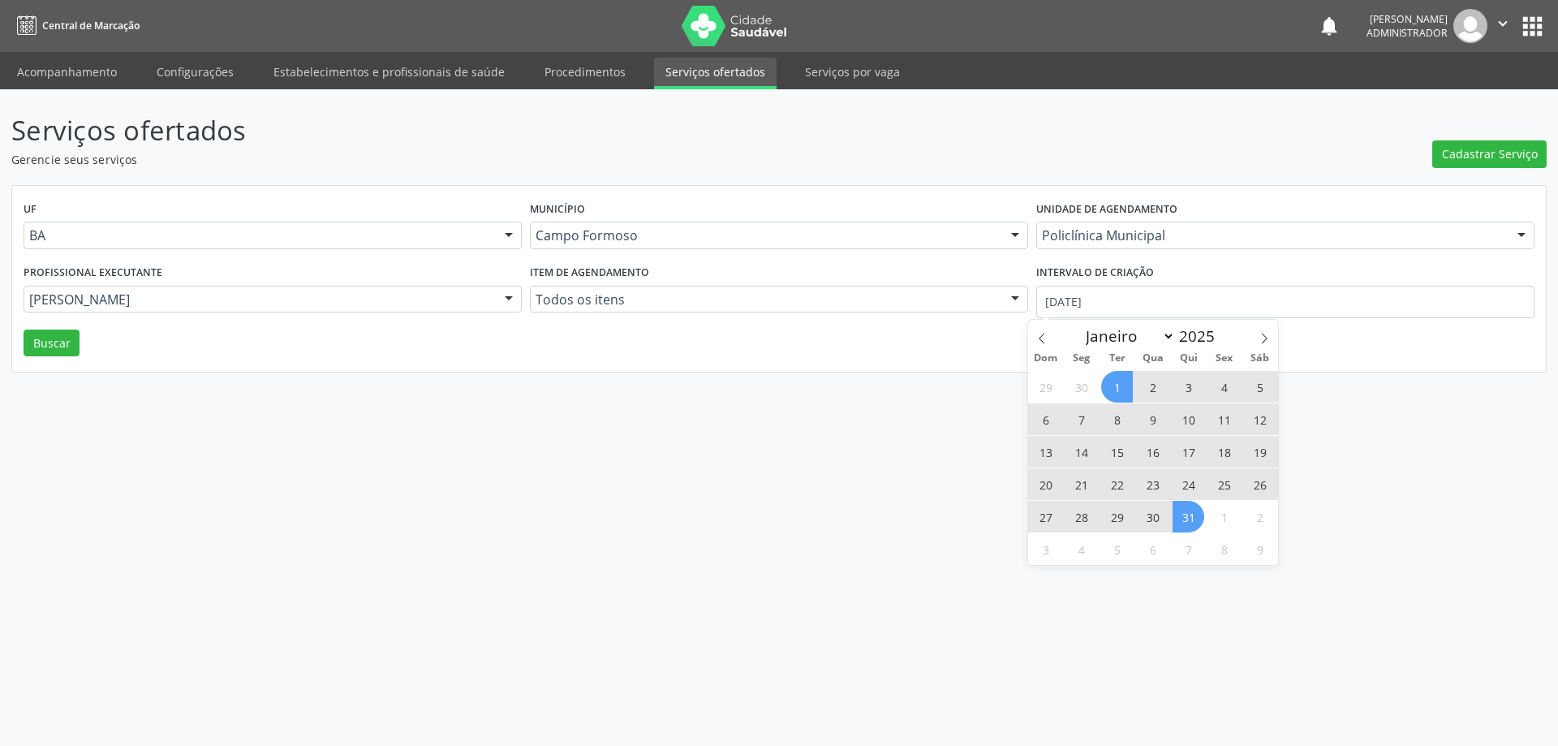
click at [1179, 516] on span "31" at bounding box center [1188, 517] width 32 height 32
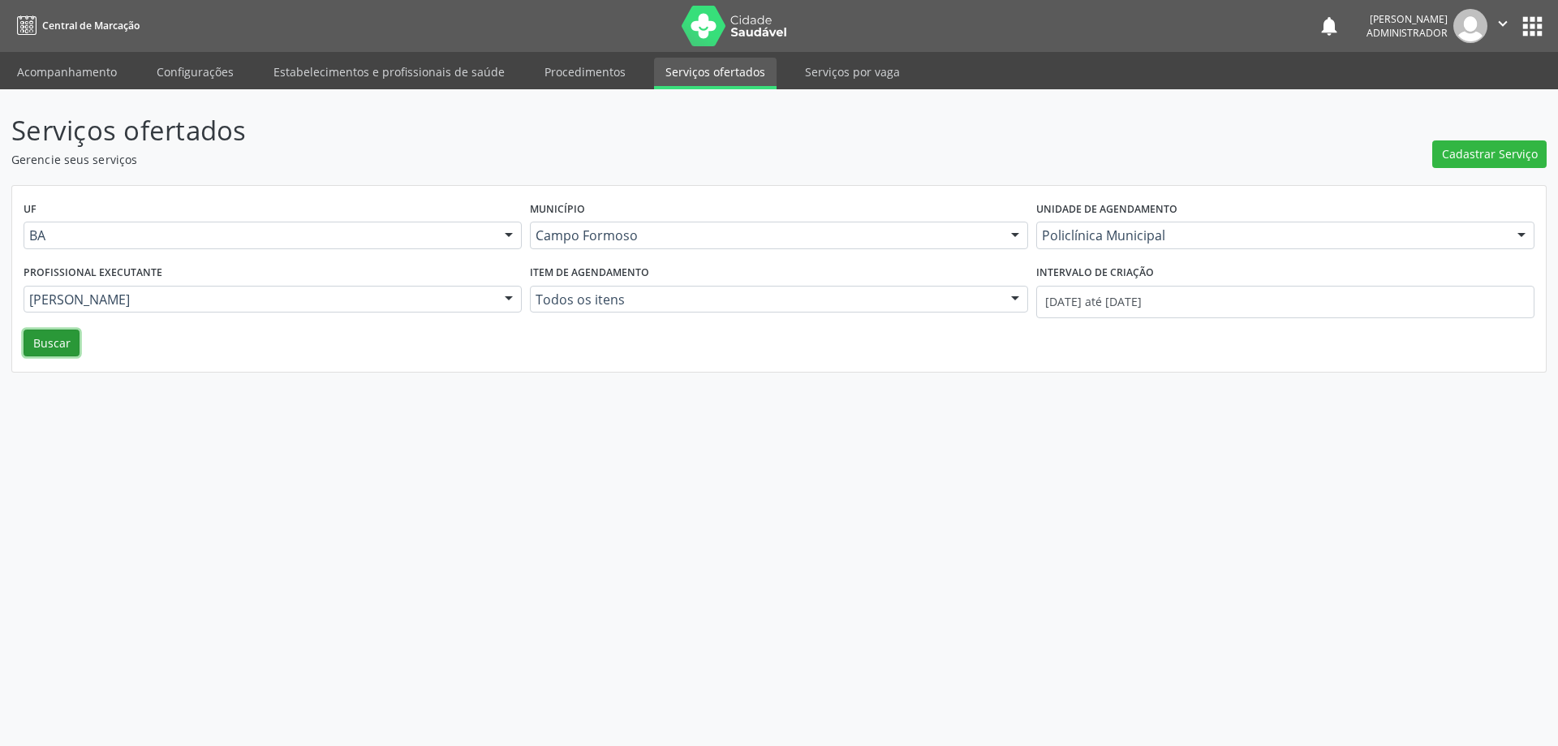
click at [46, 335] on button "Buscar" at bounding box center [52, 343] width 56 height 28
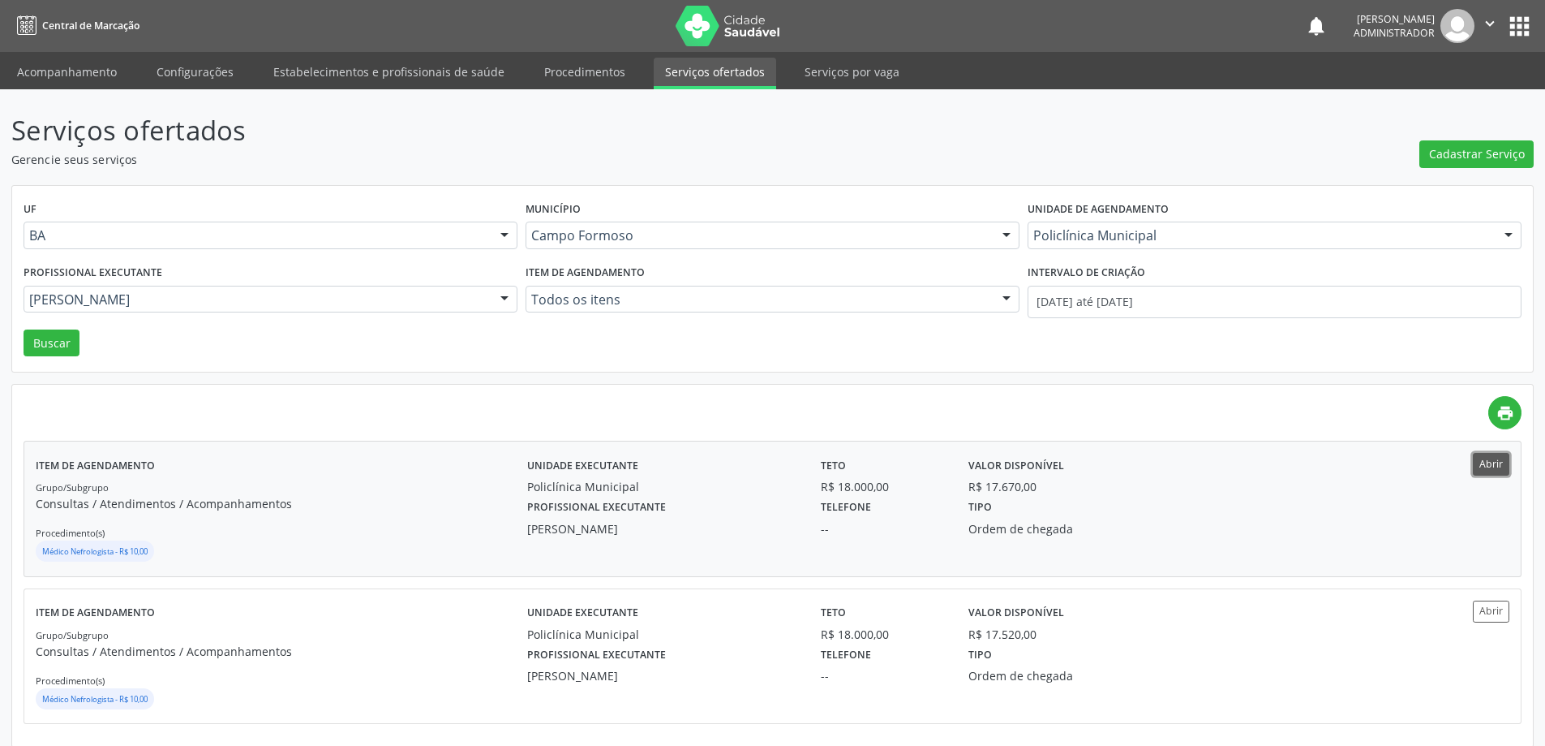
click at [1482, 469] on button "Abrir" at bounding box center [1491, 464] width 37 height 22
